Goal: Task Accomplishment & Management: Complete application form

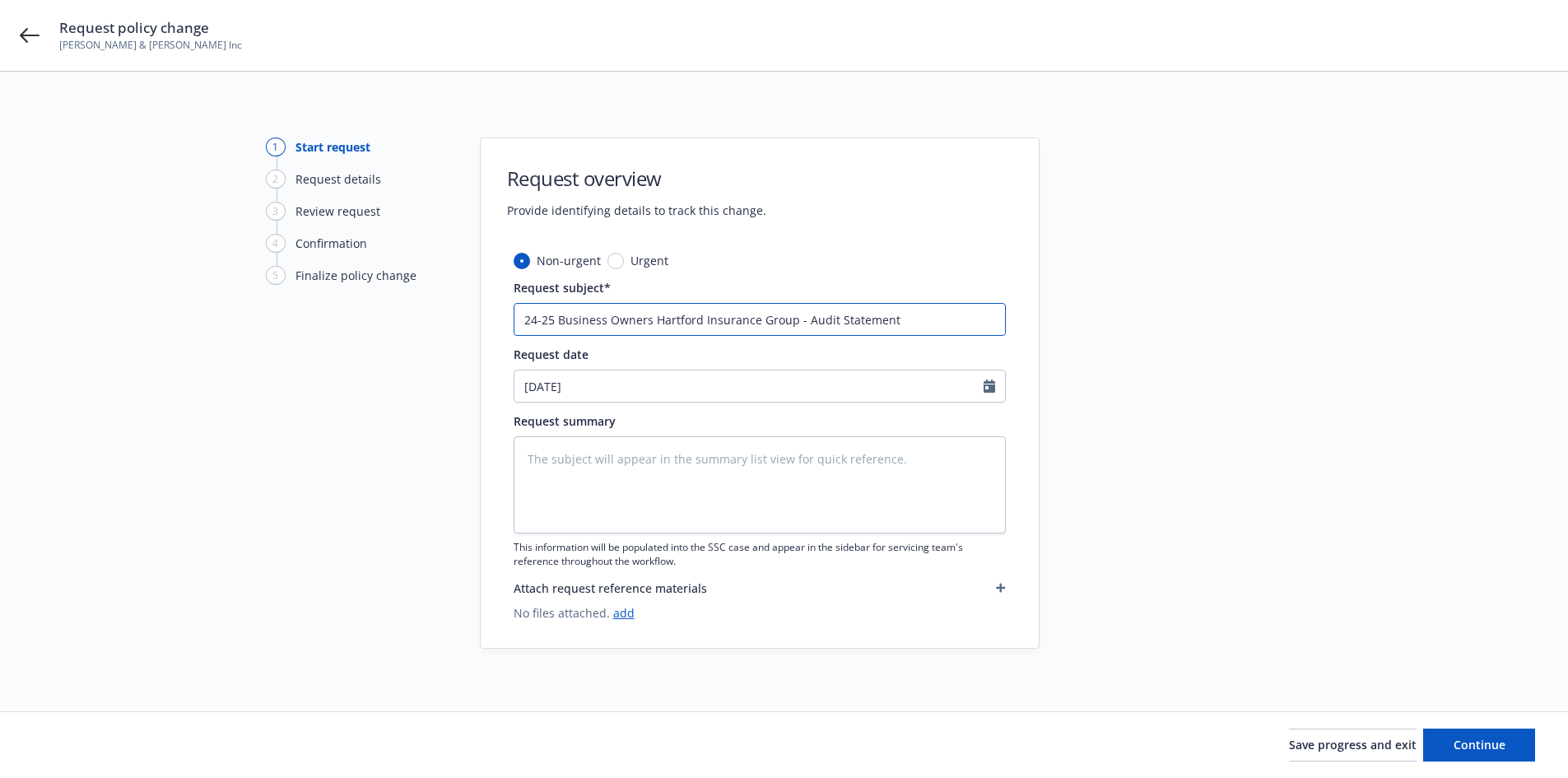
click at [750, 322] on input "24-25 Business Owners Hartford Insurance Group - Audit Statement" at bounding box center [759, 320] width 492 height 33
click at [595, 440] on textarea at bounding box center [759, 485] width 492 height 97
type textarea "x"
click at [615, 450] on textarea at bounding box center [759, 485] width 492 height 97
paste textarea "2024-2025 Final Audit Results Original Premium including Taxes and Surcharges -…"
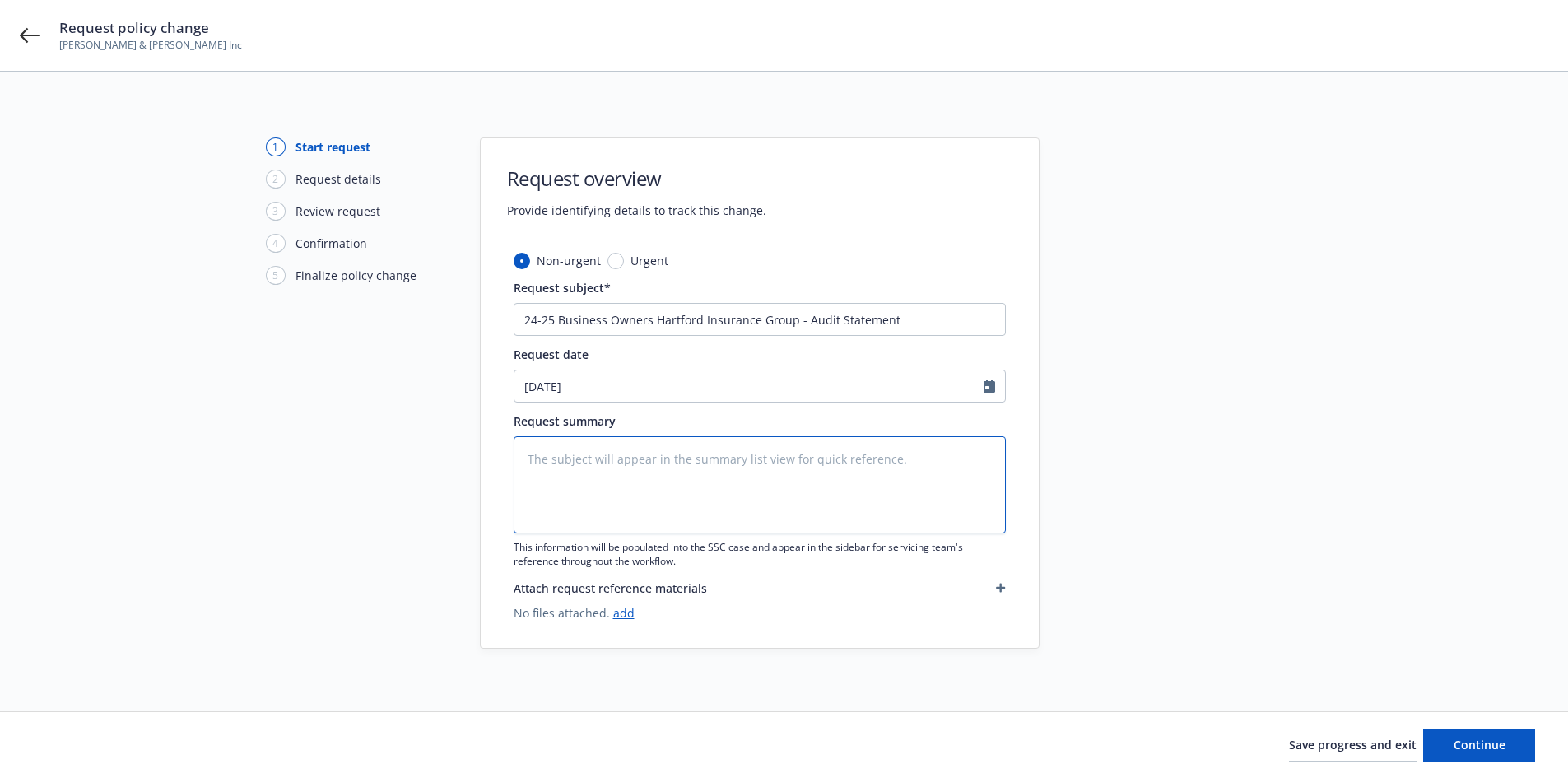
type textarea "2024-2025 Final Audit Results Original Premium including Taxes and Surcharges -…"
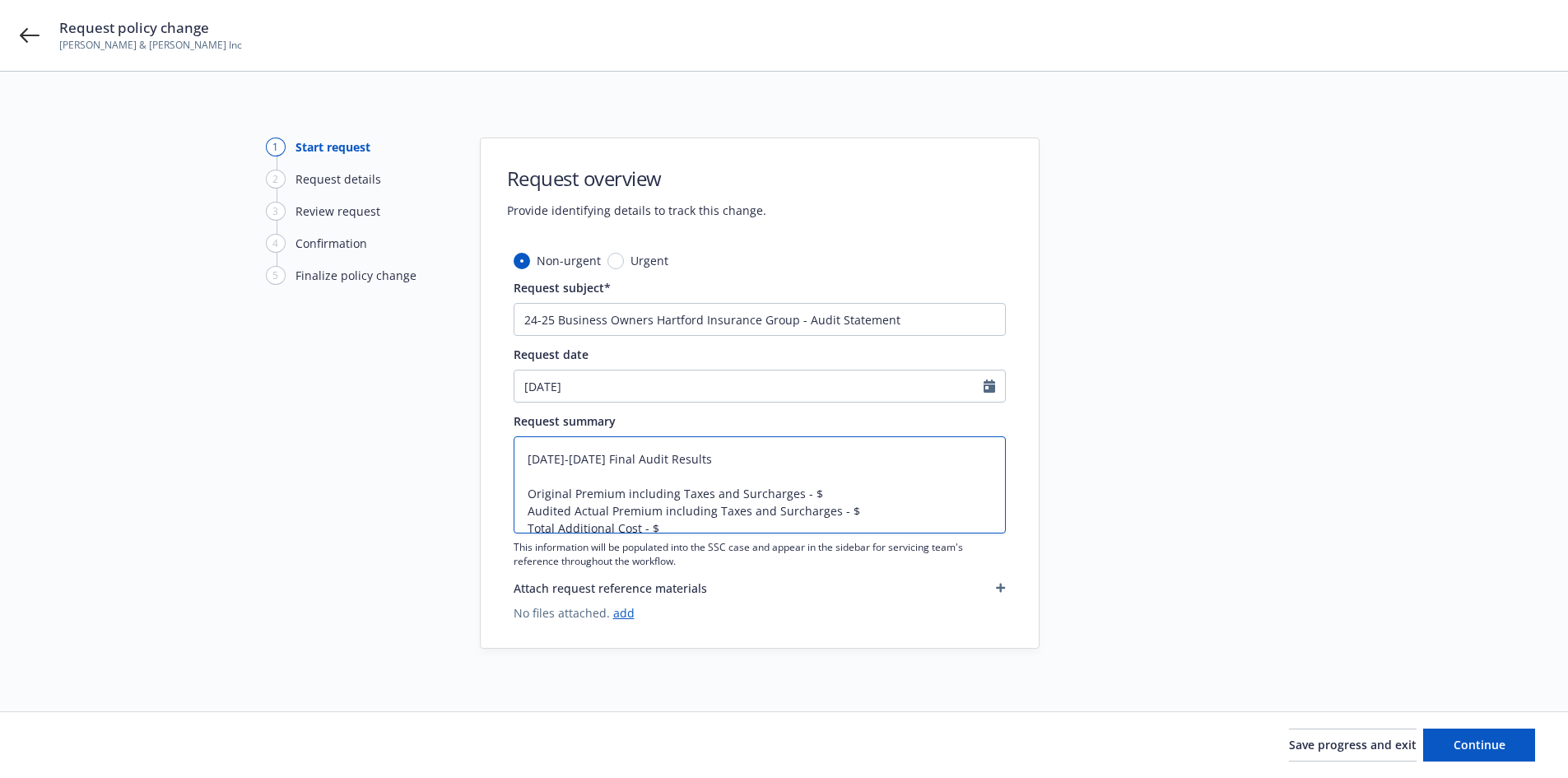
type textarea "x"
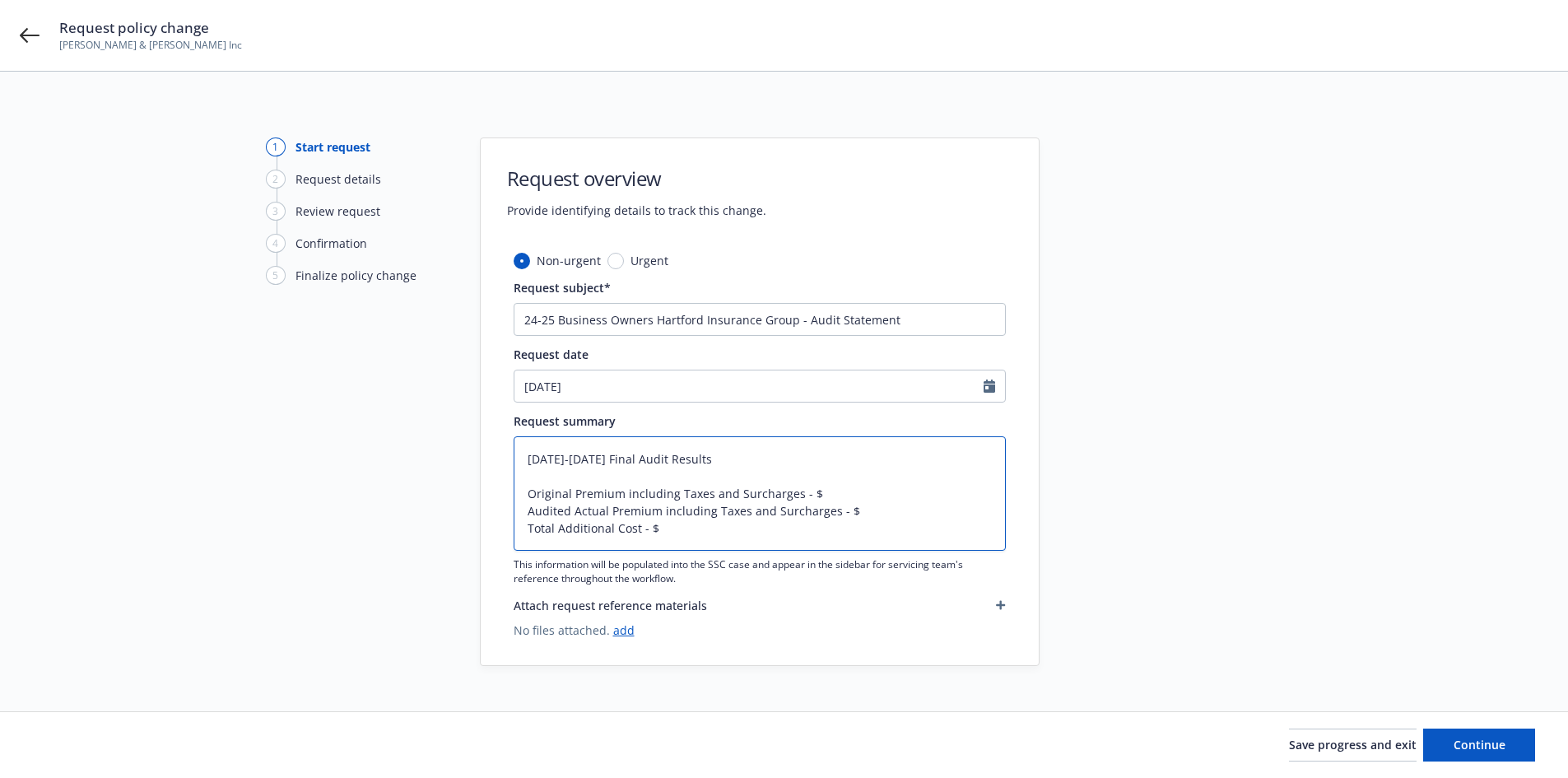
click at [844, 492] on textarea "2024-2025 Final Audit Results Original Premium including Taxes and Surcharges -…" at bounding box center [759, 493] width 492 height 115
type textarea "2024-2025 Final Audit Results Original Premium including Taxes and Surcharges -…"
type textarea "x"
type textarea "2024-2025 Final Audit Results Original Premium including Taxes and Surcharges -…"
type textarea "x"
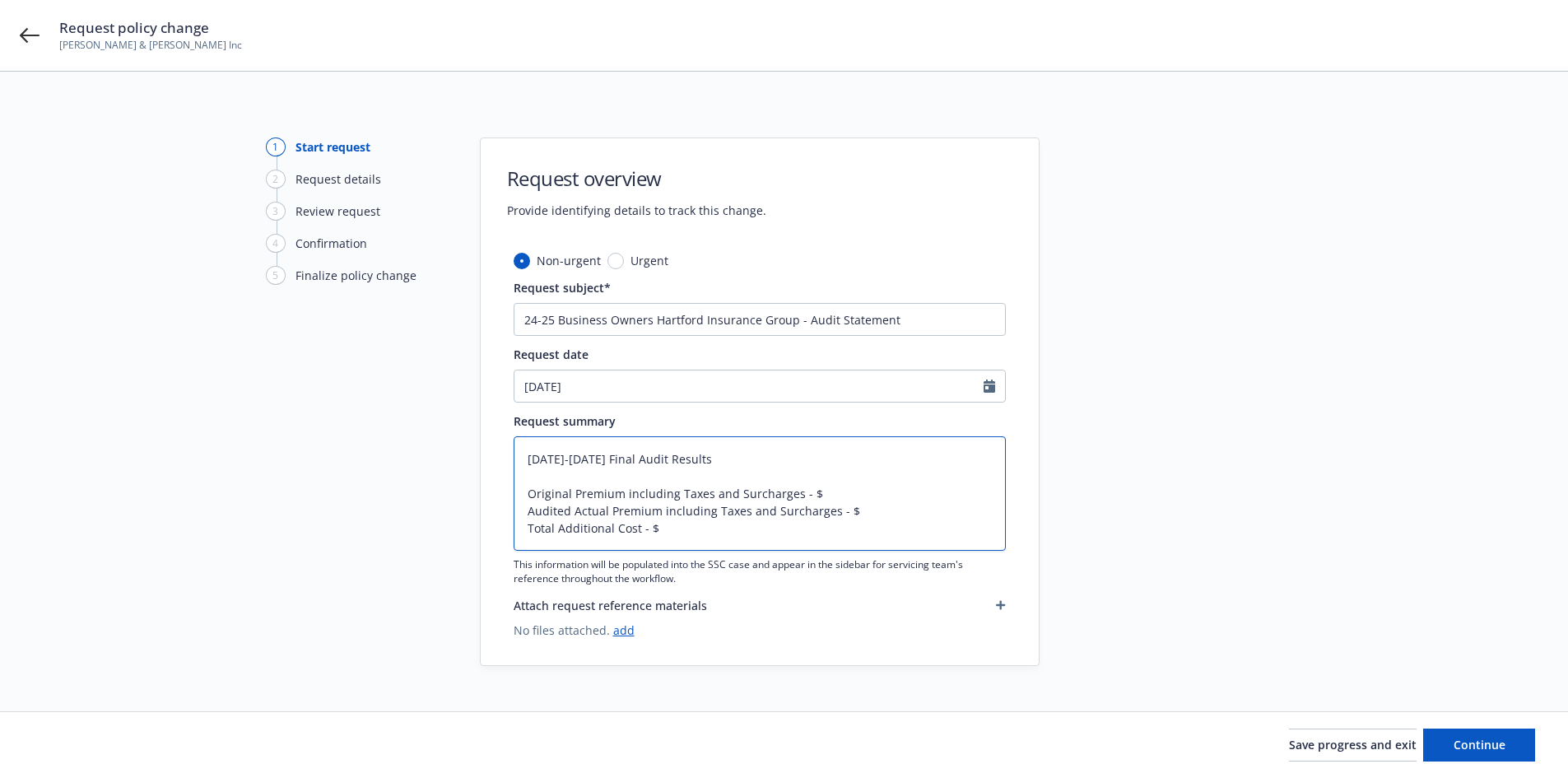
paste textarea "2024-2025 Final Audit Results Original Premium including Taxes and Surcharges -…"
type textarea "2024-2025 Final Audit Results Original Premium including Taxes and Surcharges -…"
type textarea "x"
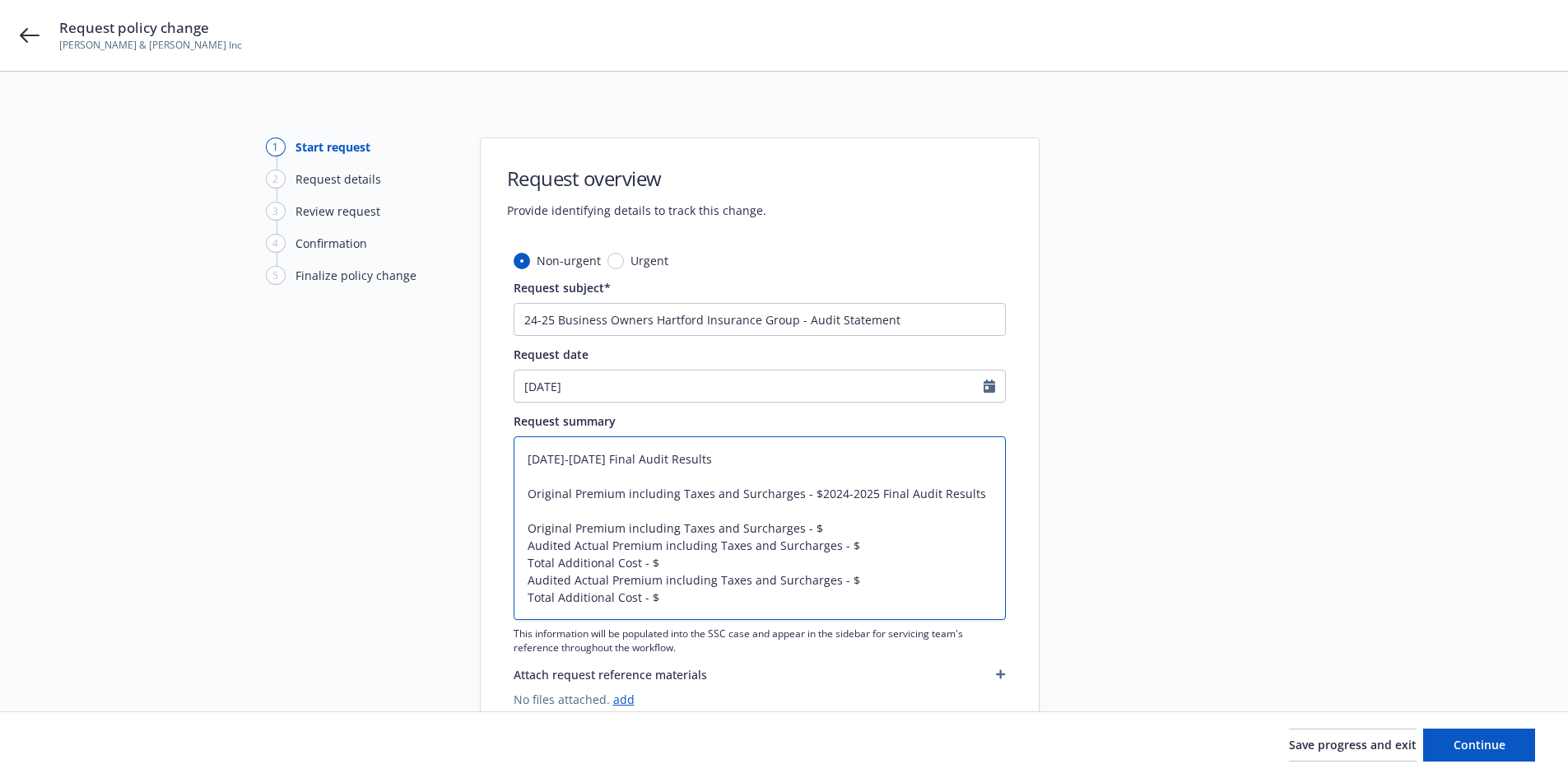
type textarea "2024-2025 Final Audit Results Original Premium including Taxes and Surcharges -…"
type textarea "x"
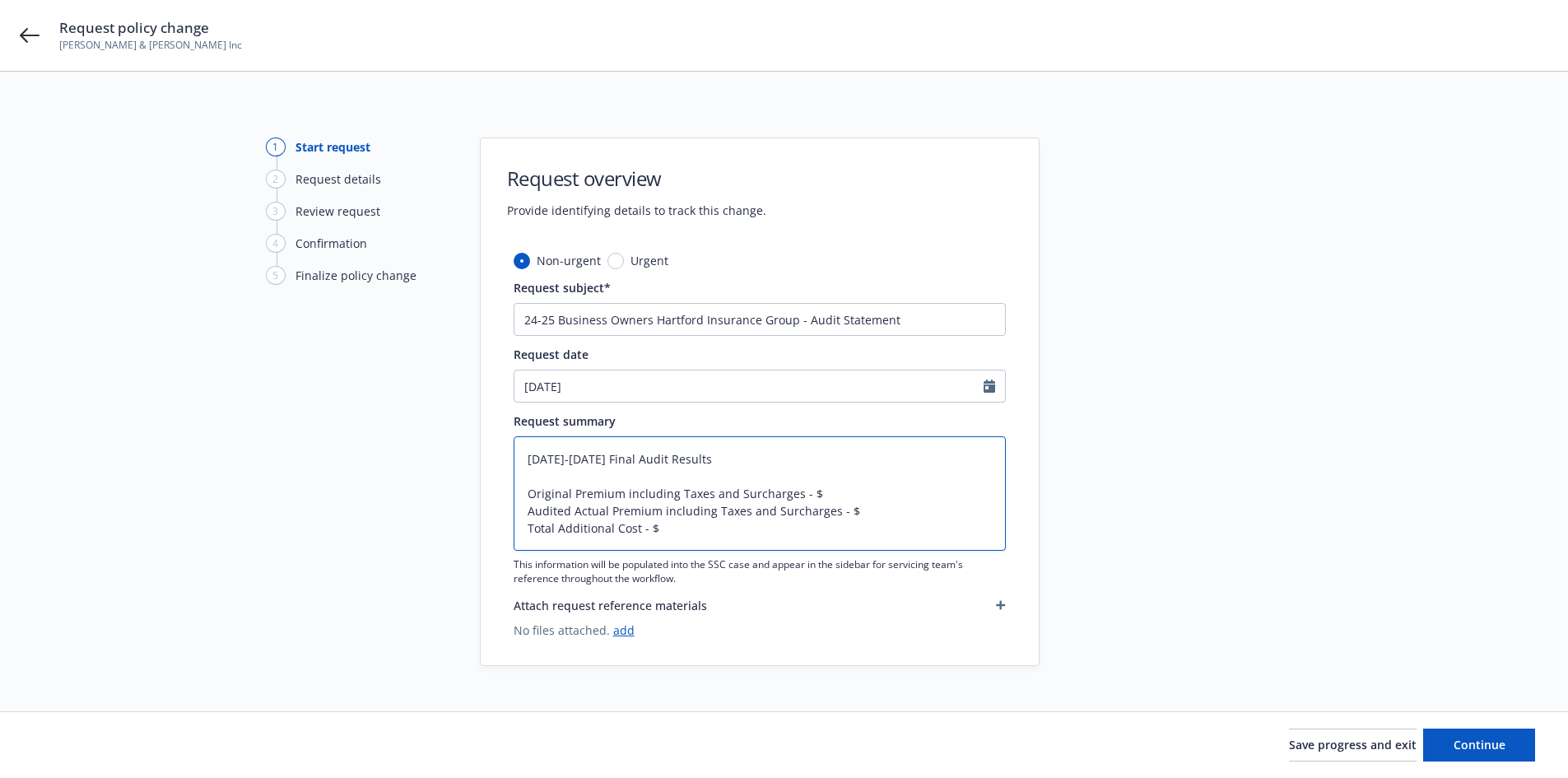
type textarea "2024-2025 Final Audit Results Original Premium including Taxes and Surcharges -…"
type textarea "x"
type textarea "2024-2025 Final Audit Results Original Premium including Taxes and Surcharges -…"
type textarea "x"
type textarea "2024-2025 Final Audit Results Original Premium including Taxes and Surcharges -…"
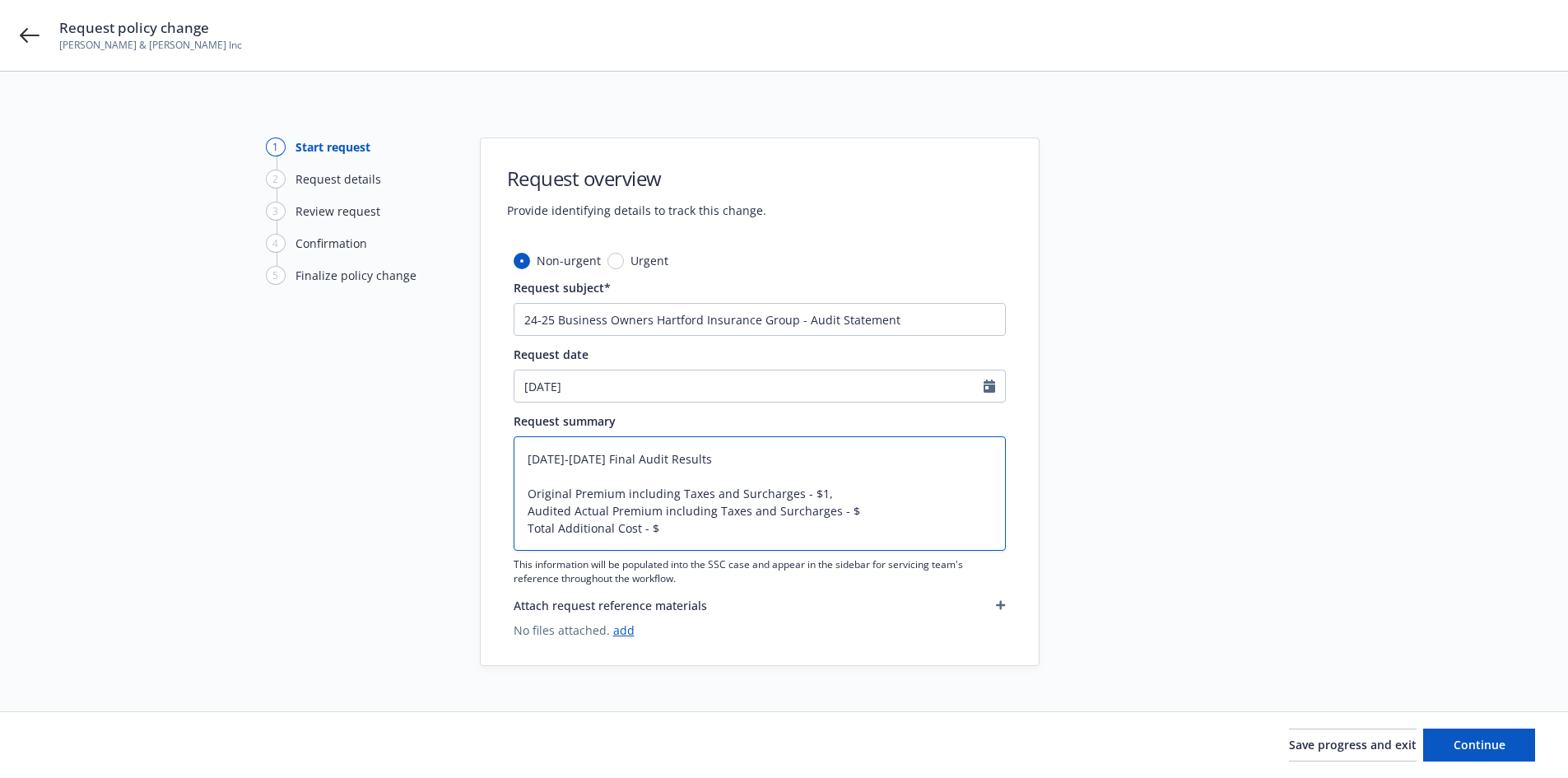
type textarea "x"
type textarea "2024-2025 Final Audit Results Original Premium including Taxes and Surcharges -…"
type textarea "x"
type textarea "2024-2025 Final Audit Results Original Premium including Taxes and Surcharges -…"
type textarea "x"
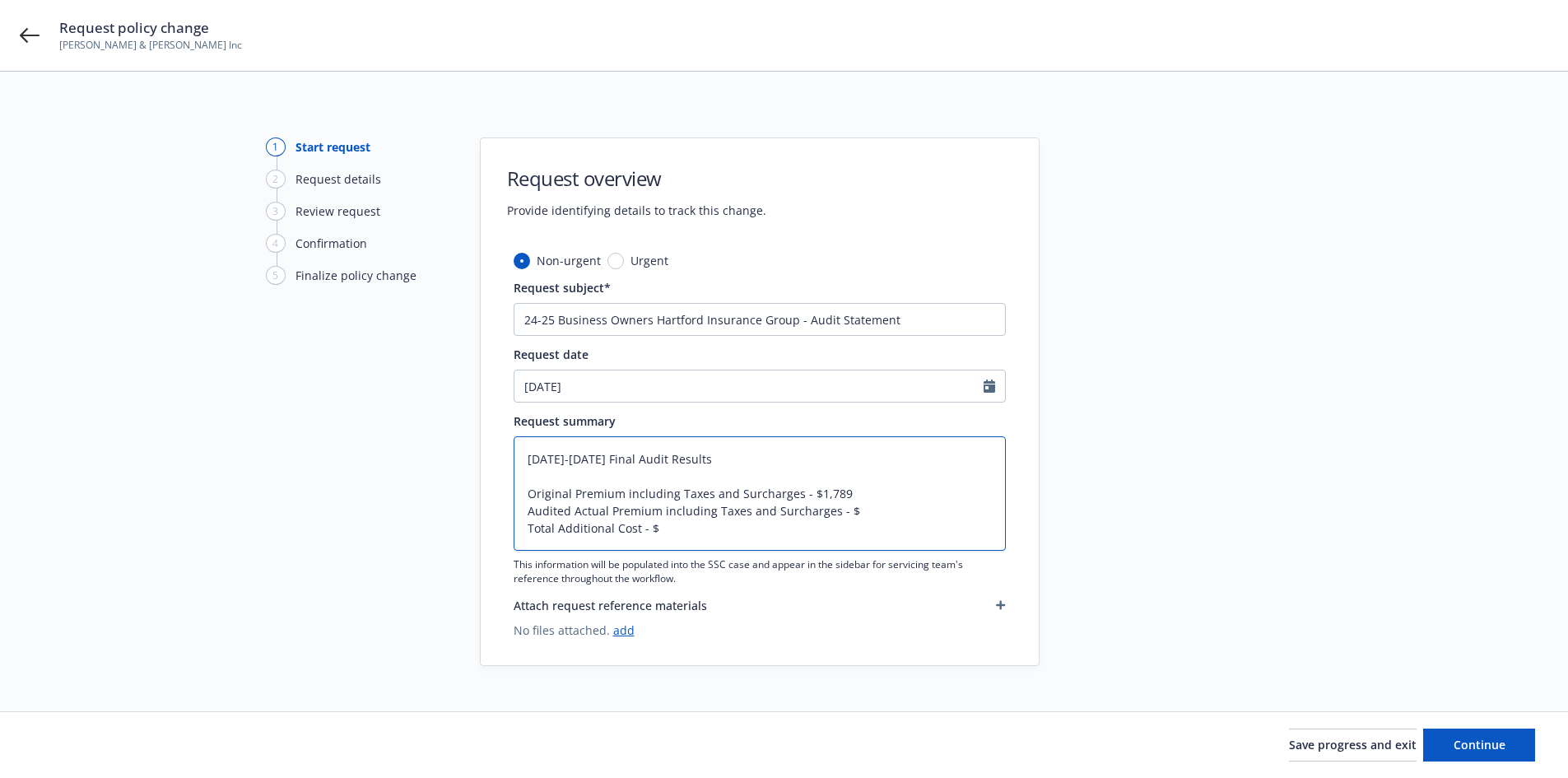
click at [893, 506] on textarea "2024-2025 Final Audit Results Original Premium including Taxes and Surcharges -…" at bounding box center [759, 493] width 492 height 115
type textarea "2024-2025 Final Audit Results Original Premium including Taxes and Surcharges -…"
type textarea "x"
type textarea "2024-2025 Final Audit Results Original Premium including Taxes and Surcharges -…"
type textarea "x"
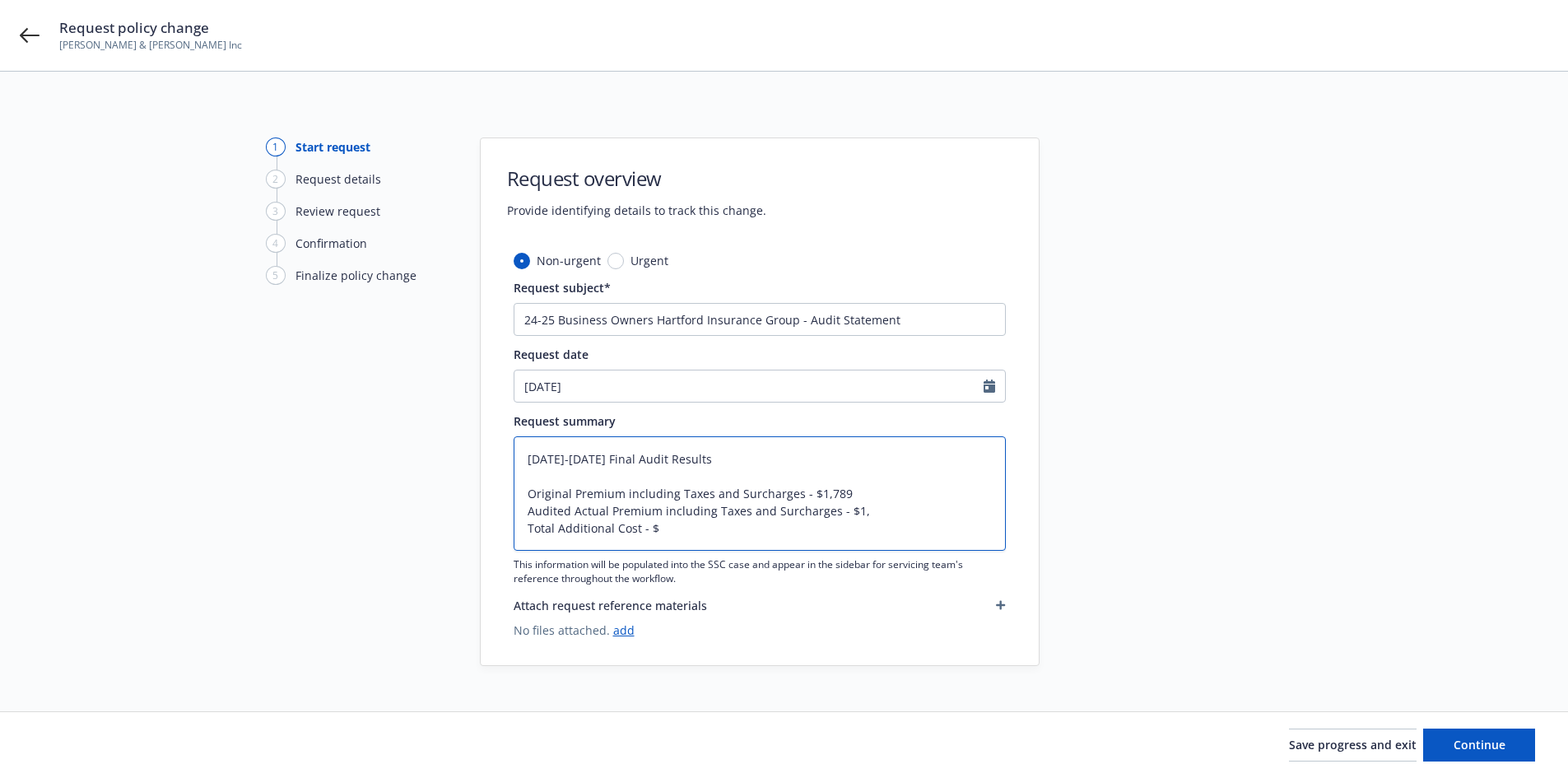
type textarea "2024-2025 Final Audit Results Original Premium including Taxes and Surcharges -…"
type textarea "x"
type textarea "2024-2025 Final Audit Results Original Premium including Taxes and Surcharges -…"
type textarea "x"
type textarea "2024-2025 Final Audit Results Original Premium including Taxes and Surcharges -…"
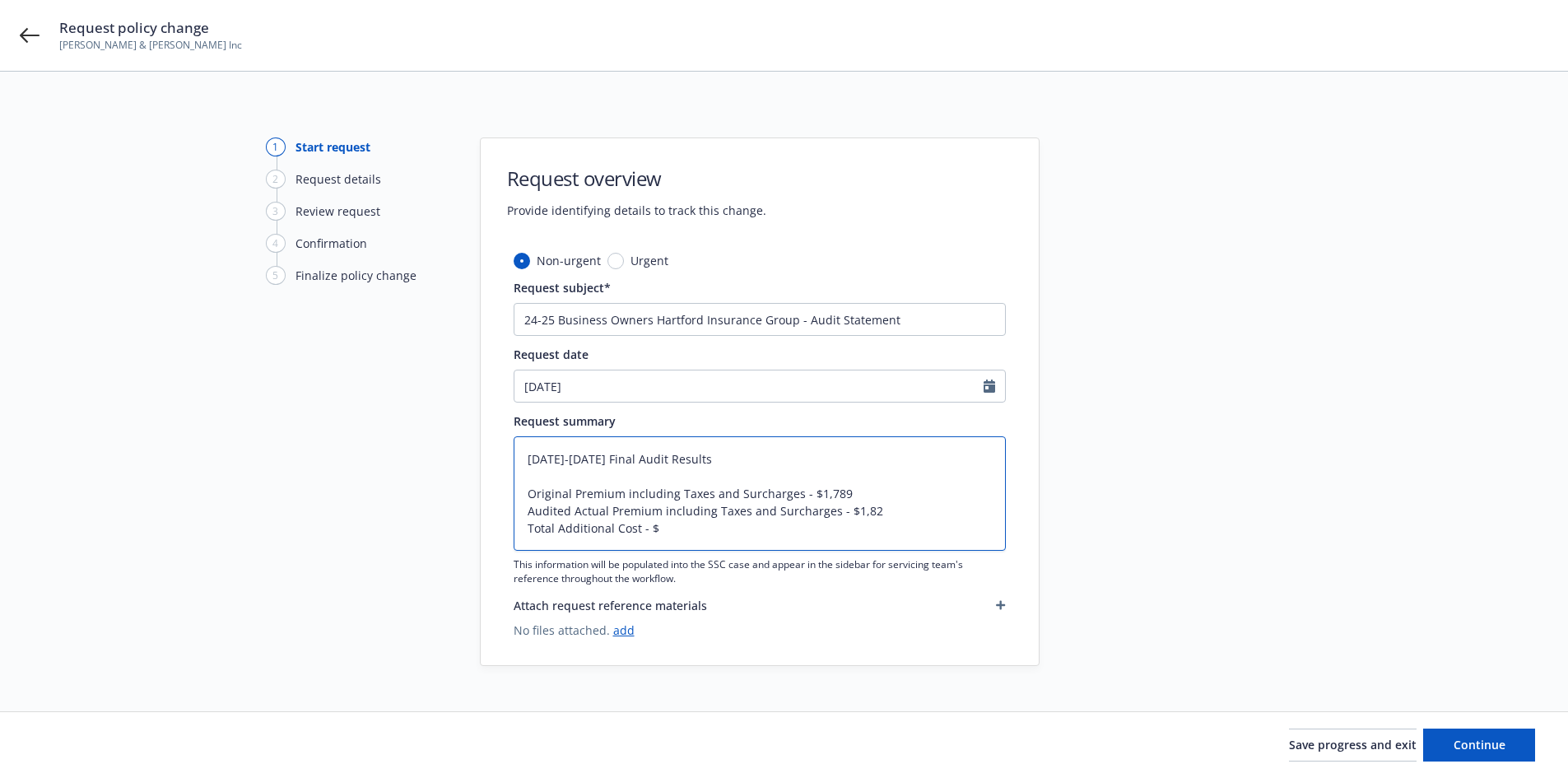
type textarea "x"
click at [812, 525] on textarea "2024-2025 Final Audit Results Original Premium including Taxes and Surcharges -…" at bounding box center [759, 493] width 492 height 115
type textarea "2024-2025 Final Audit Results Original Premium including Taxes and Surcharges -…"
type textarea "x"
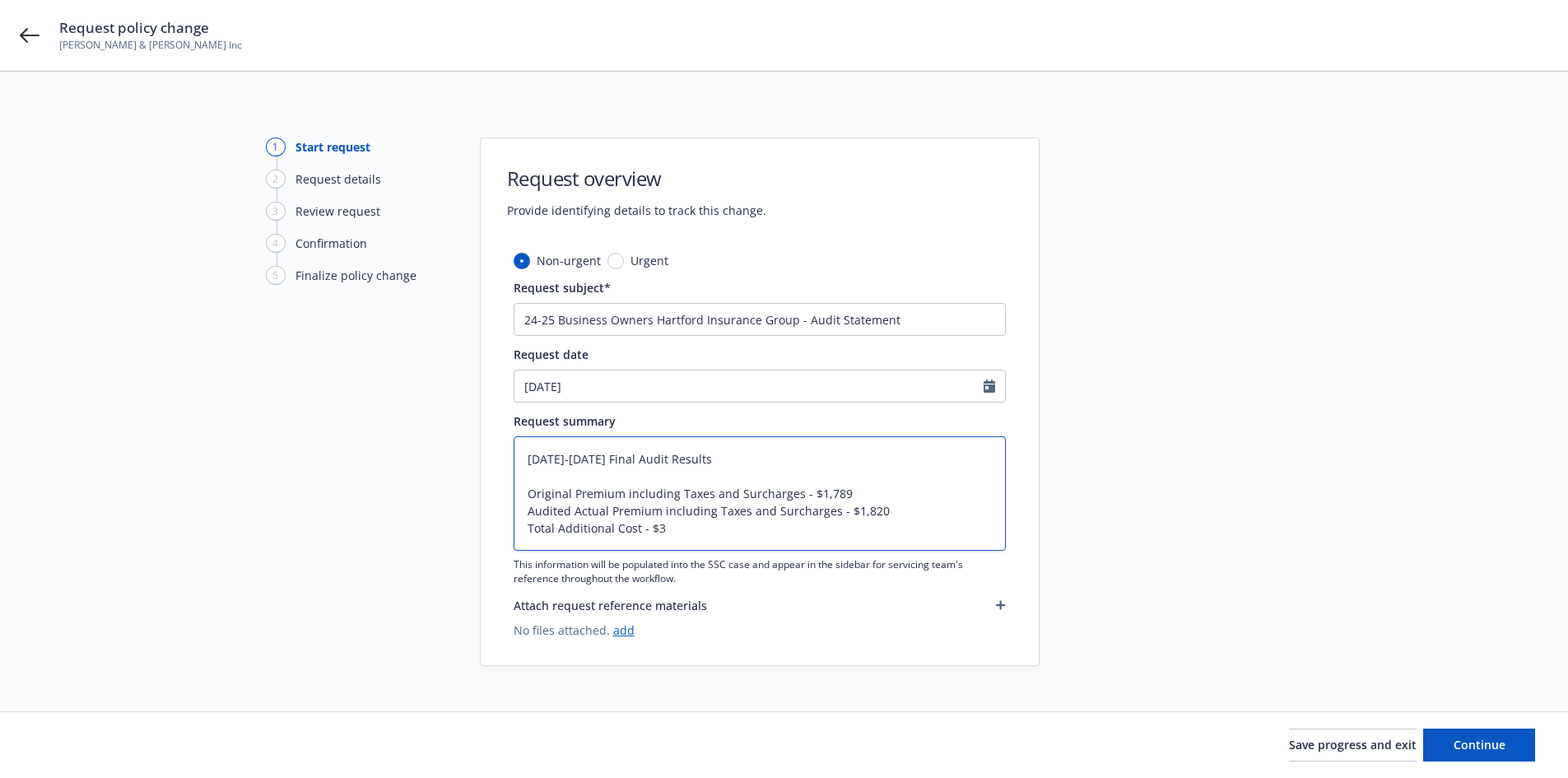
type textarea "2024-2025 Final Audit Results Original Premium including Taxes and Surcharges -…"
type textarea "x"
type textarea "2024-2025 Final Audit Results Original Premium including Taxes and Surcharges -…"
click at [1088, 544] on div at bounding box center [1186, 402] width 230 height 528
click at [1476, 747] on span "Continue" at bounding box center [1479, 745] width 51 height 16
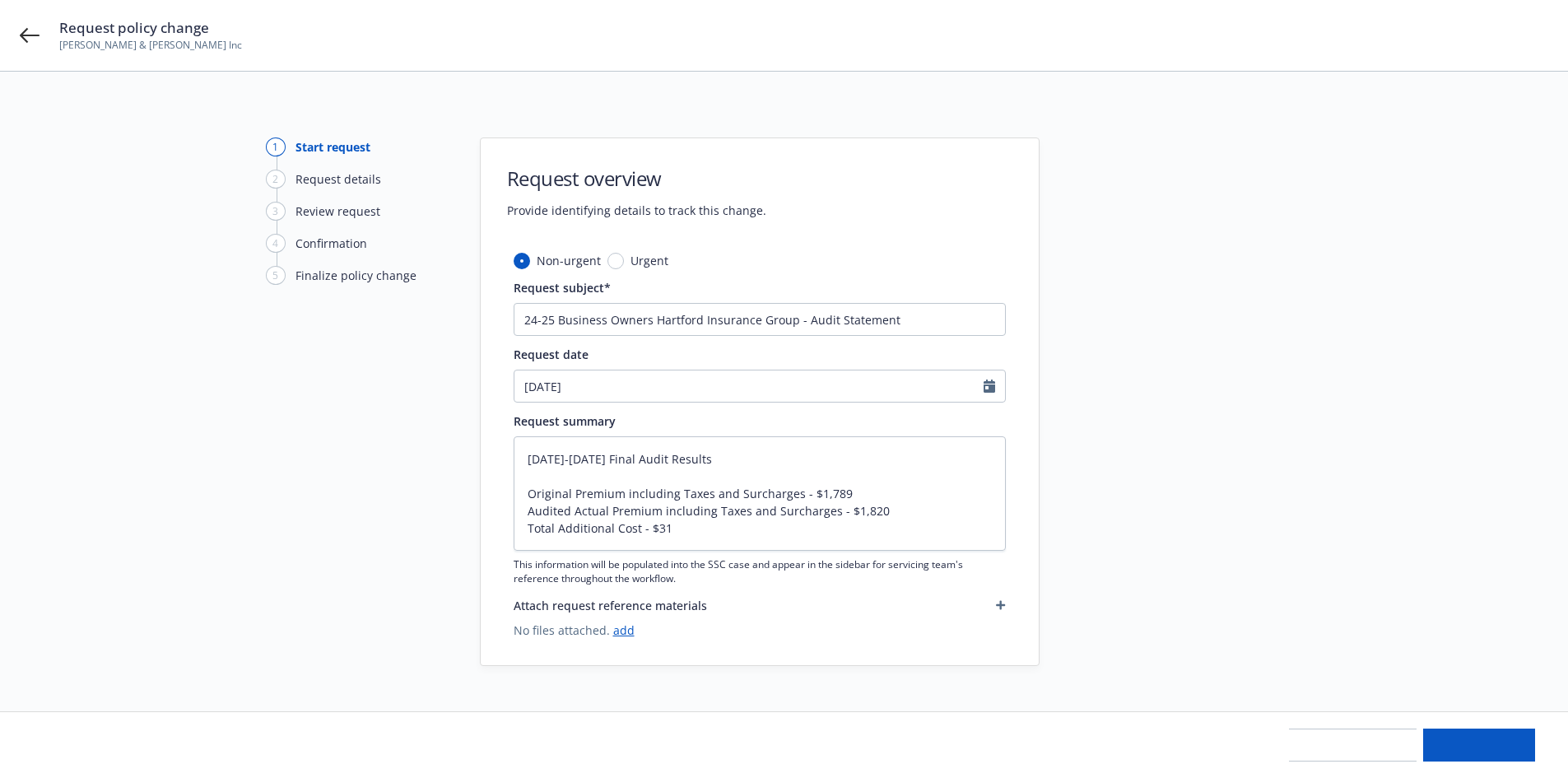
type textarea "x"
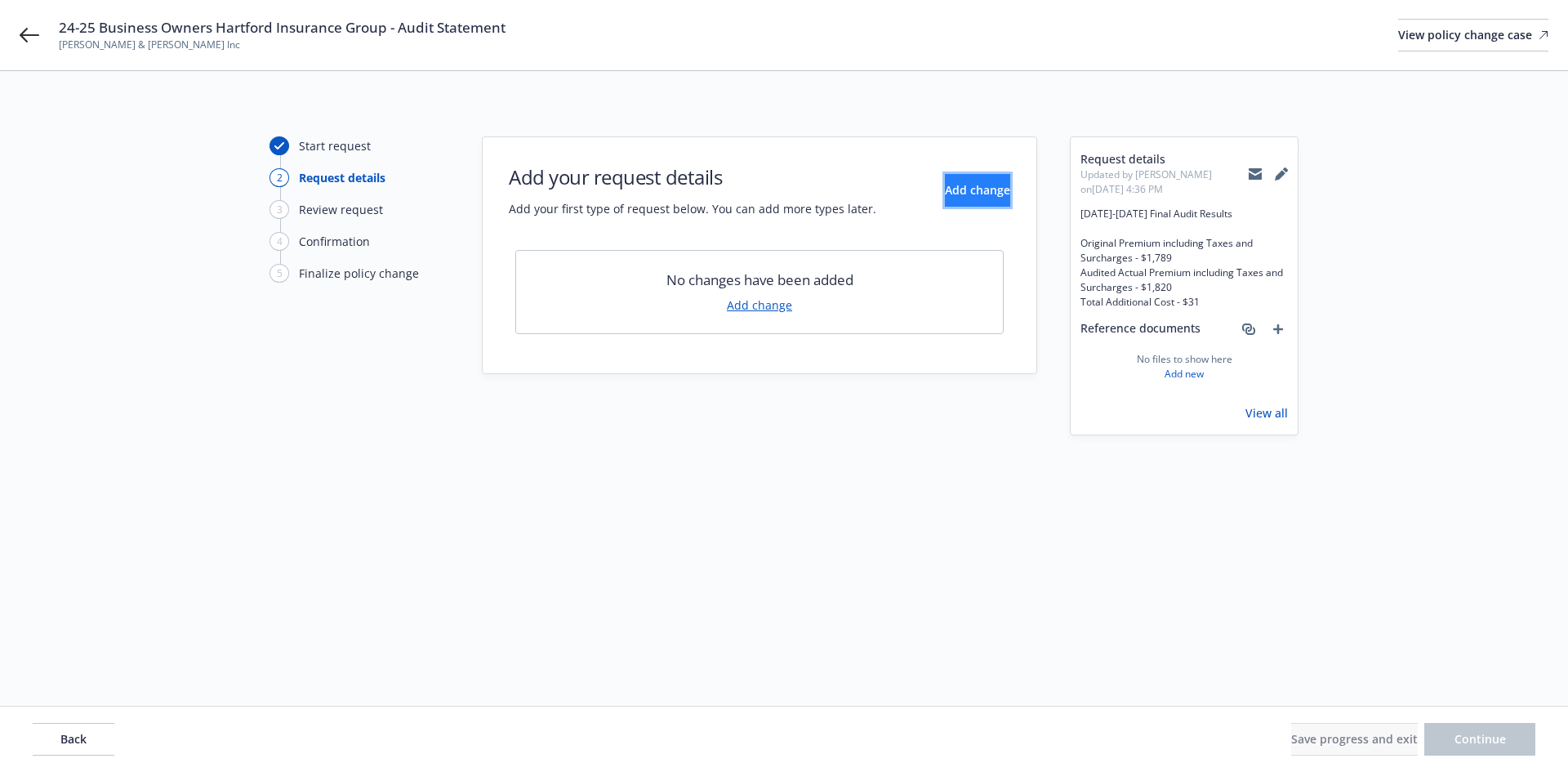
click at [973, 190] on span "Add change" at bounding box center [978, 190] width 66 height 15
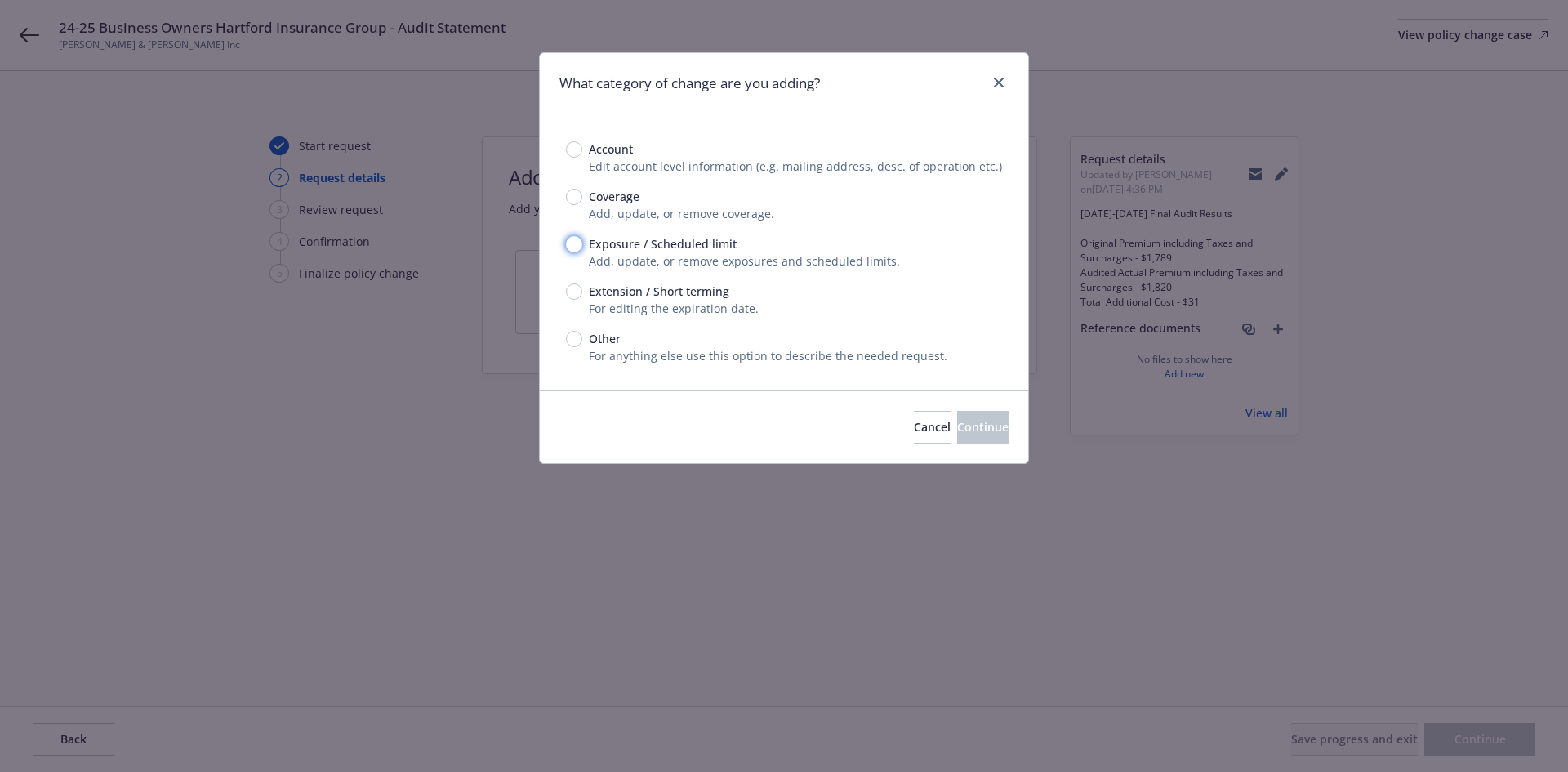
click at [579, 243] on input "Exposure / Scheduled limit" at bounding box center [573, 244] width 16 height 16
radio input "true"
click at [969, 421] on span "Continue" at bounding box center [982, 427] width 51 height 15
type textarea "x"
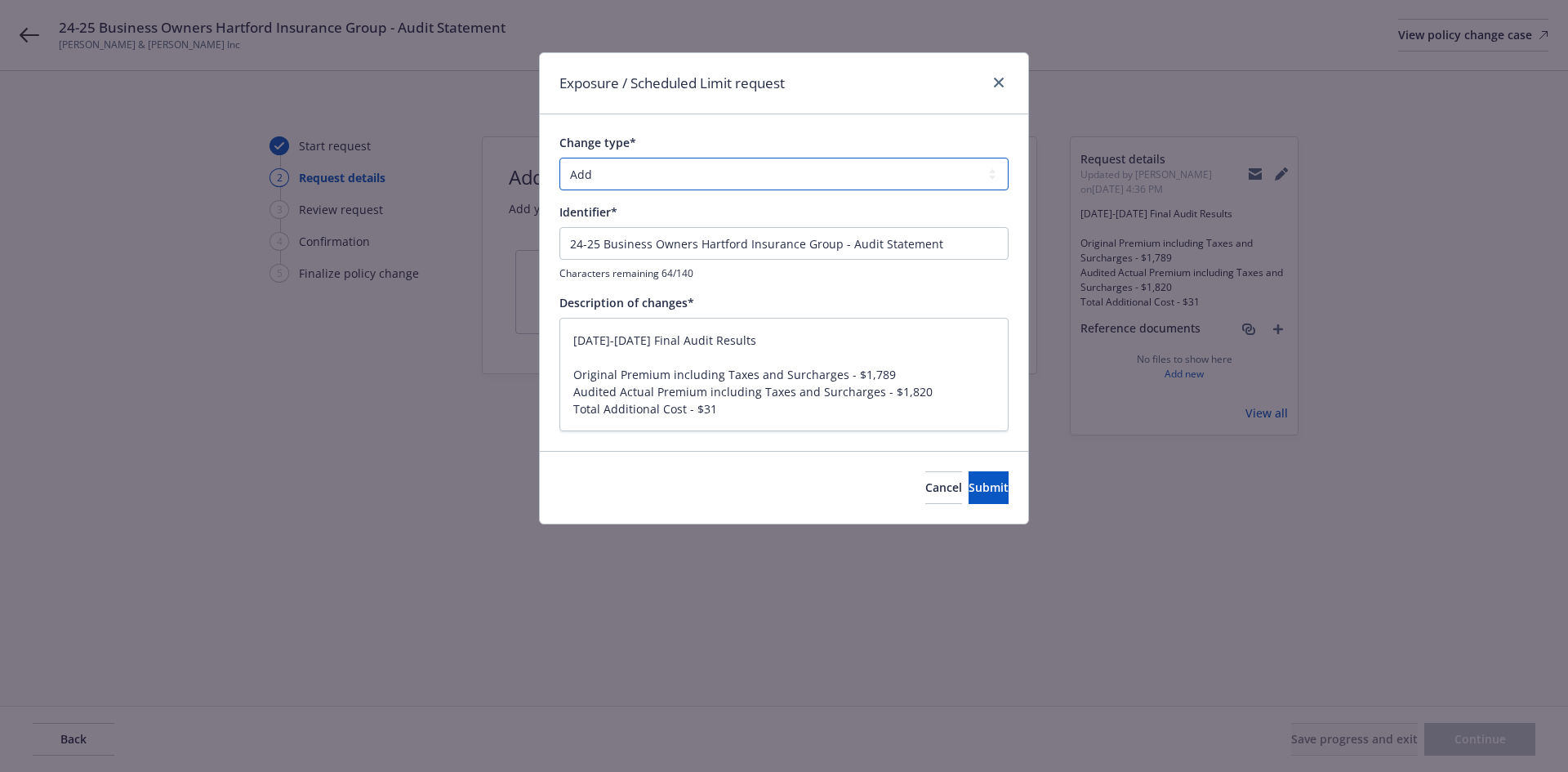
click at [664, 179] on select "Add Audit Change Remove" at bounding box center [784, 174] width 449 height 33
select select "AUDIT"
click at [560, 158] on select "Add Audit Change Remove" at bounding box center [784, 174] width 449 height 33
drag, startPoint x: 750, startPoint y: 336, endPoint x: 533, endPoint y: 344, distance: 217.1
click at [533, 344] on div "Exposure / Scheduled Limit request Change type* Add Audit Change Remove Identif…" at bounding box center [784, 386] width 1568 height 772
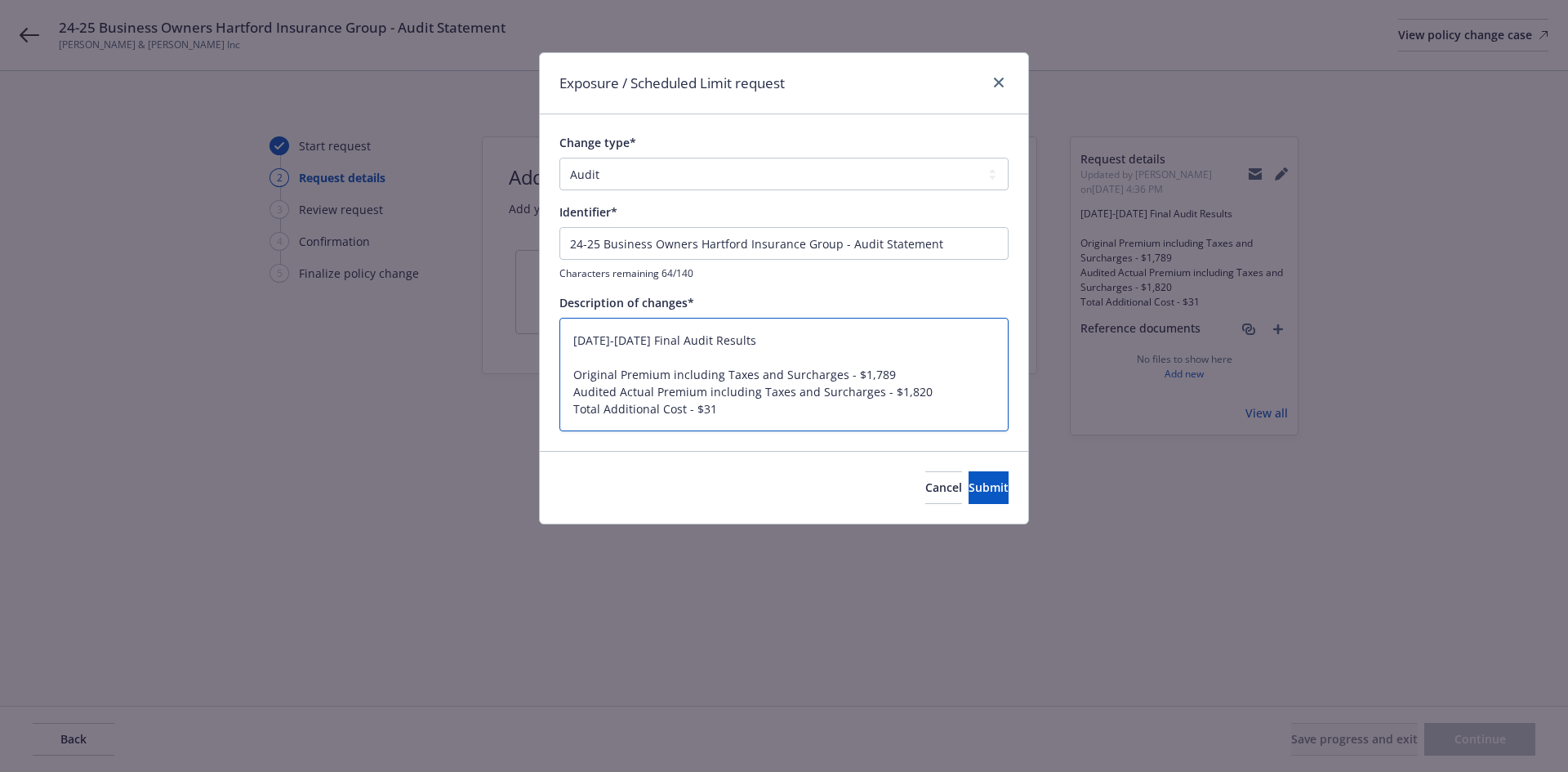
type textarea "x"
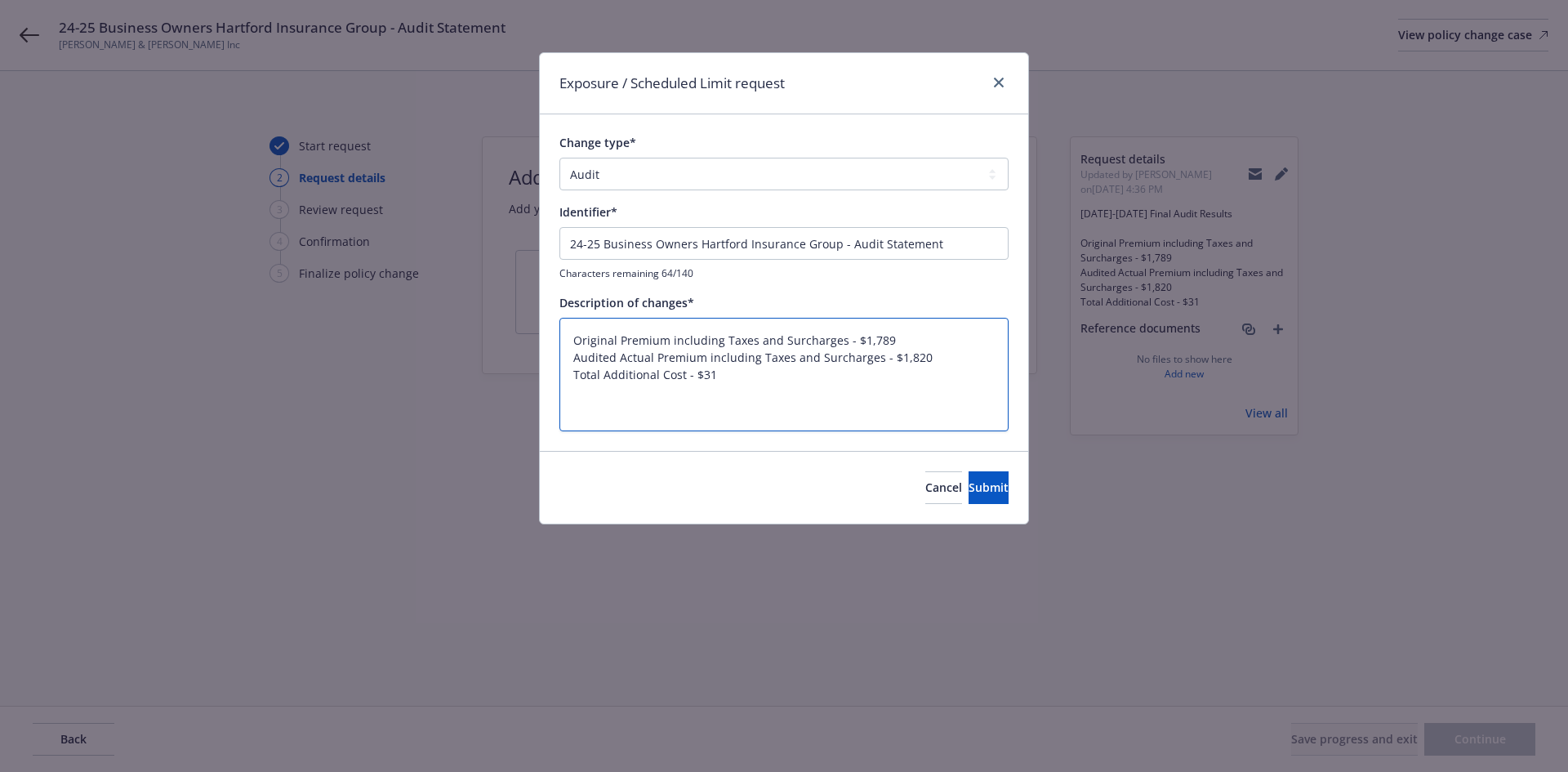
type textarea "Original Premium including Taxes and Surcharges - $1,789 Audited Actual Premium…"
click at [705, 248] on input "24-25 Business Owners Hartford Insurance Group - Audit Statement" at bounding box center [784, 244] width 449 height 33
paste input "024-2025 Final Audit Results"
type input "2024-2025 Final Audit Results"
type textarea "x"
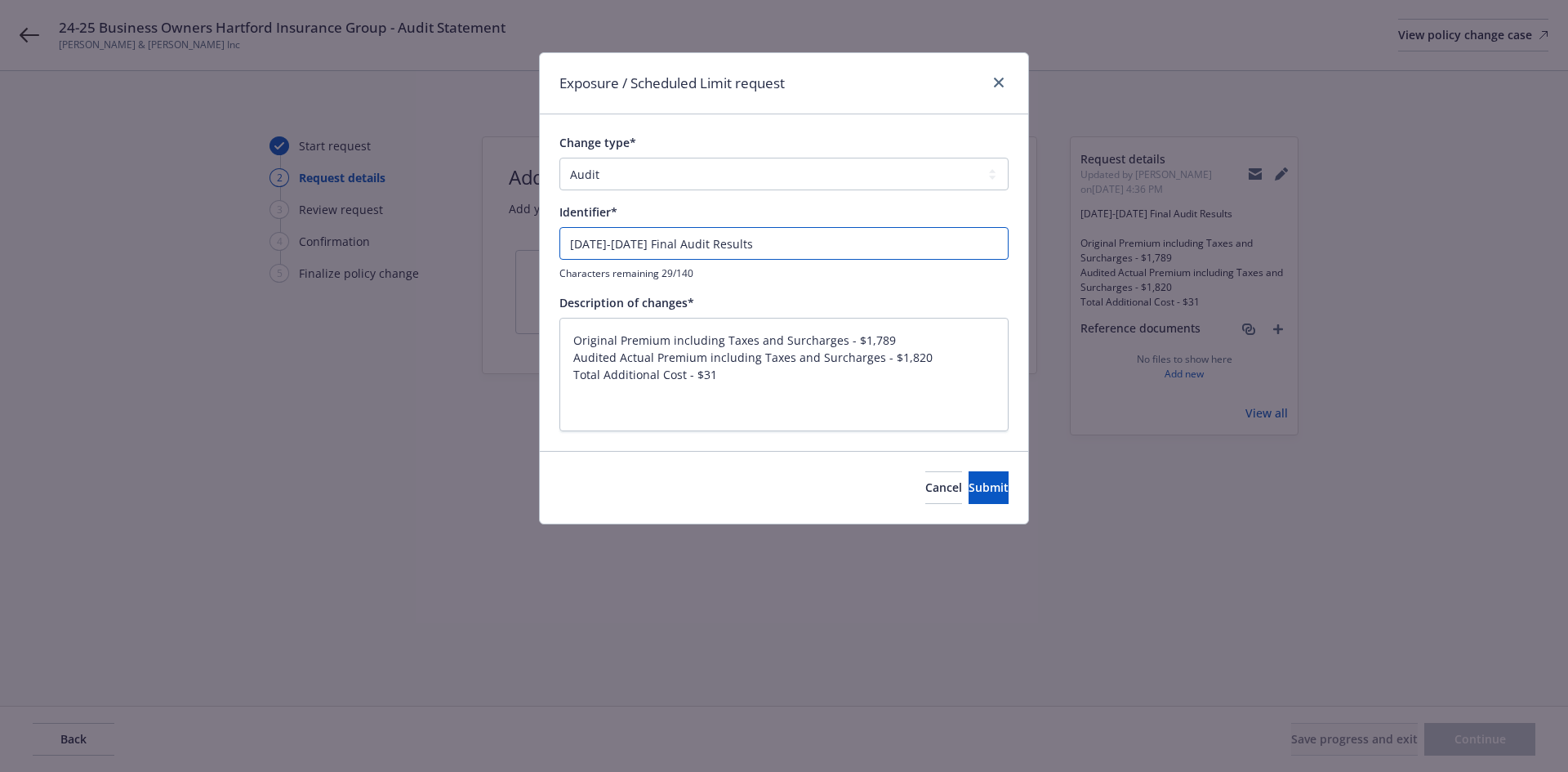
type input "2024-2025 Final Audit Results"
click at [568, 369] on textarea "Original Premium including Taxes and Surcharges - $1,789 Audited Actual Premium…" at bounding box center [784, 375] width 449 height 114
type textarea "x"
type textarea "Original Premium including Taxes and Surcharges - $1,789 Audited Actual Premium…"
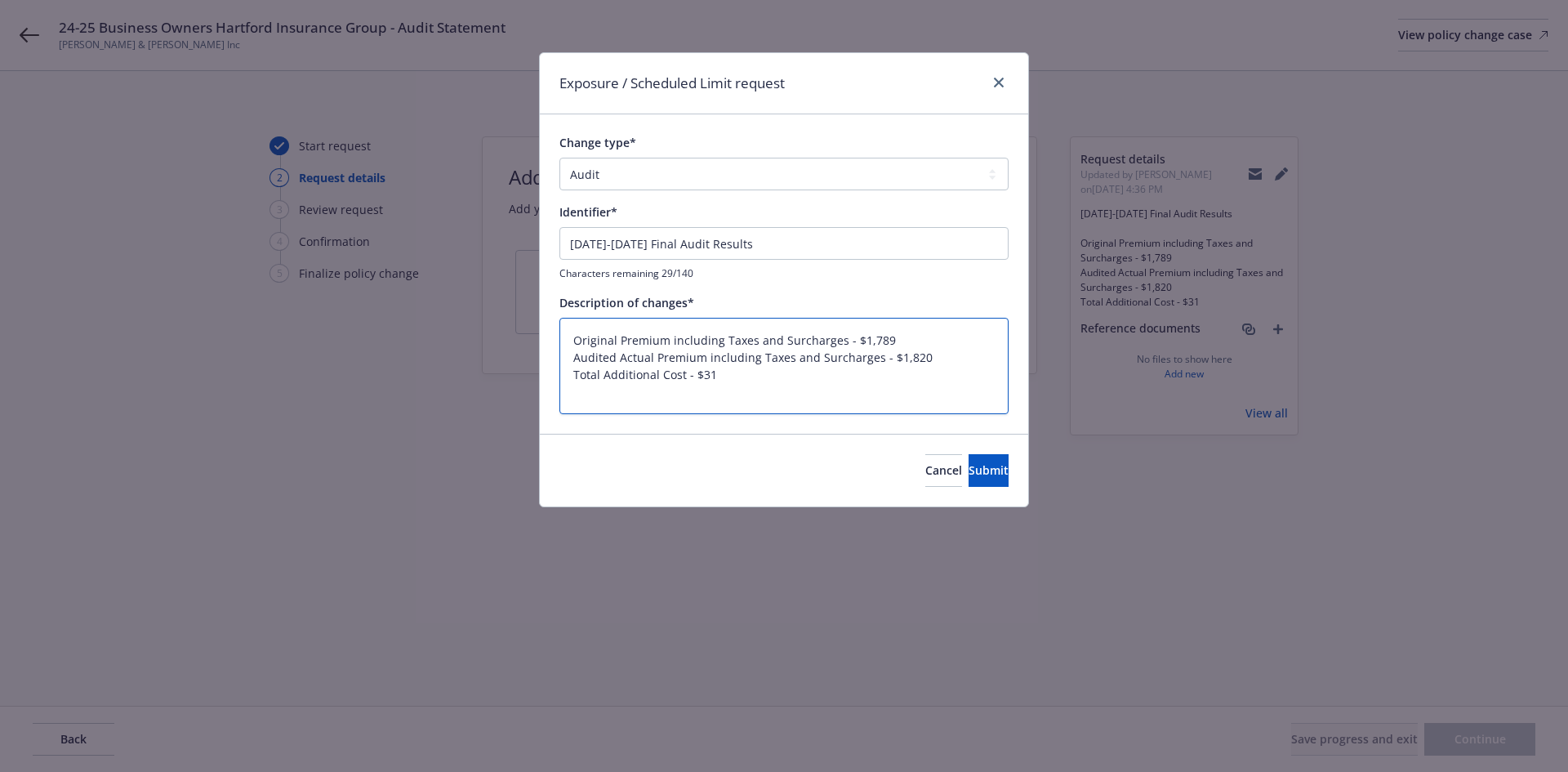
type textarea "x"
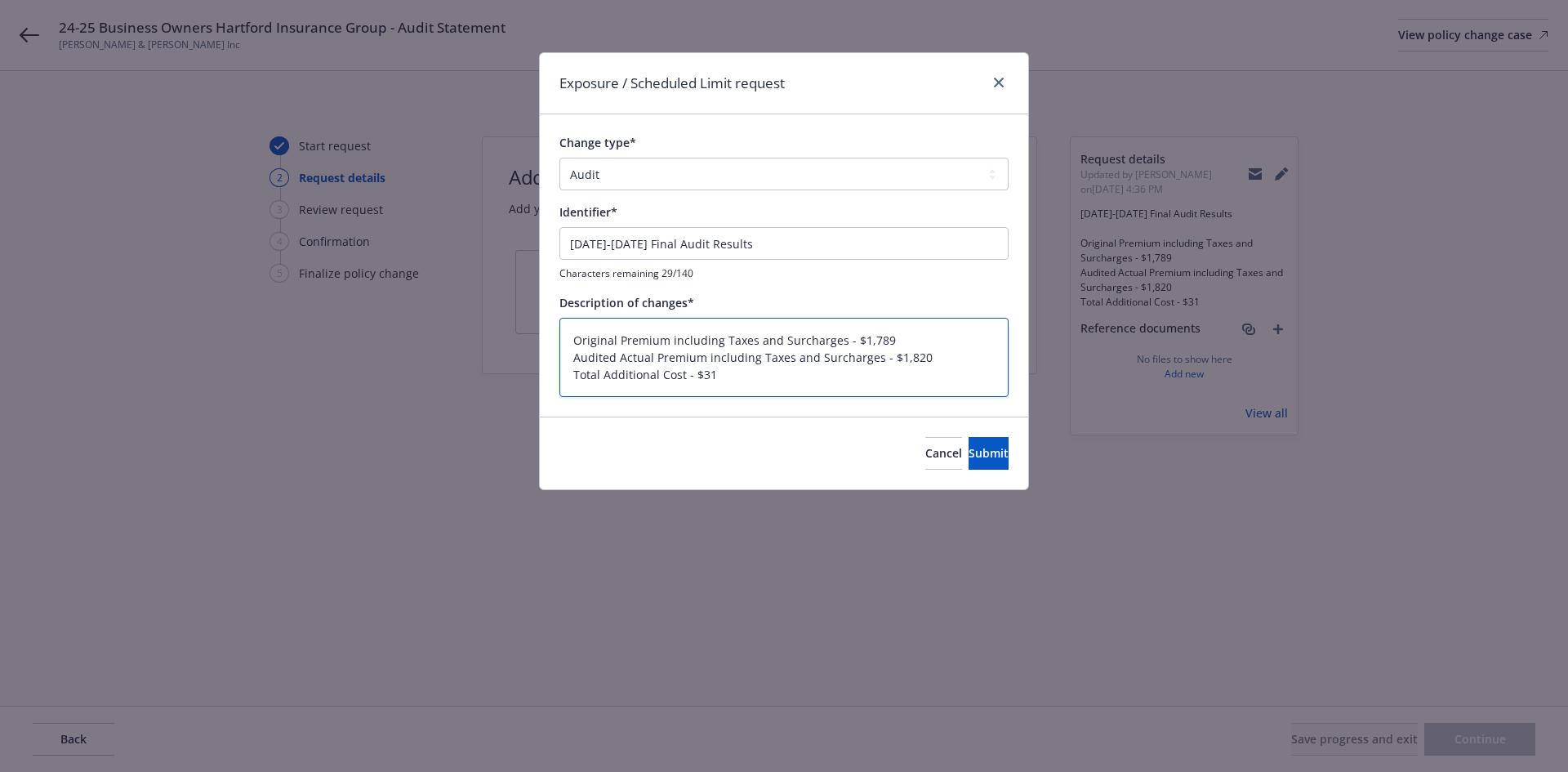
drag, startPoint x: 761, startPoint y: 380, endPoint x: 551, endPoint y: 335, distance: 214.8
click at [551, 335] on div "Change type* Add Audit Change Remove Identifier* 2024-2025 Final Audit Results …" at bounding box center [784, 265] width 489 height 302
type textarea "Original Premium including Taxes and Surcharges - $1,789 Audited Actual Premium…"
click at [965, 366] on textarea "Original Premium including Taxes and Surcharges - $1,789 Audited Actual Premium…" at bounding box center [784, 358] width 449 height 79
click at [969, 442] on button "Submit" at bounding box center [989, 453] width 40 height 33
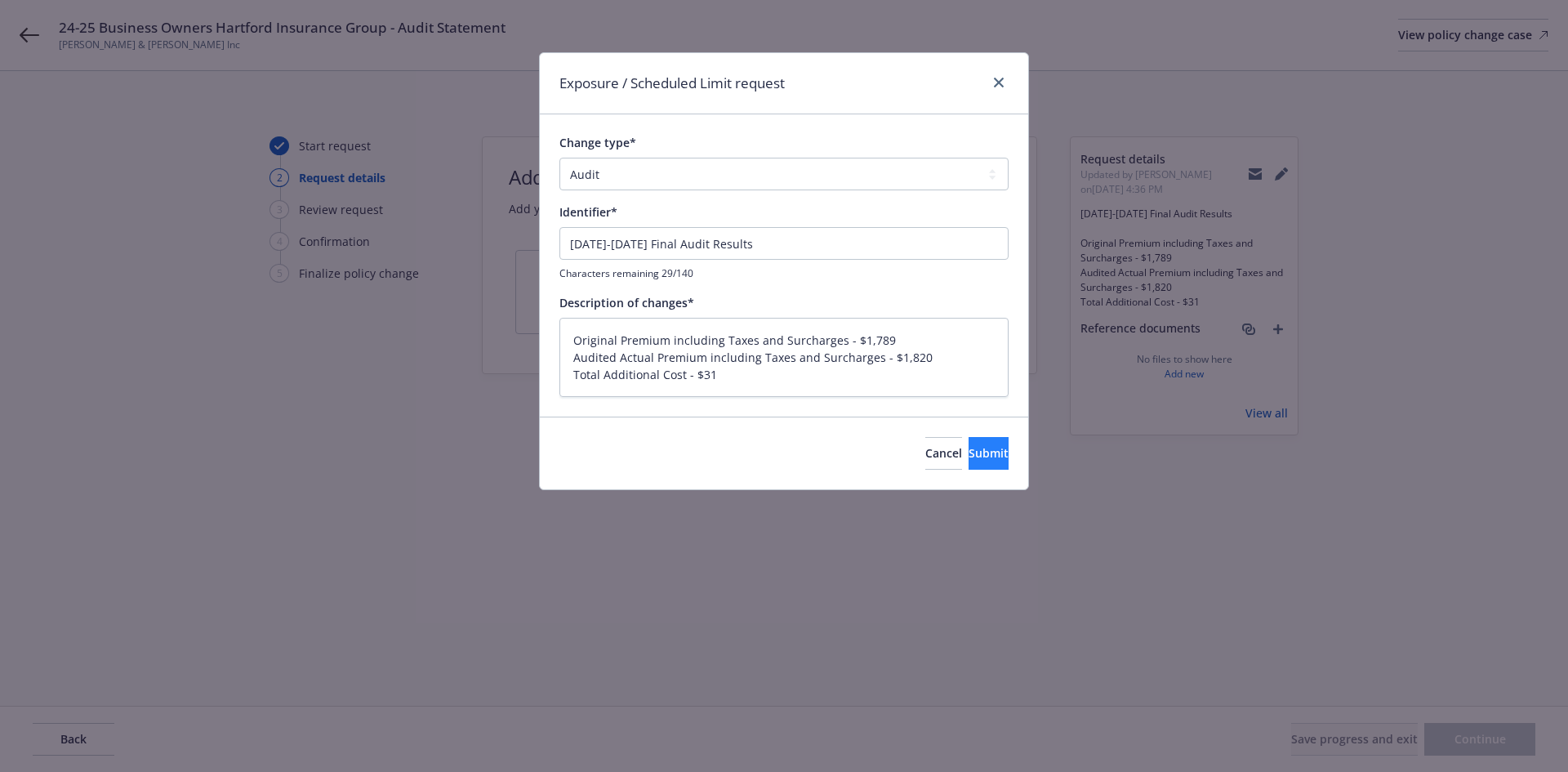
type textarea "x"
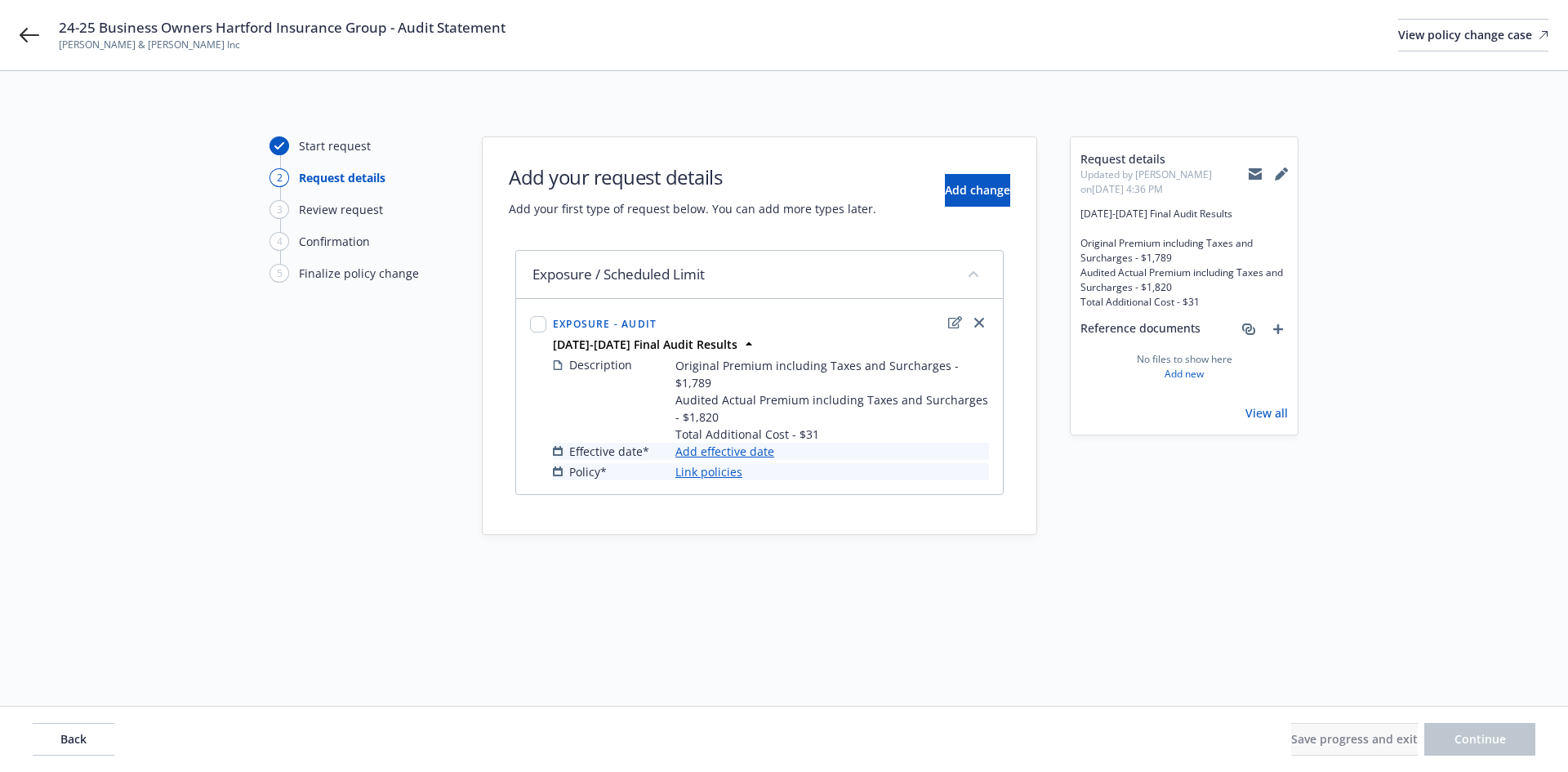
click at [764, 442] on link "Add effective date" at bounding box center [725, 451] width 99 height 17
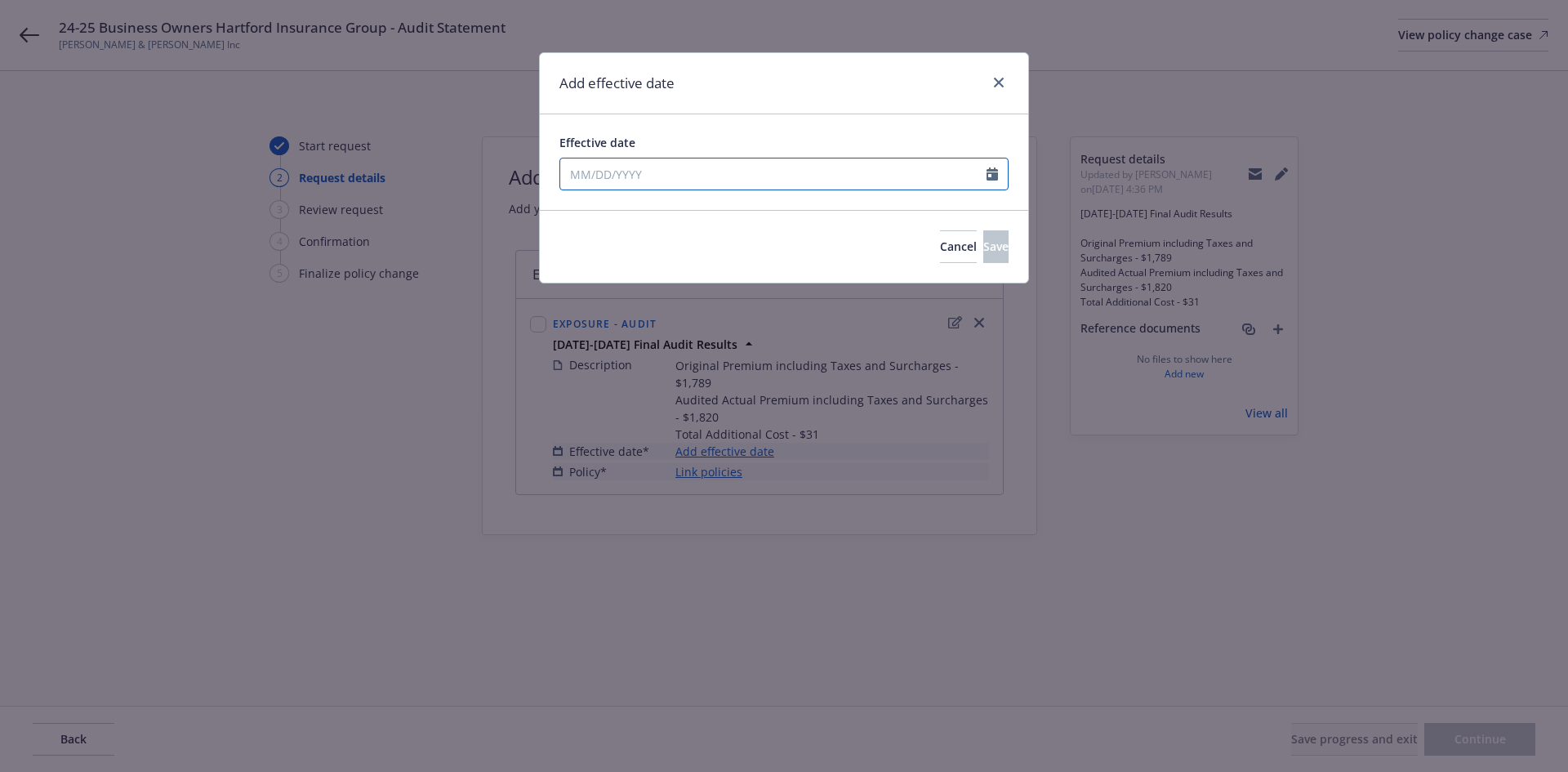
click at [746, 175] on input "Effective date" at bounding box center [773, 173] width 426 height 31
select select "10"
type input "08/17/2024"
drag, startPoint x: 749, startPoint y: 116, endPoint x: 794, endPoint y: 134, distance: 48.5
click at [749, 116] on div "Effective date 08/17/2024 January February March April May June July August Sep…" at bounding box center [784, 162] width 489 height 95
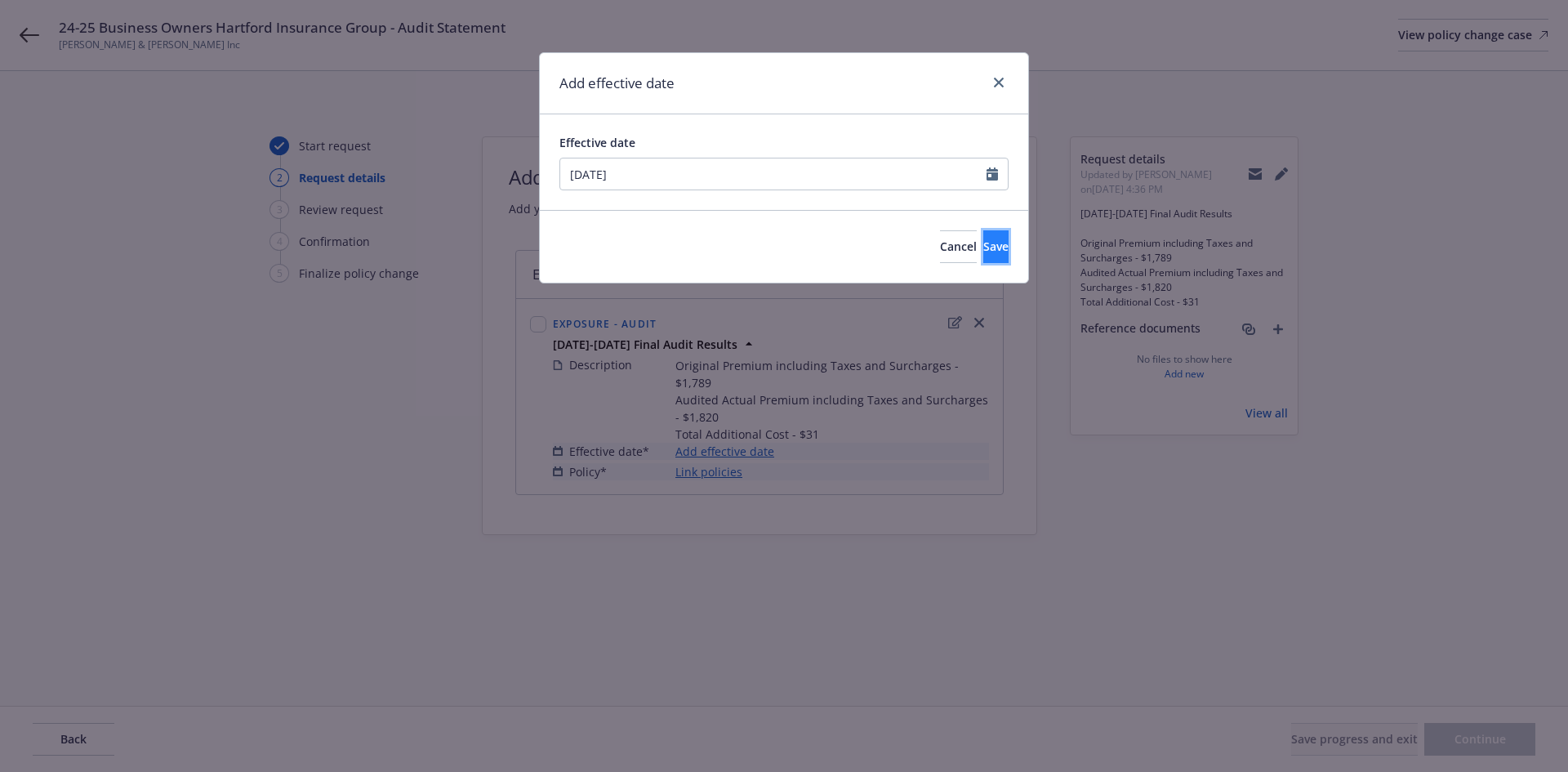
click at [984, 241] on button "Save" at bounding box center [997, 247] width 25 height 33
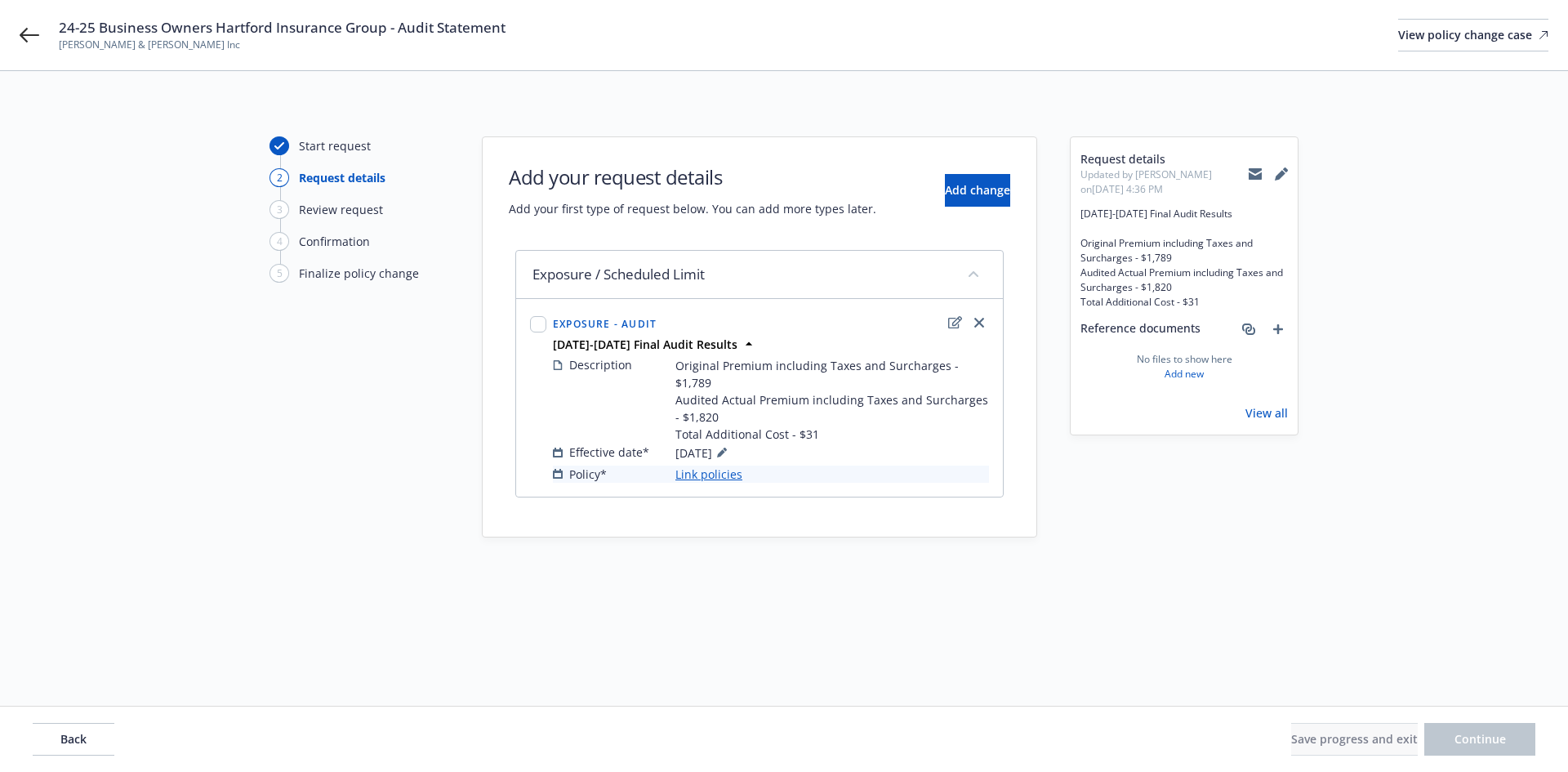
click at [723, 466] on link "Link policies" at bounding box center [709, 474] width 67 height 17
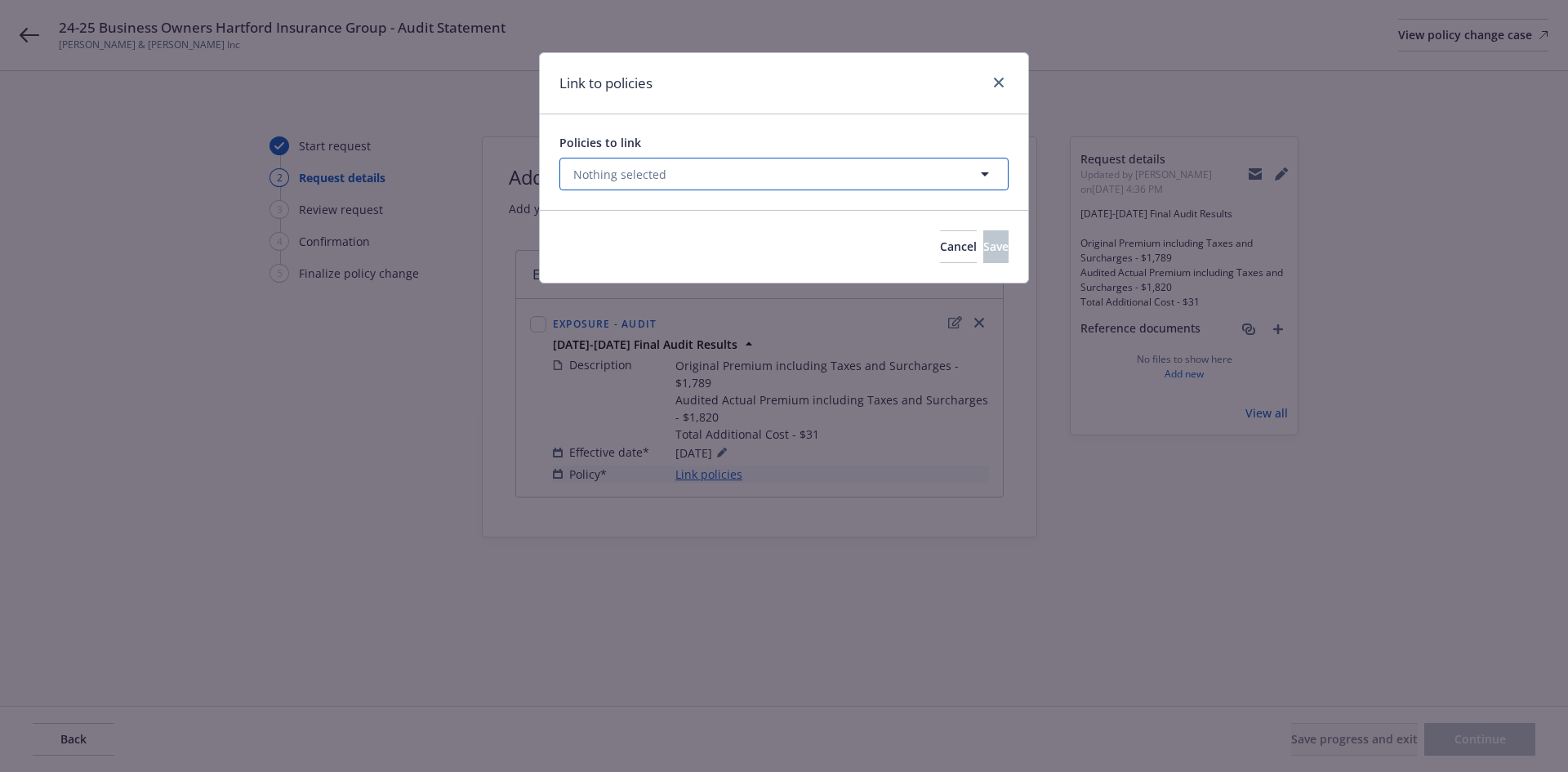
click at [778, 185] on button "Nothing selected" at bounding box center [784, 174] width 449 height 33
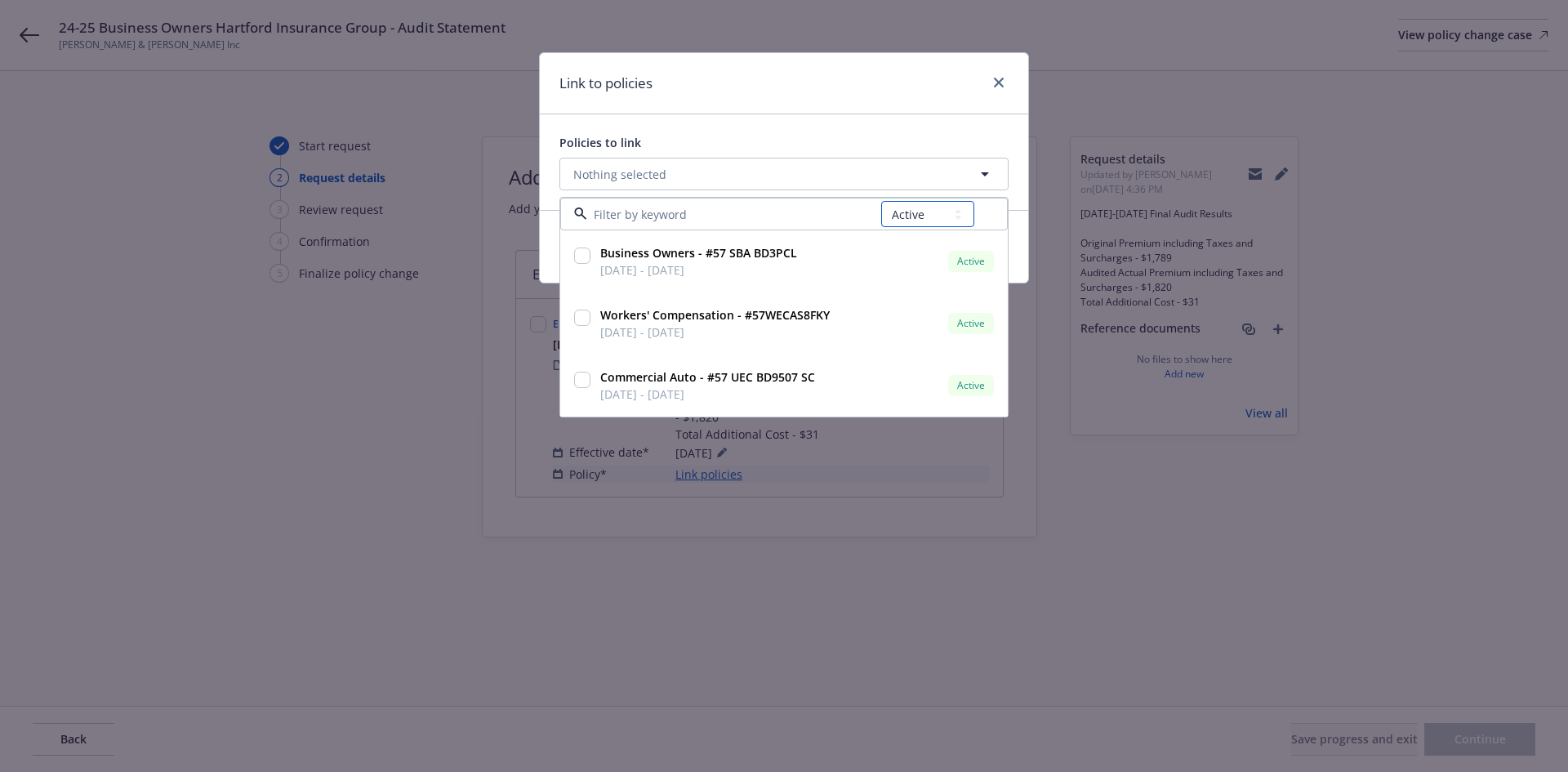
click at [922, 226] on select "All Active Upcoming Expired Cancelled" at bounding box center [928, 214] width 93 height 26
select select "EXPIRED"
click at [882, 201] on select "All Active Upcoming Expired Cancelled" at bounding box center [928, 214] width 93 height 26
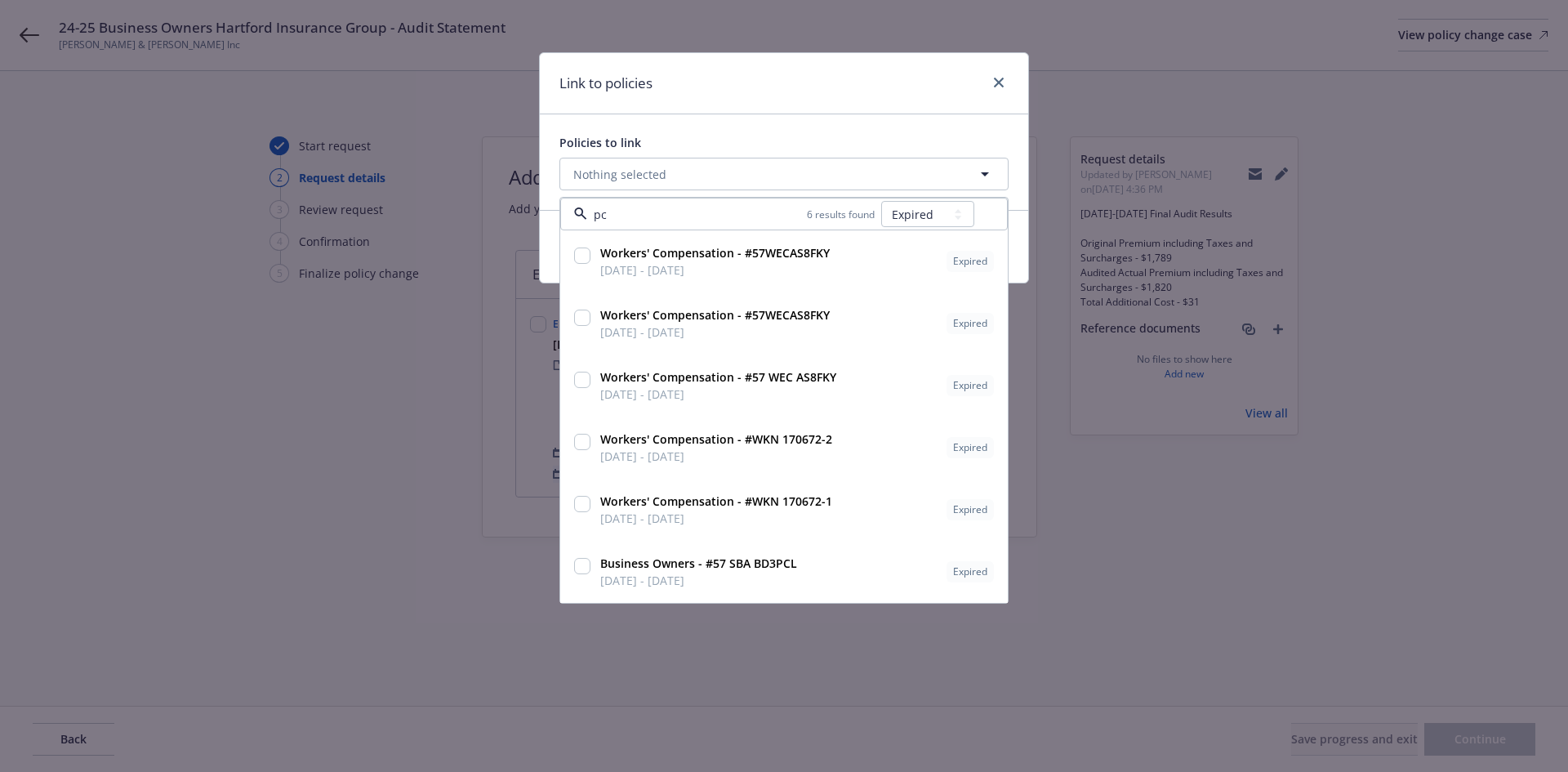
type input "pcl"
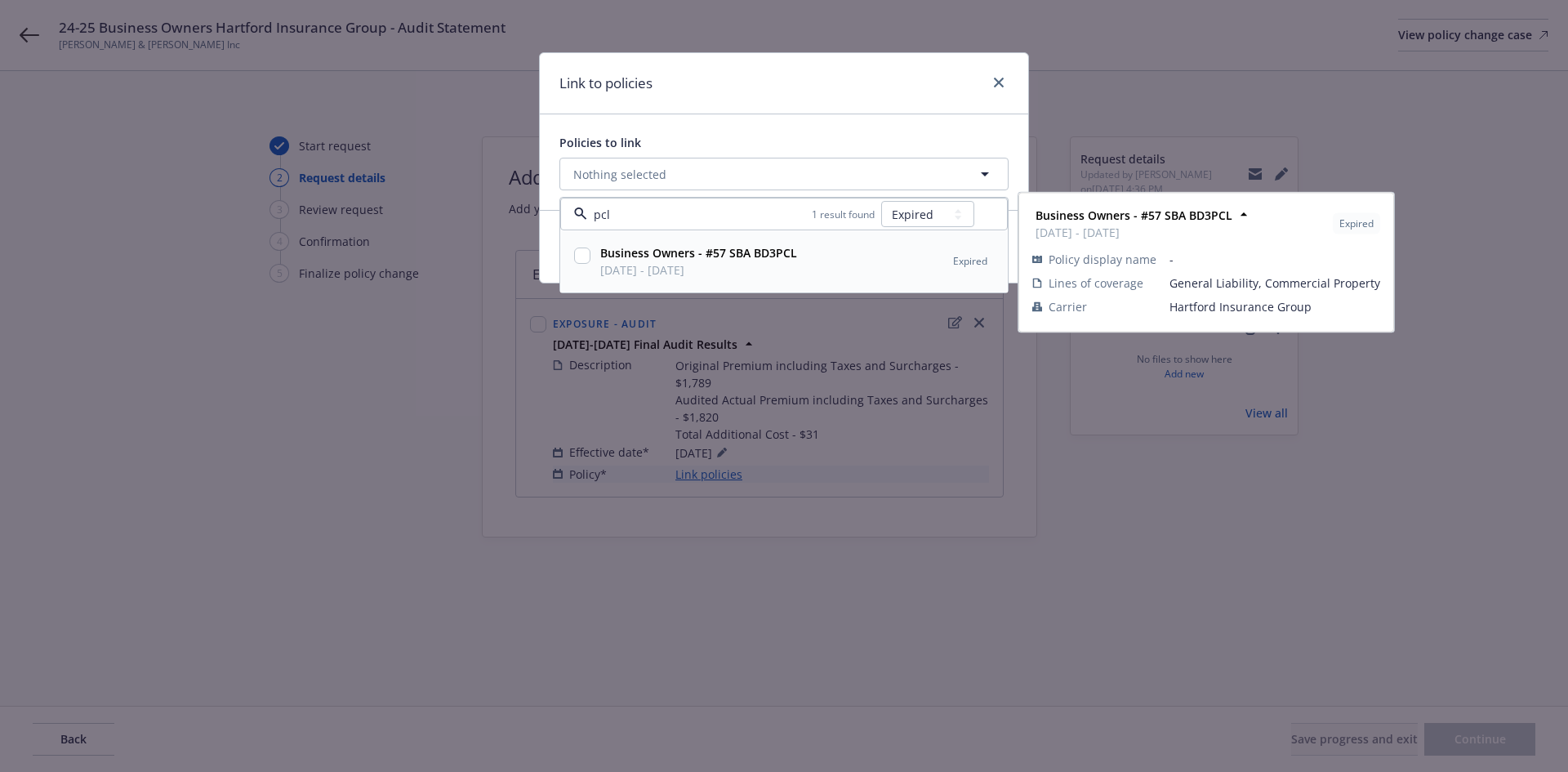
click at [844, 268] on div "Business Owners - #57 SBA BD3PCL 08/17/2024 - 08/17/2025 Expired" at bounding box center [795, 261] width 404 height 40
checkbox input "true"
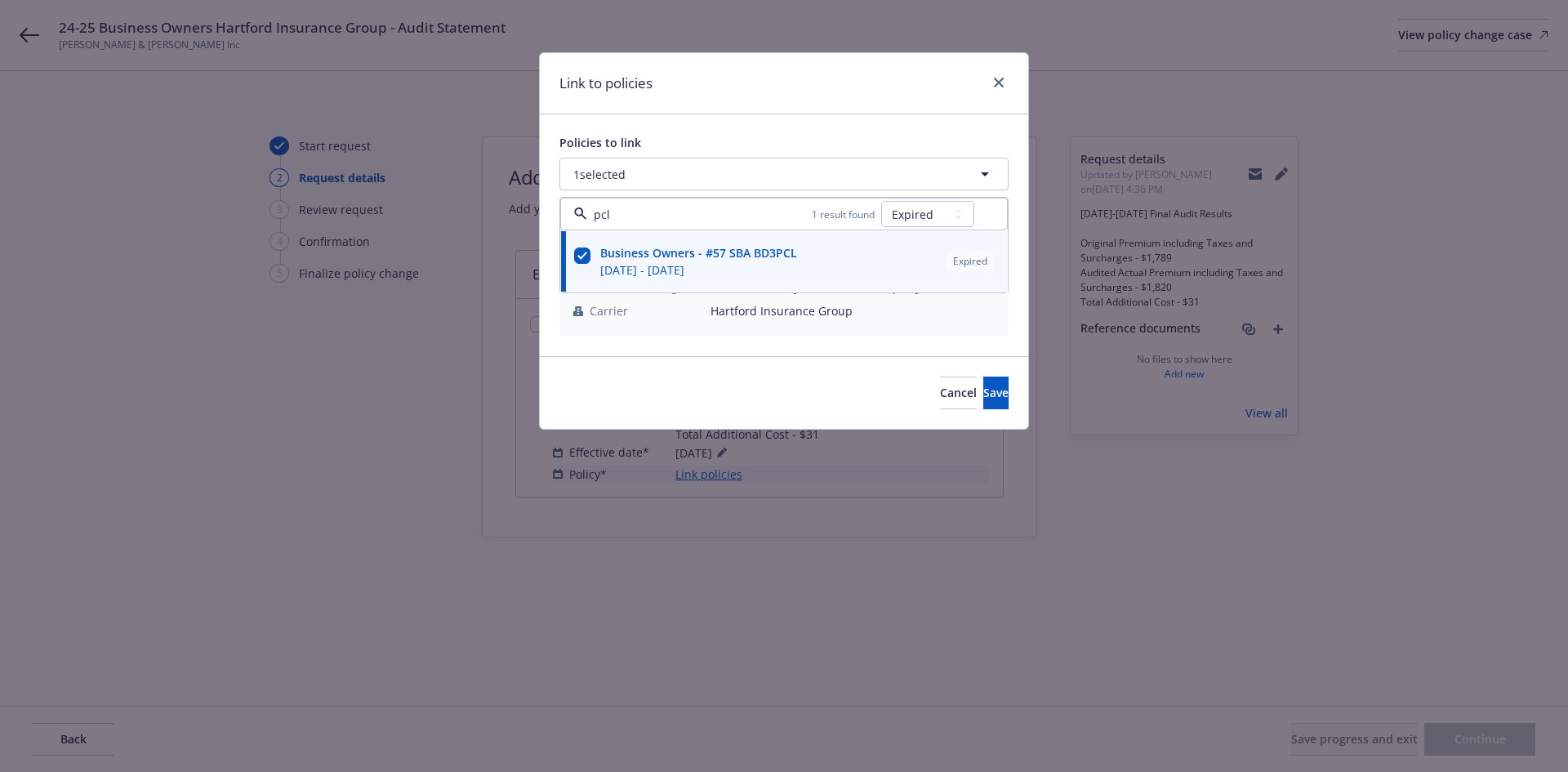
type input "pcl"
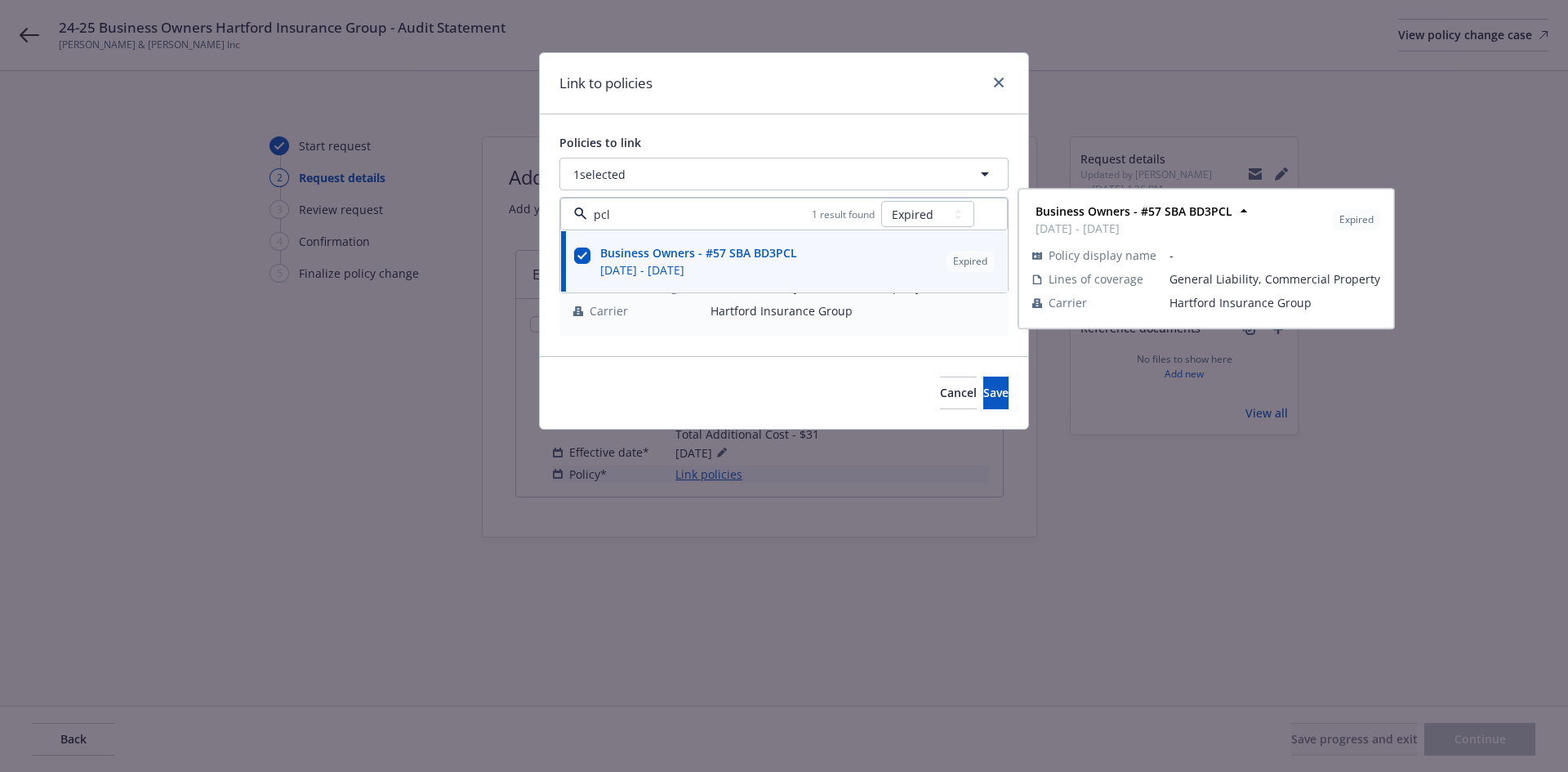
click at [834, 340] on div "Policies to link 1 selected pcl 1 result found All Active Upcoming Expired Canc…" at bounding box center [784, 235] width 489 height 242
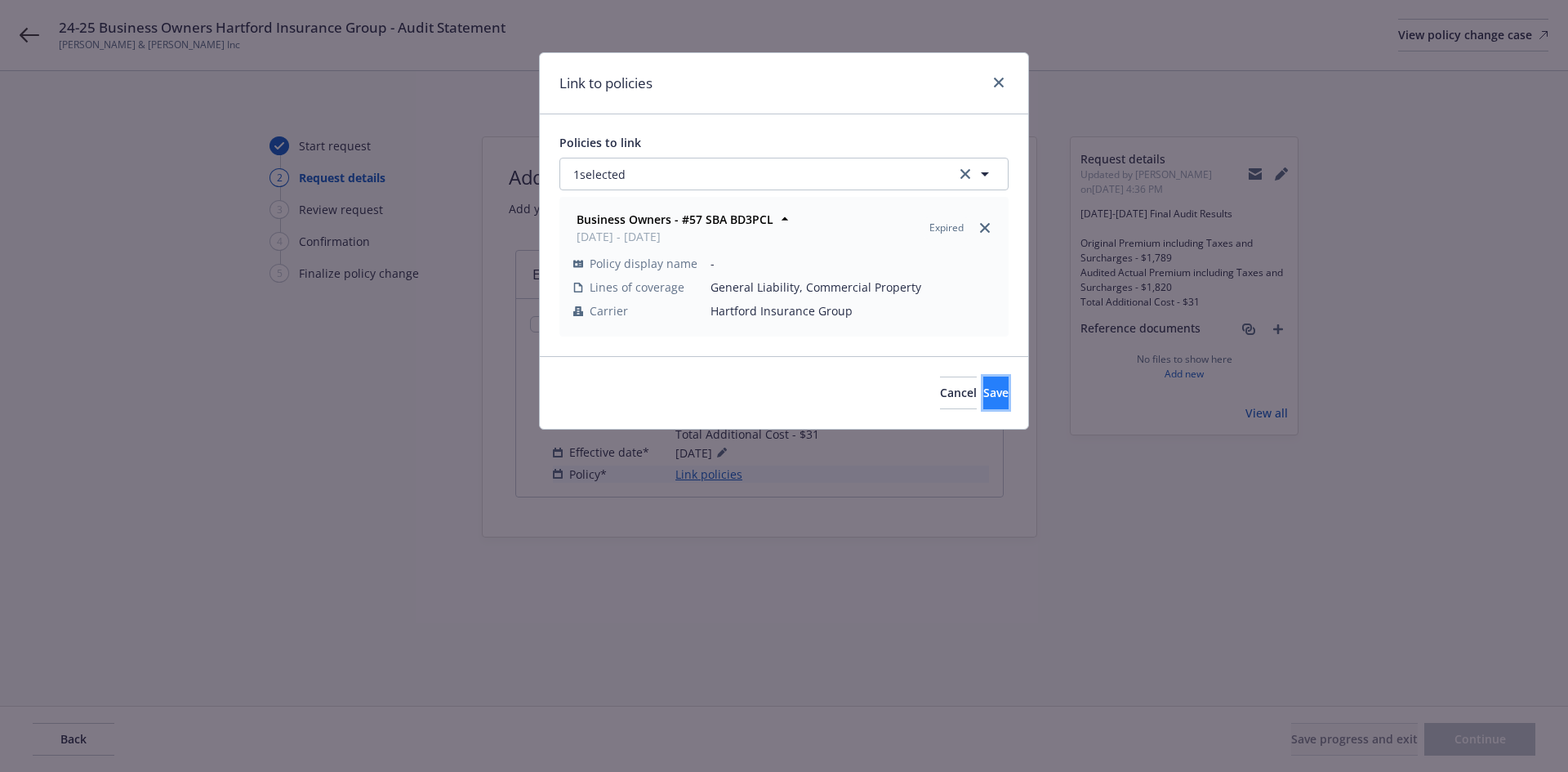
click at [984, 396] on span "Save" at bounding box center [997, 392] width 25 height 15
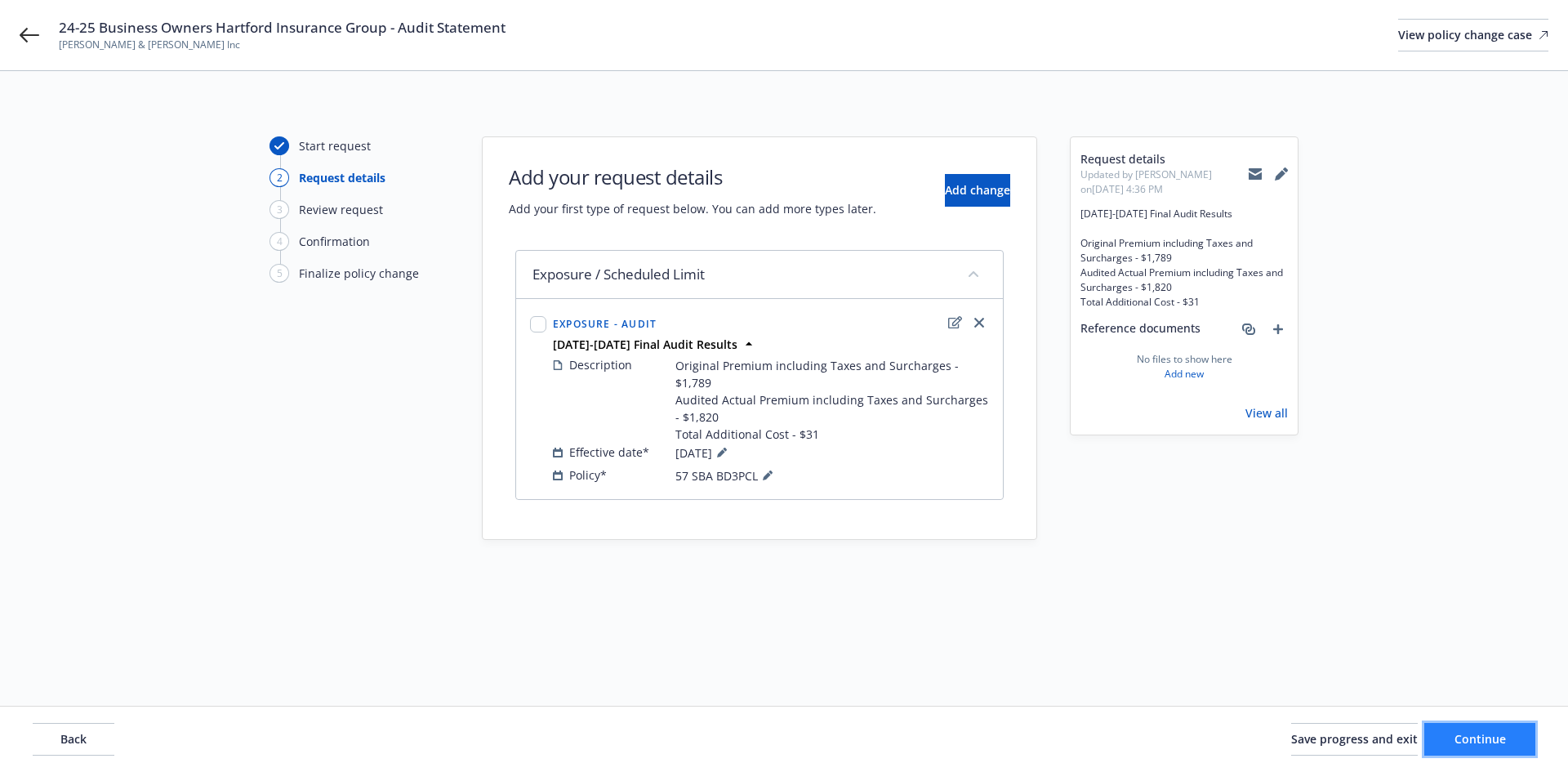
click at [1459, 734] on span "Continue" at bounding box center [1480, 739] width 51 height 15
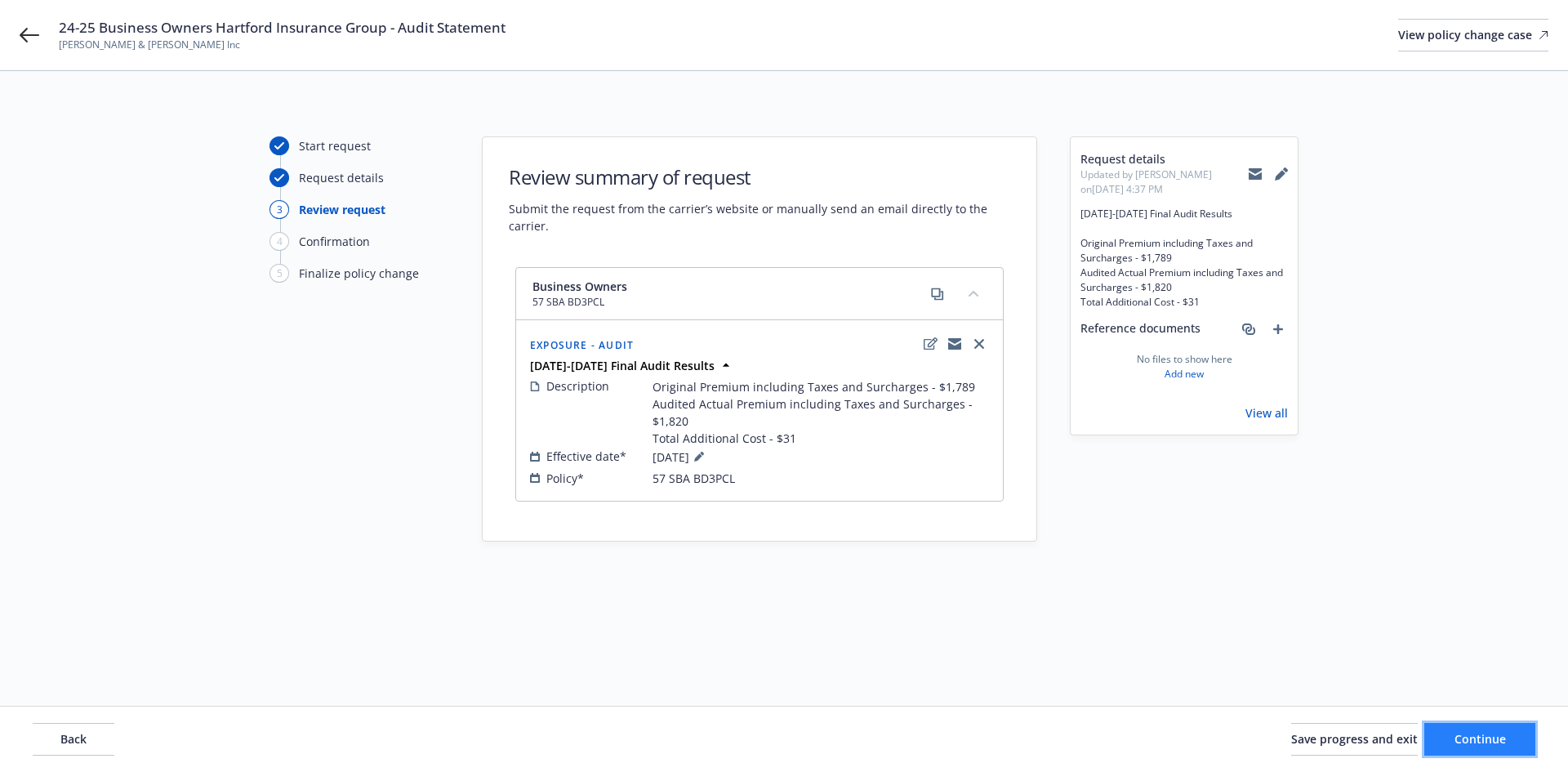
click at [1459, 734] on span "Continue" at bounding box center [1480, 739] width 51 height 15
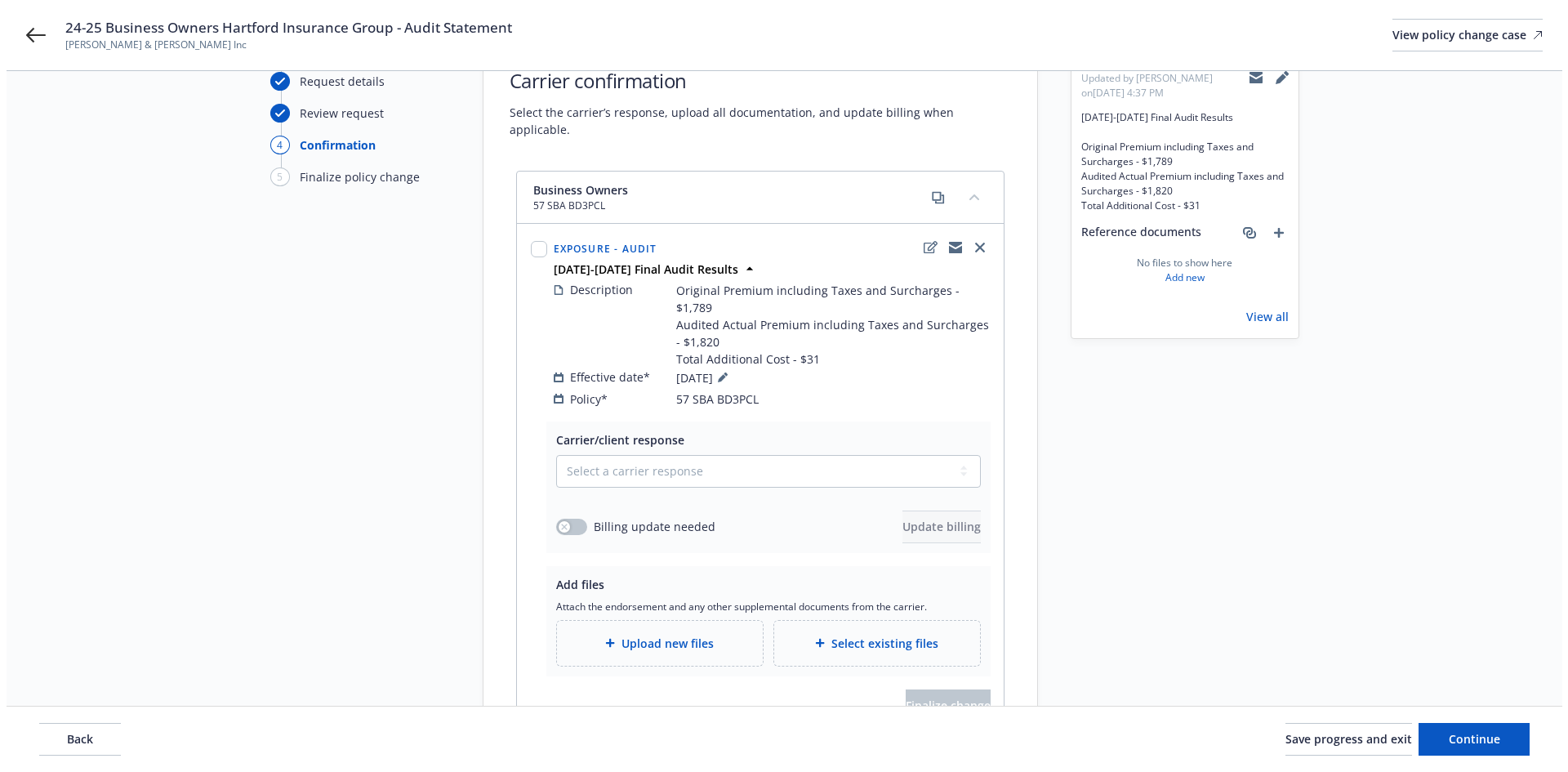
scroll to position [198, 0]
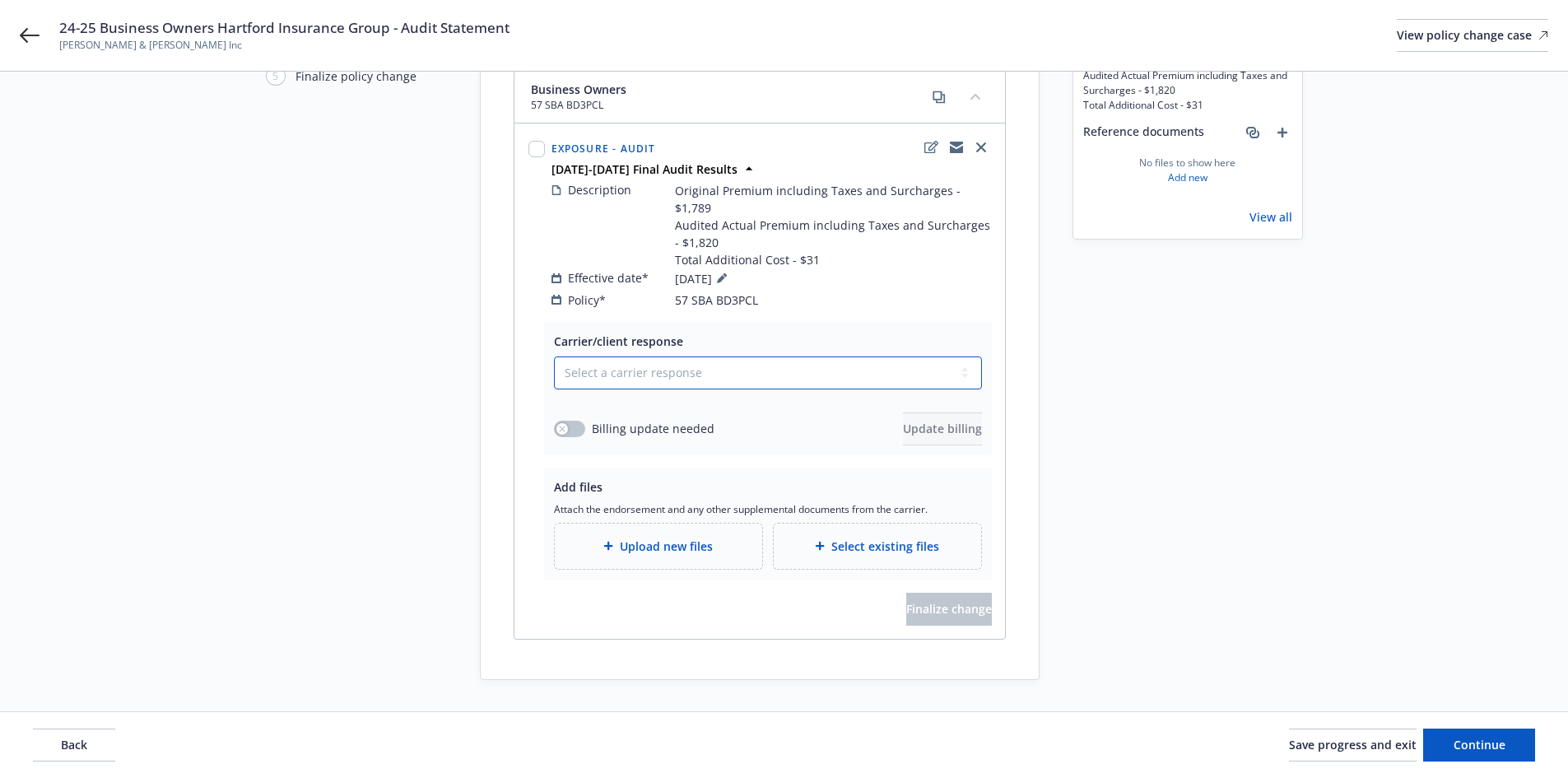
click at [689, 356] on select "Select a carrier response Accepted Accepted with revision No endorsement needed…" at bounding box center [767, 373] width 428 height 33
select select "ACCEPTED"
click at [553, 356] on select "Select a carrier response Accepted Accepted with revision No endorsement needed…" at bounding box center [767, 373] width 428 height 33
click at [581, 421] on button "button" at bounding box center [569, 428] width 31 height 17
click at [903, 413] on button "Update billing" at bounding box center [942, 429] width 79 height 33
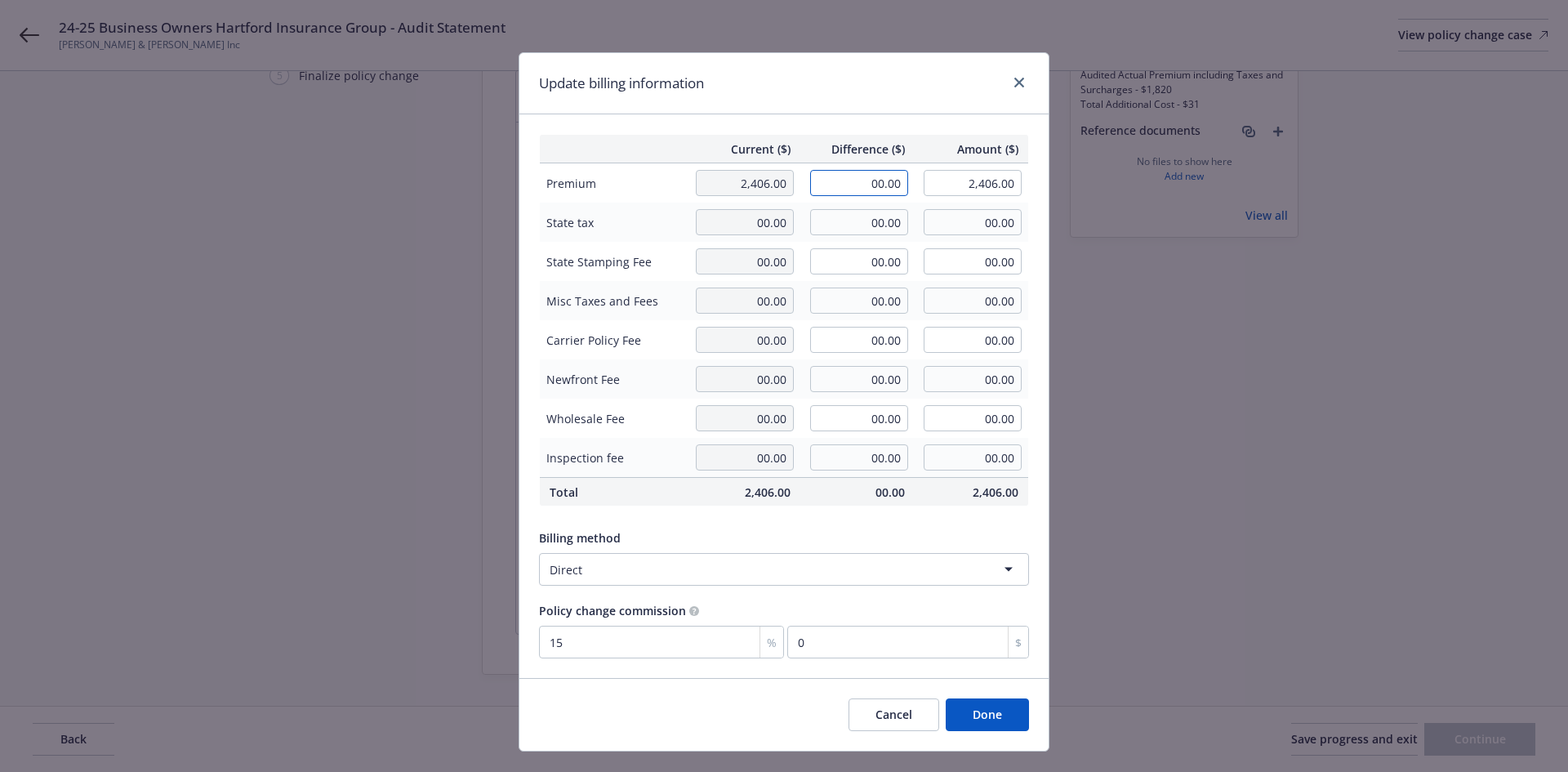
click at [865, 189] on input "00.00" at bounding box center [860, 182] width 98 height 26
type input "31.00"
type input "2,437.00"
type input "4.65"
click at [1128, 422] on div "Update billing information Current ($) Difference ($) Amount ($) Premium 2,406.…" at bounding box center [784, 386] width 1568 height 772
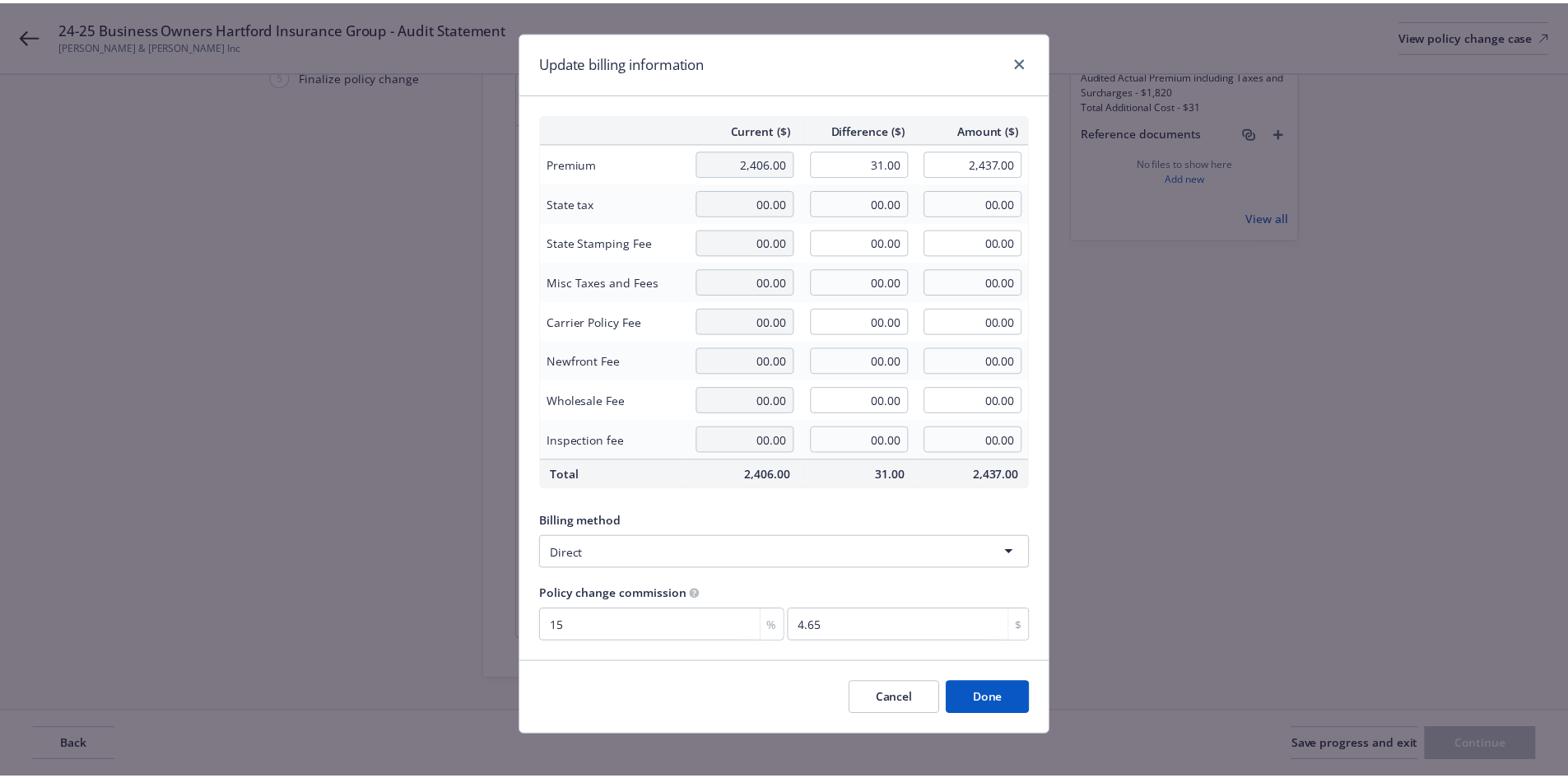
scroll to position [32, 0]
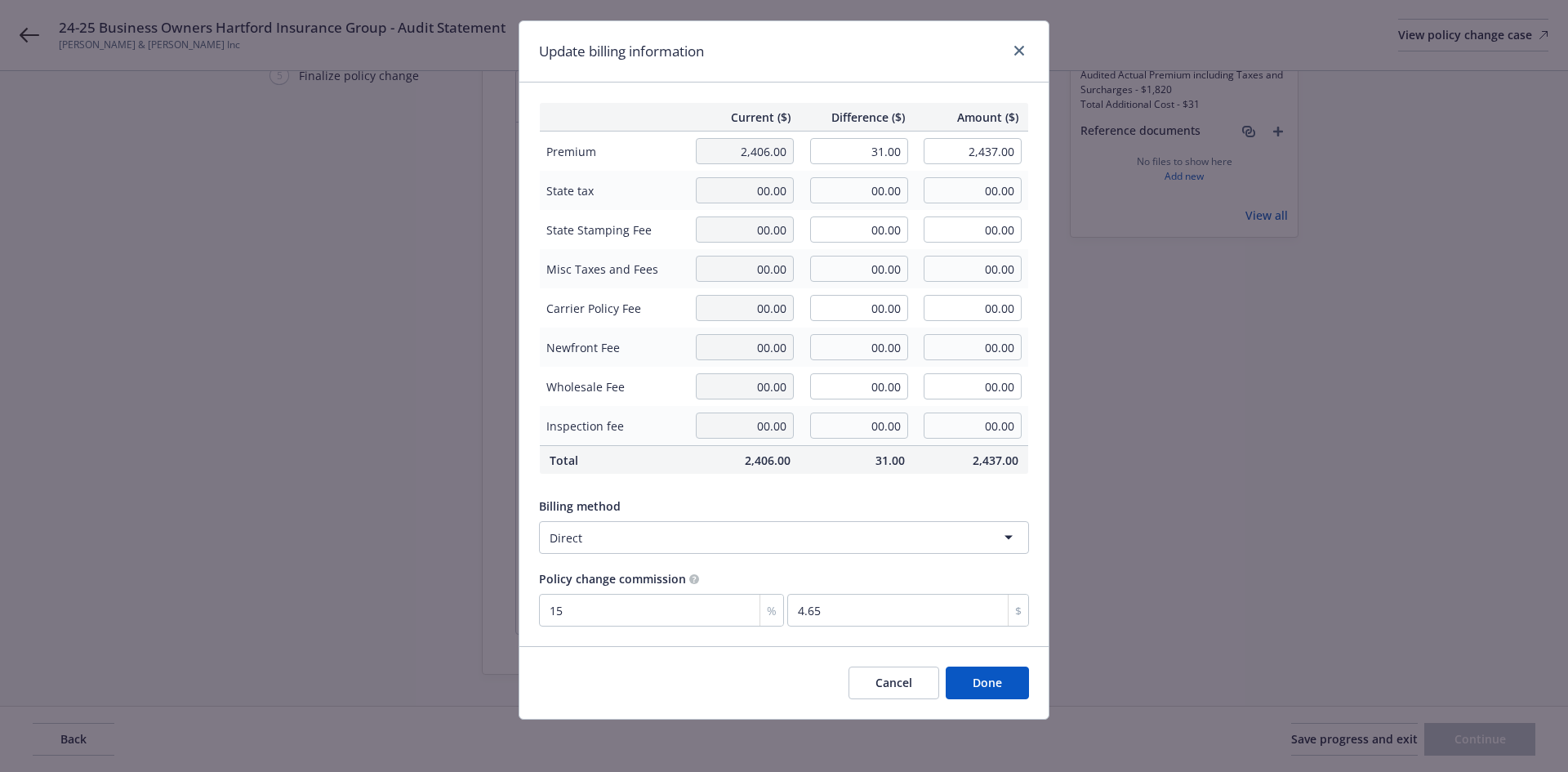
click at [993, 672] on button "Done" at bounding box center [988, 683] width 83 height 33
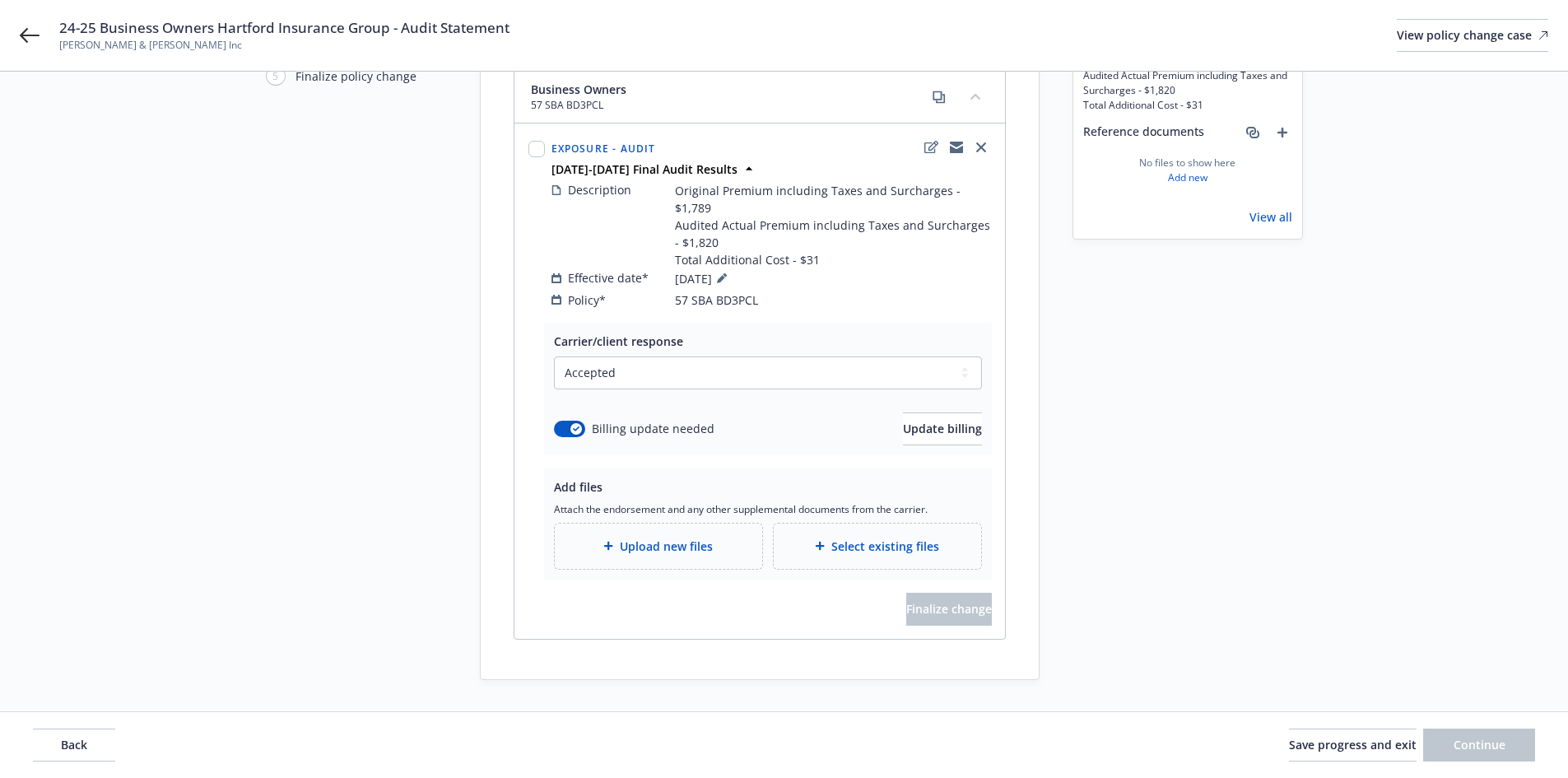
click at [629, 537] on span "Upload new files" at bounding box center [666, 546] width 93 height 17
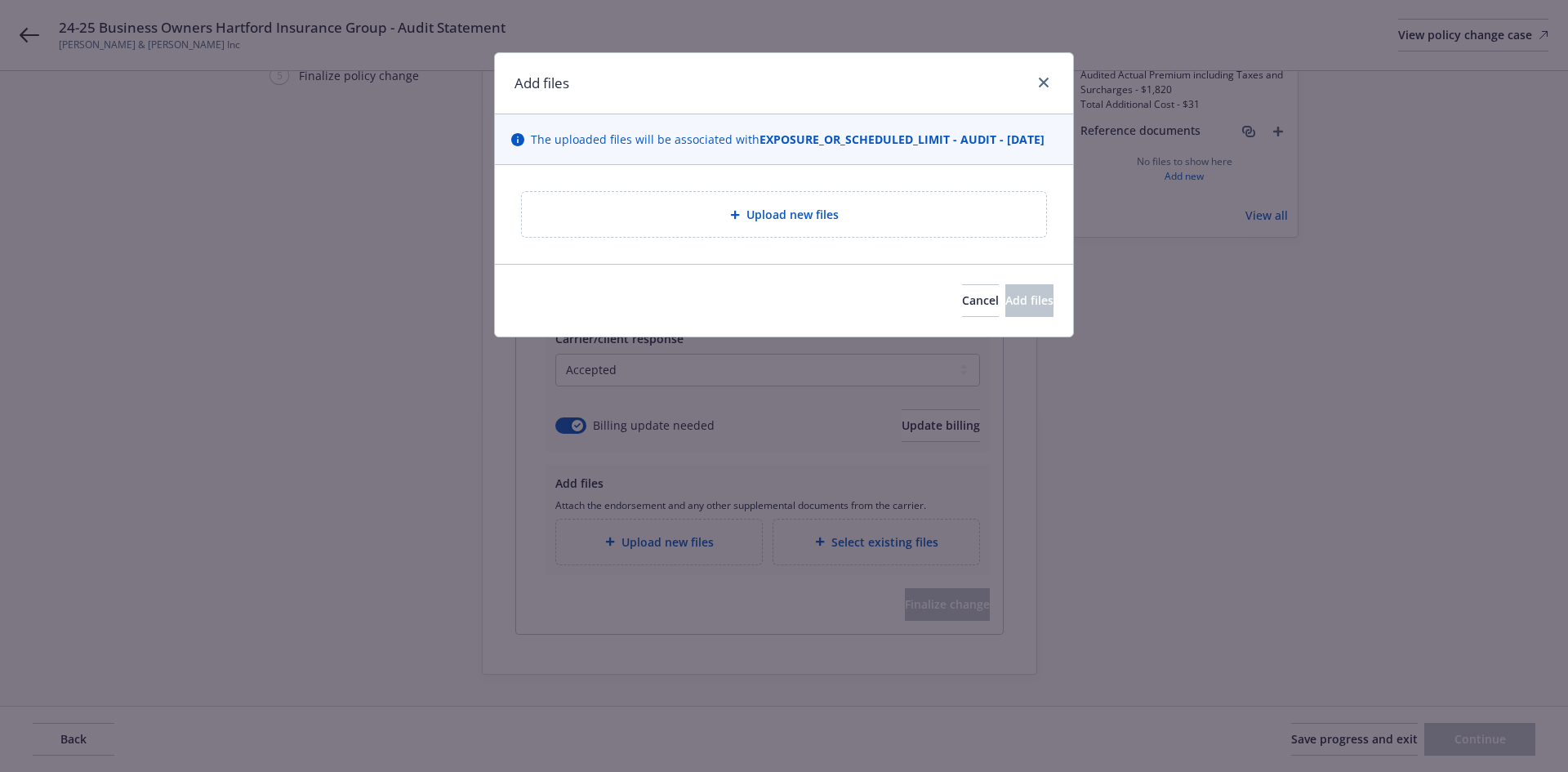
click at [871, 237] on div "Upload new files" at bounding box center [784, 214] width 524 height 45
type textarea "x"
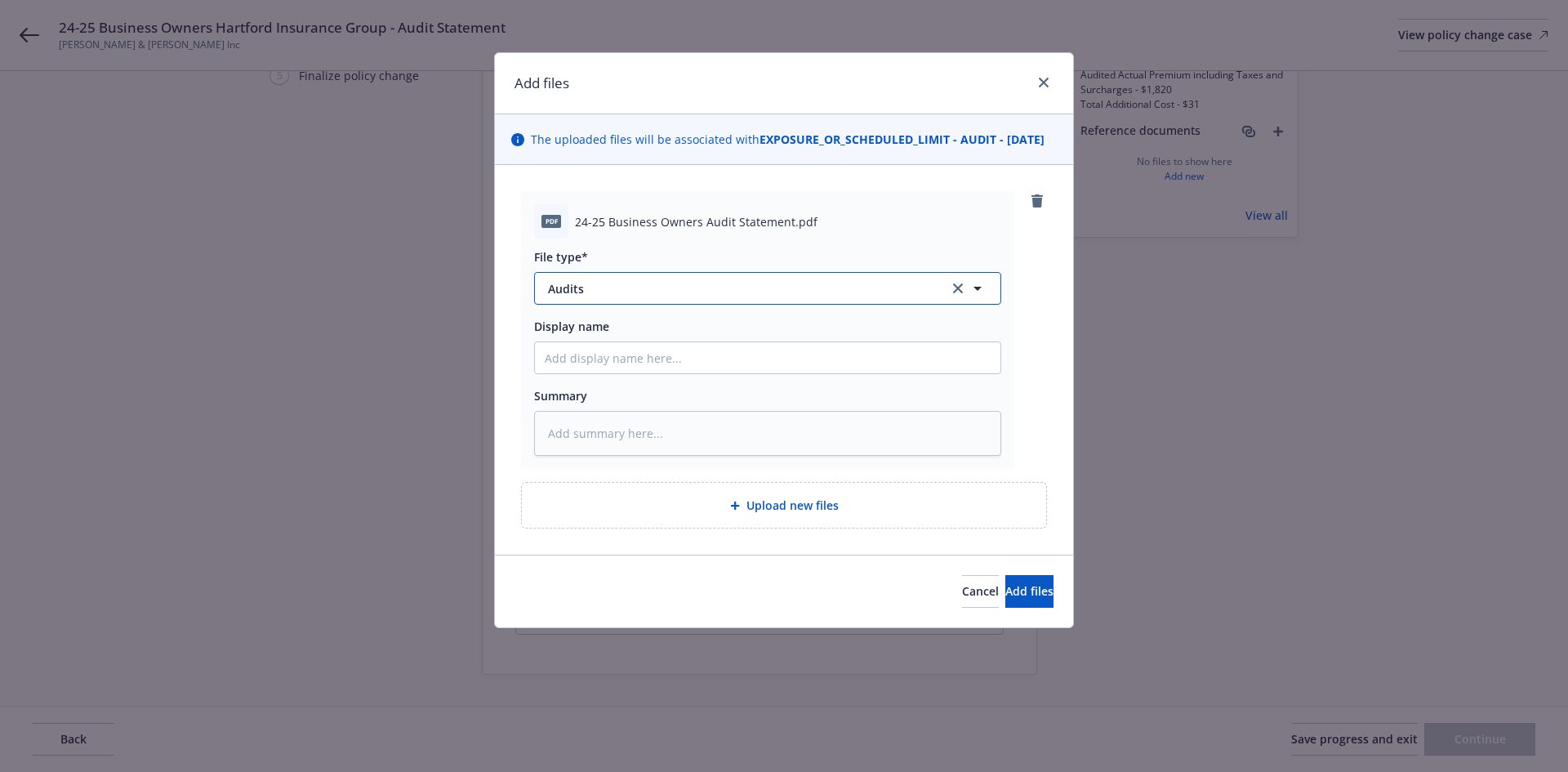
click at [748, 298] on span "Audits" at bounding box center [737, 289] width 378 height 17
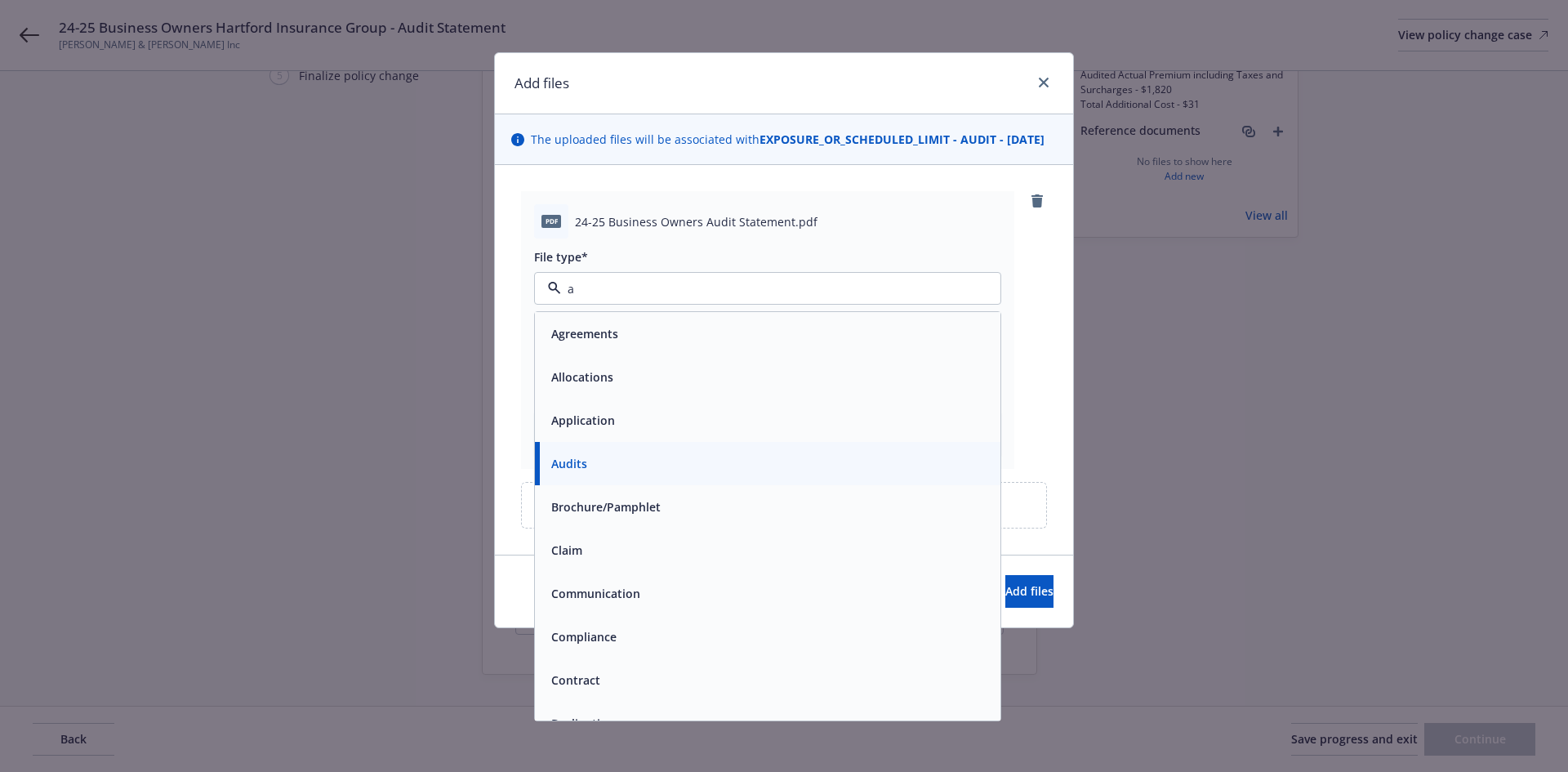
type input "au"
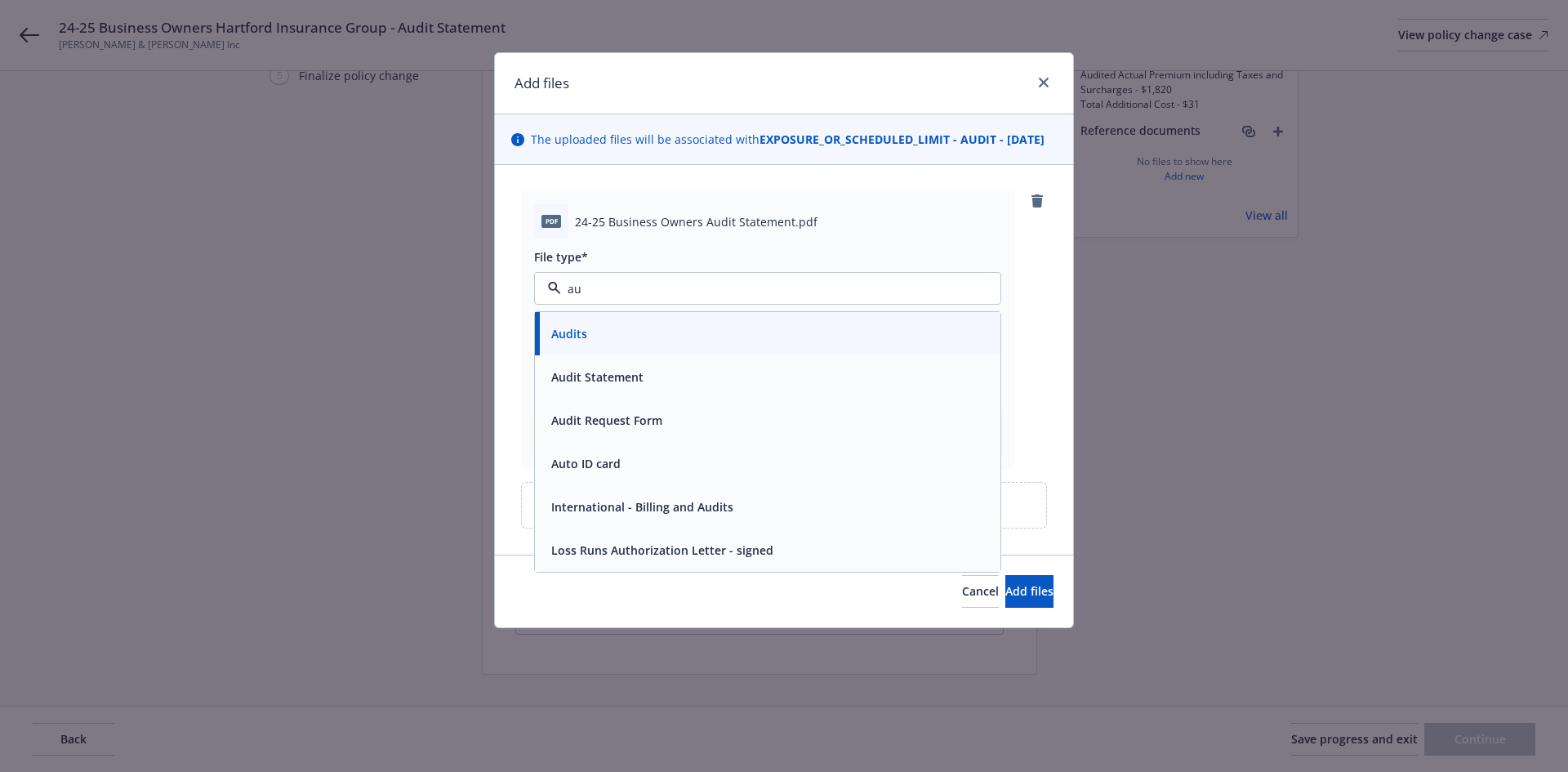
click at [664, 386] on div "Audit Statement" at bounding box center [767, 377] width 446 height 24
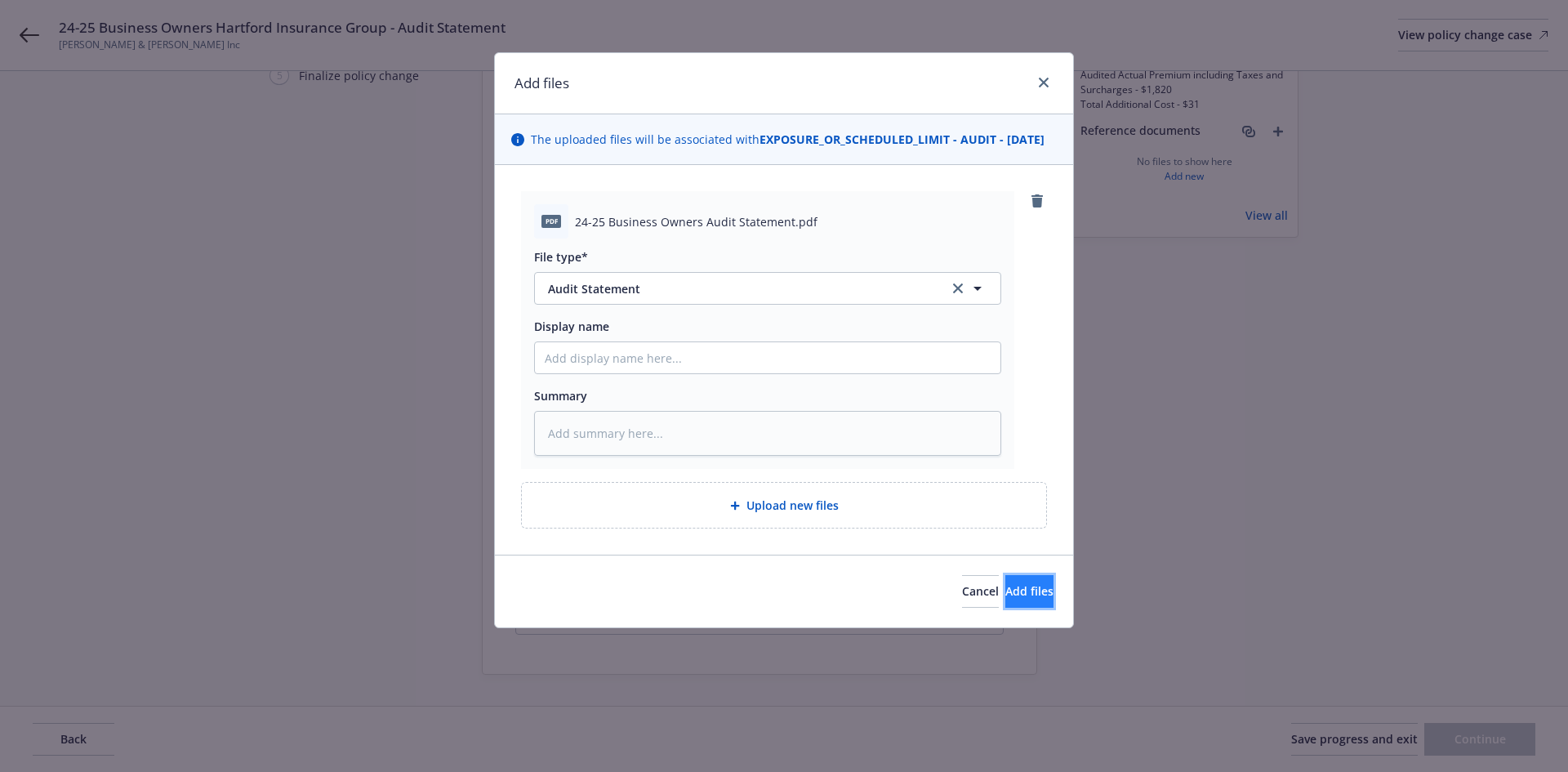
click at [1005, 599] on span "Add files" at bounding box center [1029, 591] width 48 height 15
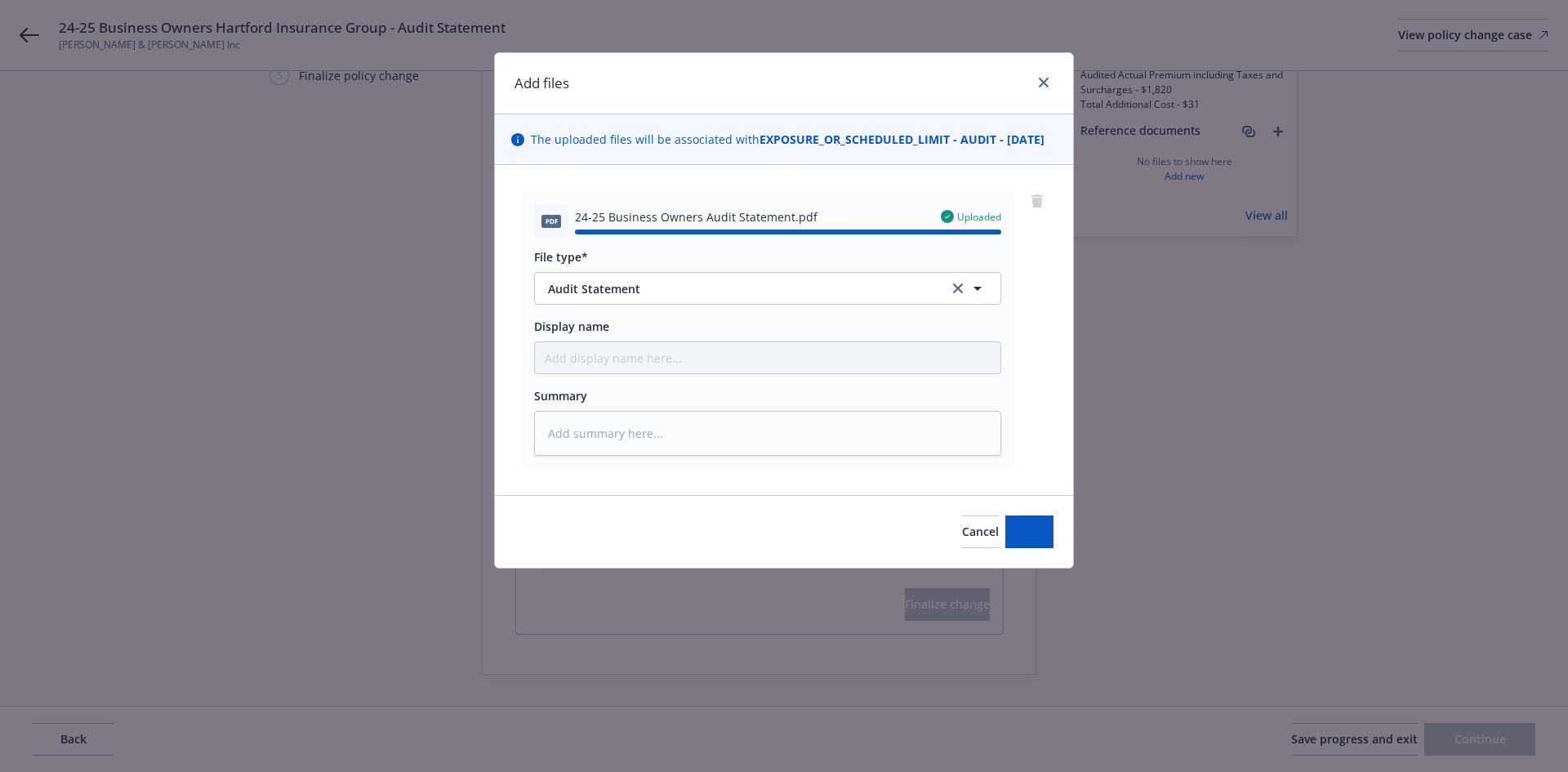
type textarea "x"
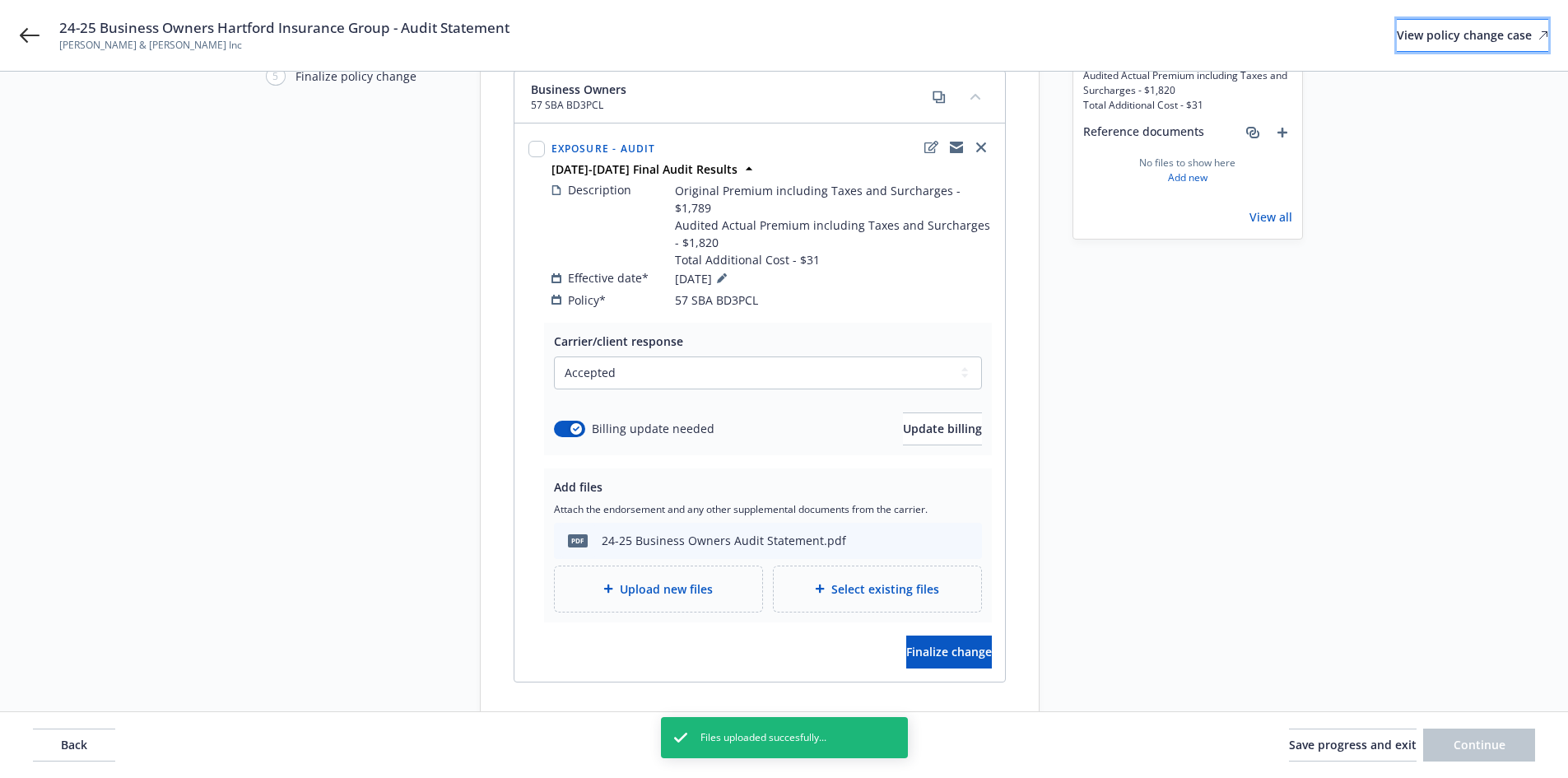
click at [1451, 41] on div "View policy change case" at bounding box center [1472, 35] width 151 height 31
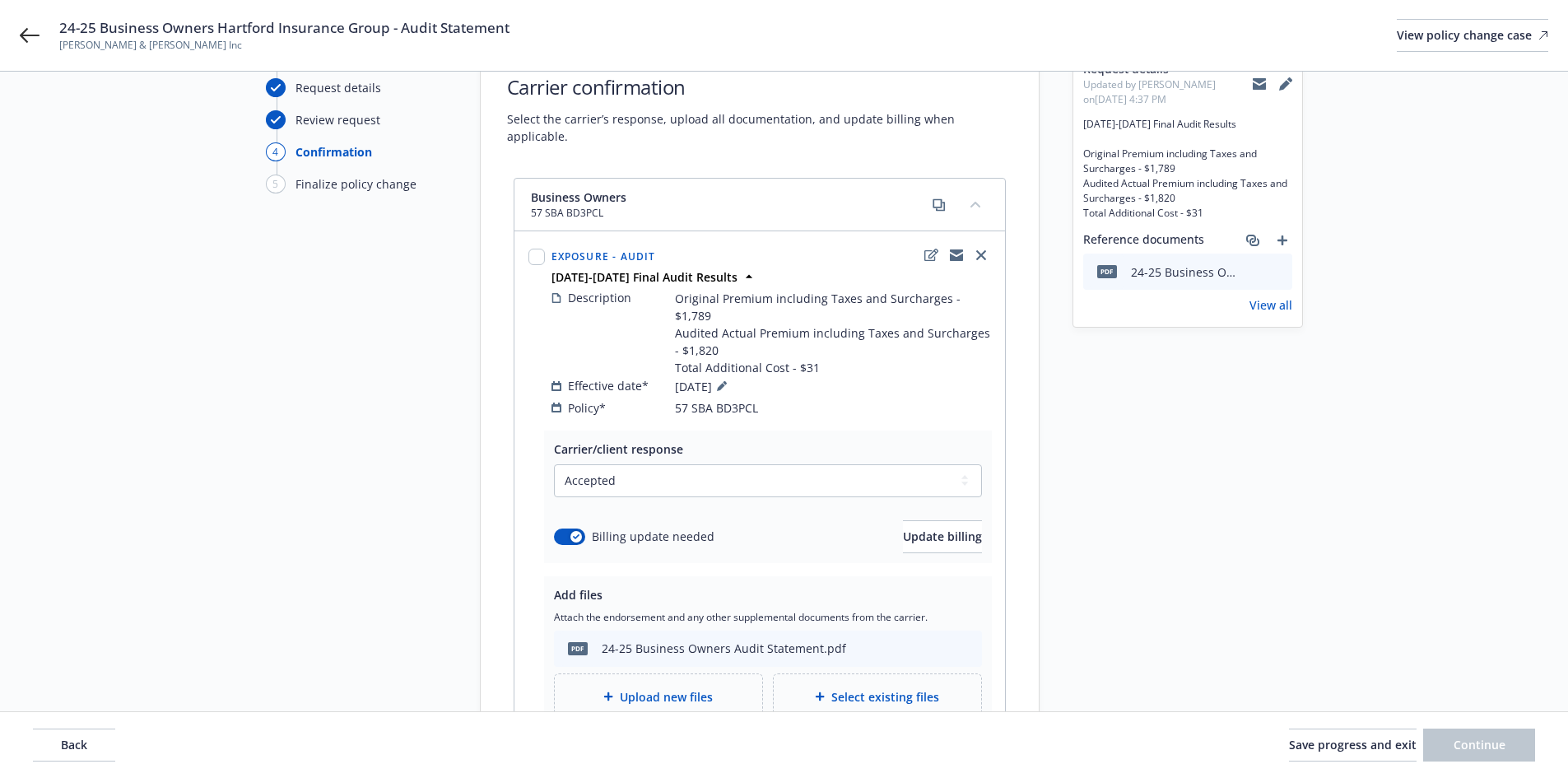
scroll to position [78, 0]
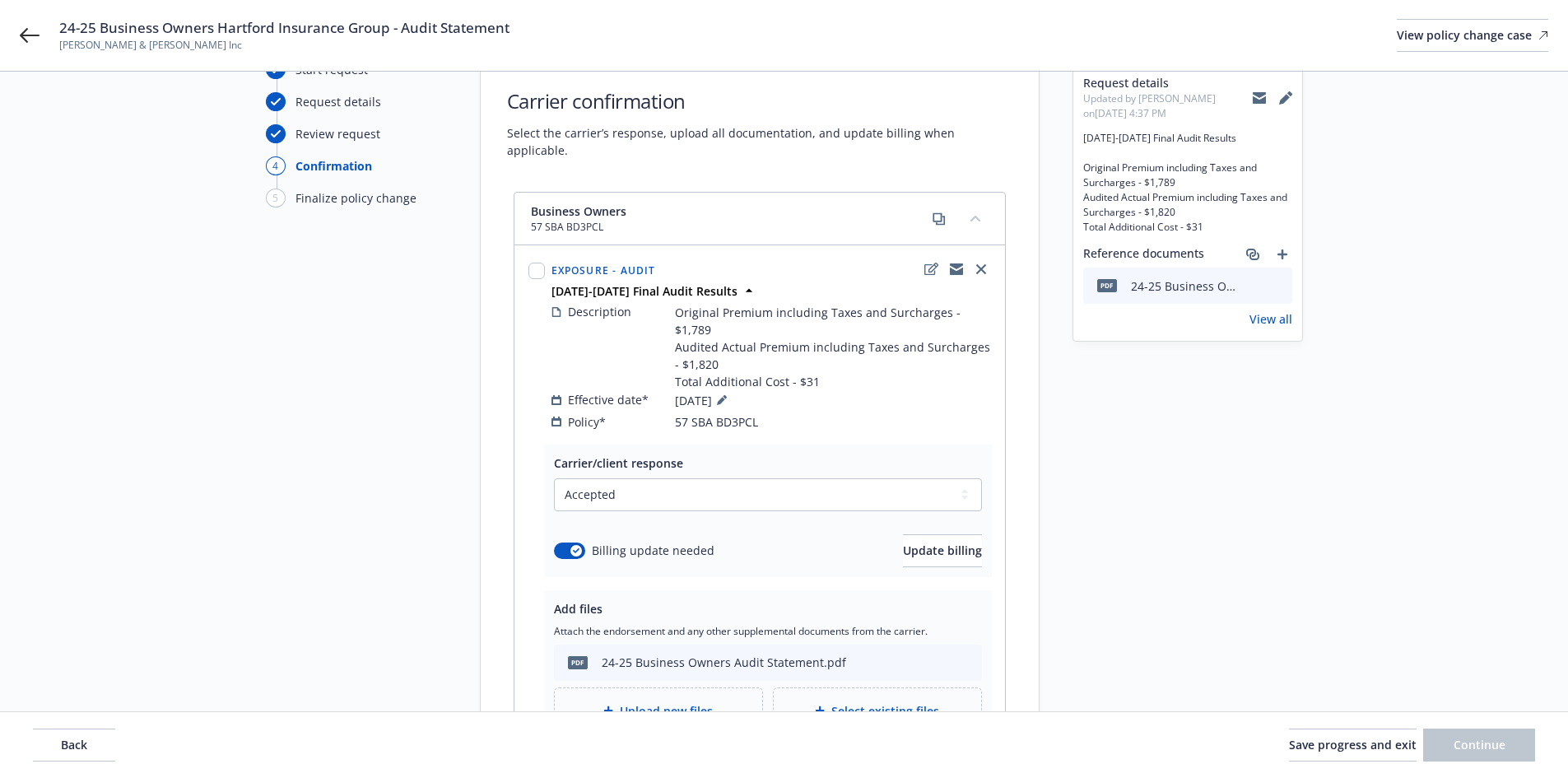
click at [1277, 321] on link "View all" at bounding box center [1271, 320] width 43 height 17
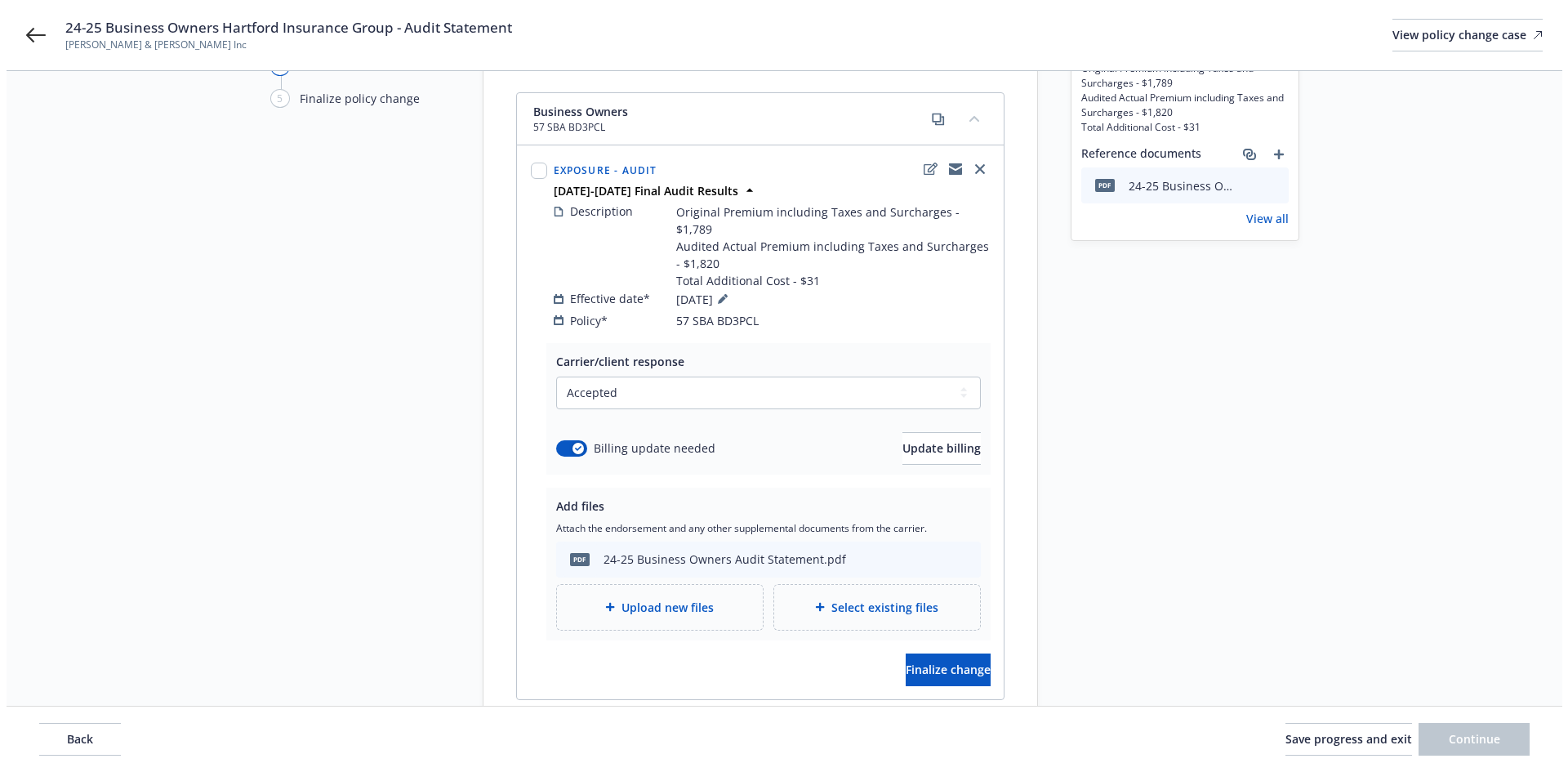
scroll to position [240, 0]
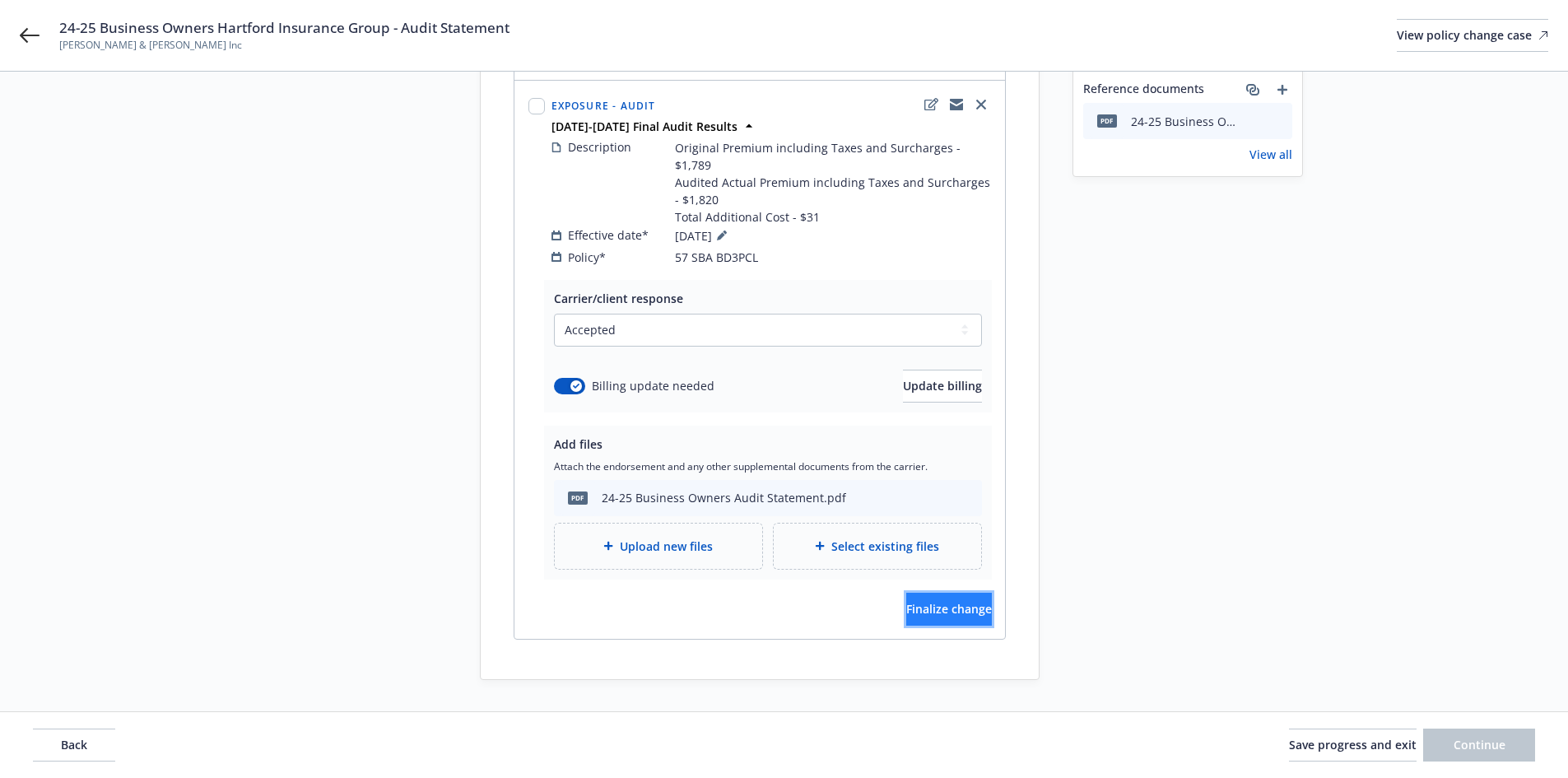
click at [953, 592] on button "Finalize change" at bounding box center [949, 609] width 85 height 33
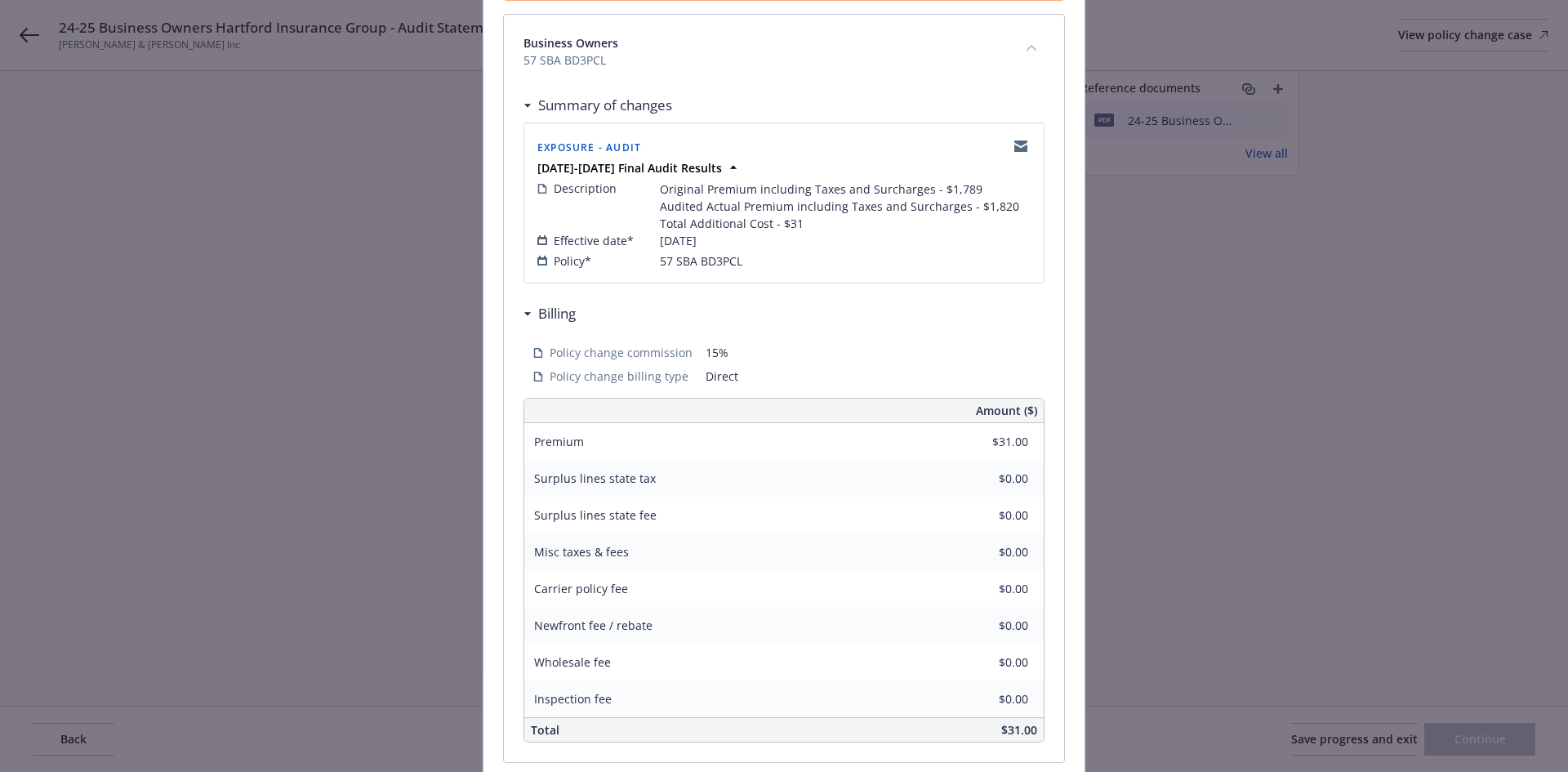
scroll to position [367, 0]
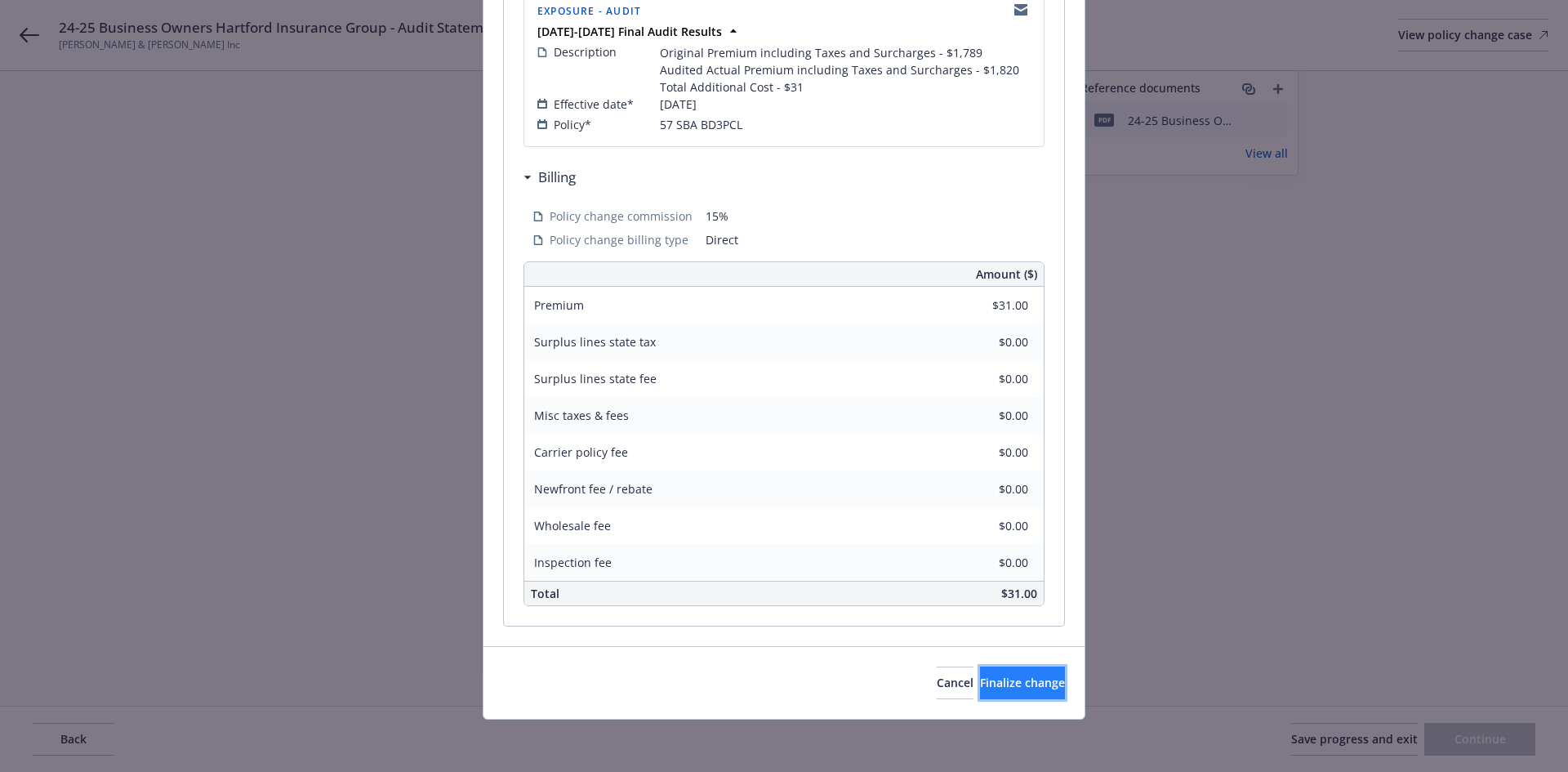
click at [988, 679] on span "Finalize change" at bounding box center [1023, 682] width 85 height 15
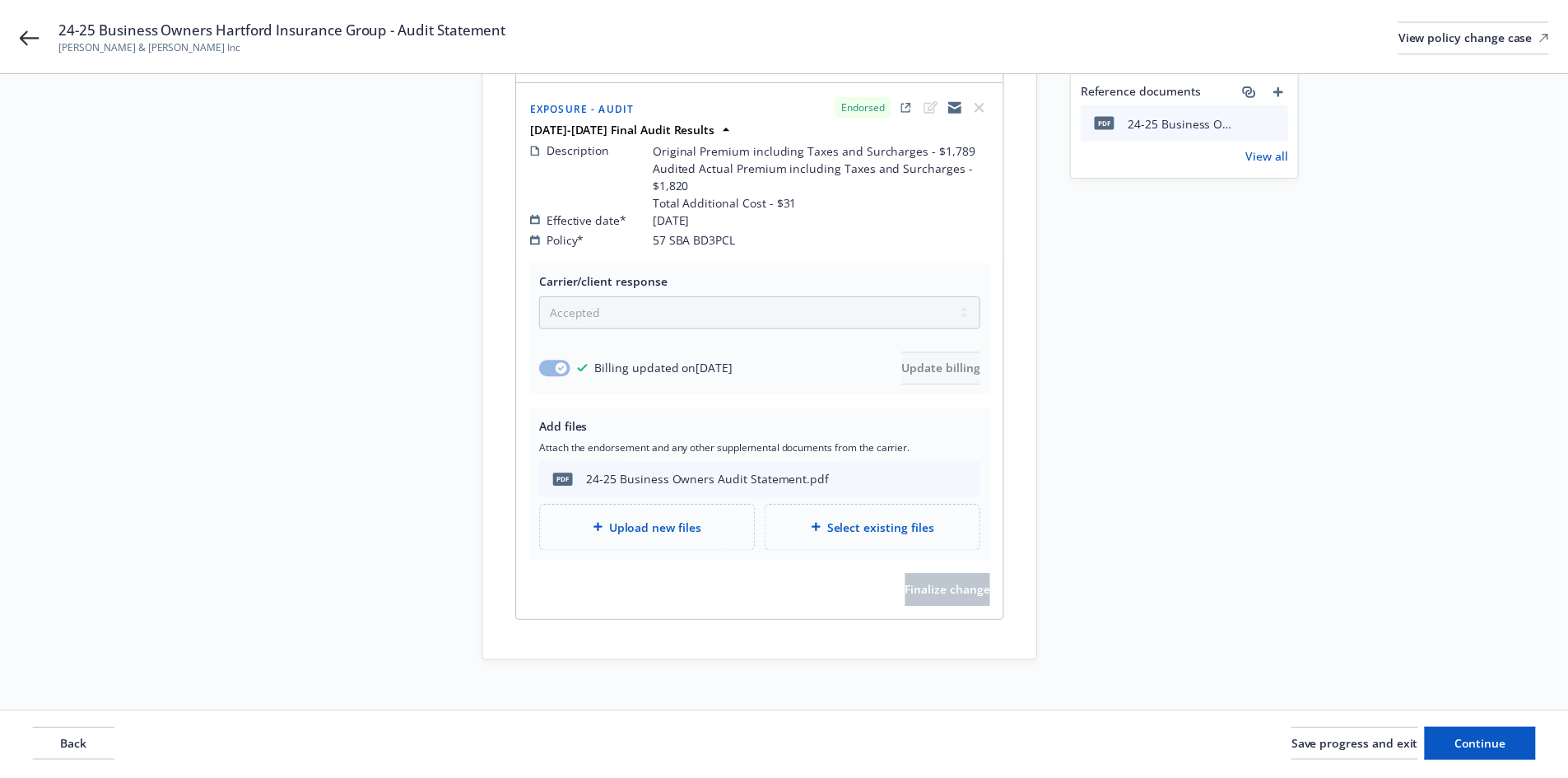
scroll to position [241, 0]
click at [1472, 754] on button "Continue" at bounding box center [1479, 745] width 112 height 33
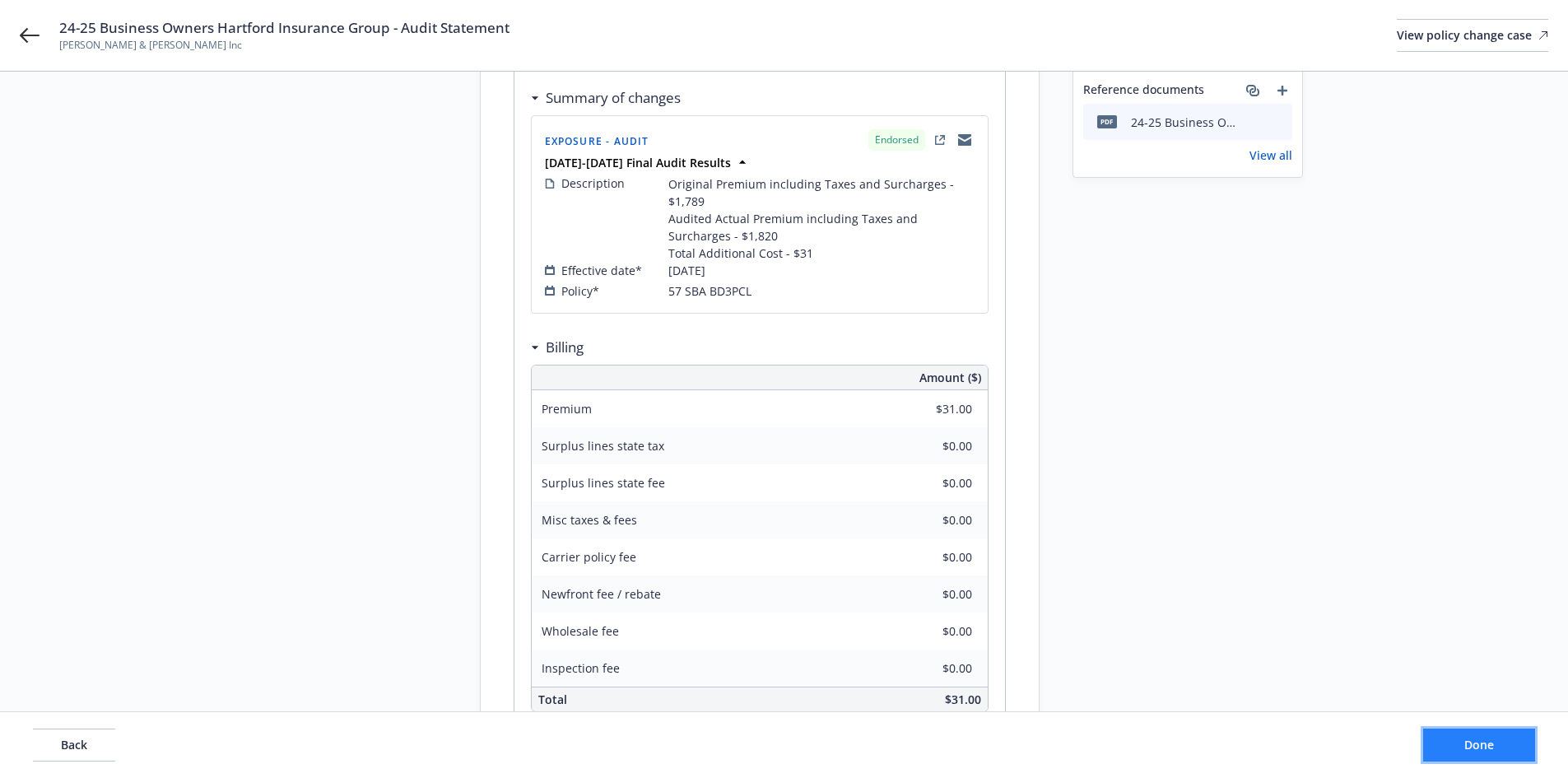
click at [1472, 754] on button "Done" at bounding box center [1479, 745] width 112 height 33
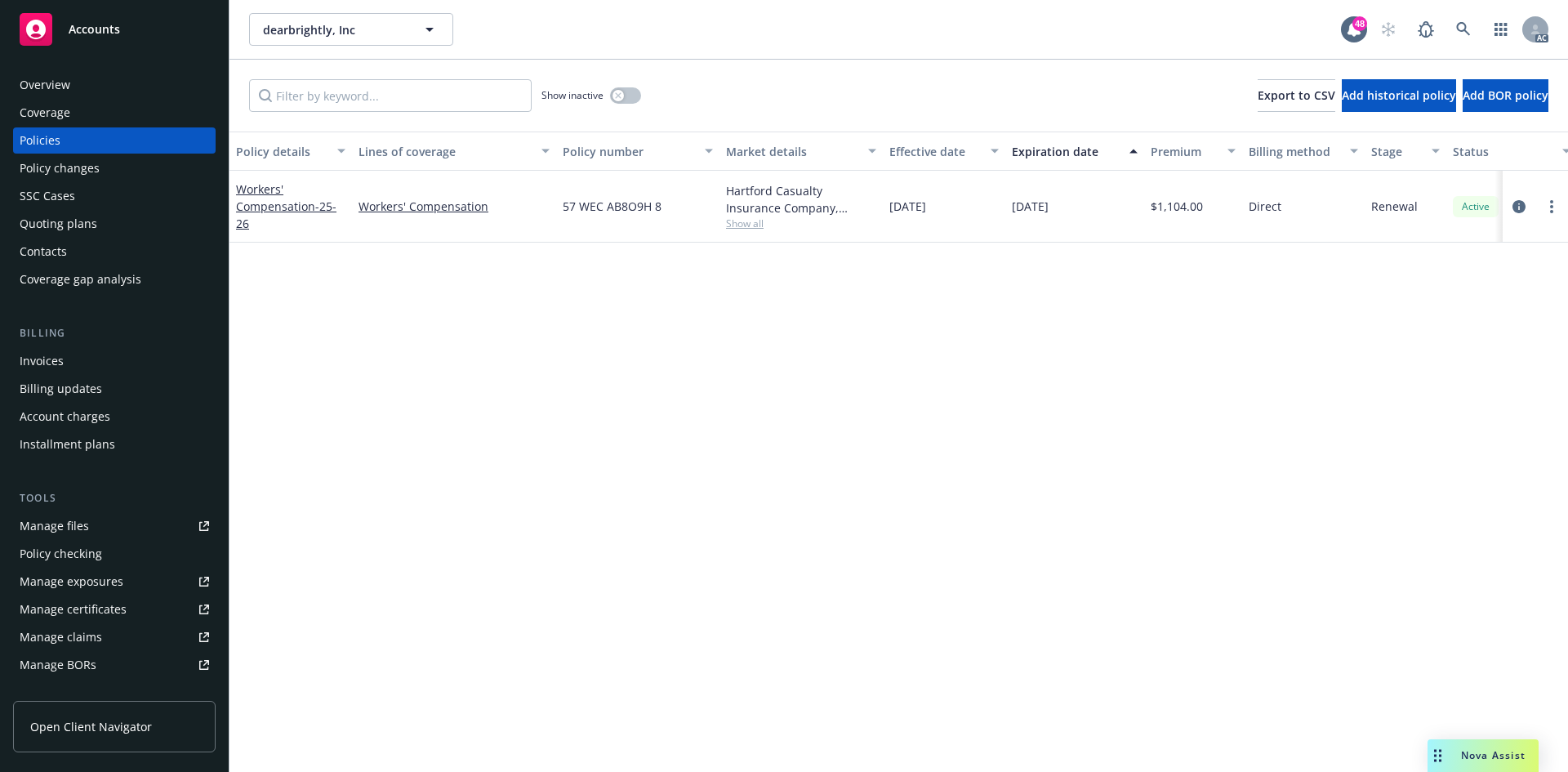
click at [625, 104] on div "Show inactive" at bounding box center [591, 95] width 99 height 33
click at [625, 99] on button "button" at bounding box center [625, 95] width 31 height 16
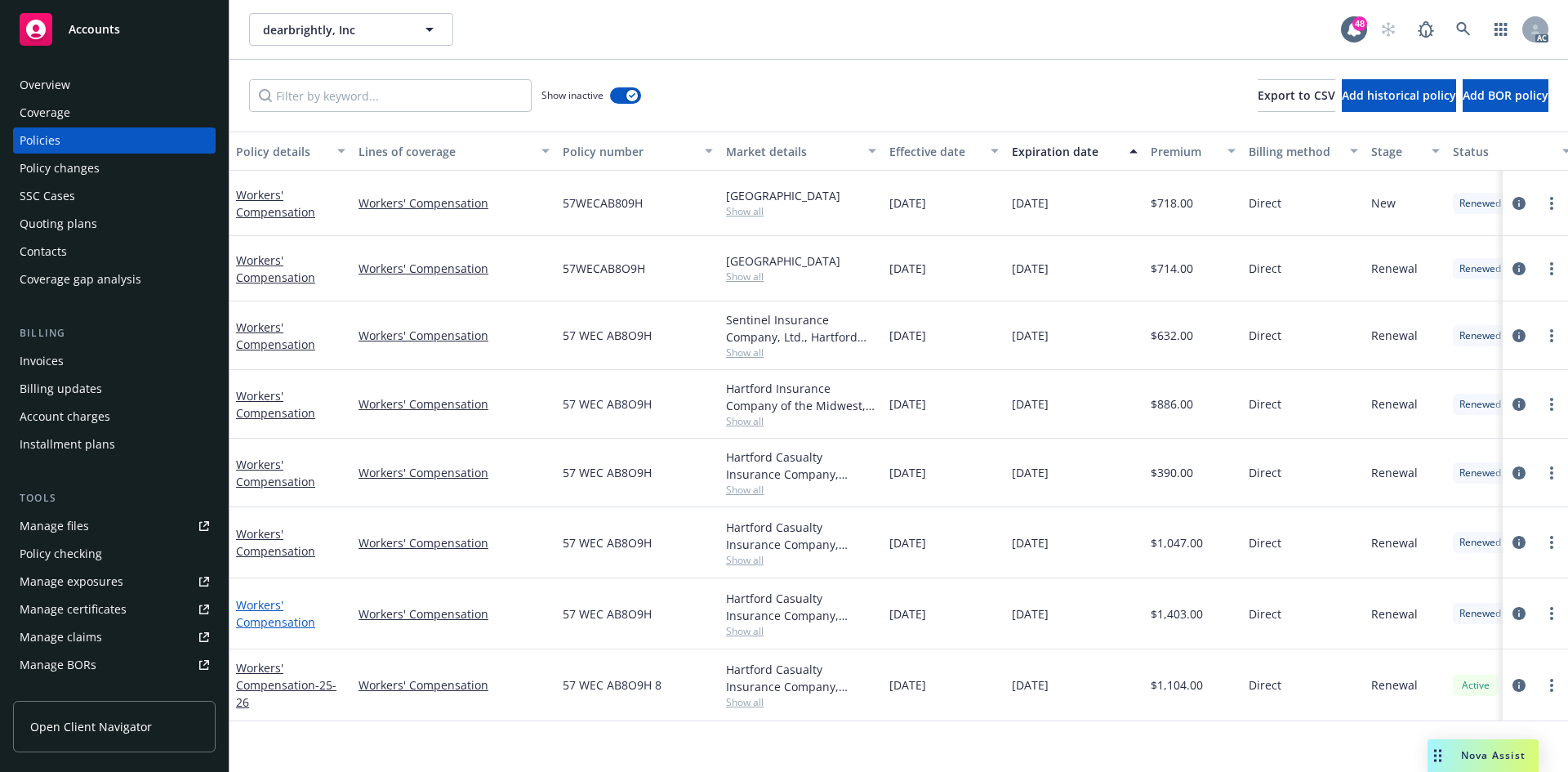
click at [264, 609] on link "Workers' Compensation" at bounding box center [276, 614] width 79 height 33
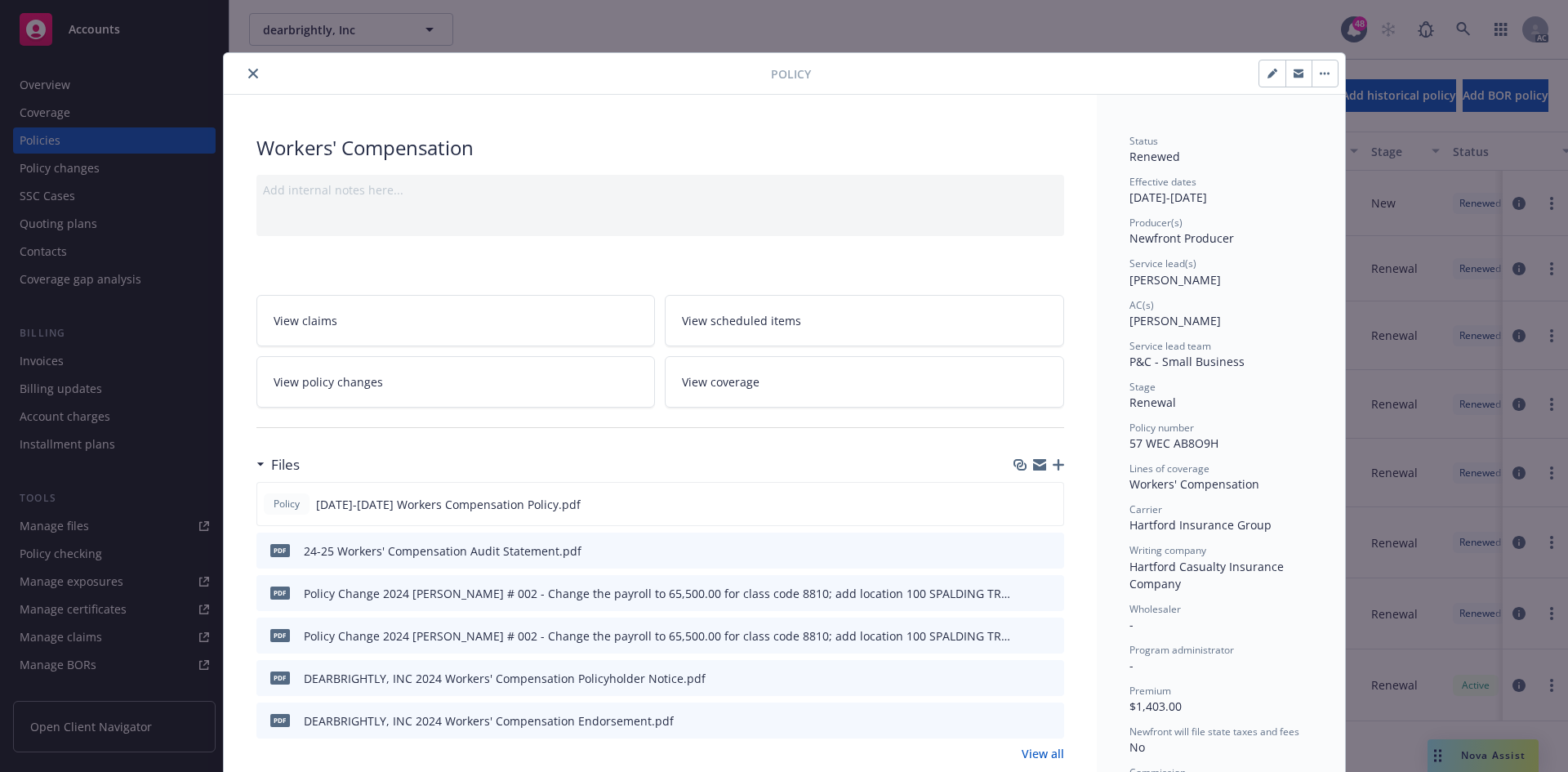
click at [396, 214] on div "Add internal notes here..." at bounding box center [660, 205] width 808 height 62
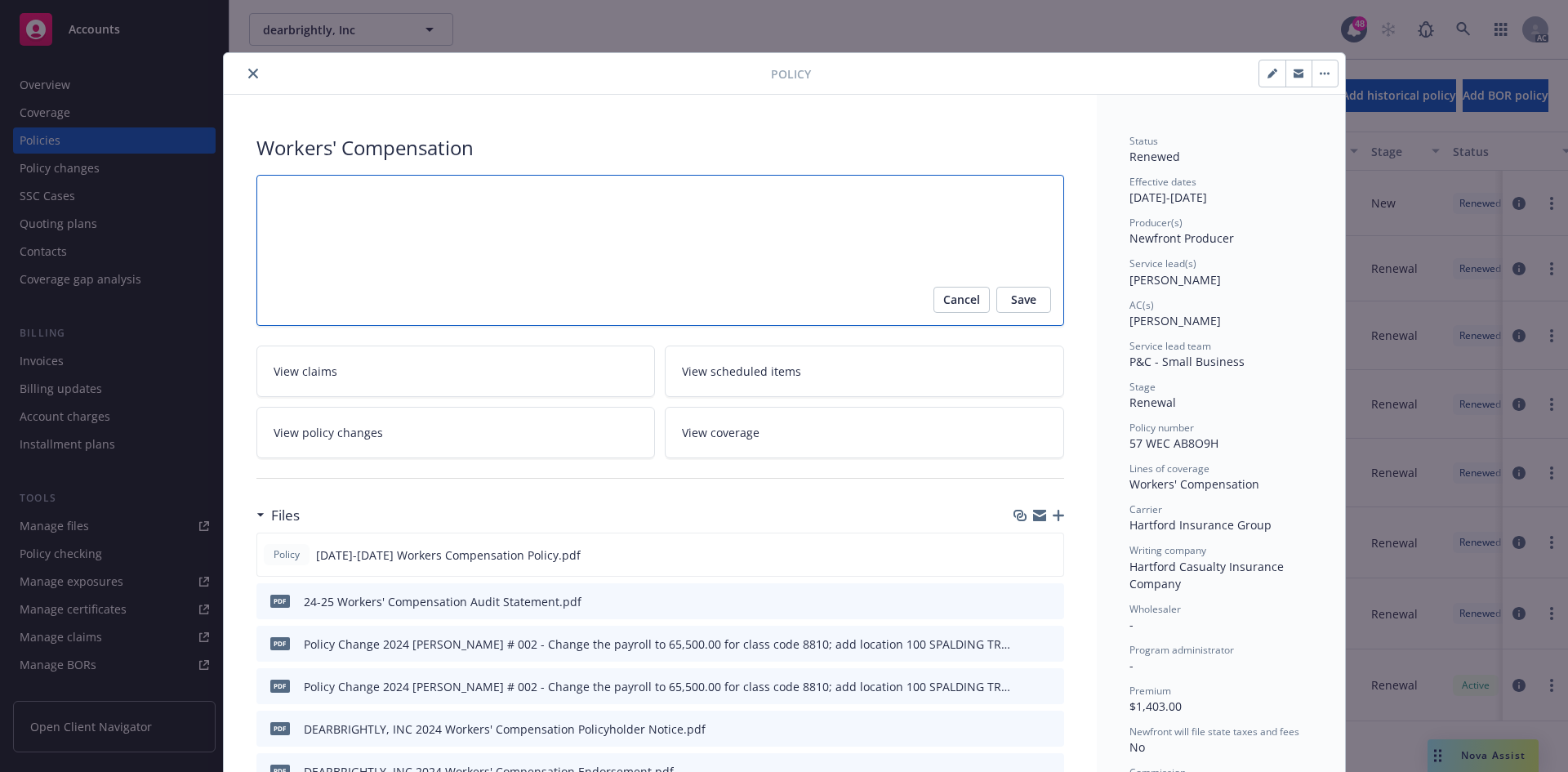
click at [393, 203] on textarea at bounding box center [660, 250] width 808 height 151
type textarea "x"
type textarea "A"
type textarea "x"
type textarea "Au"
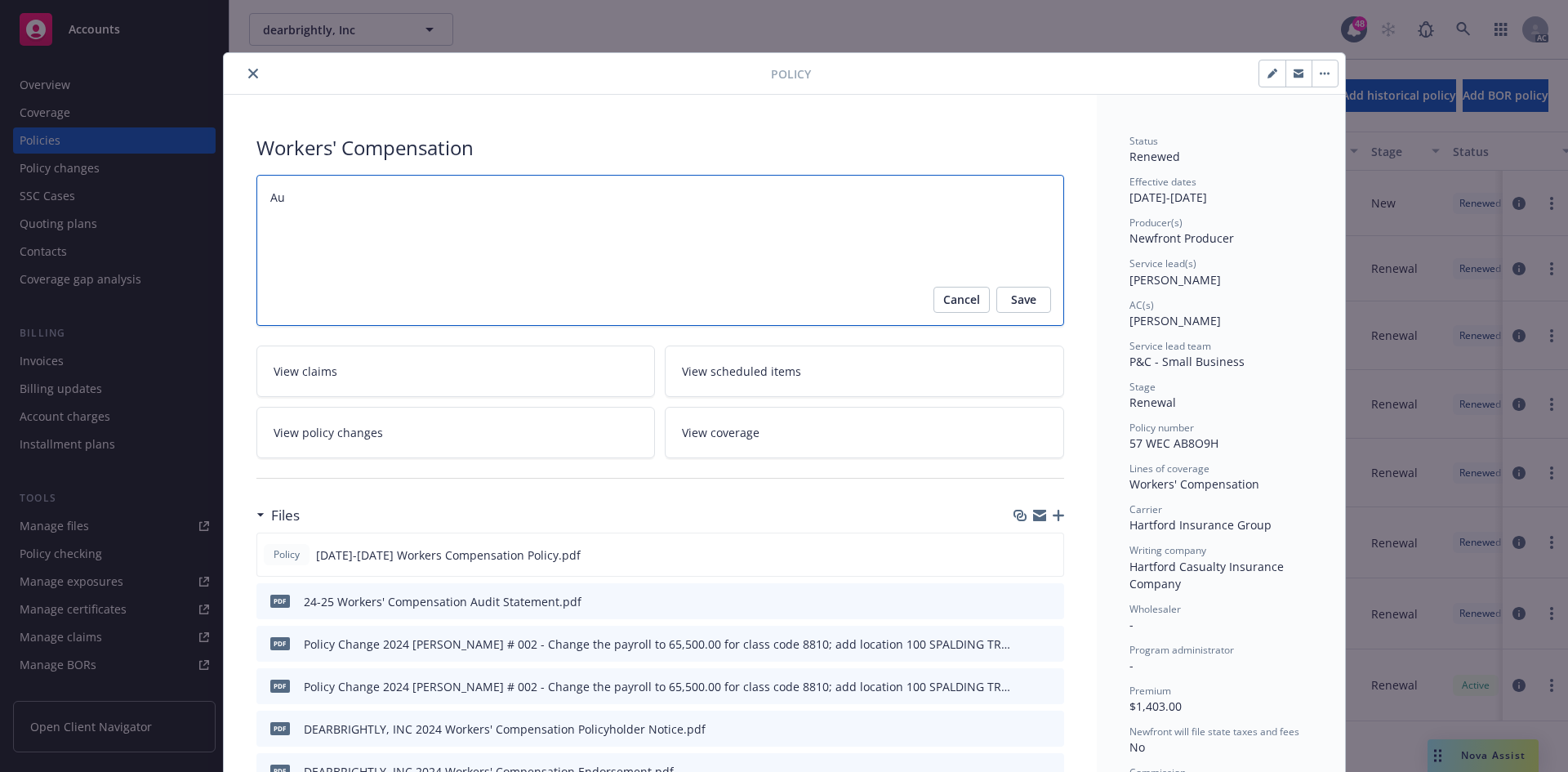
type textarea "x"
type textarea "Aud"
type textarea "x"
type textarea "Audi"
type textarea "x"
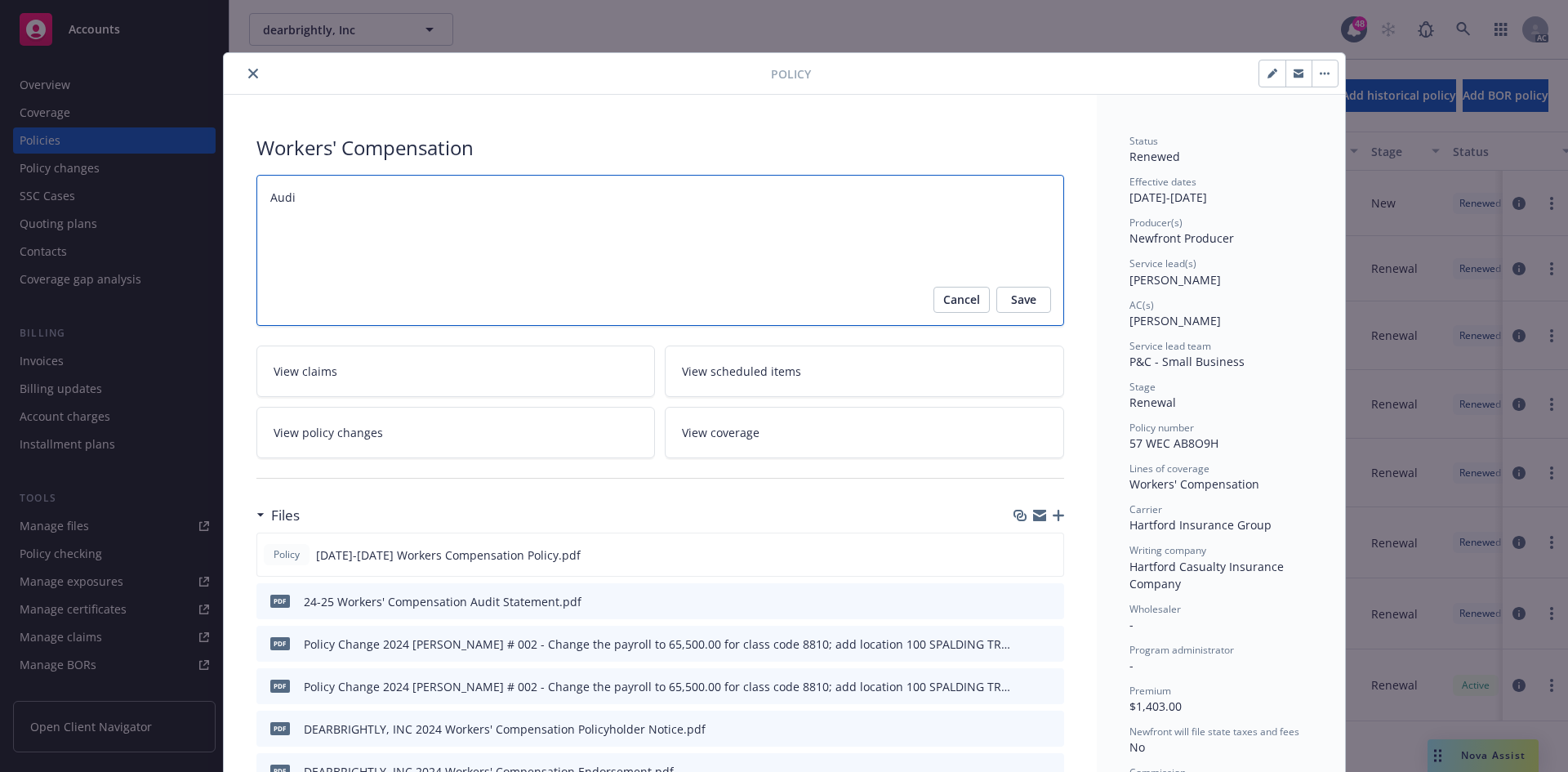
type textarea "Audit"
type textarea "x"
type textarea "Audit"
type textarea "x"
type textarea "Audit C"
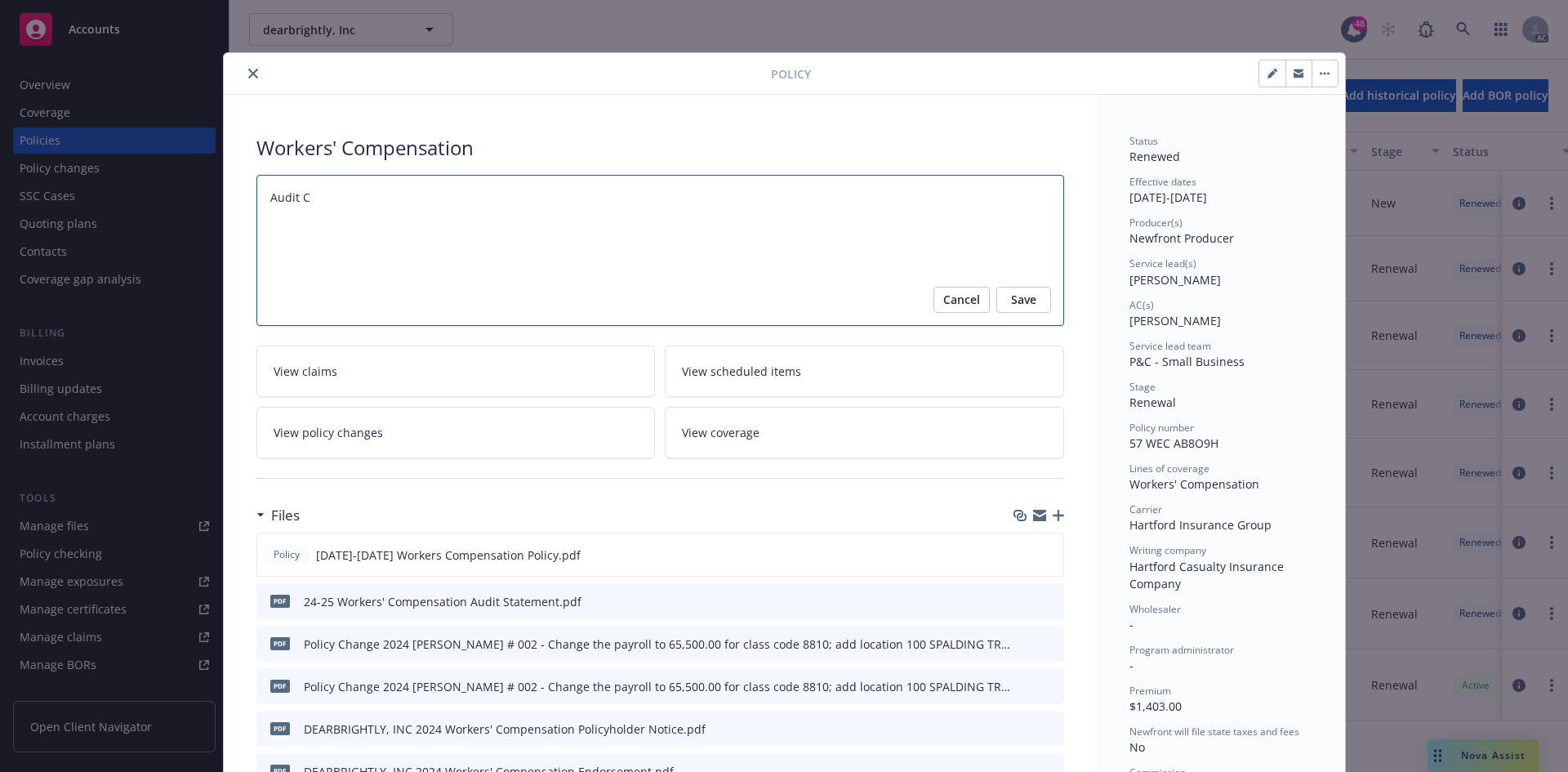
type textarea "x"
type textarea "Audit Co"
type textarea "x"
type textarea "Audit Com"
type textarea "x"
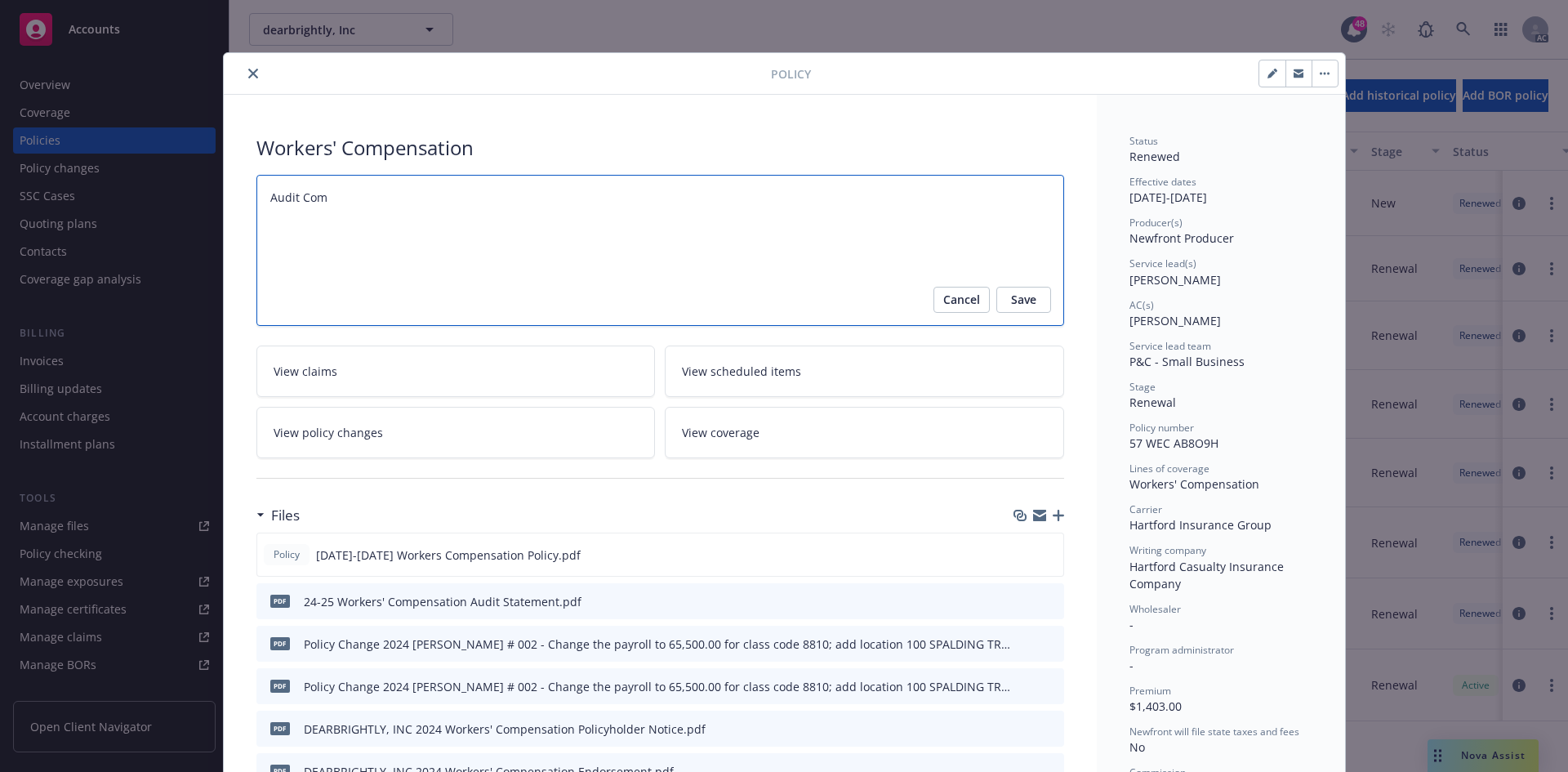
type textarea "Audit Comp"
type textarea "x"
type textarea "Audit Compl"
type textarea "x"
type textarea "Audit Comple"
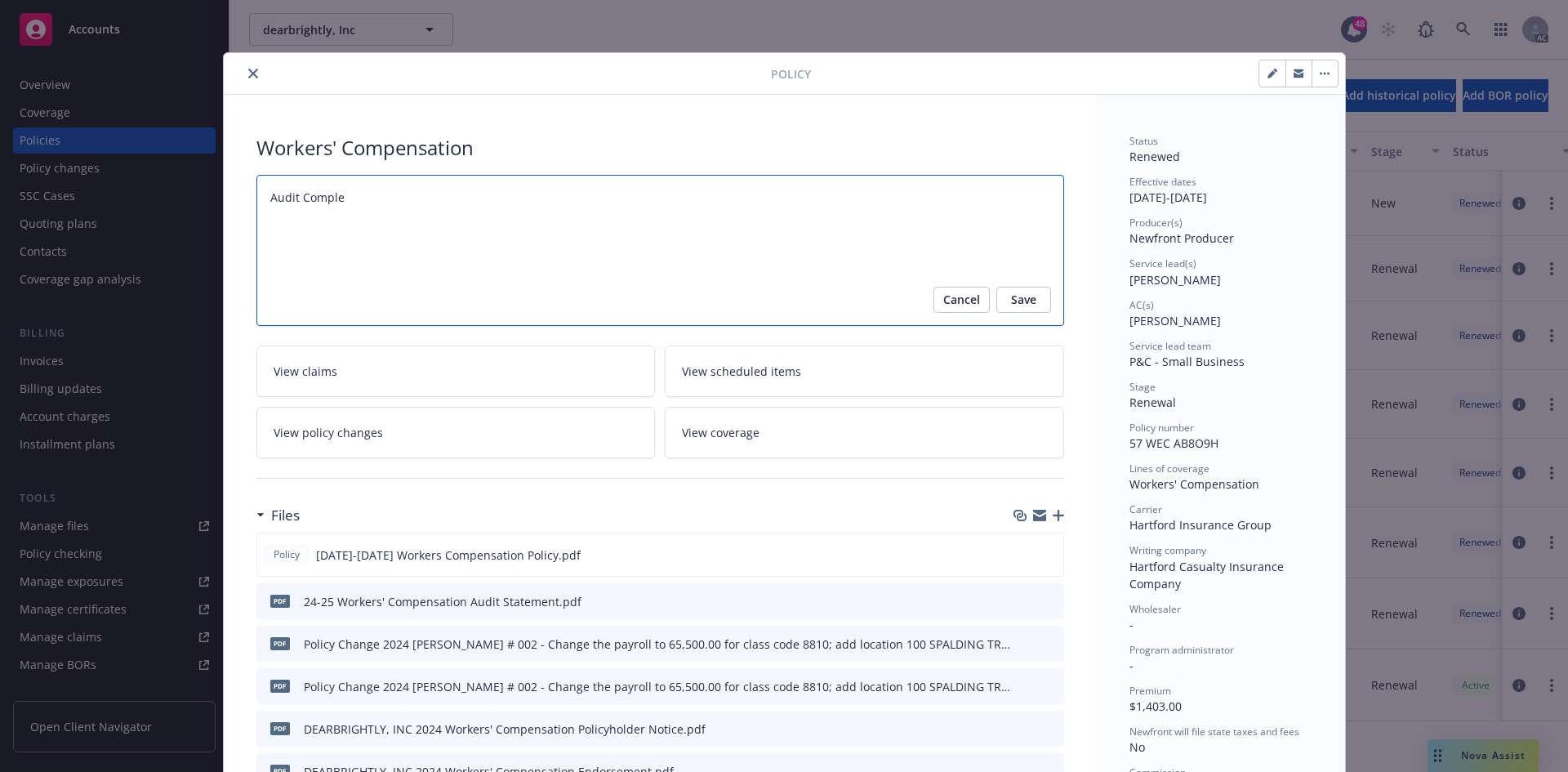
type textarea "x"
type textarea "Audit Complete"
type textarea "x"
type textarea "Audit Completed"
type textarea "x"
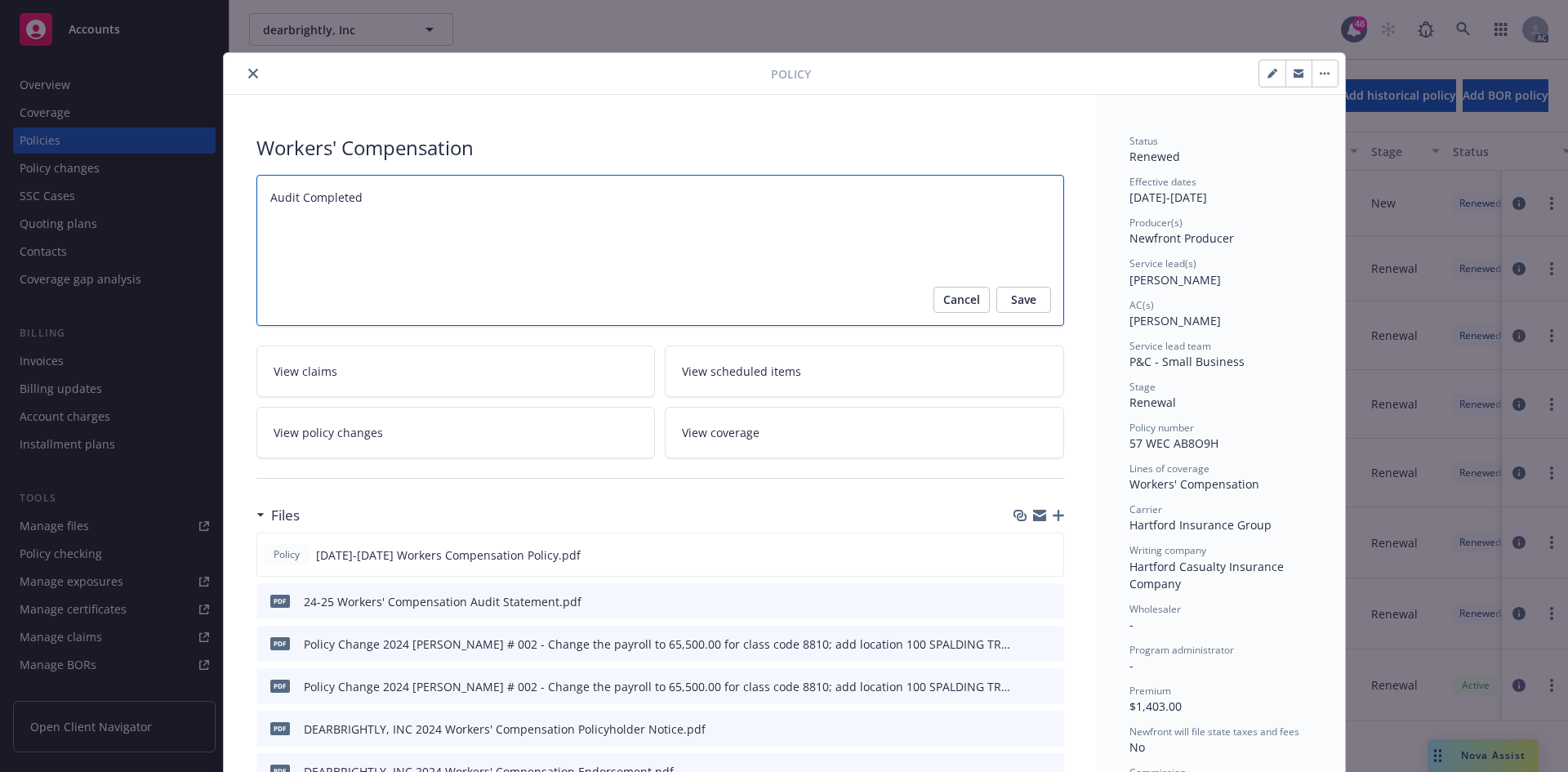
type textarea "Audit Completed:"
type textarea "x"
type textarea "Audit Completed:"
type textarea "x"
type textarea "Audit Completed: 1"
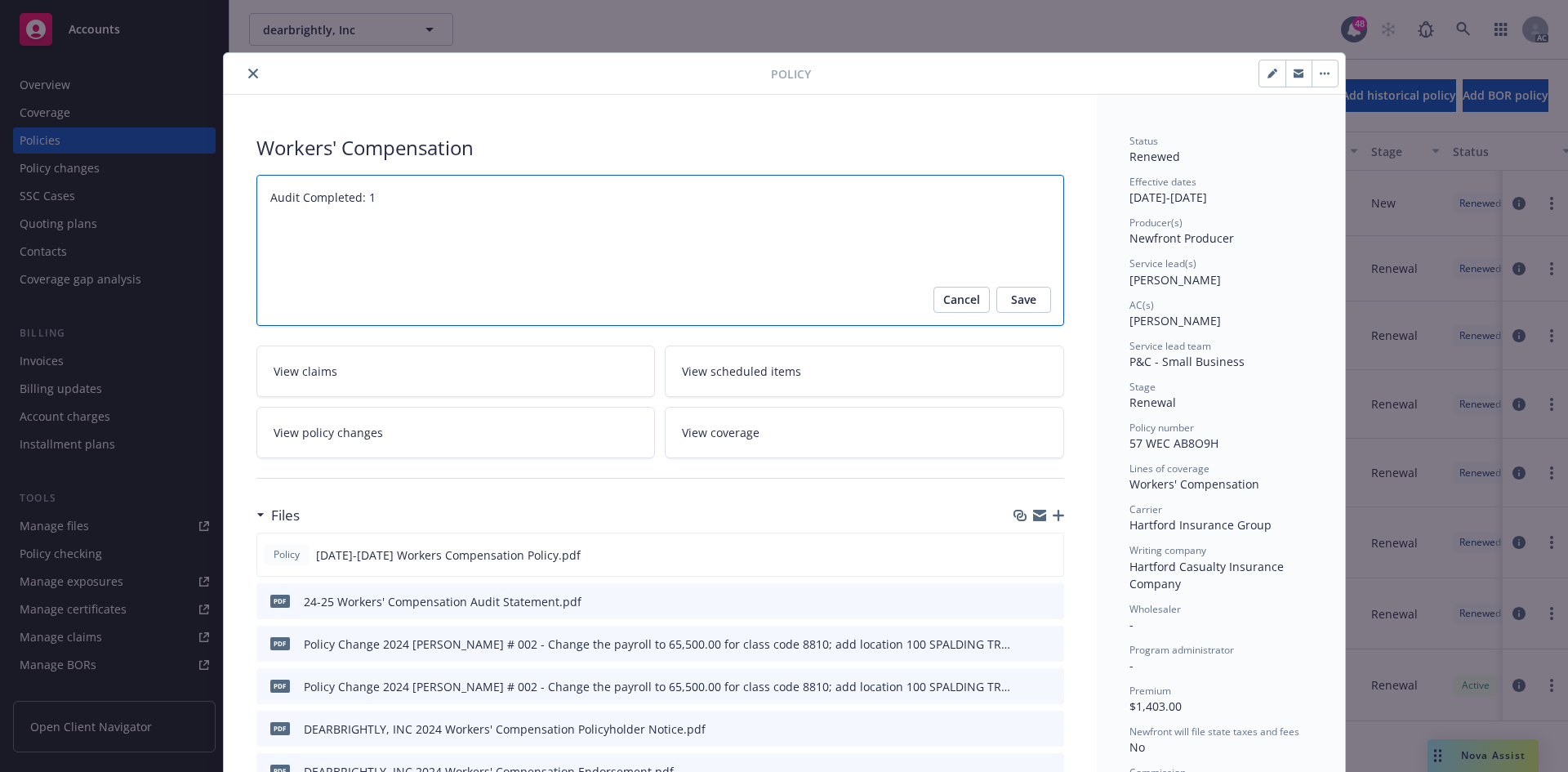
type textarea "x"
type textarea "Audit Completed: 10"
type textarea "x"
type textarea "Audit Completed: 10/"
type textarea "x"
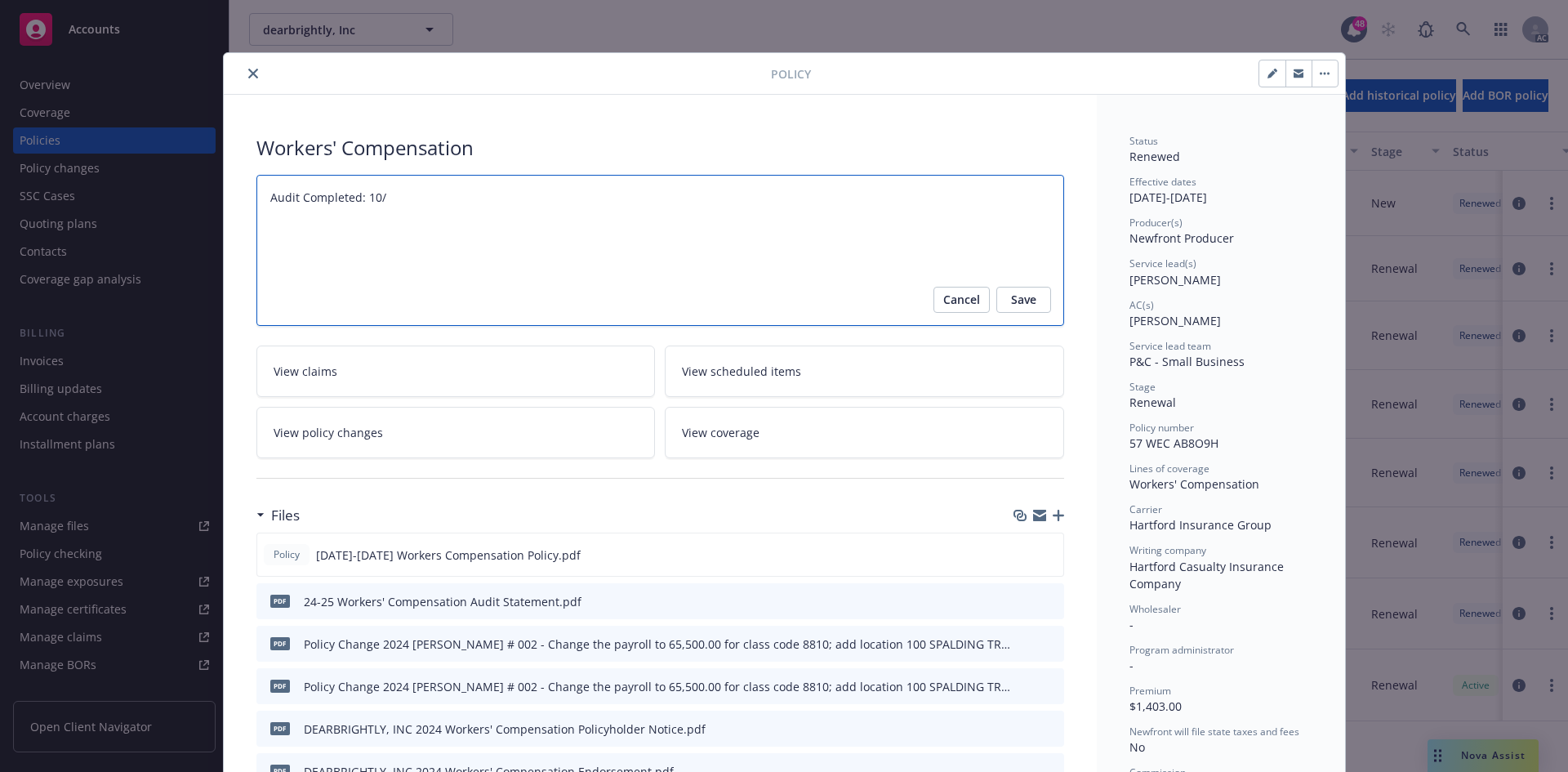
type textarea "Audit Completed: 10/1"
type textarea "x"
type textarea "Audit Completed: 10/13"
type textarea "x"
type textarea "Audit Completed: 10/13/"
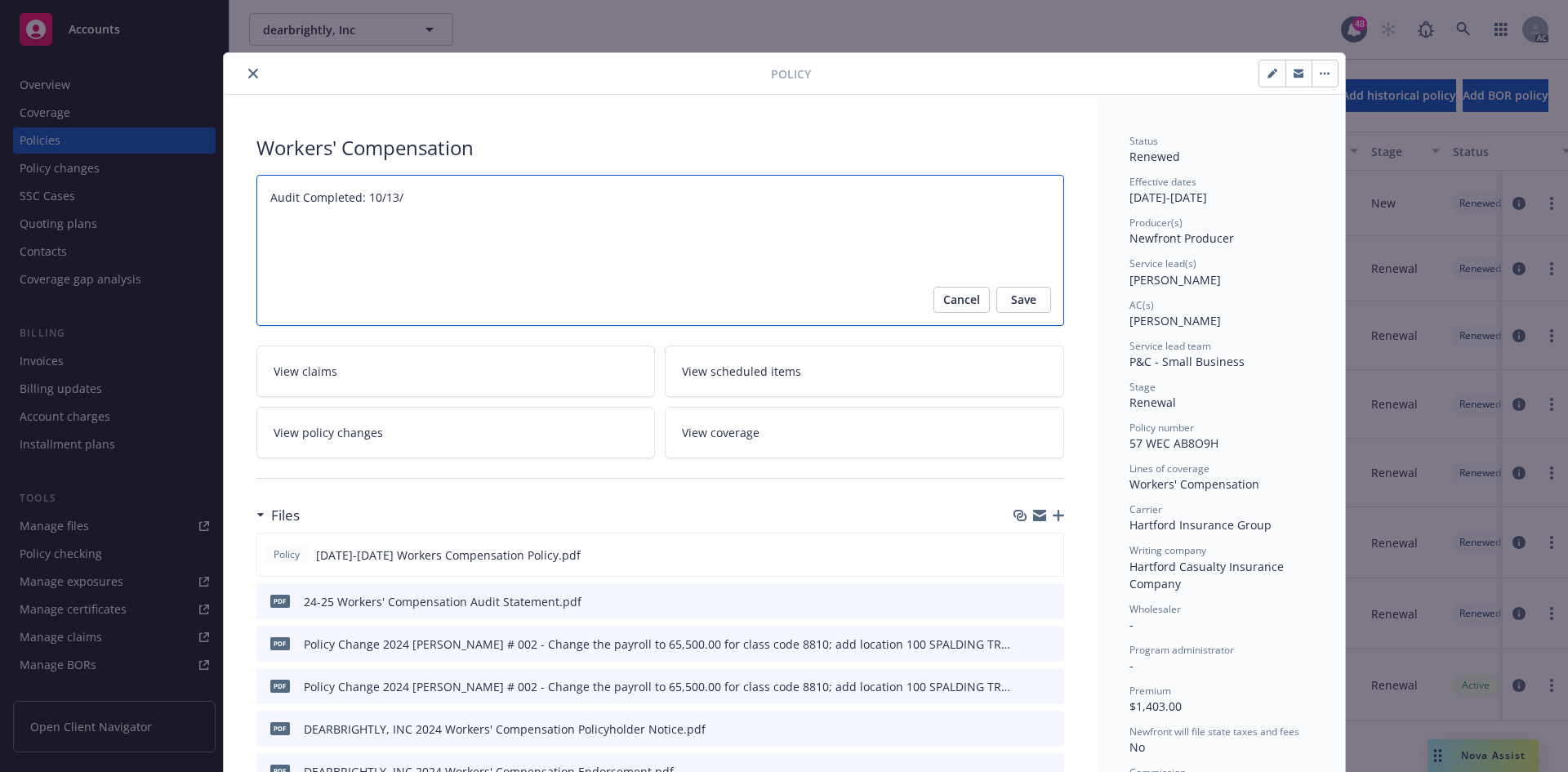
type textarea "x"
type textarea "Audit Completed: 10/13/2"
type textarea "x"
type textarea "Audit Completed: 10/13/20"
type textarea "x"
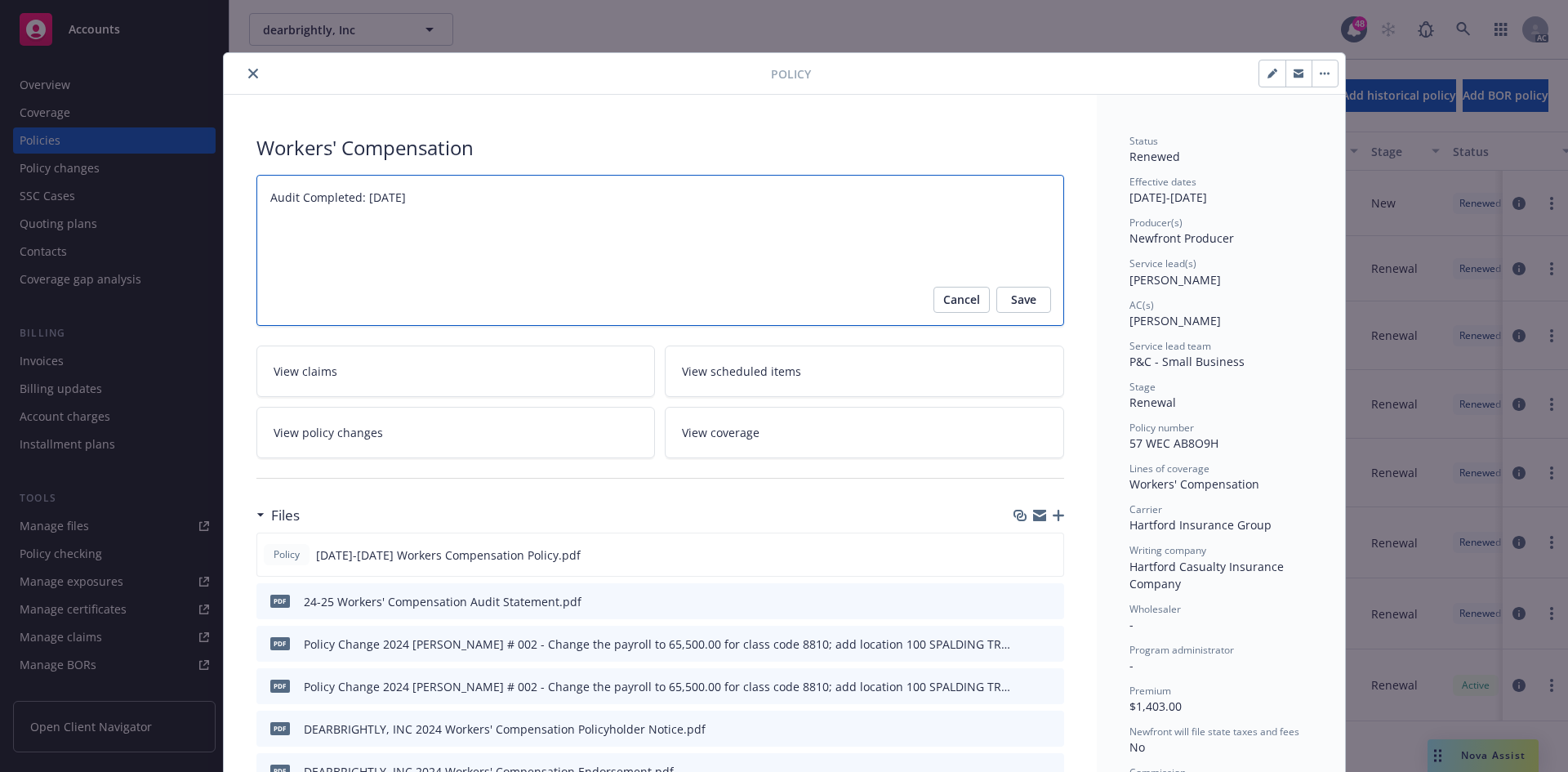
type textarea "Audit Completed: 10/13/202"
type textarea "x"
type textarea "Audit Completed: 10/13/2025"
type textarea "x"
type textarea "Audit Completed: 10/13/2025"
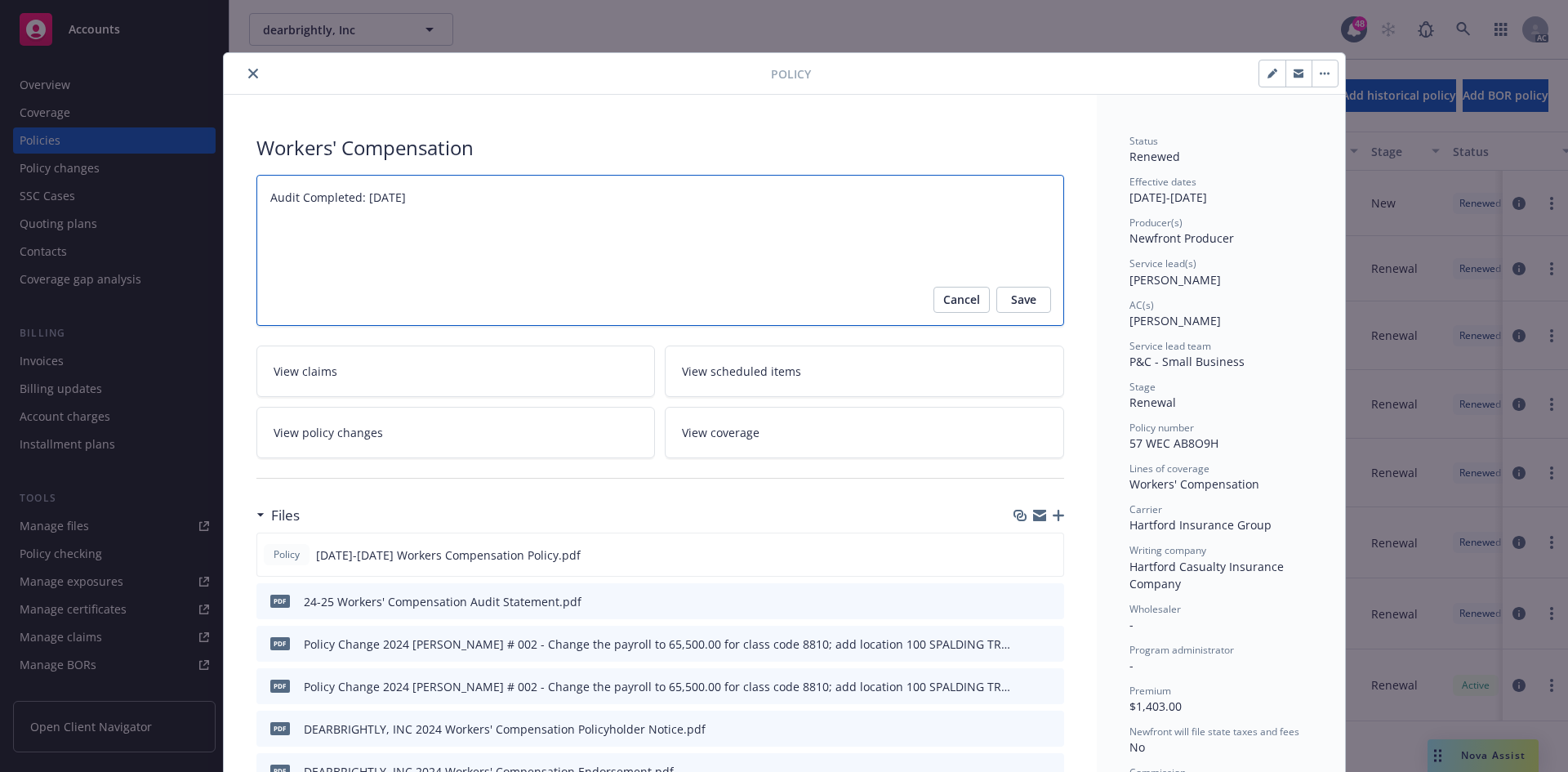
type textarea "x"
type textarea "Audit Completed: 10/13/2025 S"
type textarea "x"
type textarea "Audit Completed: 10/13/2025 Su"
type textarea "x"
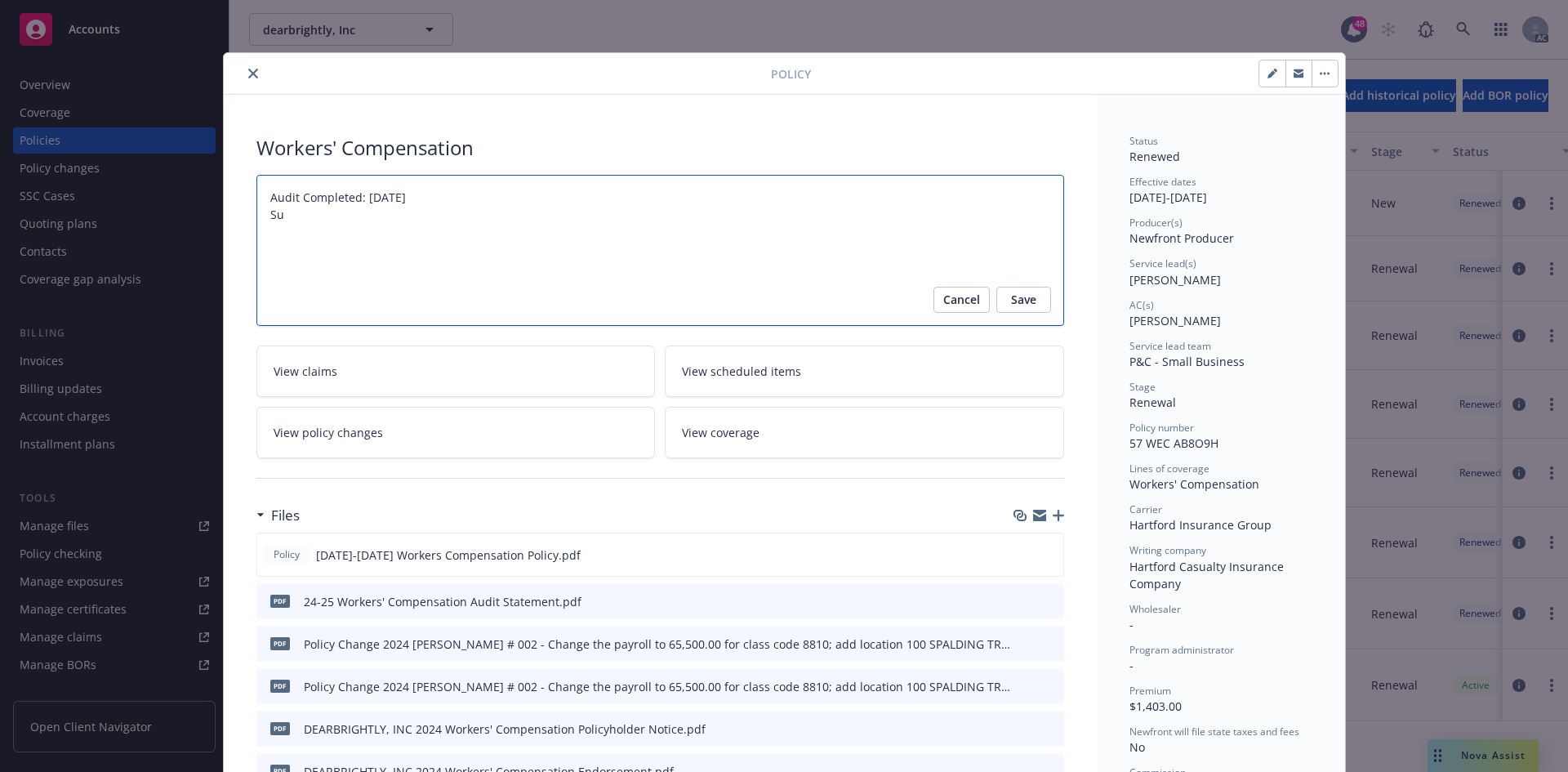
type textarea "Audit Completed: 10/13/2025 Sum"
type textarea "x"
type textarea "Audit Completed: 10/13/2025 Summa"
type textarea "x"
type textarea "Audit Completed: 10/13/2025 Summar"
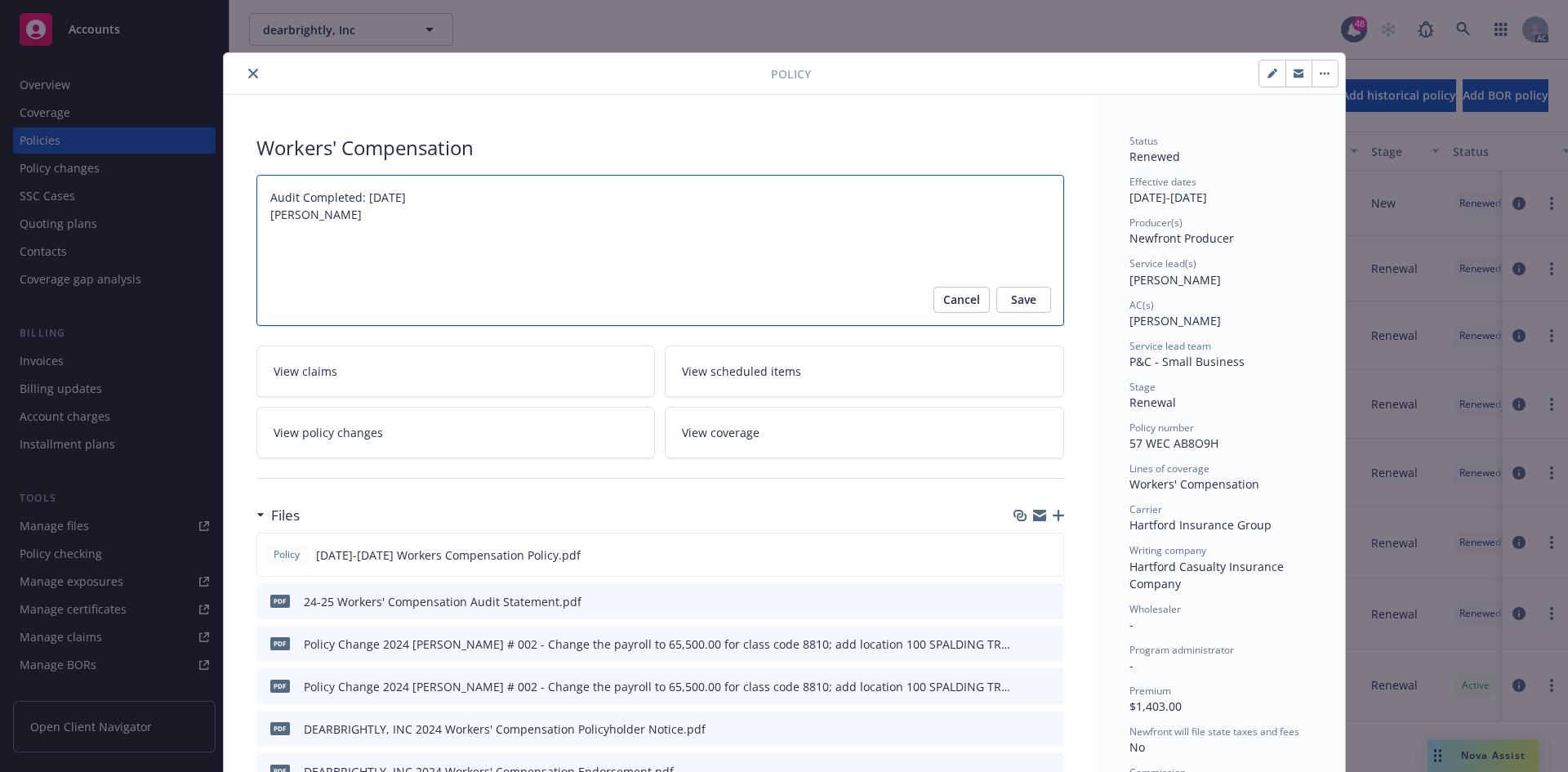
type textarea "x"
type textarea "Audit Completed: 10/13/2025 Summary"
type textarea "x"
type textarea "Audit Completed: 10/13/2025 Summary:"
type textarea "x"
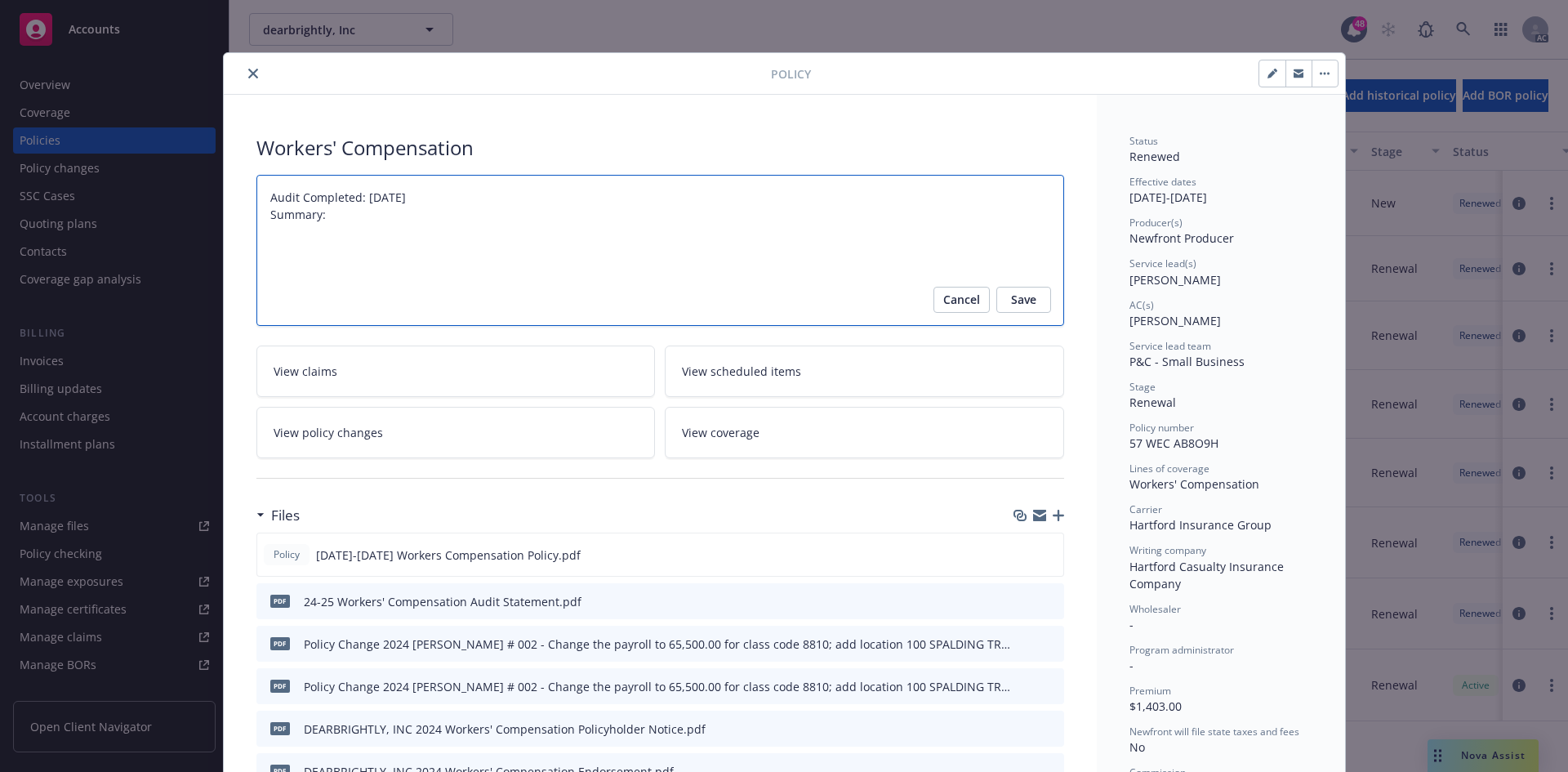
paste textarea "Original premium - $1,052 Audited Actual Premium - $1,403 Additional Taxes and …"
type textarea "Audit Completed: 10/13/2025 Summary: Original premium - $1,052 Audited Actual P…"
type textarea "x"
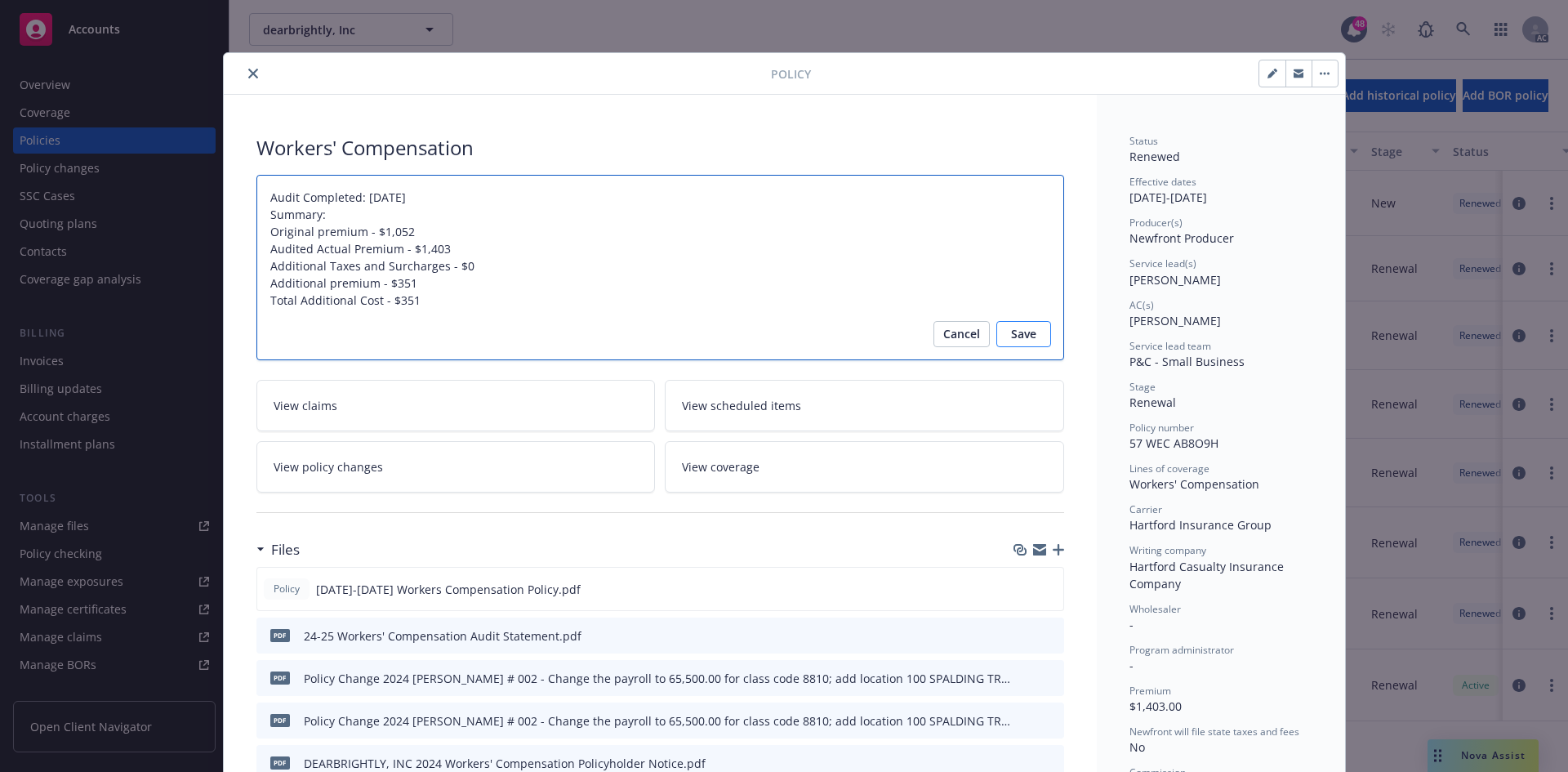
type textarea "Audit Completed: 10/13/2025 Summary: Original premium - $1,052 Audited Actual P…"
click at [1026, 331] on span "Save" at bounding box center [1023, 333] width 25 height 26
type textarea "x"
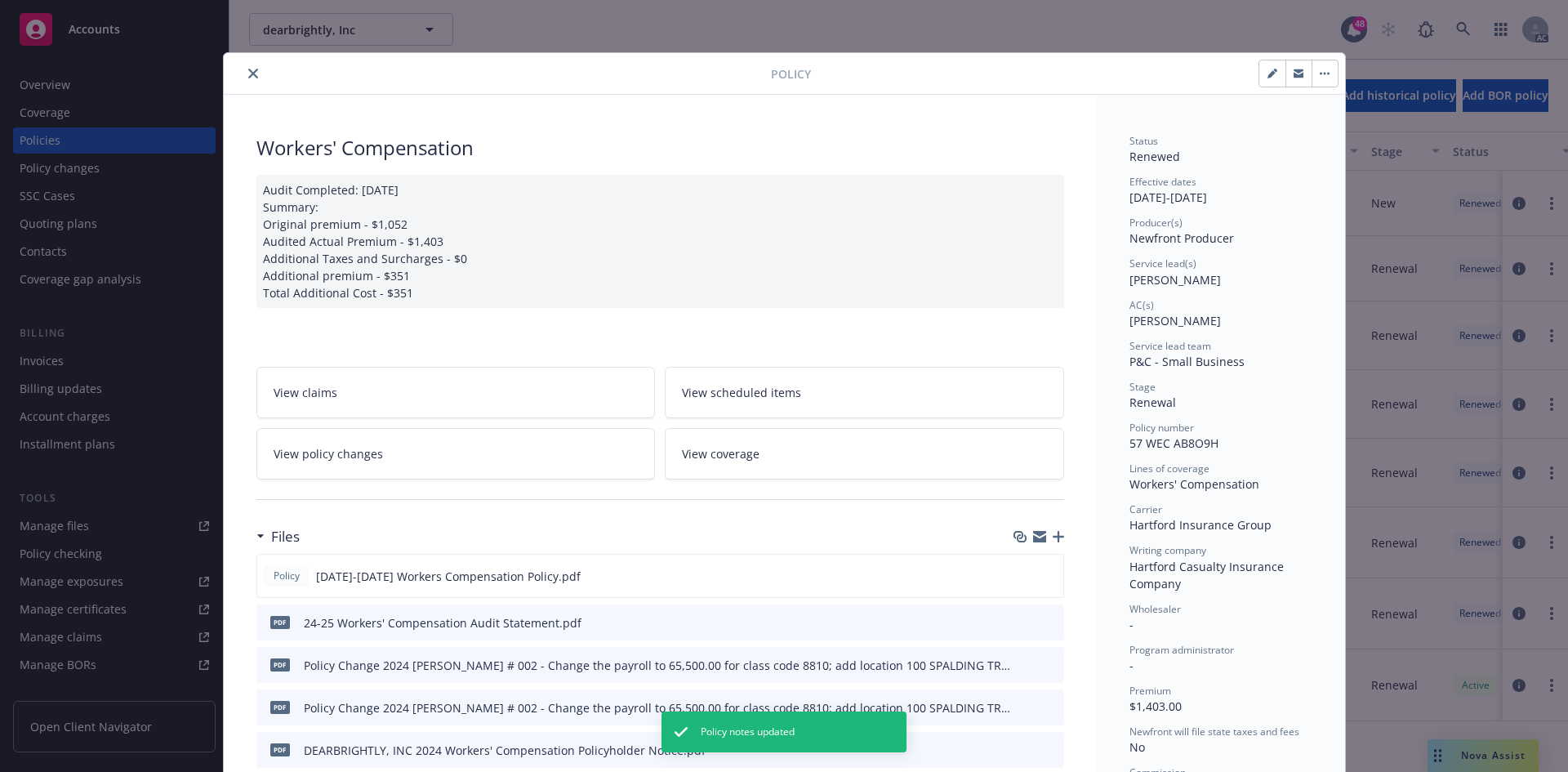
click at [250, 73] on icon "close" at bounding box center [253, 73] width 10 height 10
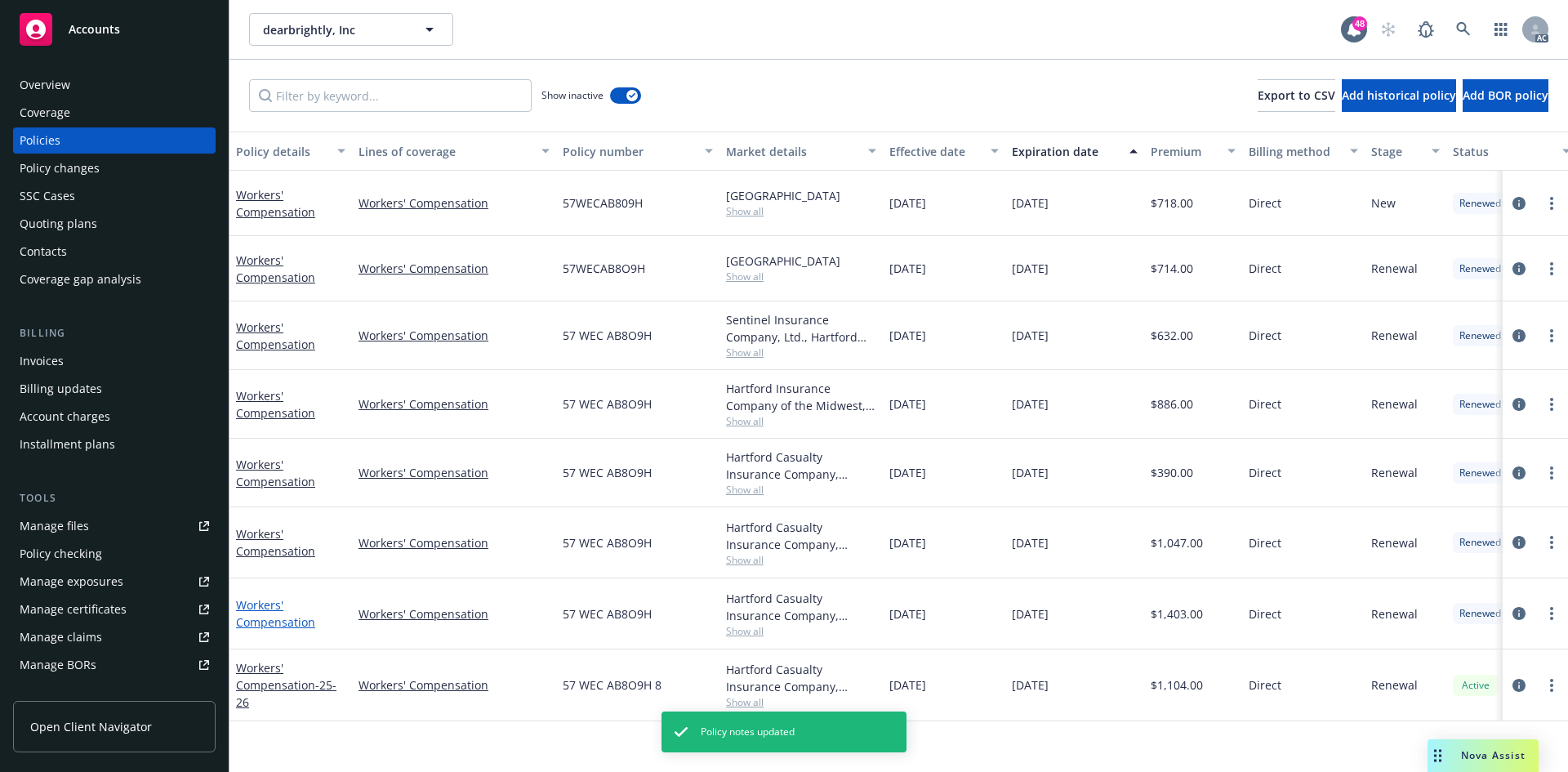
click at [305, 628] on link "Workers' Compensation" at bounding box center [276, 614] width 79 height 33
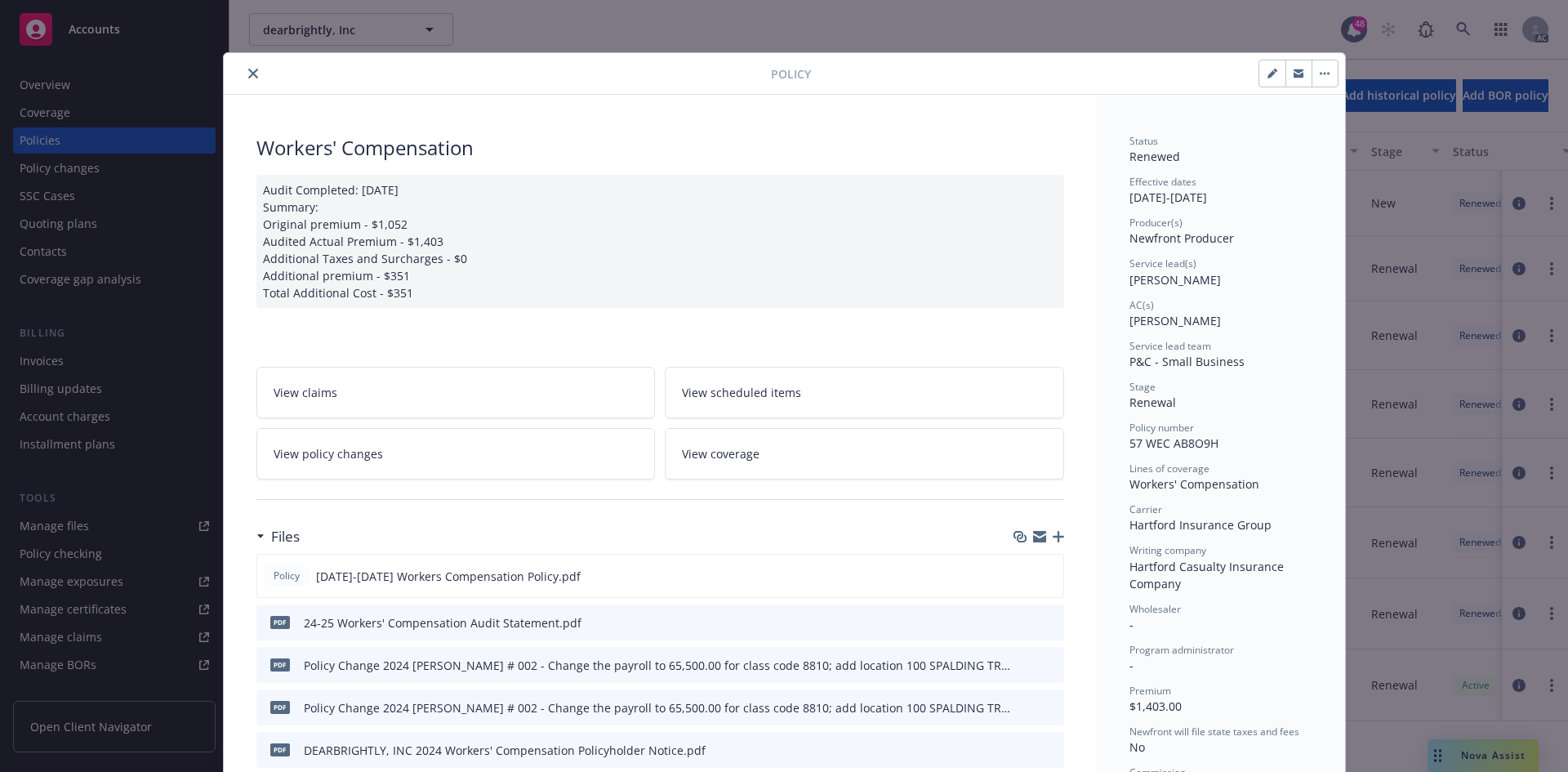
click at [251, 73] on icon "close" at bounding box center [253, 73] width 10 height 10
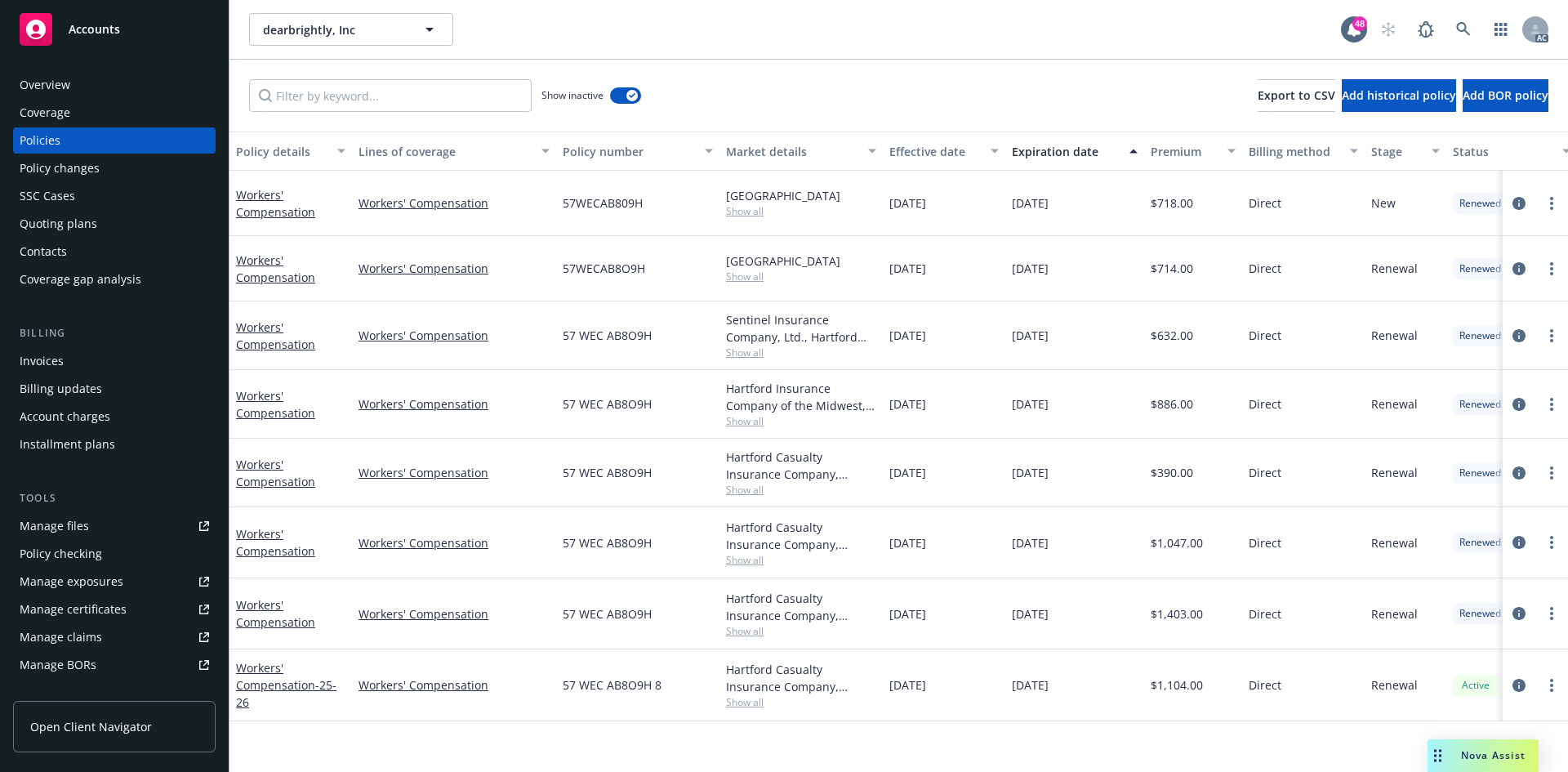
click at [134, 154] on div "Overview Coverage Policies Policy changes SSC Cases Quoting plans Contacts Cove…" at bounding box center [115, 182] width 202 height 221
click at [122, 165] on div "Policy changes" at bounding box center [114, 168] width 190 height 26
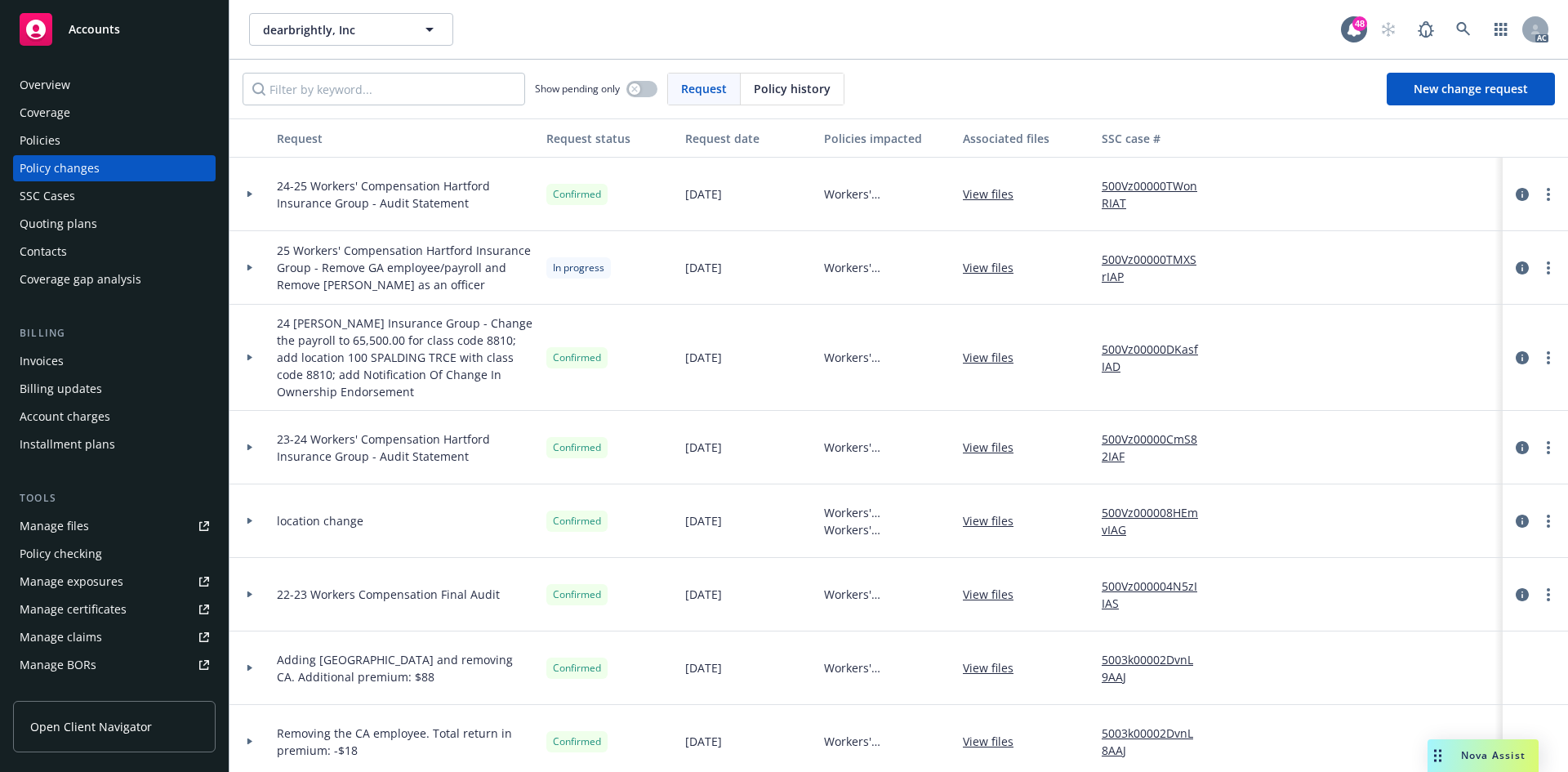
click at [254, 199] on div at bounding box center [250, 195] width 40 height 73
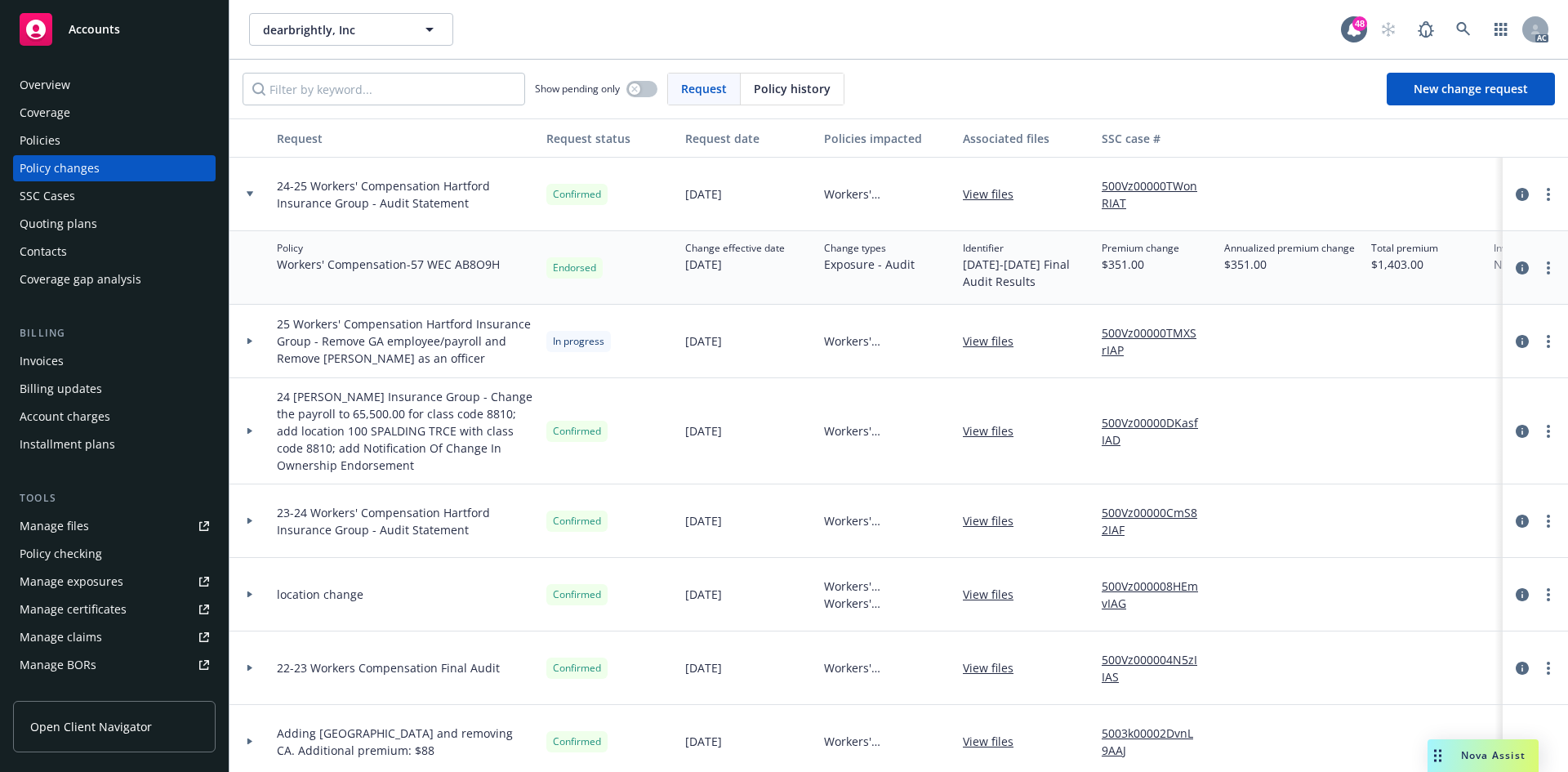
click at [1123, 184] on link "500Vz00000TWonRIAT" at bounding box center [1156, 195] width 110 height 35
click at [164, 149] on div "Policies" at bounding box center [114, 140] width 190 height 26
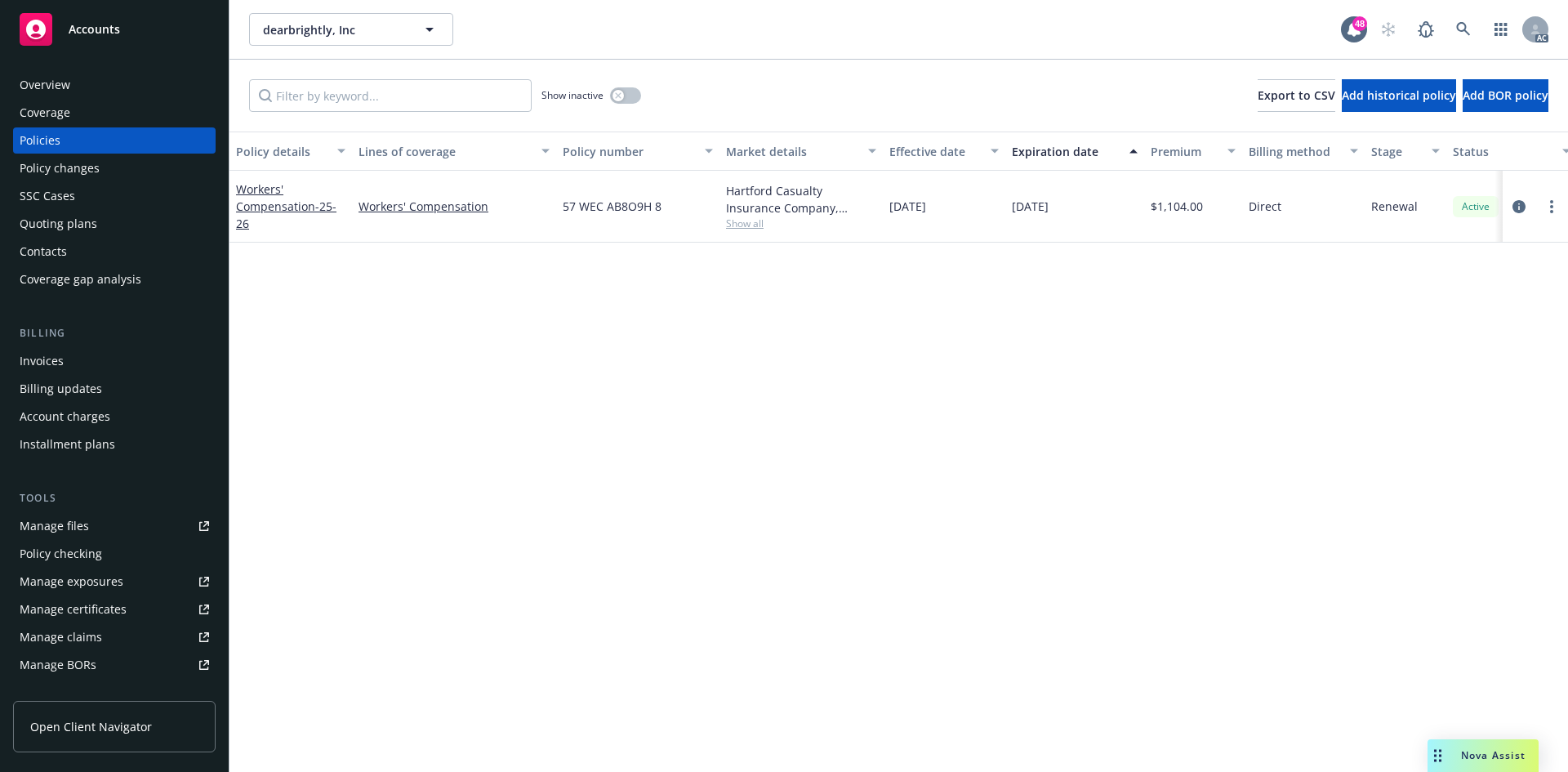
click at [104, 162] on div "Policy changes" at bounding box center [114, 168] width 190 height 26
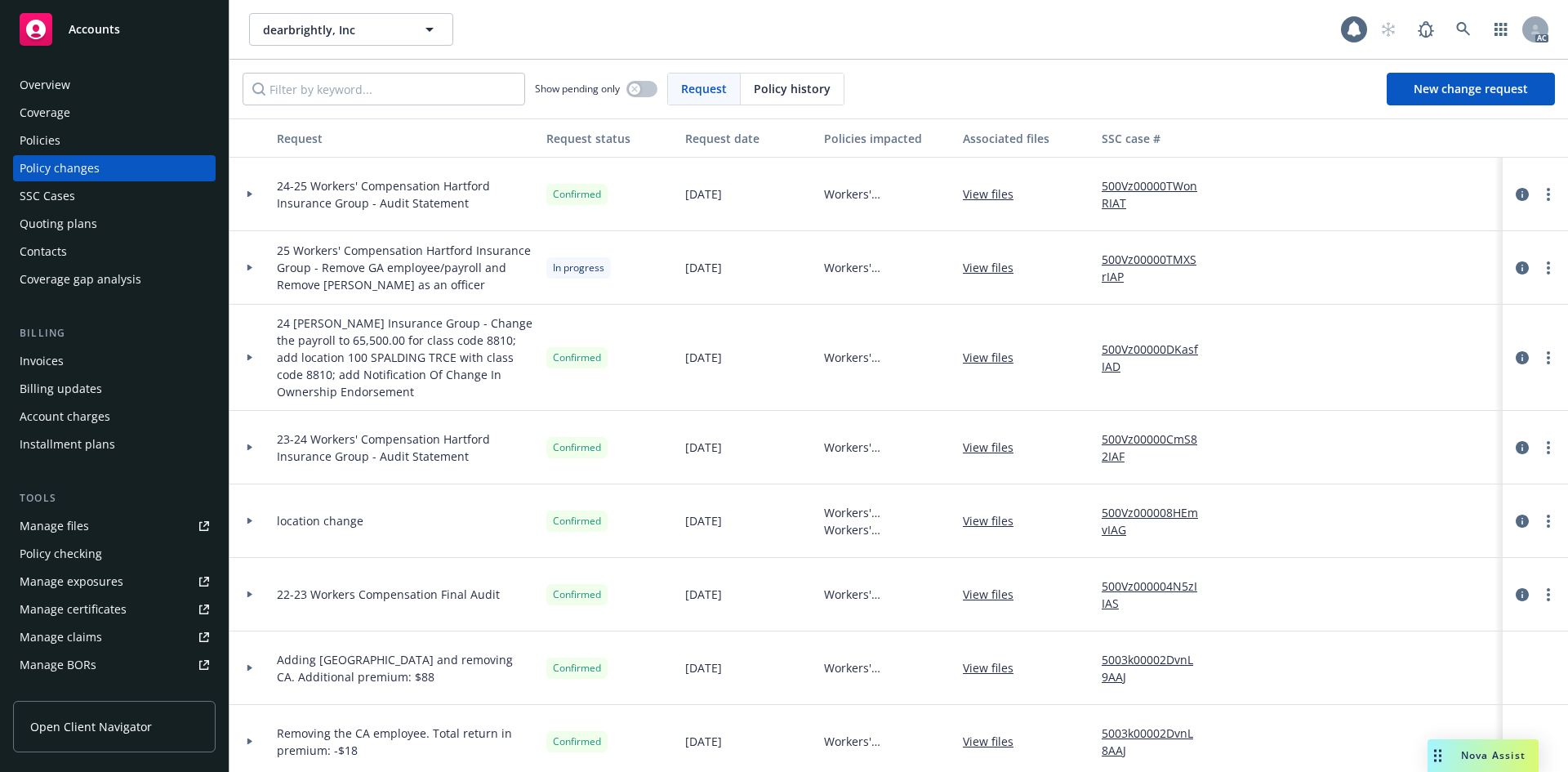
click at [1005, 199] on link "View files" at bounding box center [995, 194] width 64 height 17
click at [91, 145] on div "Policies" at bounding box center [114, 140] width 190 height 26
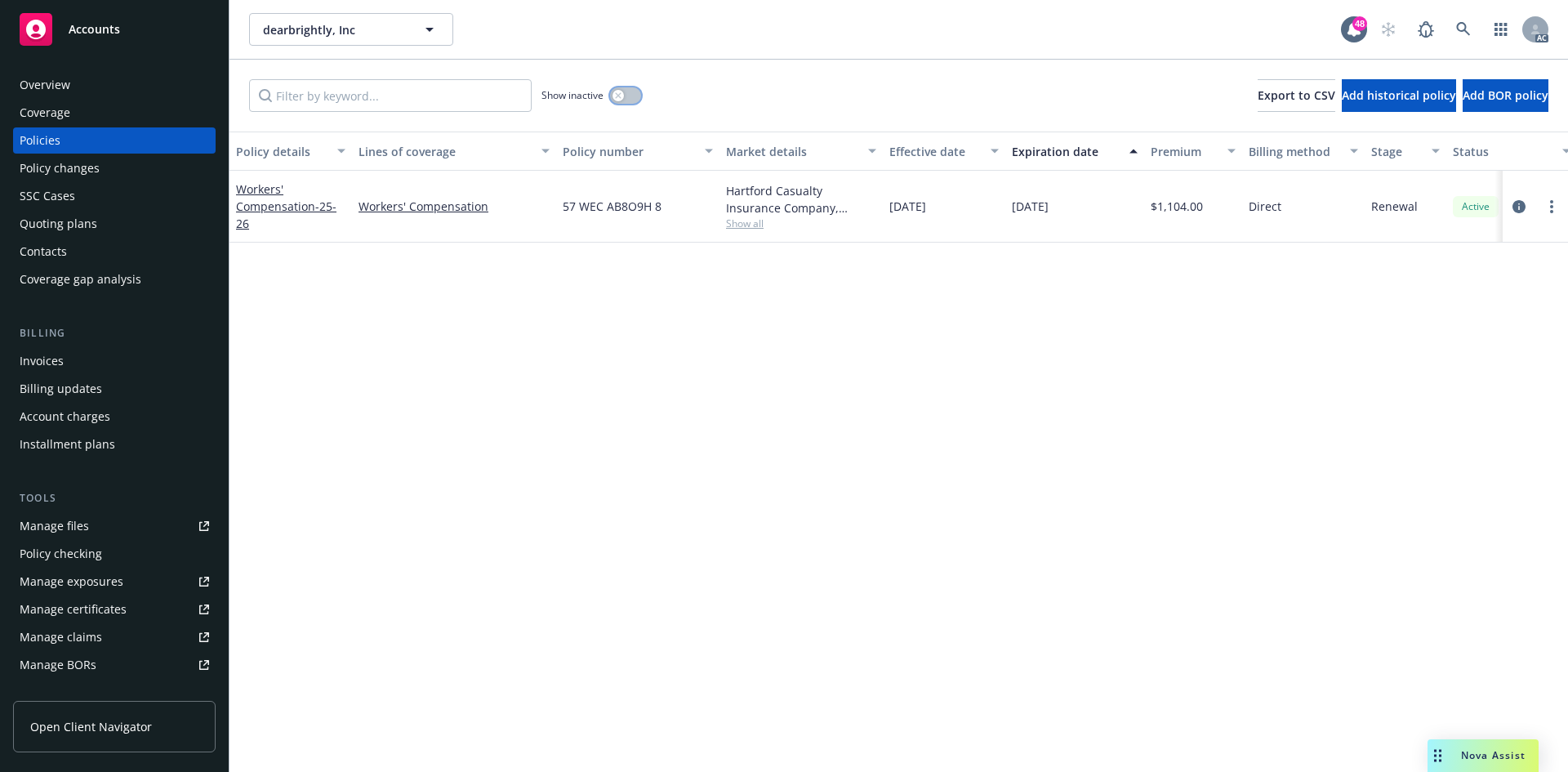
click at [630, 94] on button "button" at bounding box center [625, 95] width 31 height 16
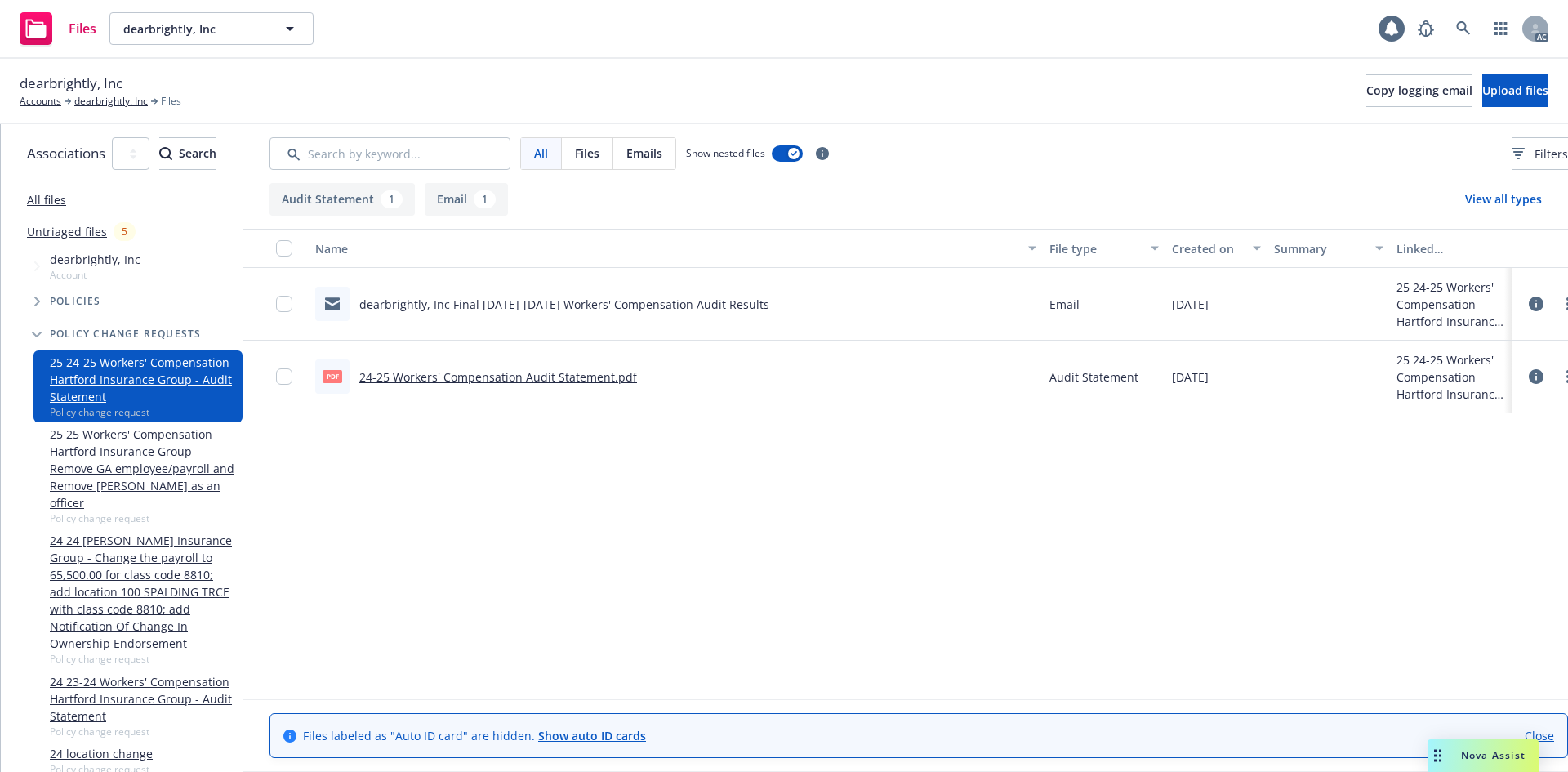
click at [637, 383] on link "24-25 Workers' Compensation Audit Statement.pdf" at bounding box center [498, 377] width 278 height 15
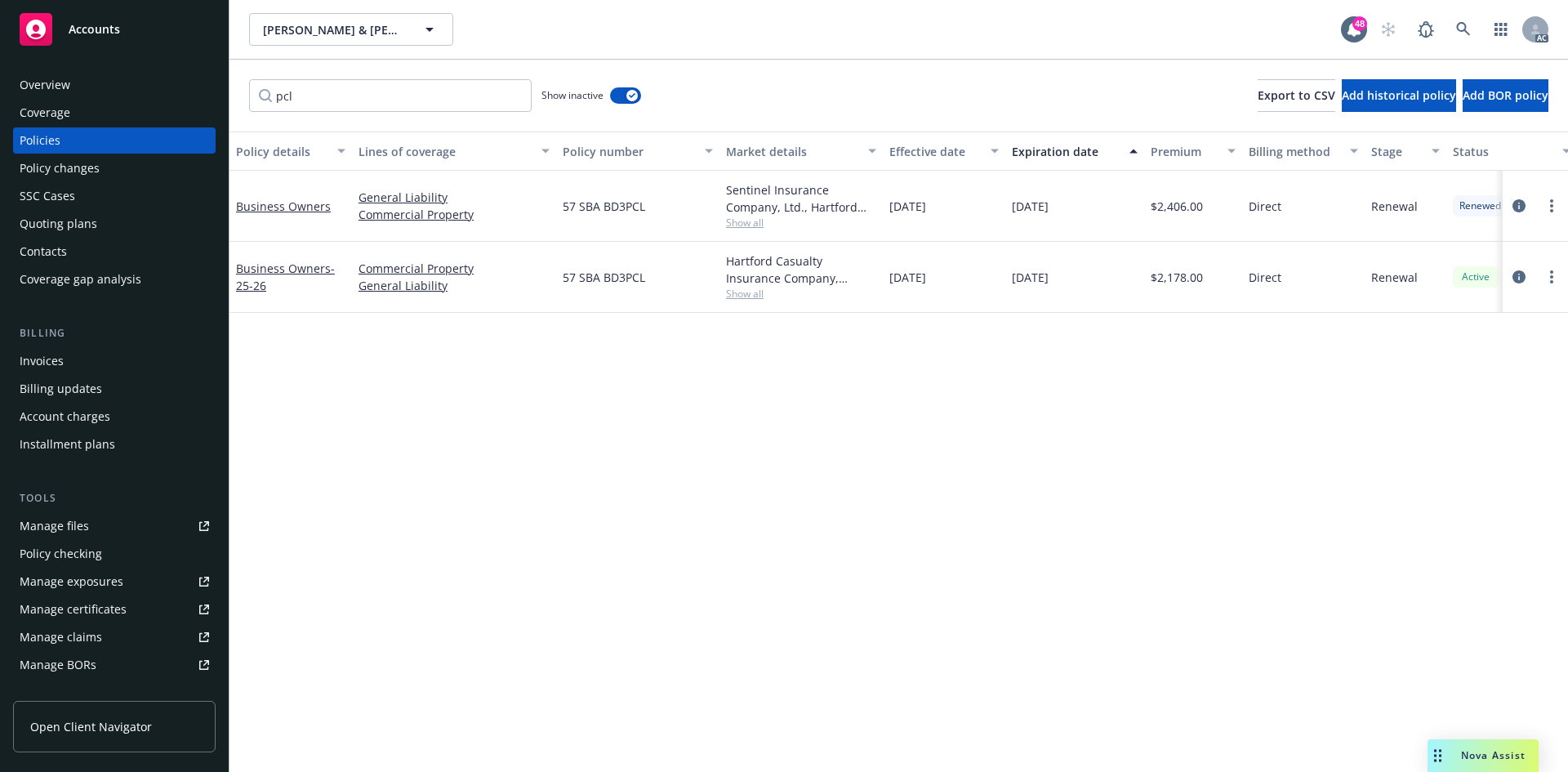
click at [651, 344] on div "Policy details Lines of coverage Policy number Market details Effective date Ex…" at bounding box center [898, 451] width 1339 height 641
click at [547, 517] on div "Policy details Lines of coverage Policy number Market details Effective date Ex…" at bounding box center [898, 451] width 1339 height 641
click at [546, 423] on div "Policy details Lines of coverage Policy number Market details Effective date Ex…" at bounding box center [898, 451] width 1339 height 641
click at [307, 207] on link "Business Owners" at bounding box center [283, 206] width 94 height 15
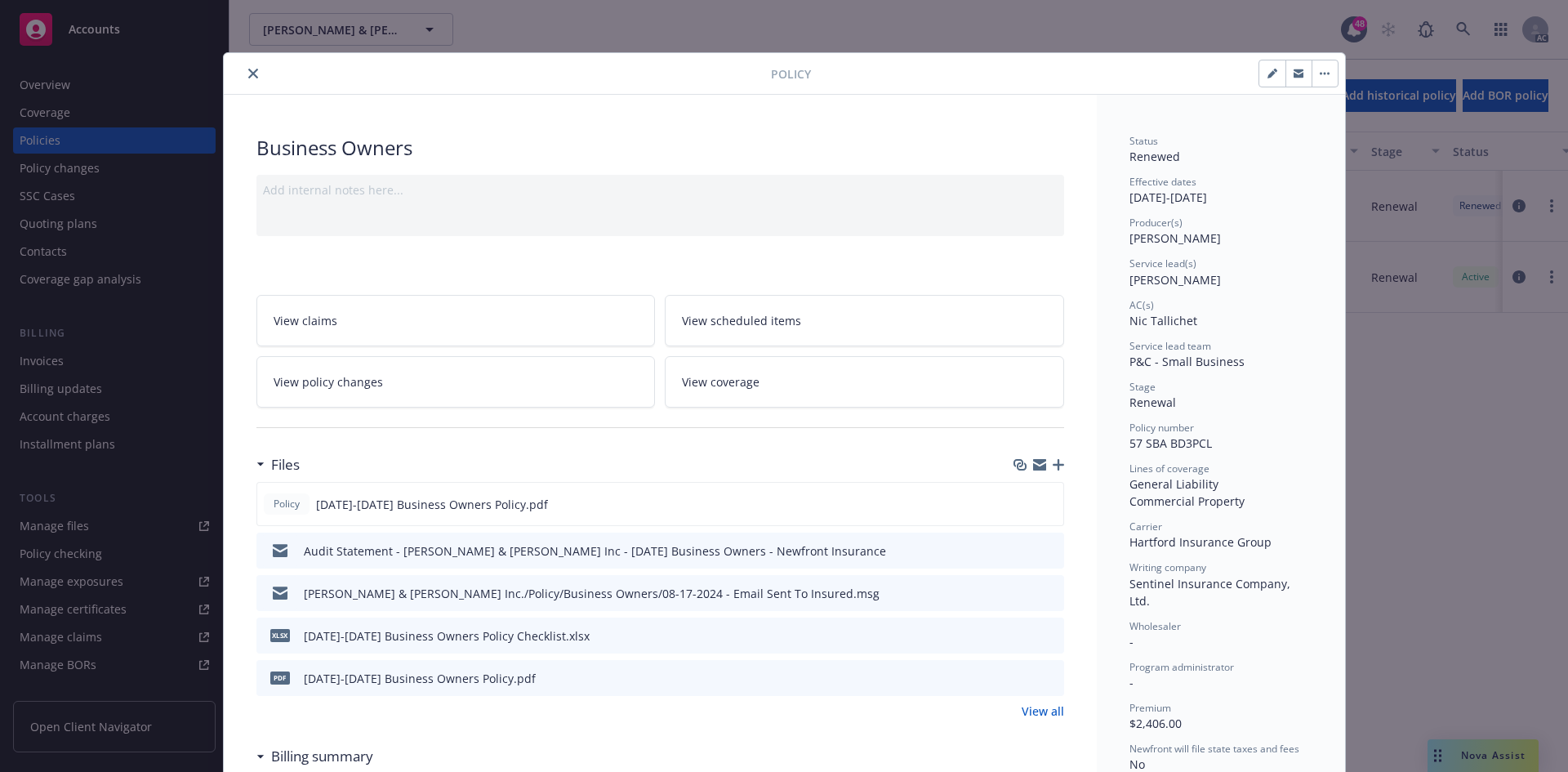
click at [419, 212] on div "Add internal notes here..." at bounding box center [660, 205] width 808 height 62
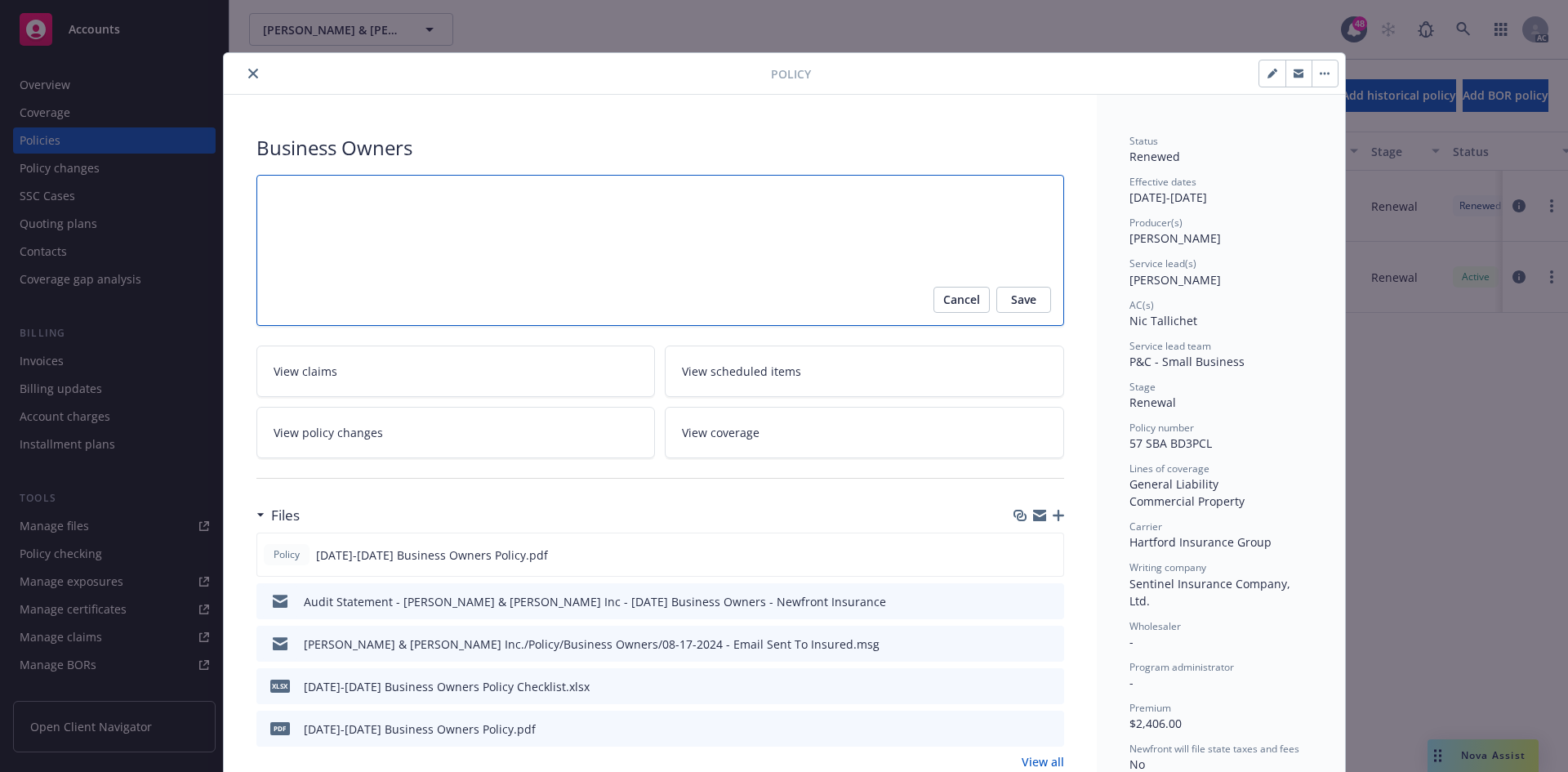
click at [405, 206] on textarea at bounding box center [660, 250] width 808 height 151
type textarea "x"
type textarea "A"
type textarea "x"
type textarea "Au"
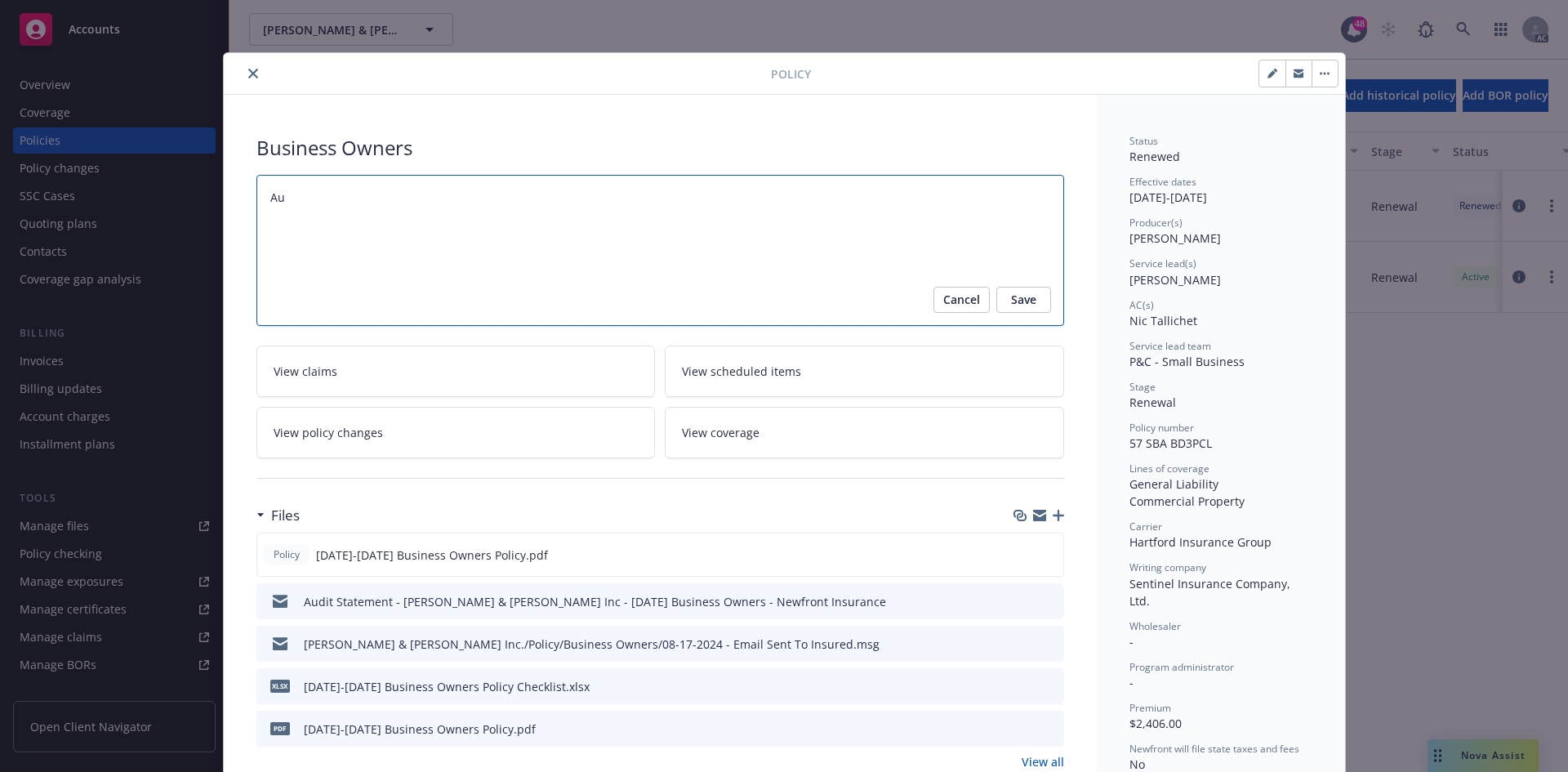
type textarea "x"
type textarea "Aud"
type textarea "x"
type textarea "Audi"
type textarea "x"
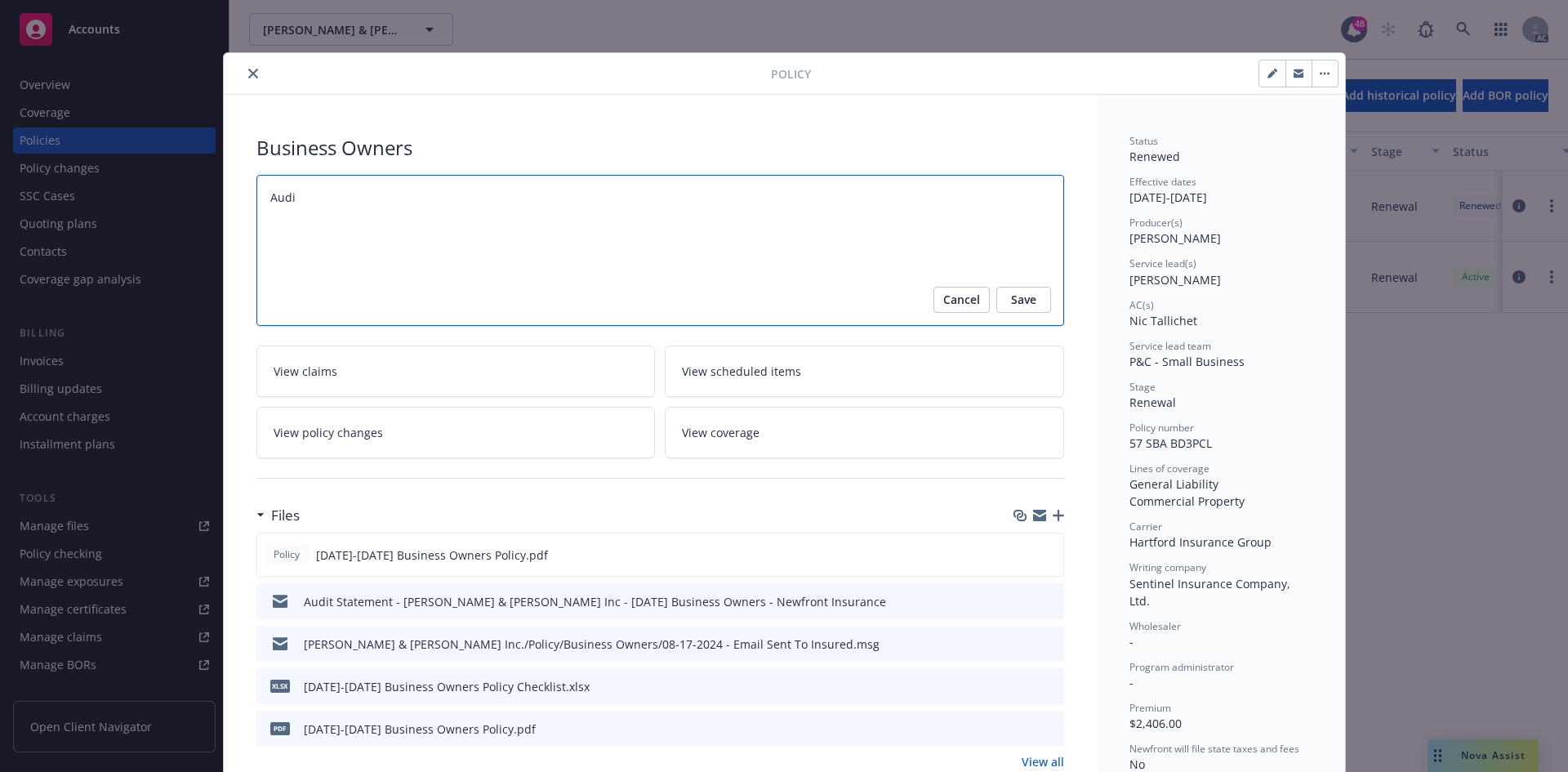
type textarea "Audit"
type textarea "x"
type textarea "Audit"
type textarea "x"
type textarea "Audit C"
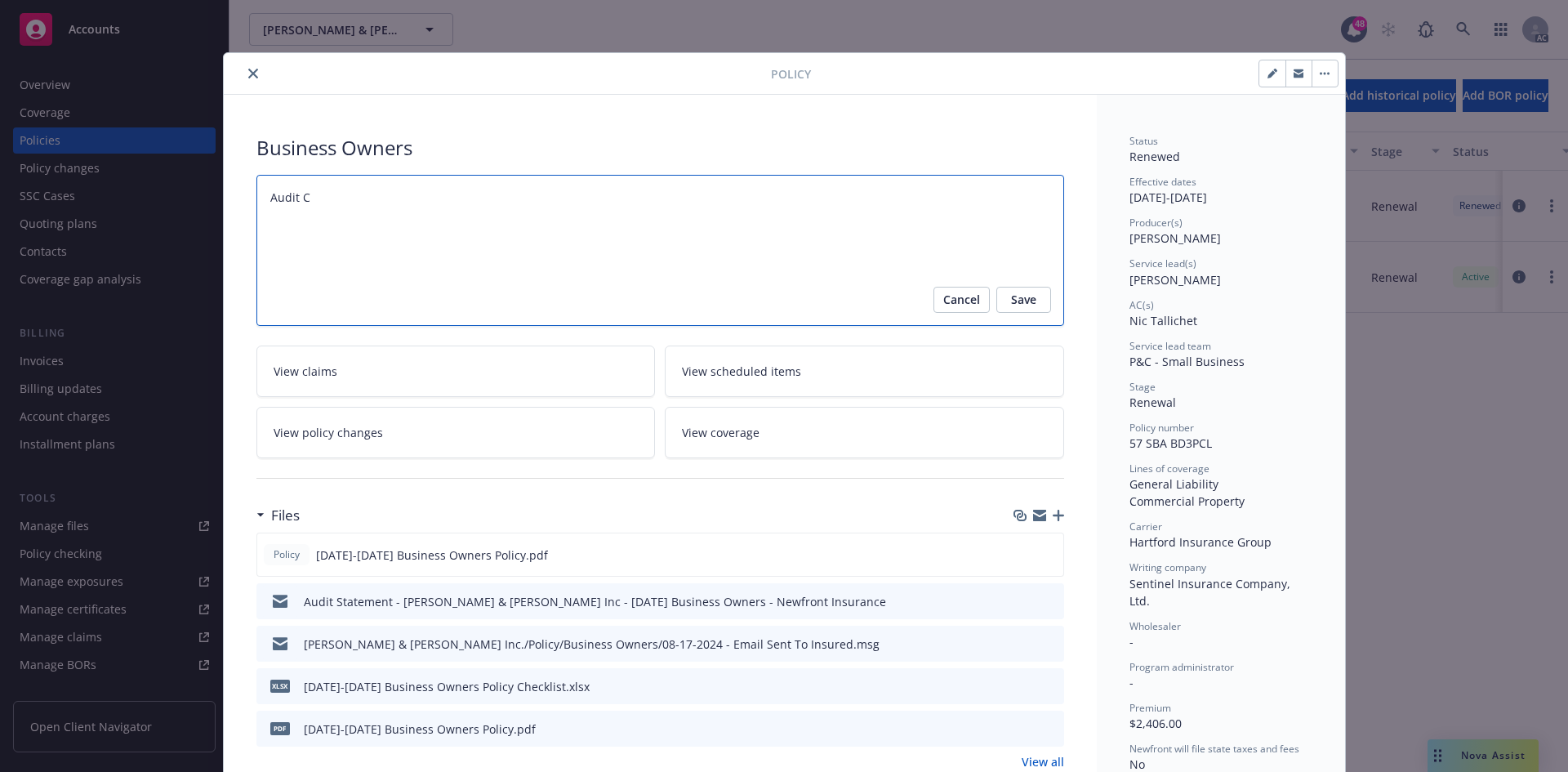
type textarea "x"
type textarea "Audit Co"
type textarea "x"
type textarea "Audit Com"
type textarea "x"
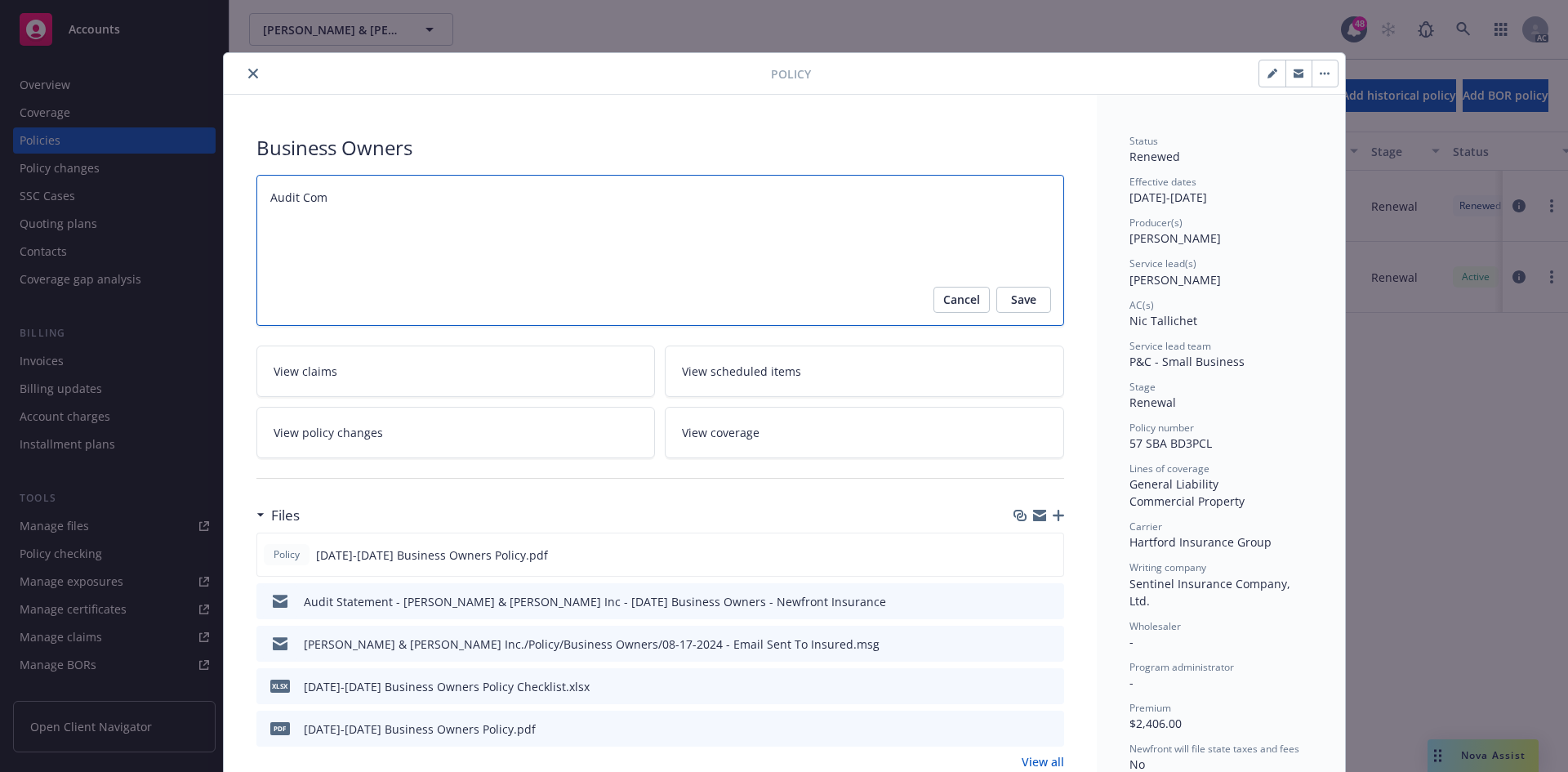
type textarea "Audit Comp"
type textarea "x"
type textarea "Audit Compl"
type textarea "x"
type textarea "Audit Comple"
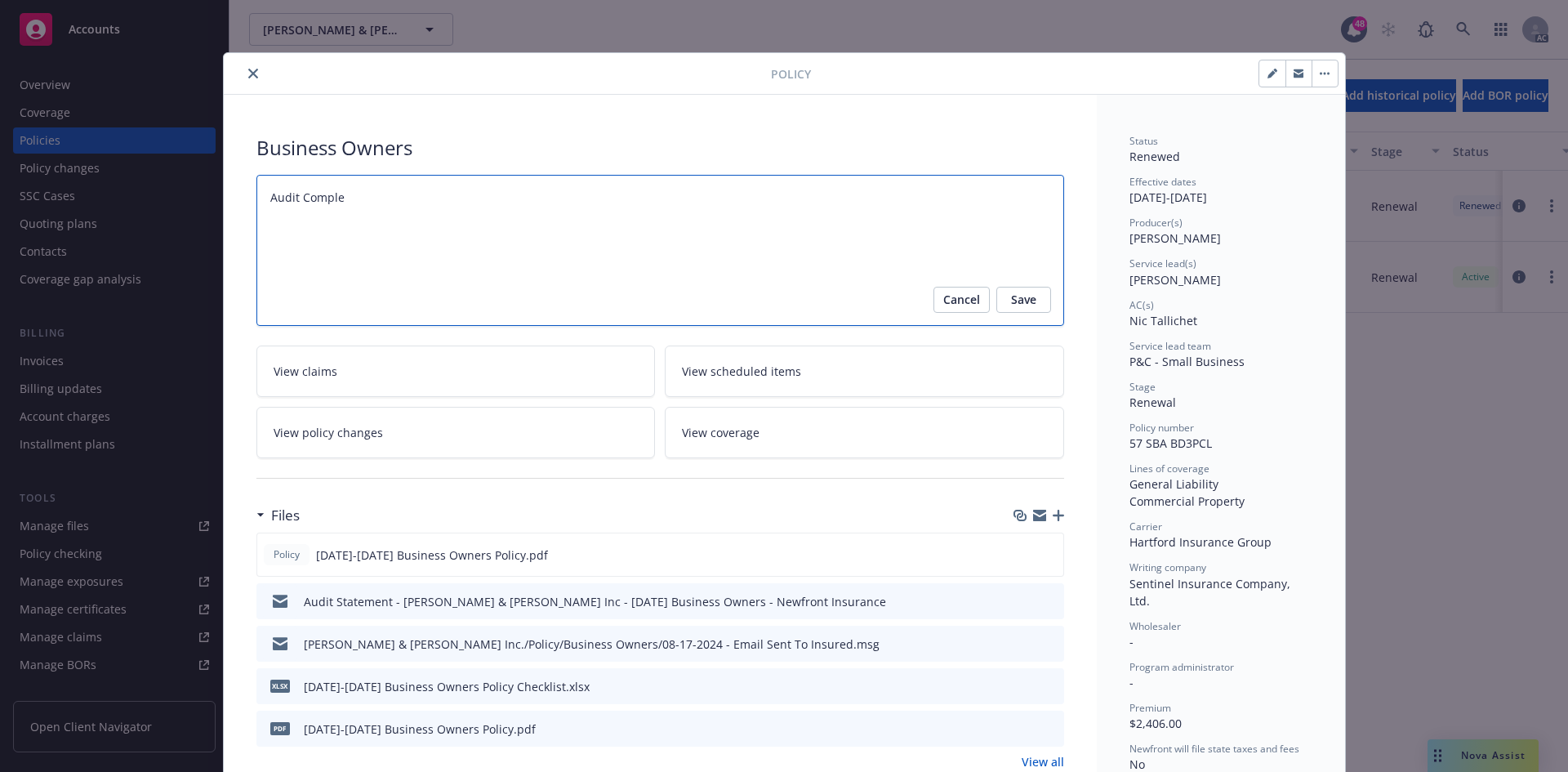
type textarea "x"
type textarea "Audit Complet"
type textarea "x"
type textarea "Audit Complete"
type textarea "x"
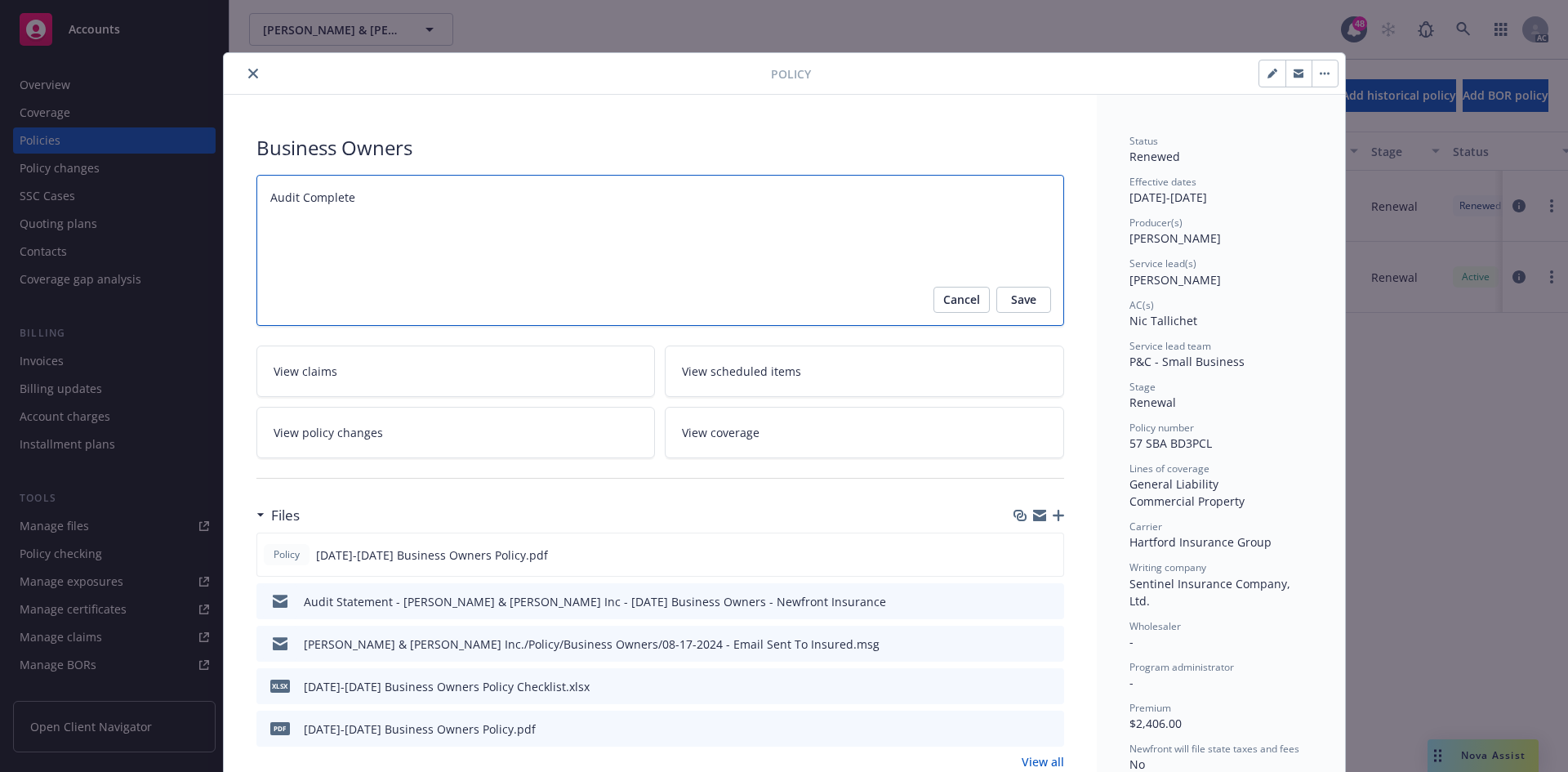
type textarea "Audit Completed"
type textarea "x"
type textarea "Audit Completed:"
type textarea "x"
type textarea "Audit Completed:"
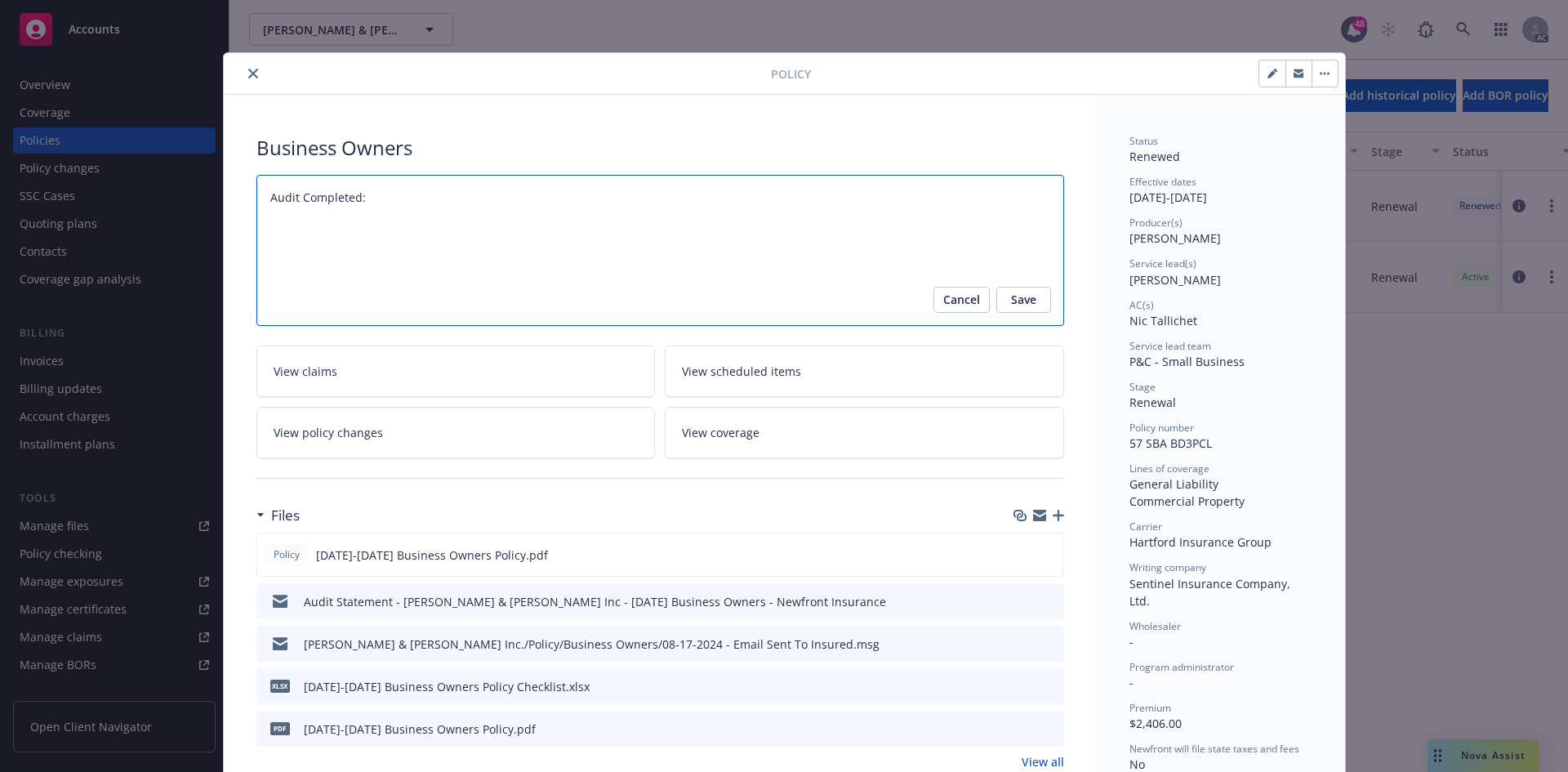
type textarea "x"
type textarea "Audit Completed: 1"
type textarea "x"
type textarea "Audit Completed: 10"
type textarea "x"
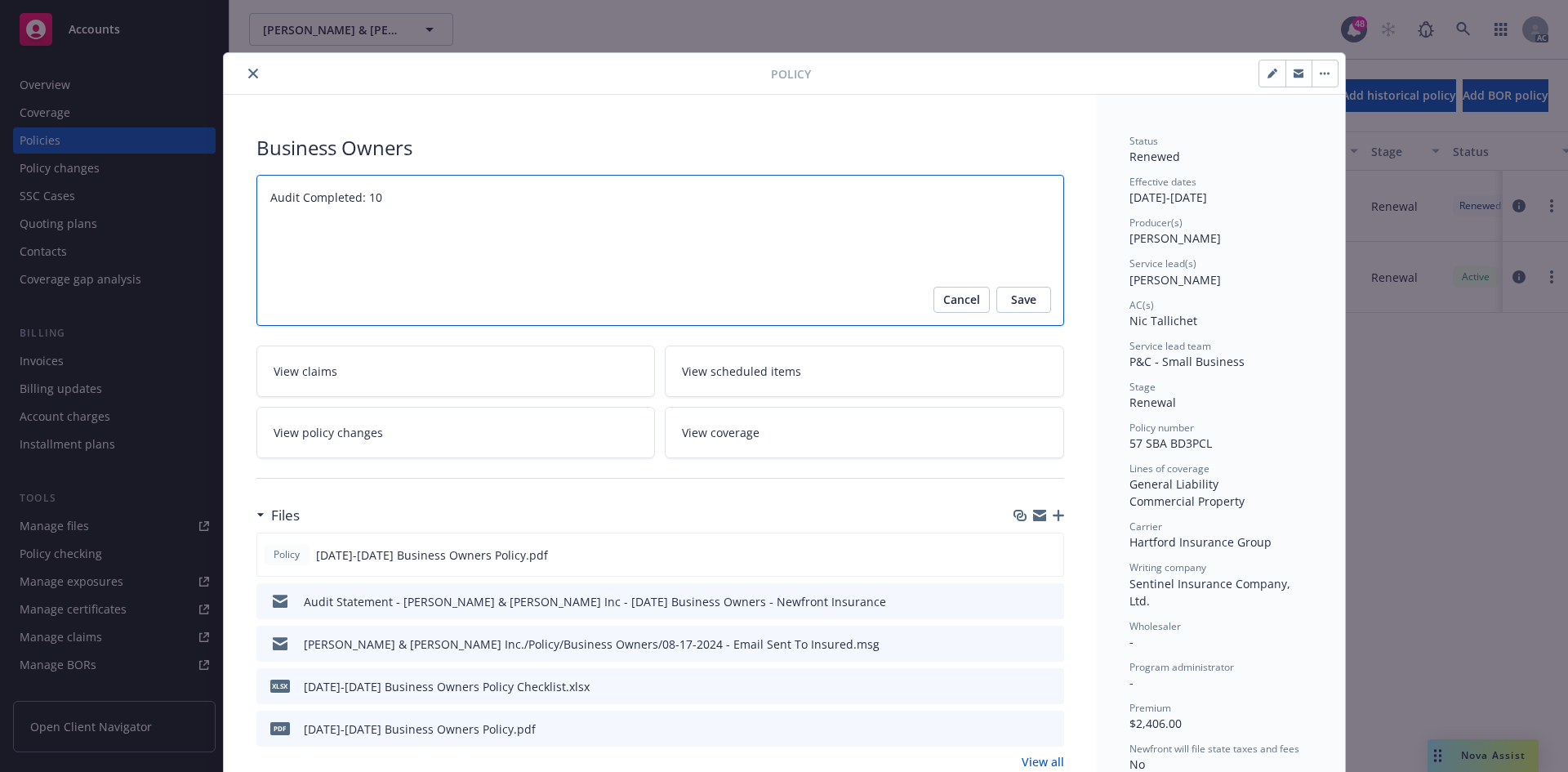
type textarea "Audit Completed: 10/"
type textarea "x"
type textarea "Audit Completed: 10/1"
type textarea "x"
type textarea "Audit Completed: 10/13"
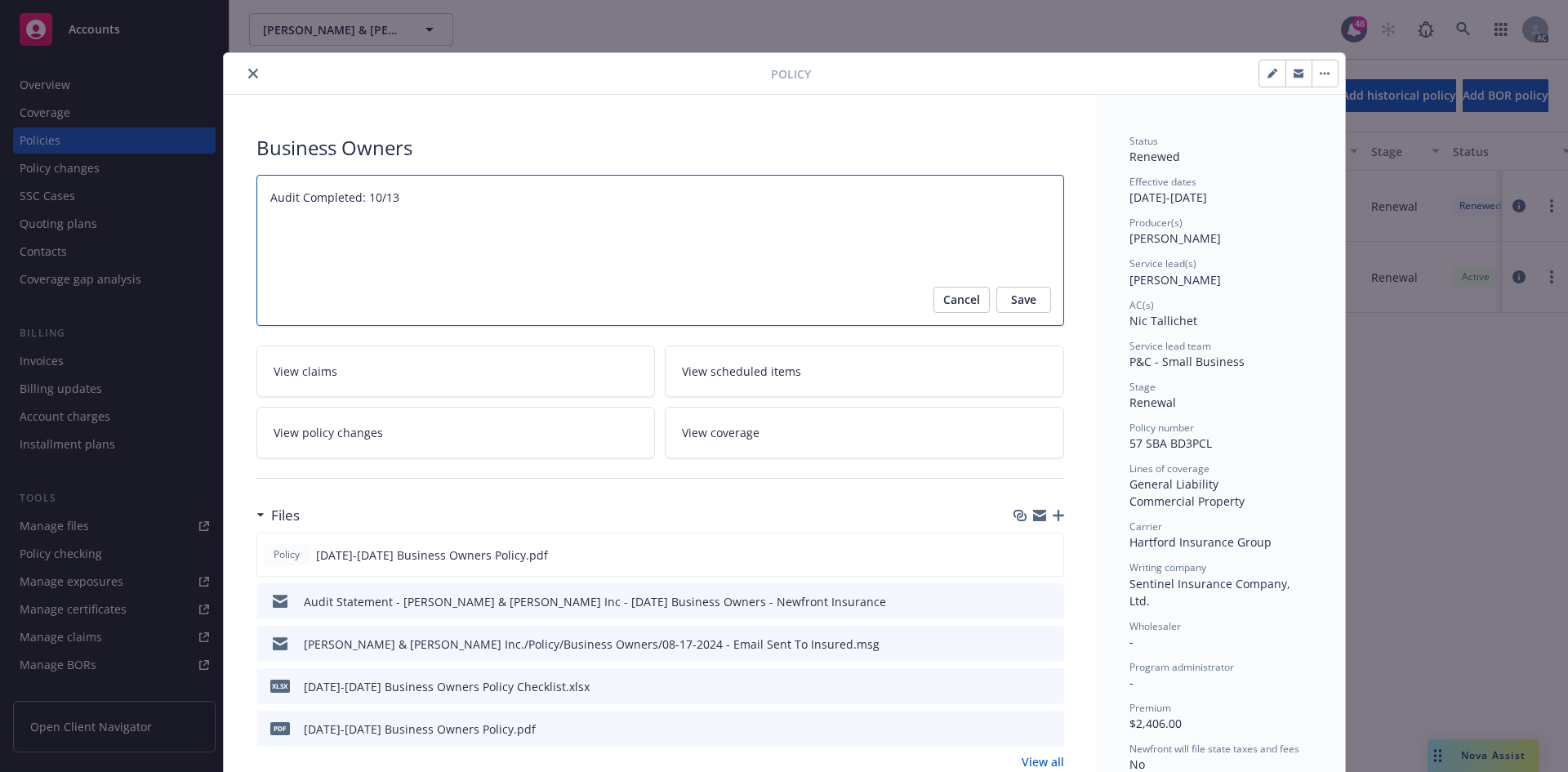
type textarea "x"
type textarea "Audit Completed: 10/13/"
type textarea "x"
type textarea "Audit Completed: 10/13/2"
type textarea "x"
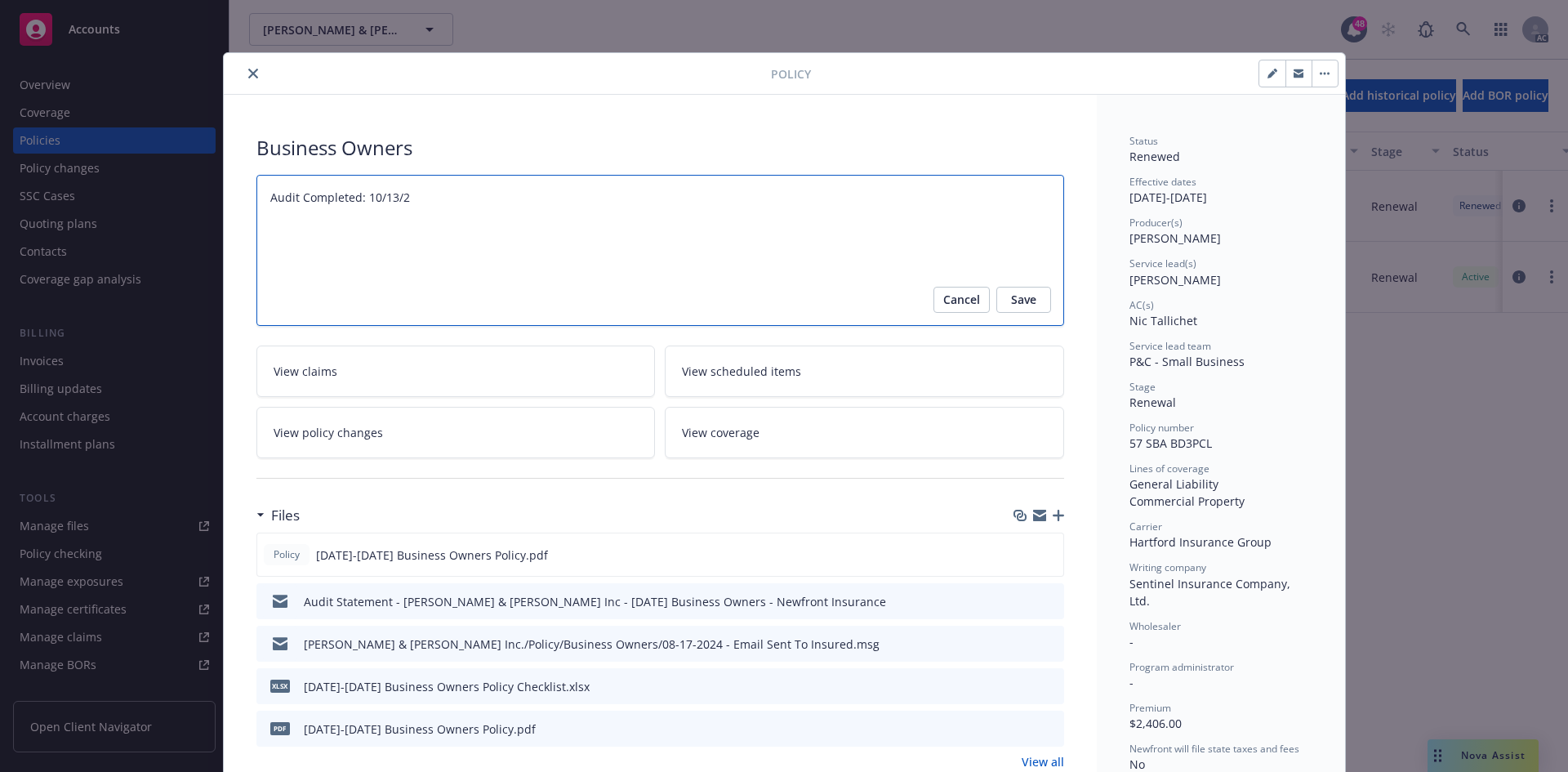
type textarea "Audit Completed: 10/13/20"
type textarea "x"
type textarea "Audit Completed: 10/13/202"
type textarea "x"
type textarea "Audit Completed: 10/13/2025"
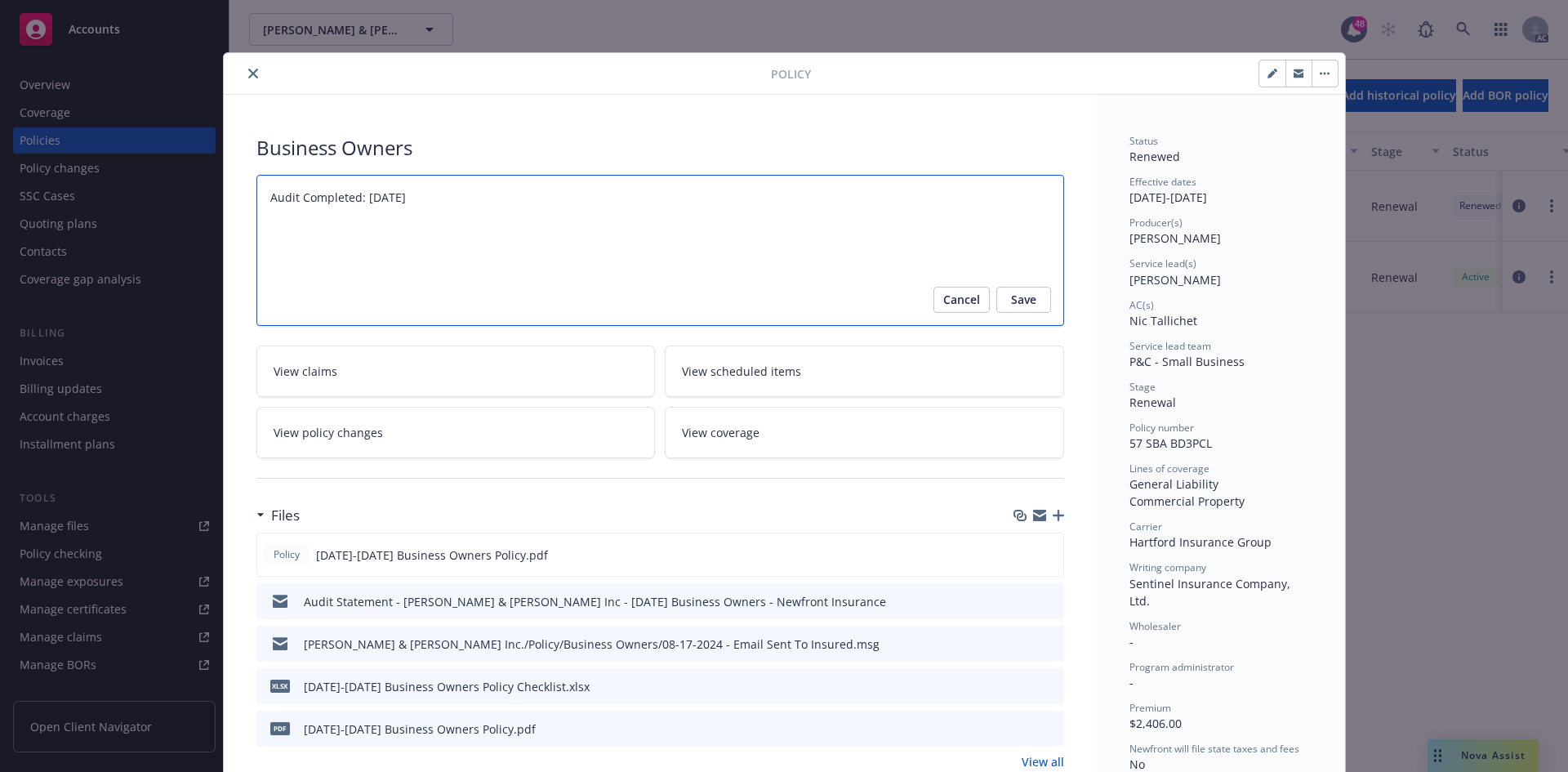
type textarea "x"
type textarea "Audit Completed: 10/13/2025"
type textarea "x"
type textarea "Audit Completed: 10/13/2025 S"
type textarea "x"
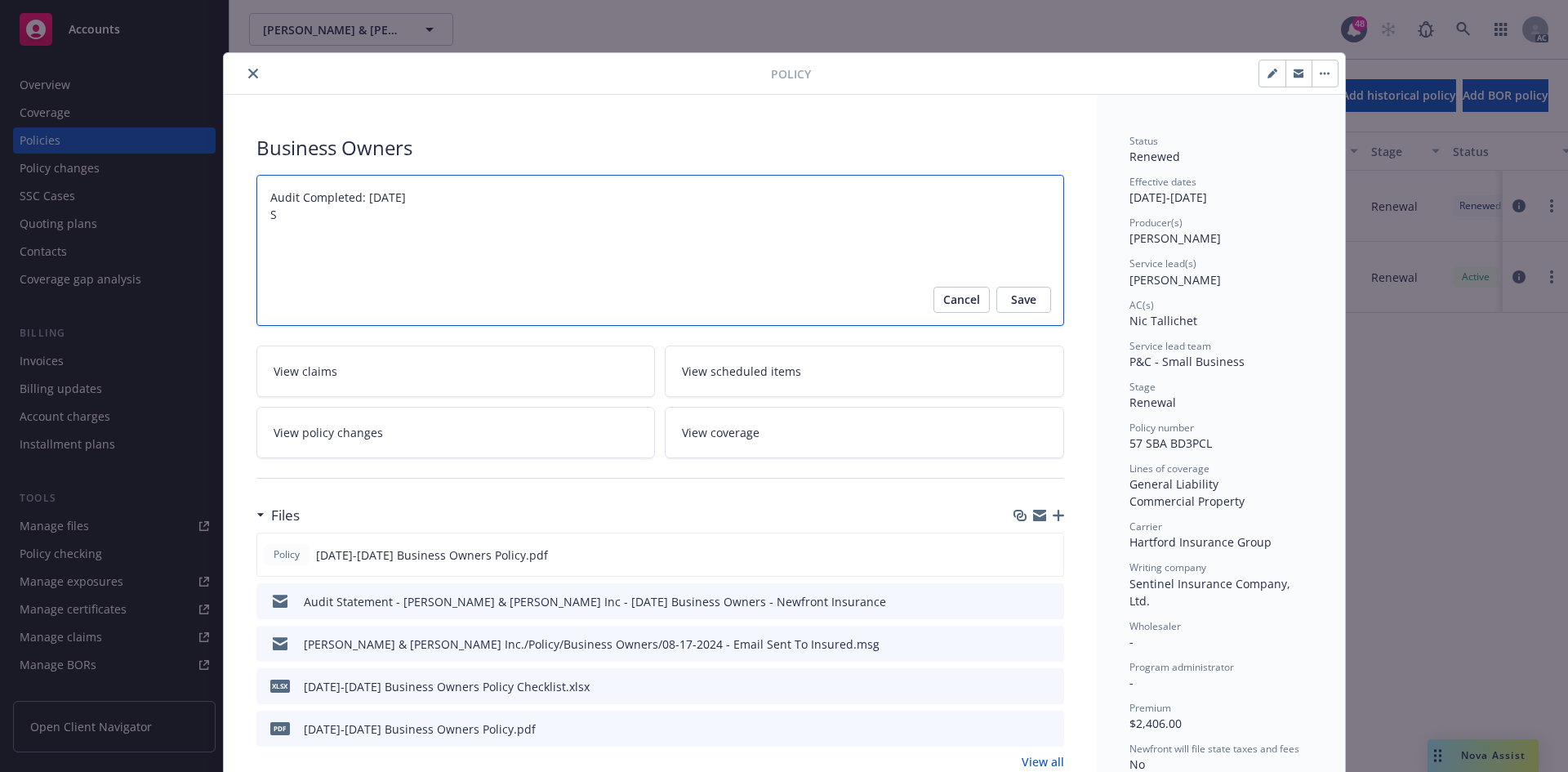
type textarea "Audit Completed: 10/13/2025 Su"
type textarea "x"
type textarea "Audit Completed: 10/13/2025 Sum"
type textarea "x"
type textarea "Audit Completed: 10/13/2025 Summa"
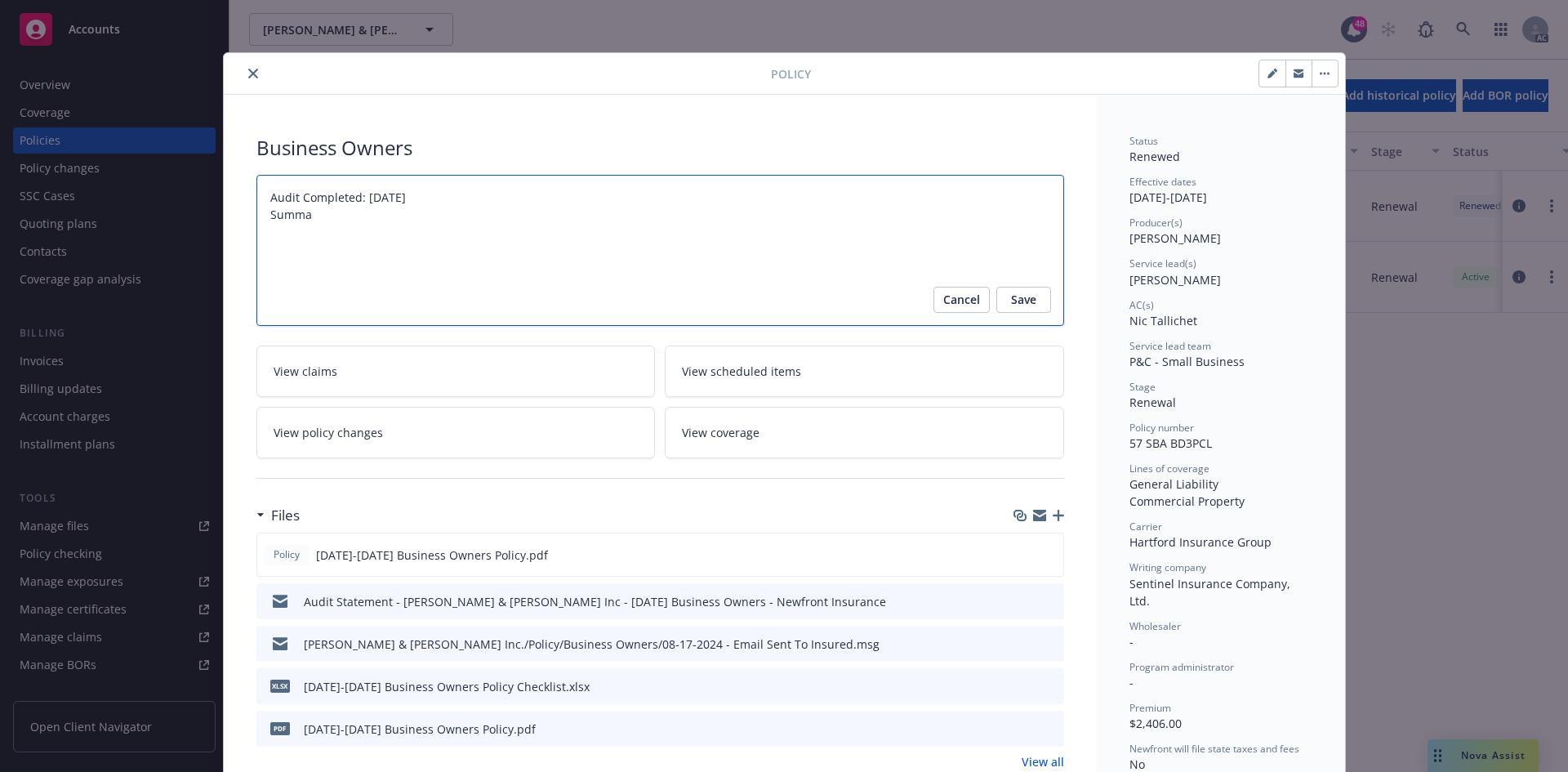
type textarea "x"
type textarea "Audit Completed: 10/13/2025 Summar"
type textarea "x"
type textarea "Audit Completed: 10/13/2025 Summary"
type textarea "x"
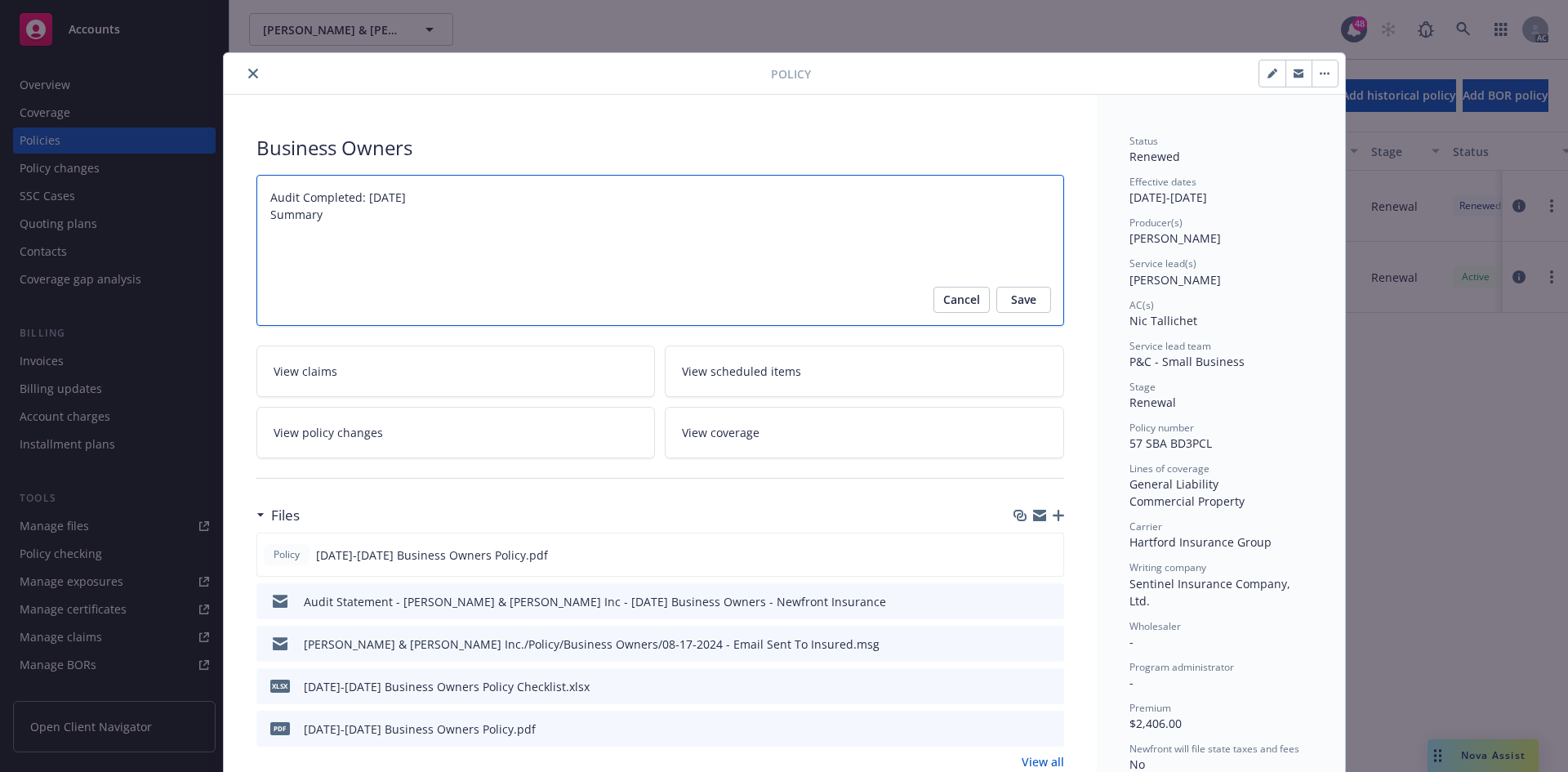
type textarea "Audit Completed: 10/13/2025 Summary:"
type textarea "x"
type textarea "Audit Completed: 10/13/2025 Summary:"
paste textarea "Original Premium including Taxes and Surcharges - $1,789 Audited Actual Premium…"
type textarea "x"
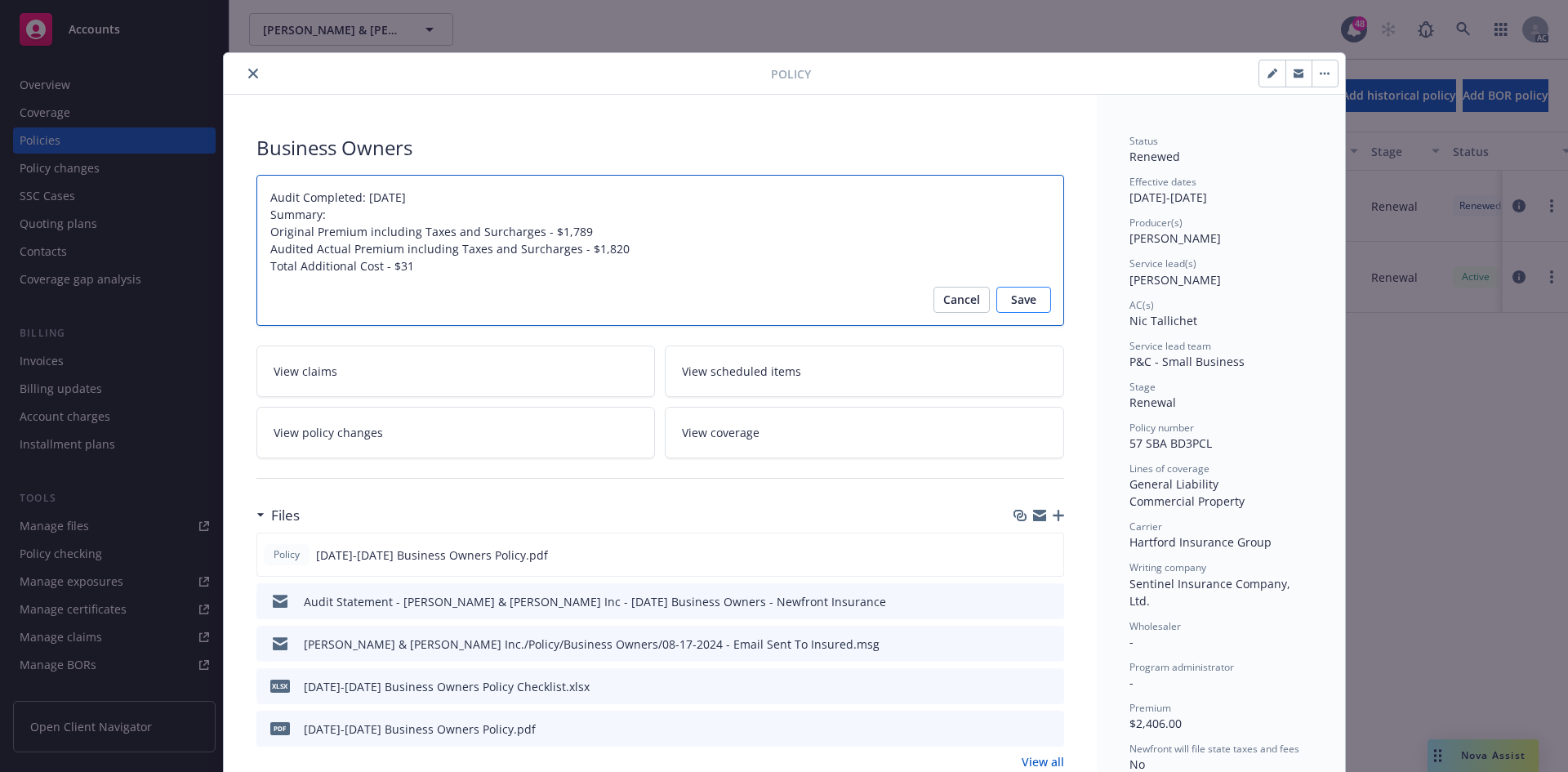
type textarea "Audit Completed: 10/13/2025 Summary: Original Premium including Taxes and Surch…"
click at [1012, 299] on span "Save" at bounding box center [1023, 300] width 25 height 26
type textarea "x"
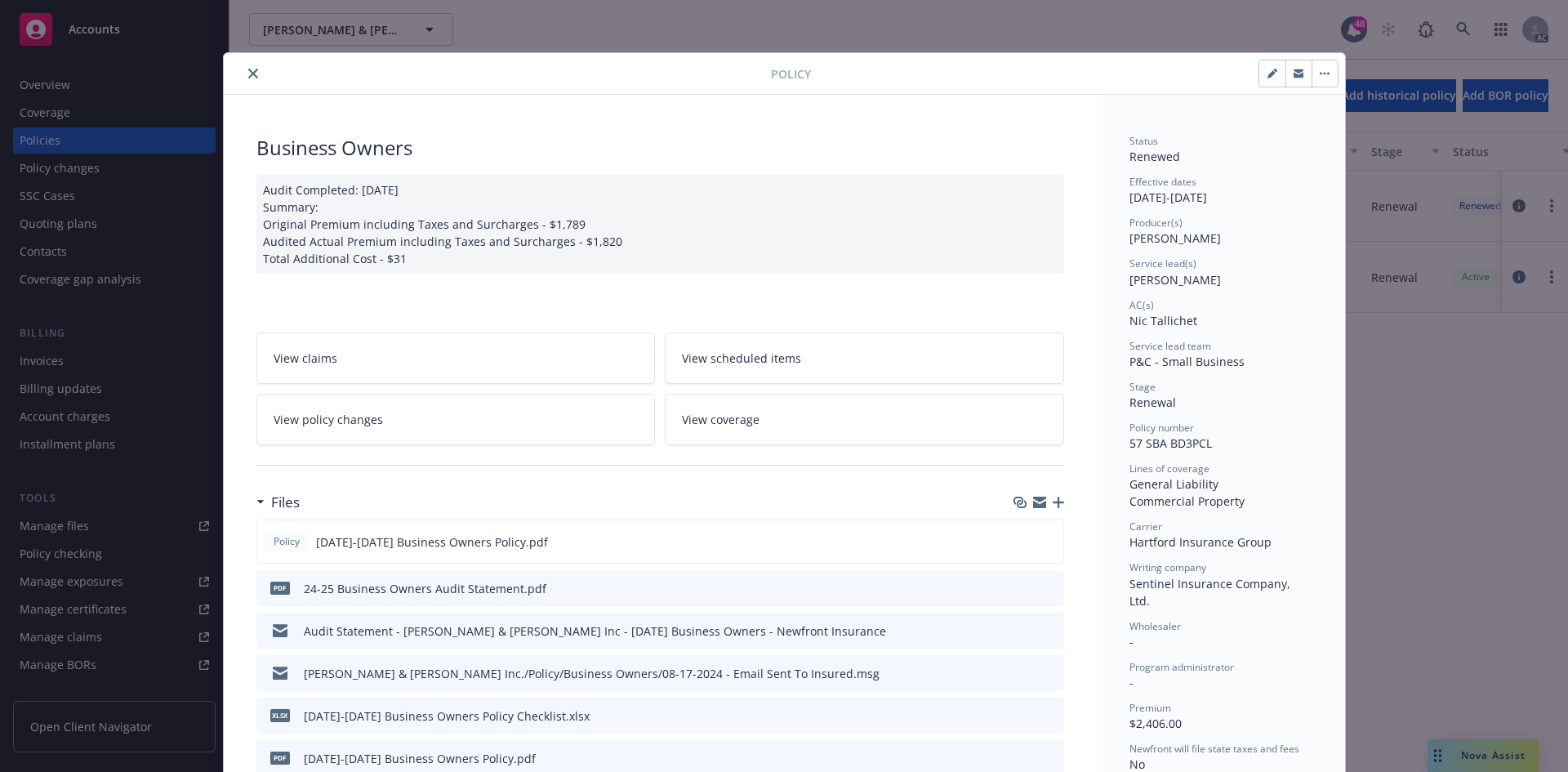
click at [250, 74] on icon "close" at bounding box center [253, 73] width 10 height 10
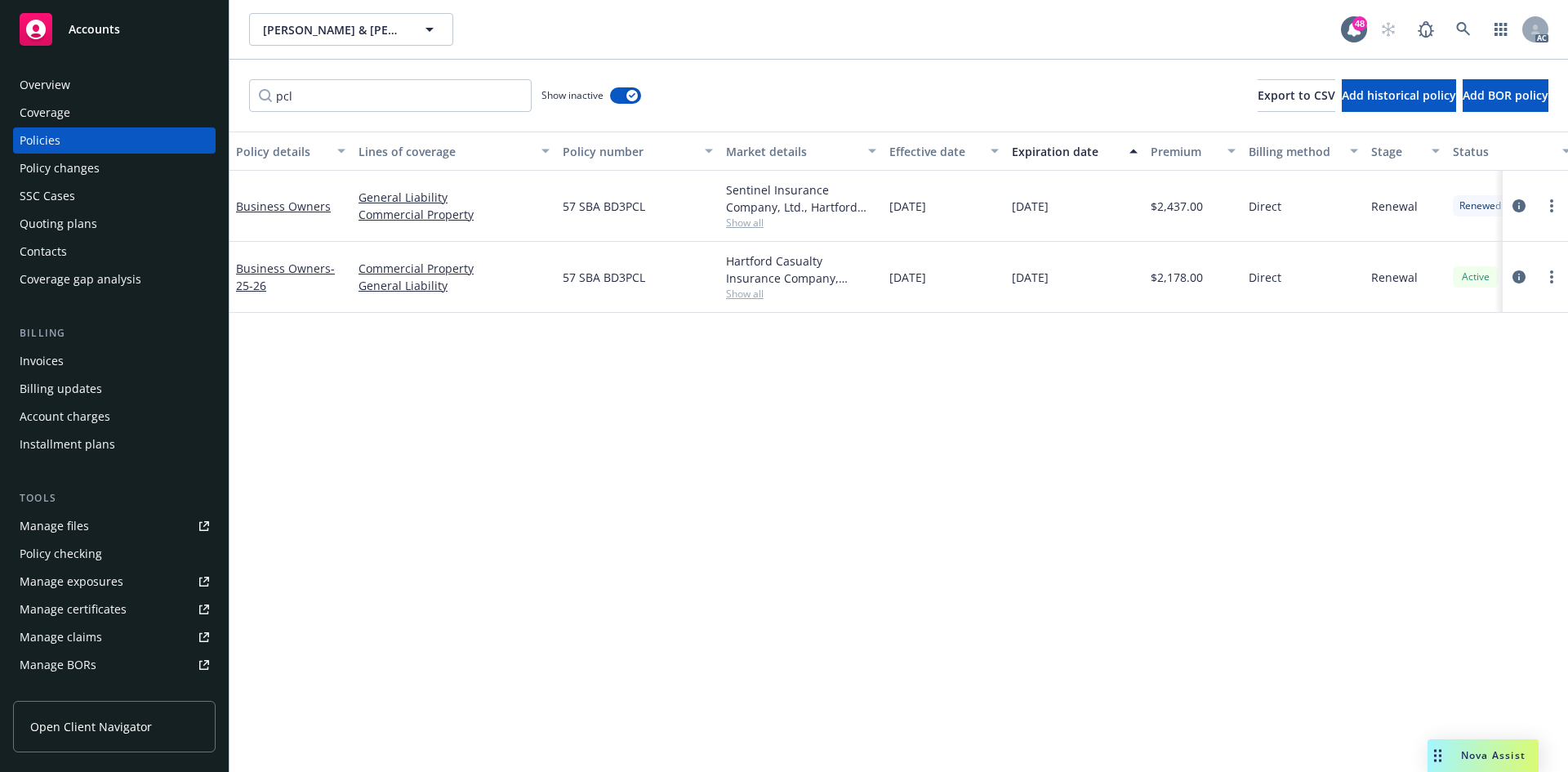
click at [408, 531] on div "Policy details Lines of coverage Policy number Market details Effective date Ex…" at bounding box center [898, 451] width 1339 height 641
click at [303, 210] on link "Business Owners" at bounding box center [283, 206] width 94 height 15
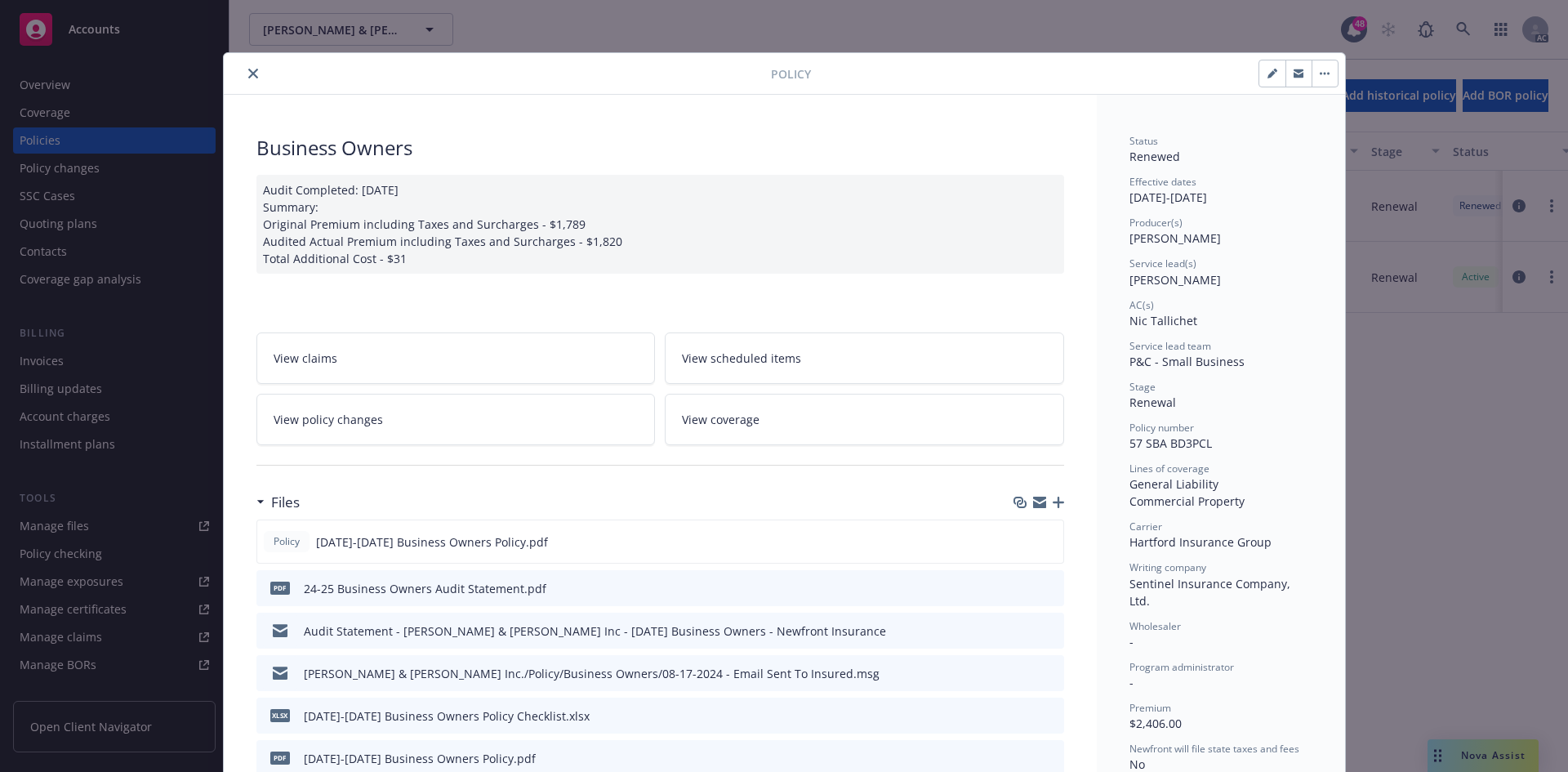
scroll to position [49, 0]
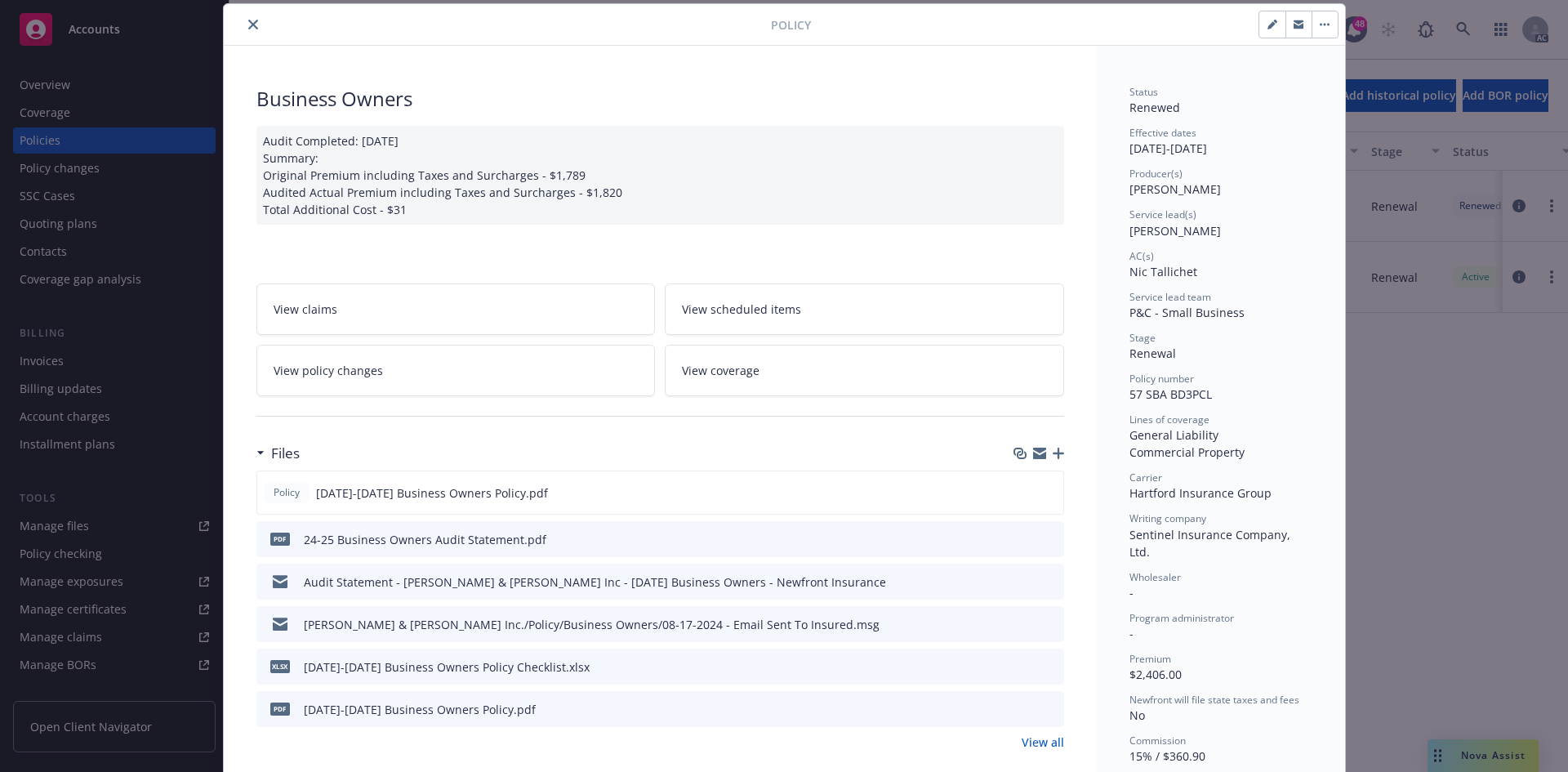
type input "$2,437.00"
click at [498, 373] on link "View policy changes" at bounding box center [456, 370] width 399 height 51
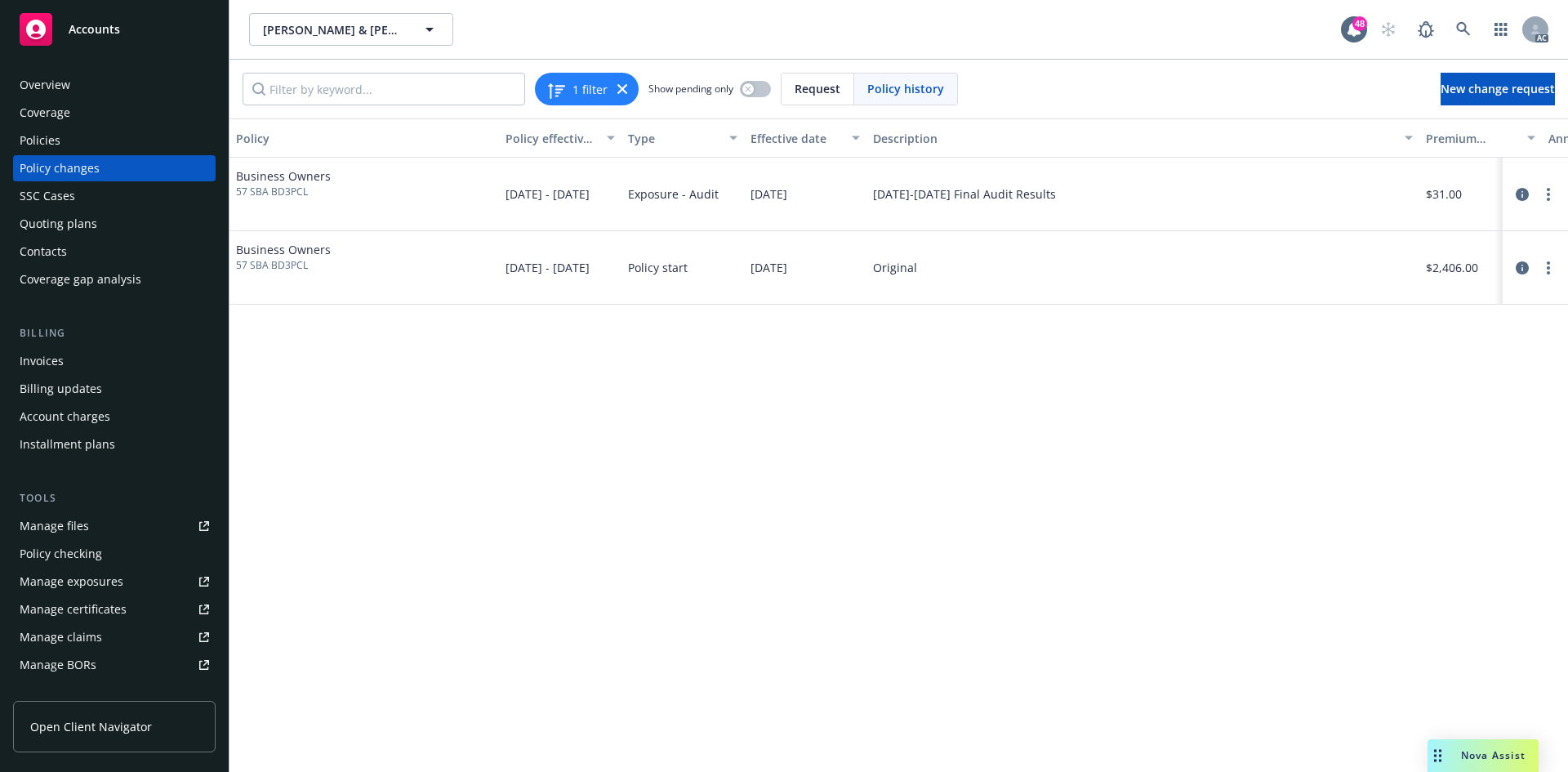
click at [109, 141] on div "Policies" at bounding box center [114, 140] width 190 height 26
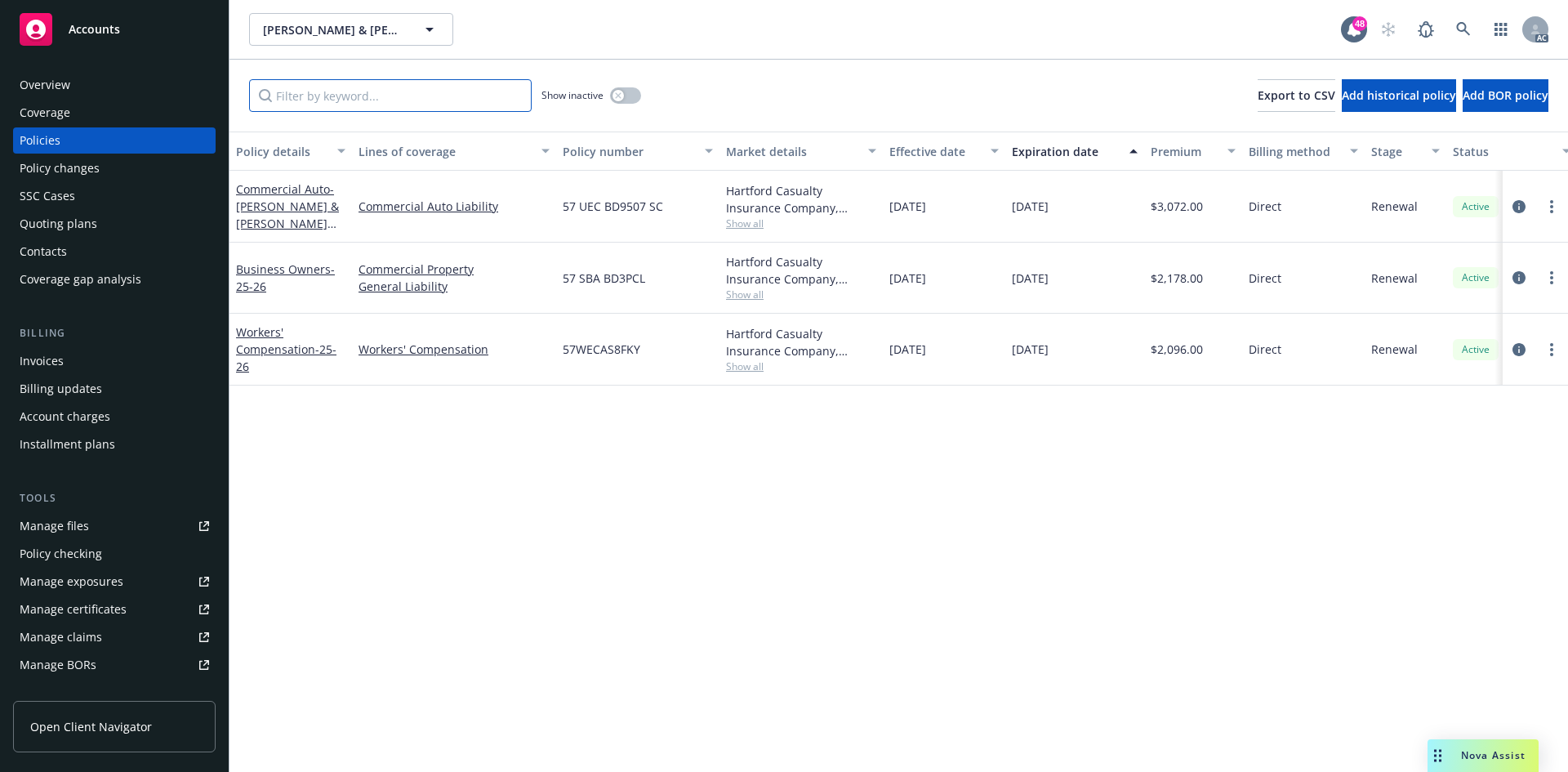
click at [437, 103] on input "Filter by keyword..." at bounding box center [390, 95] width 282 height 33
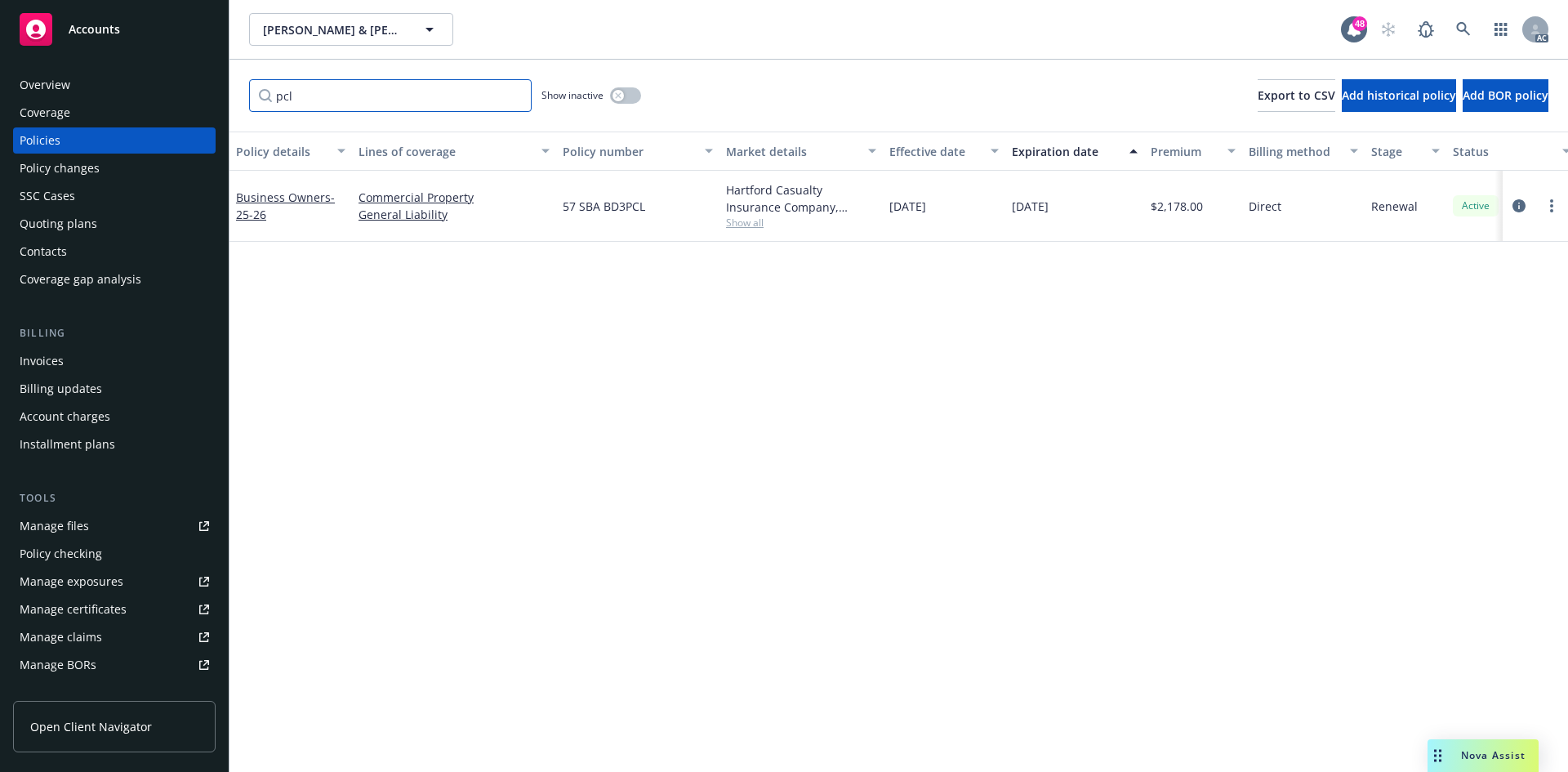
type input "pcl"
click at [620, 94] on icon "button" at bounding box center [618, 95] width 6 height 6
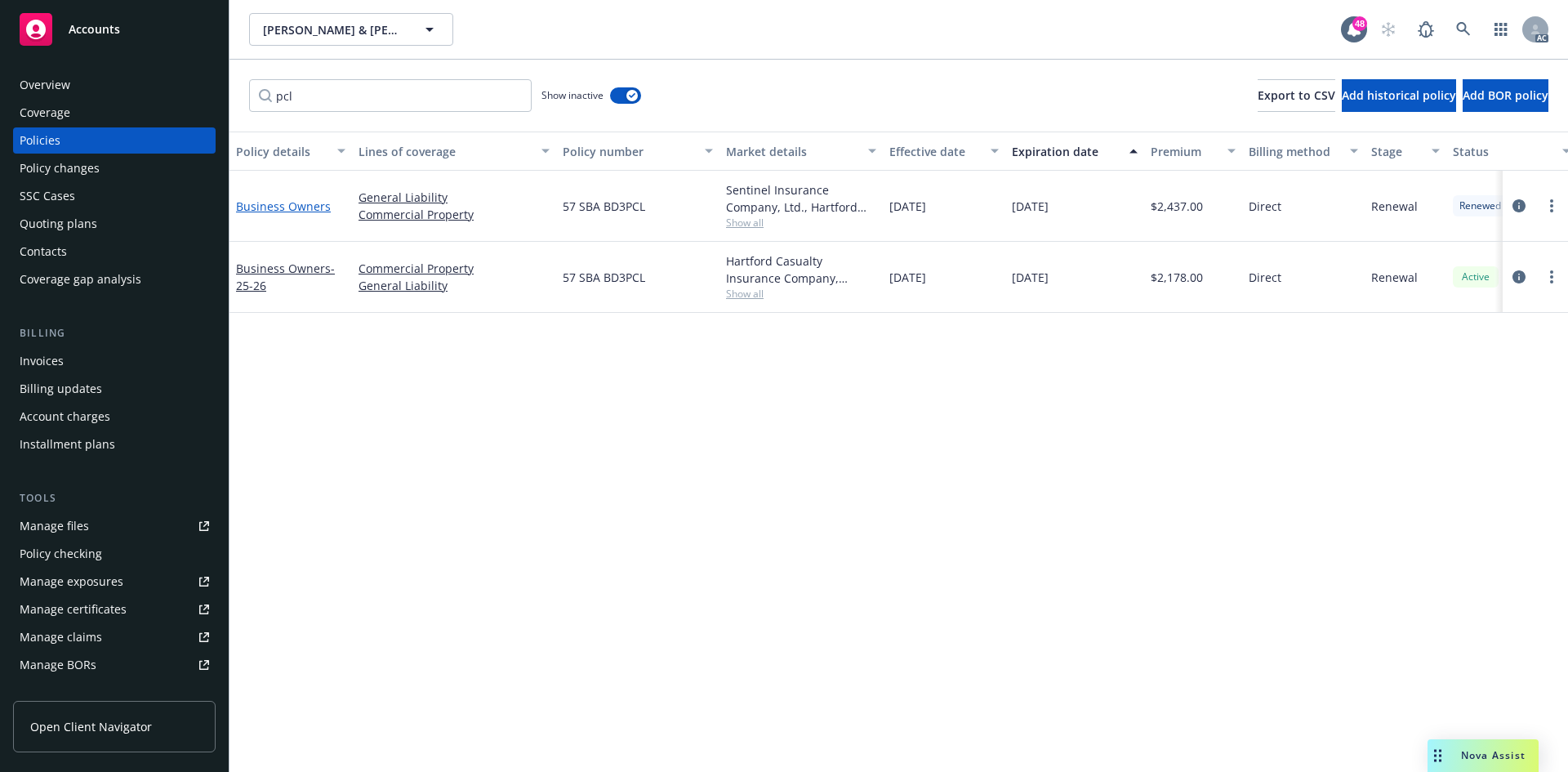
click at [286, 205] on link "Business Owners" at bounding box center [283, 206] width 94 height 15
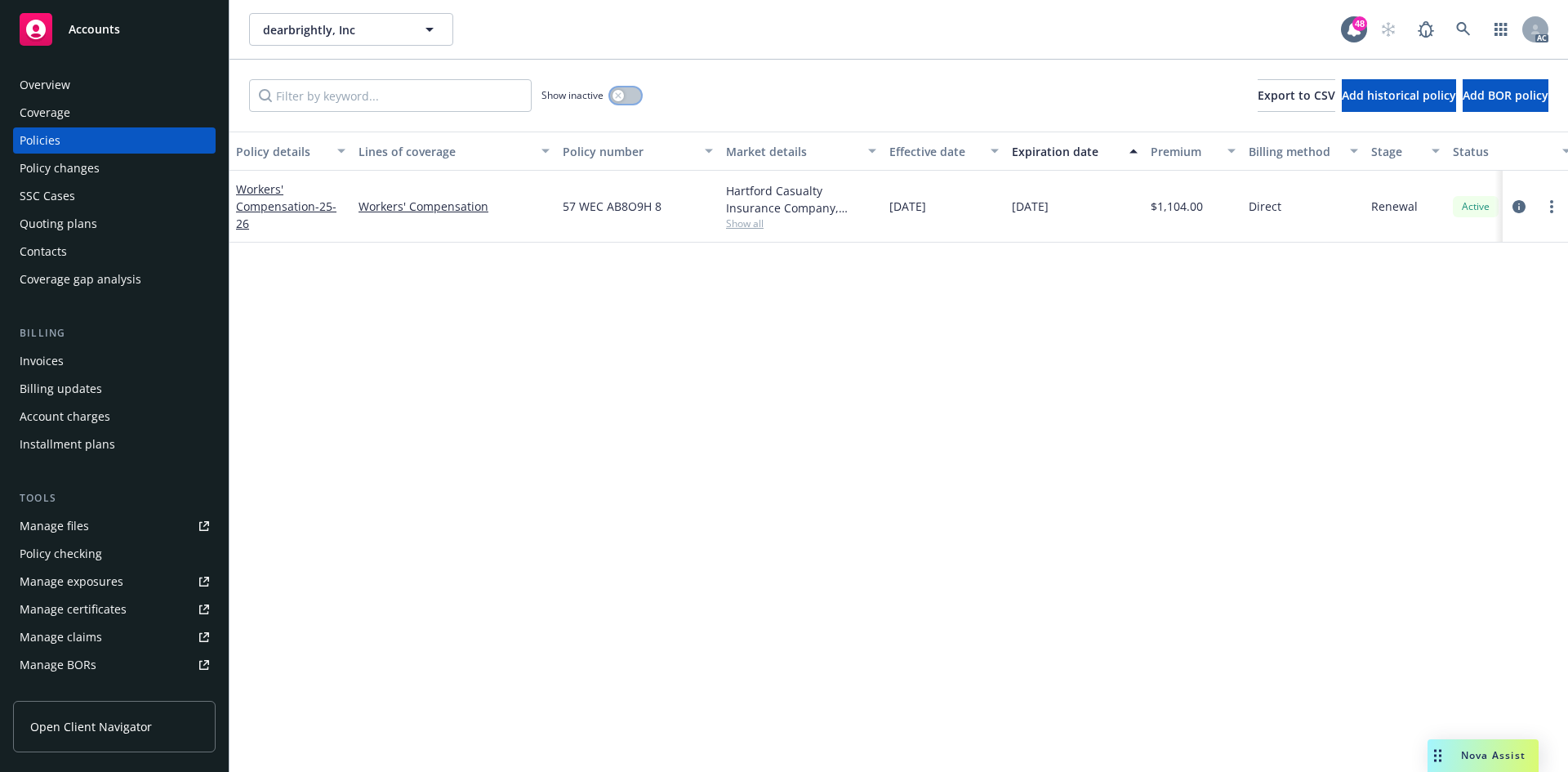
click at [635, 96] on button "button" at bounding box center [625, 95] width 31 height 16
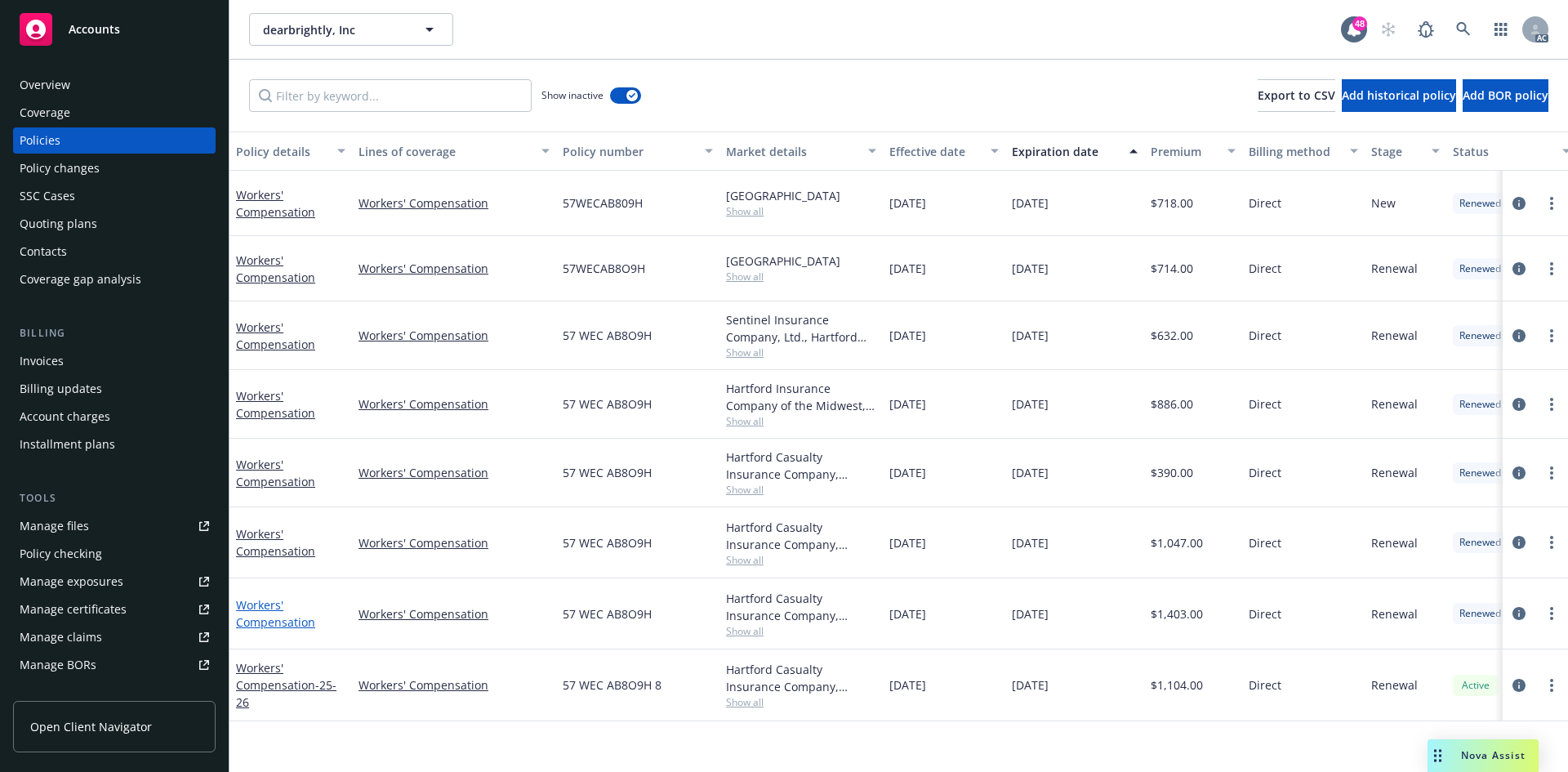
click at [294, 621] on link "Workers' Compensation" at bounding box center [276, 614] width 79 height 33
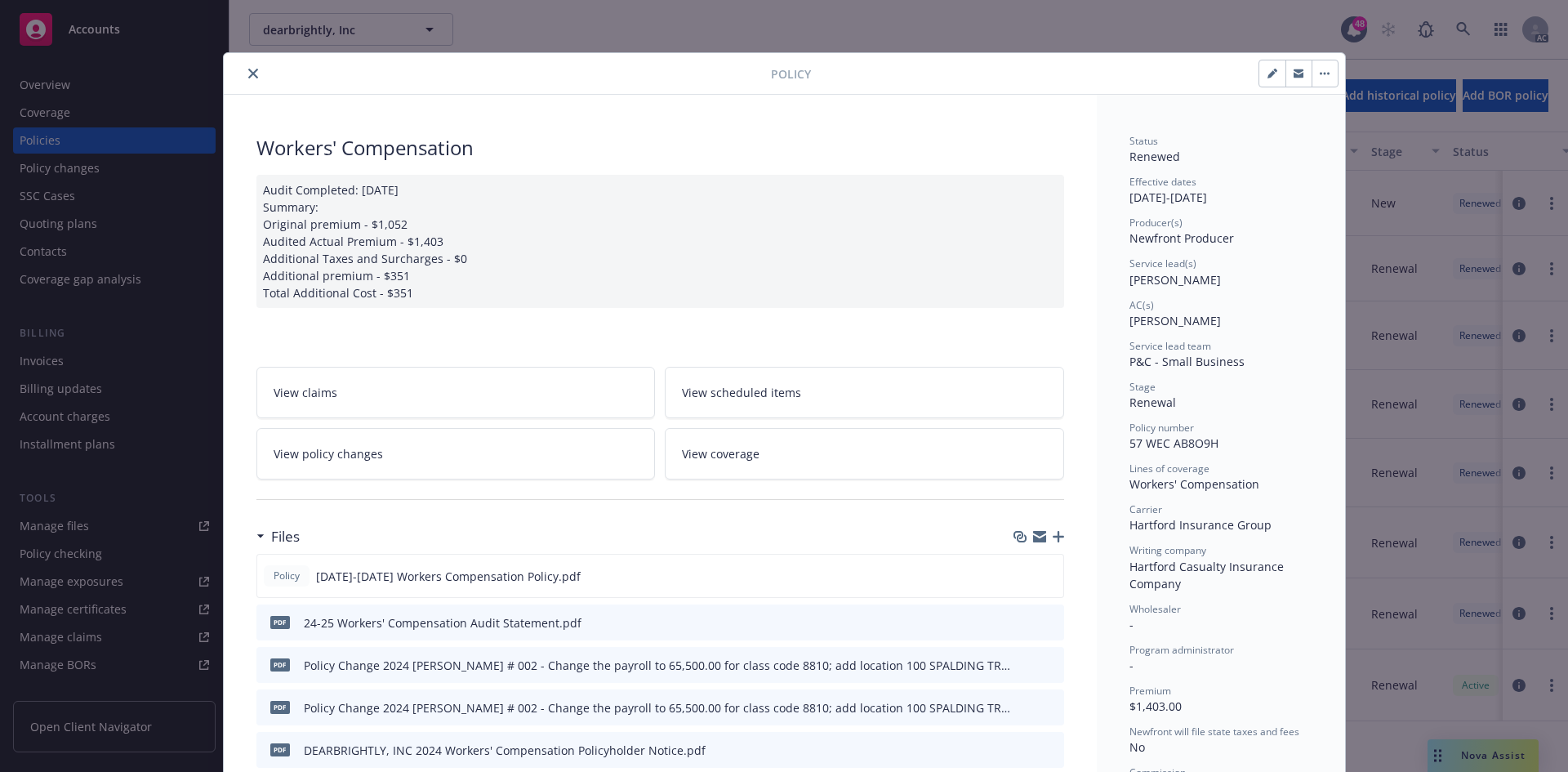
click at [466, 294] on div "Audit Completed: [DATE] Summary: Original premium - $1,052 Audited Actual Premi…" at bounding box center [660, 241] width 808 height 133
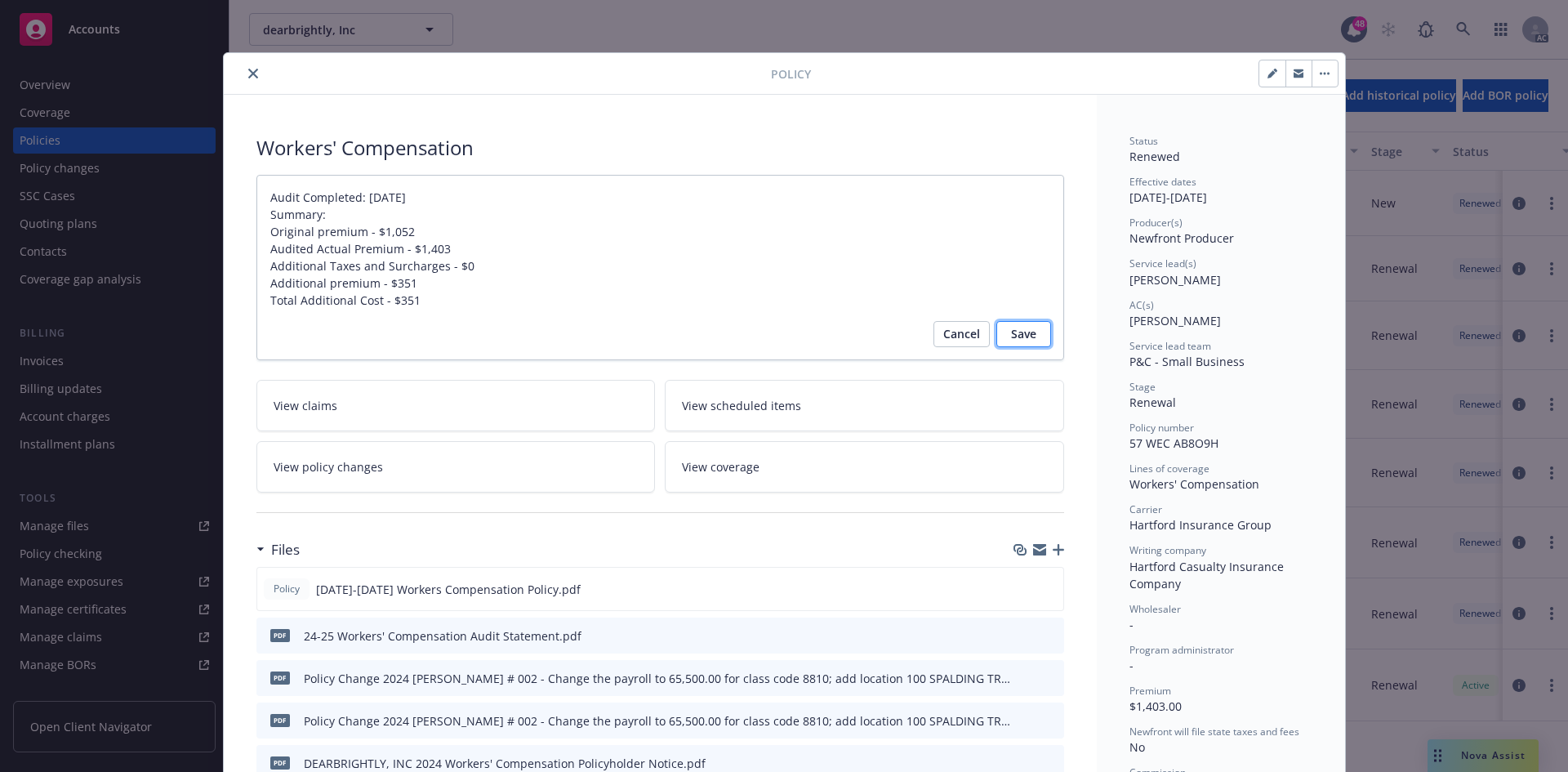
click at [1013, 339] on span "Save" at bounding box center [1023, 333] width 25 height 26
type textarea "x"
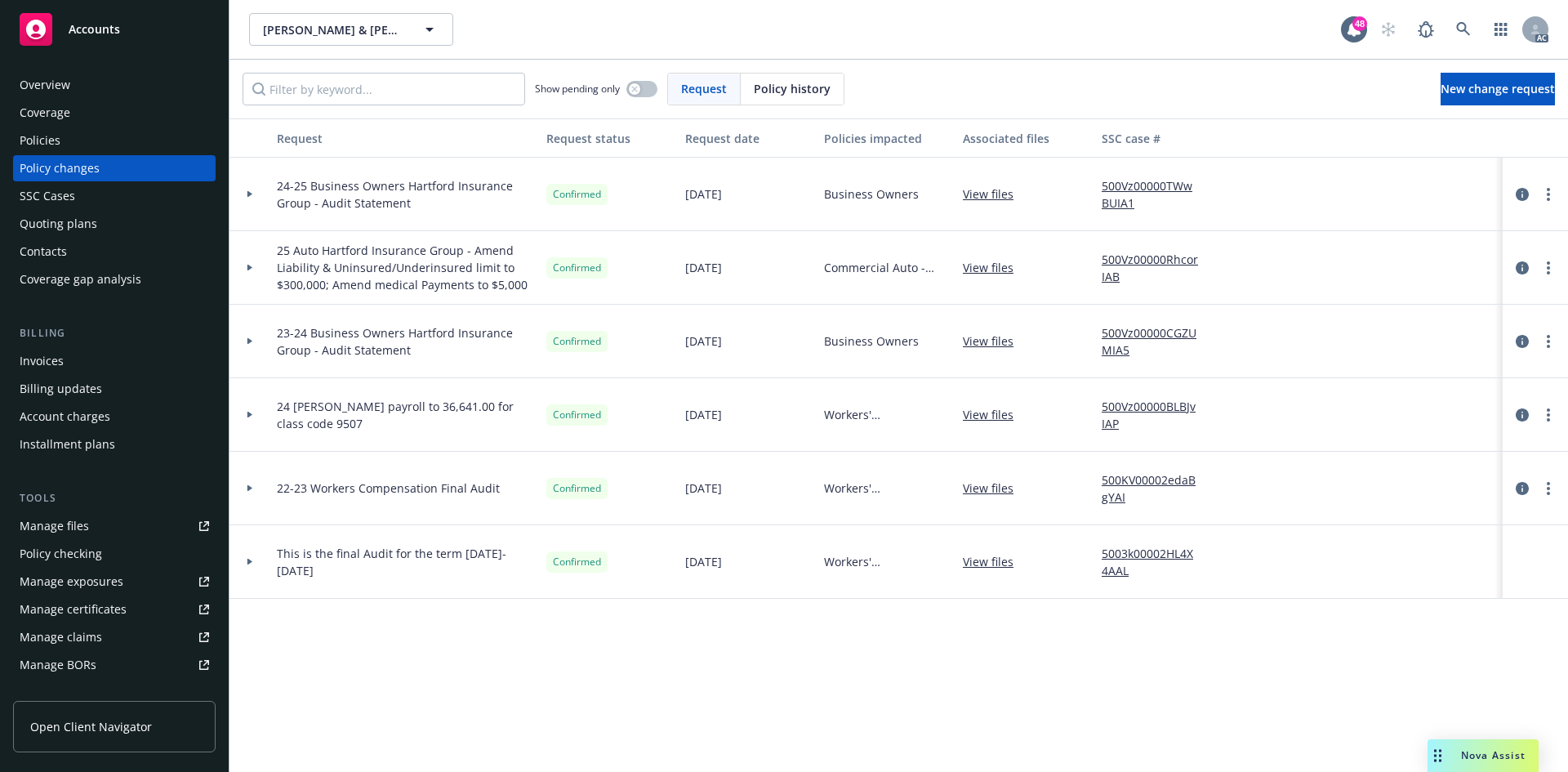
click at [250, 192] on icon at bounding box center [250, 194] width 7 height 6
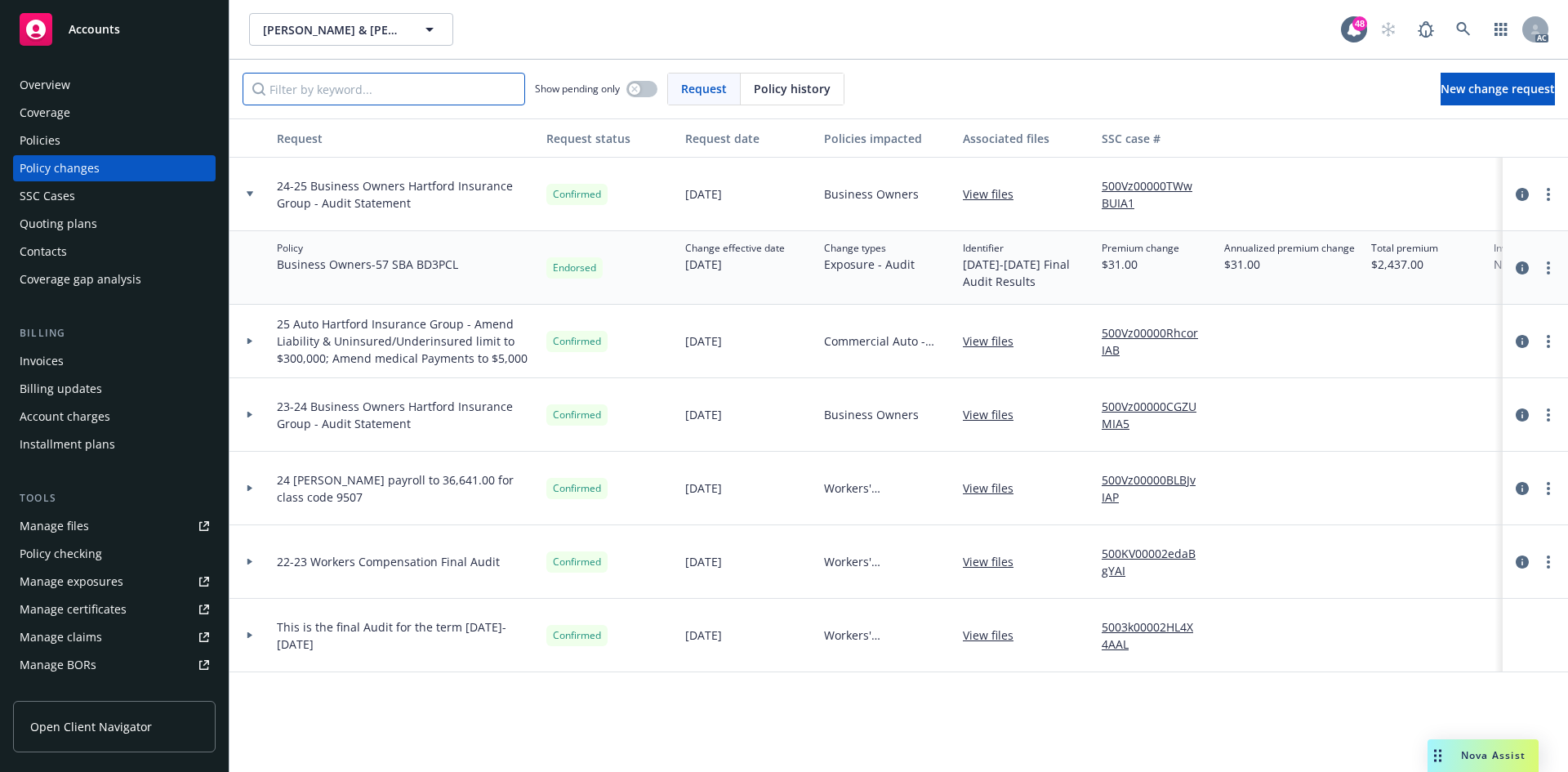
click at [336, 94] on input "Filter by keyword..." at bounding box center [384, 89] width 282 height 33
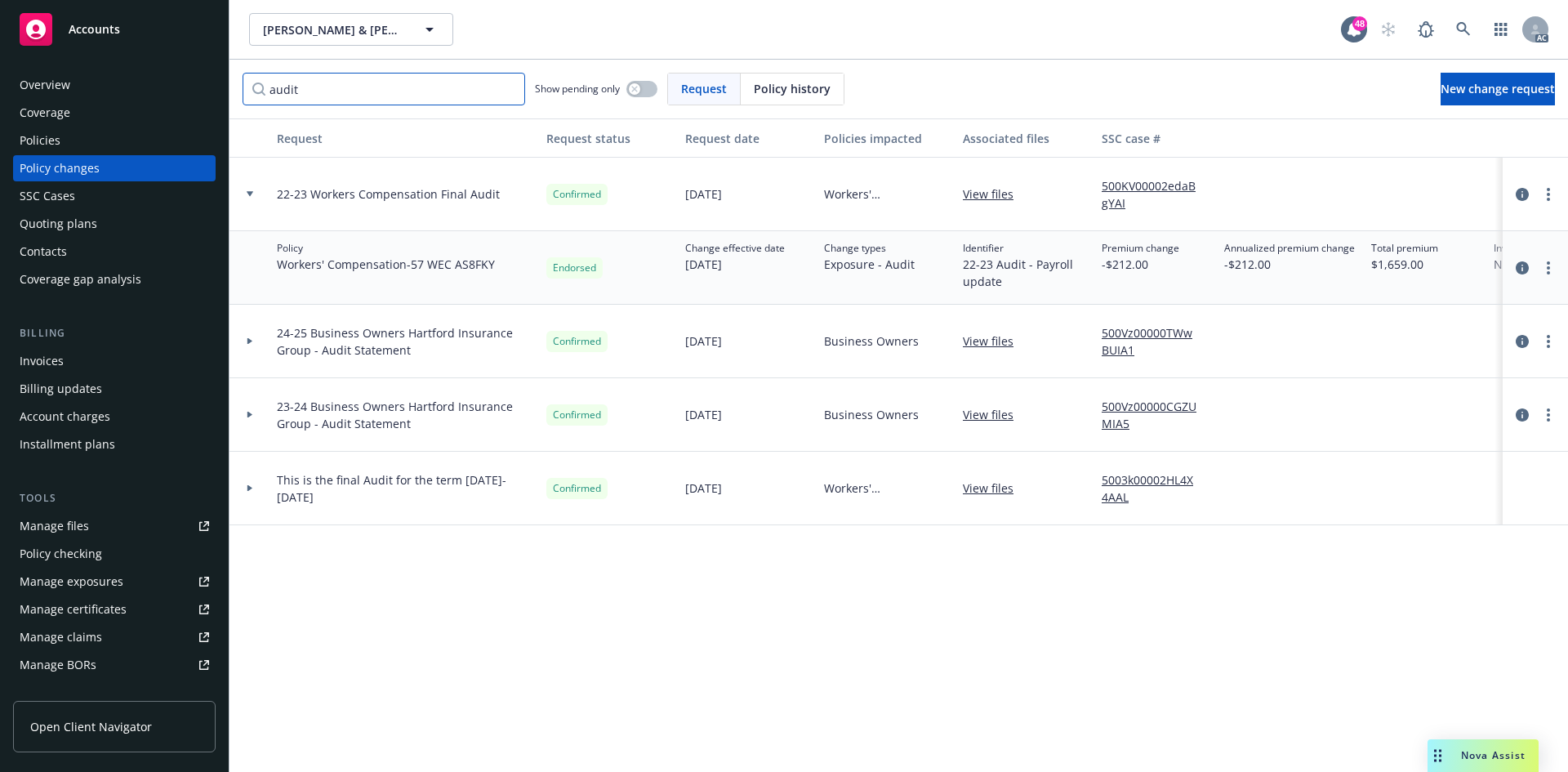
type input "audit"
click at [252, 193] on icon at bounding box center [250, 193] width 7 height 5
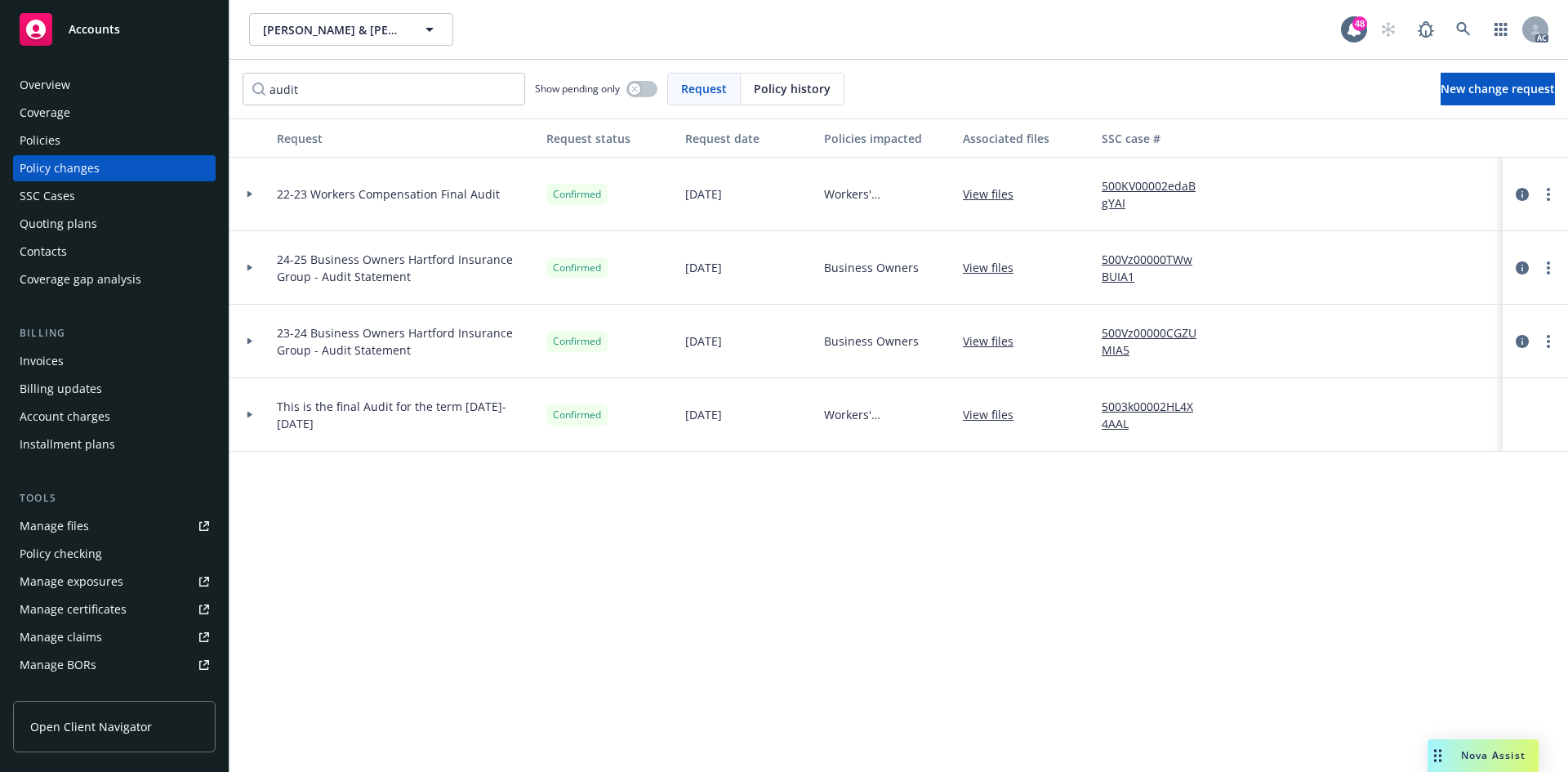
click at [250, 268] on icon at bounding box center [250, 268] width 5 height 7
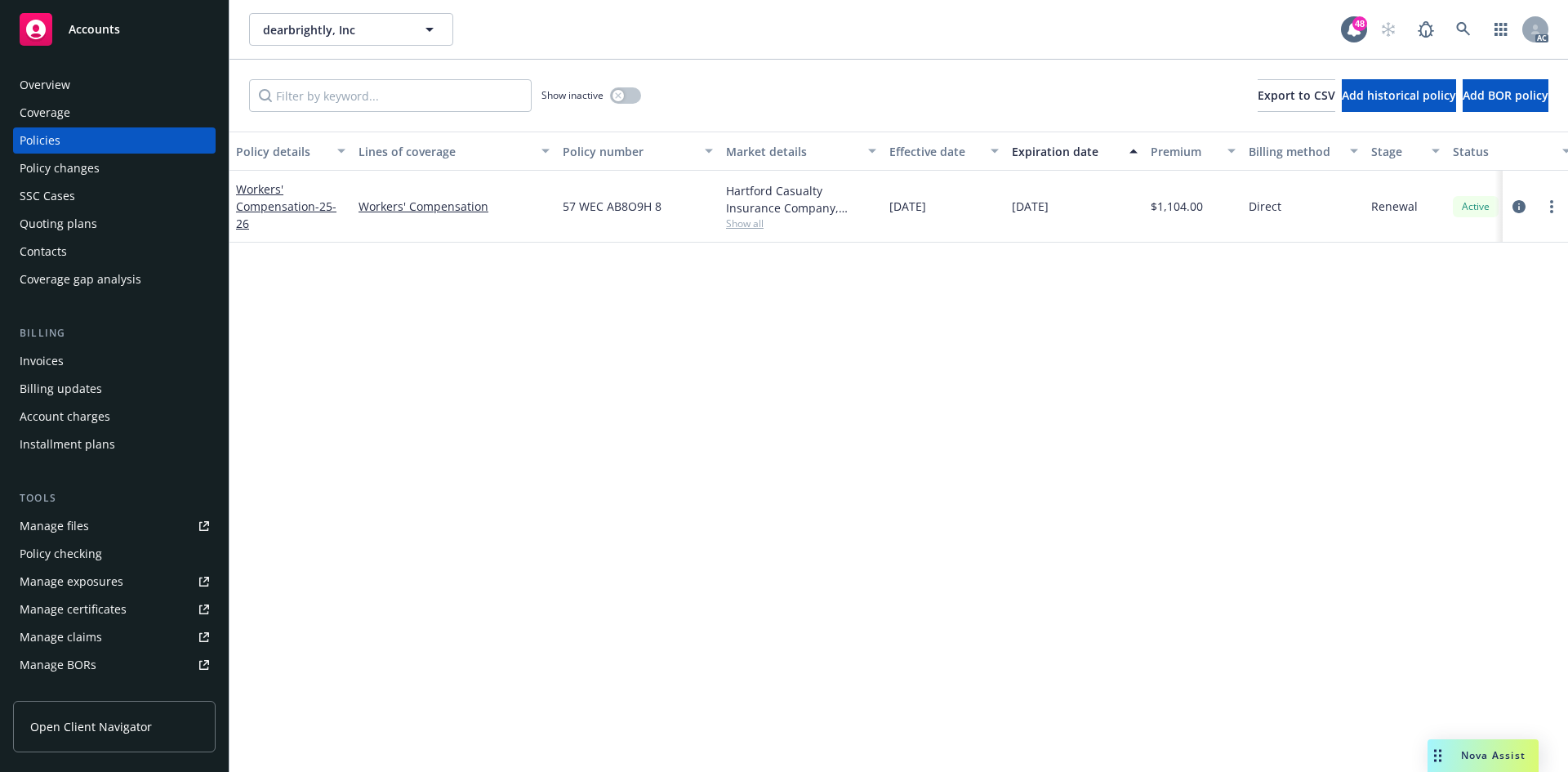
click at [66, 177] on div "Policy changes" at bounding box center [59, 168] width 80 height 26
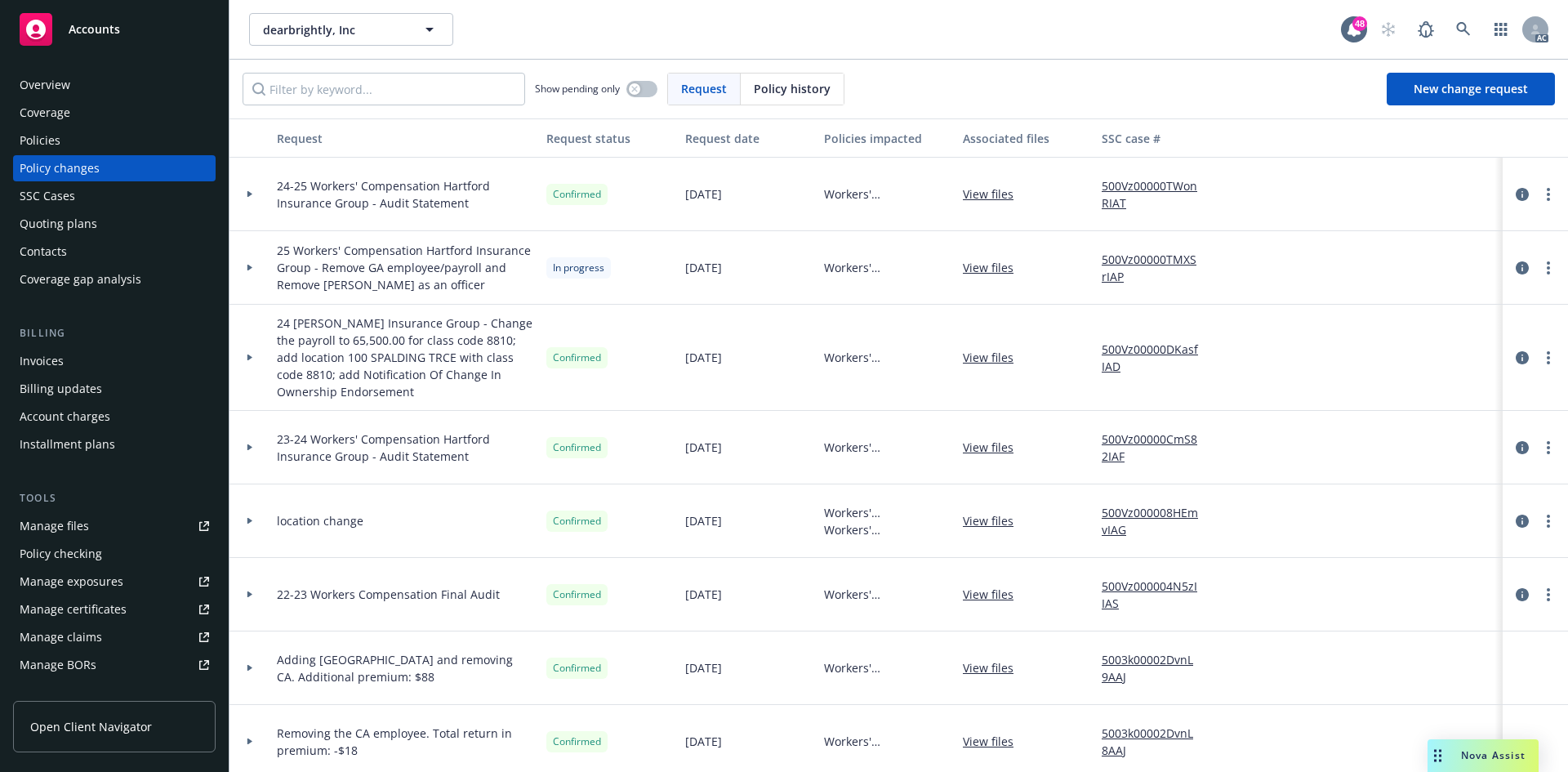
click at [985, 189] on link "View files" at bounding box center [995, 194] width 64 height 17
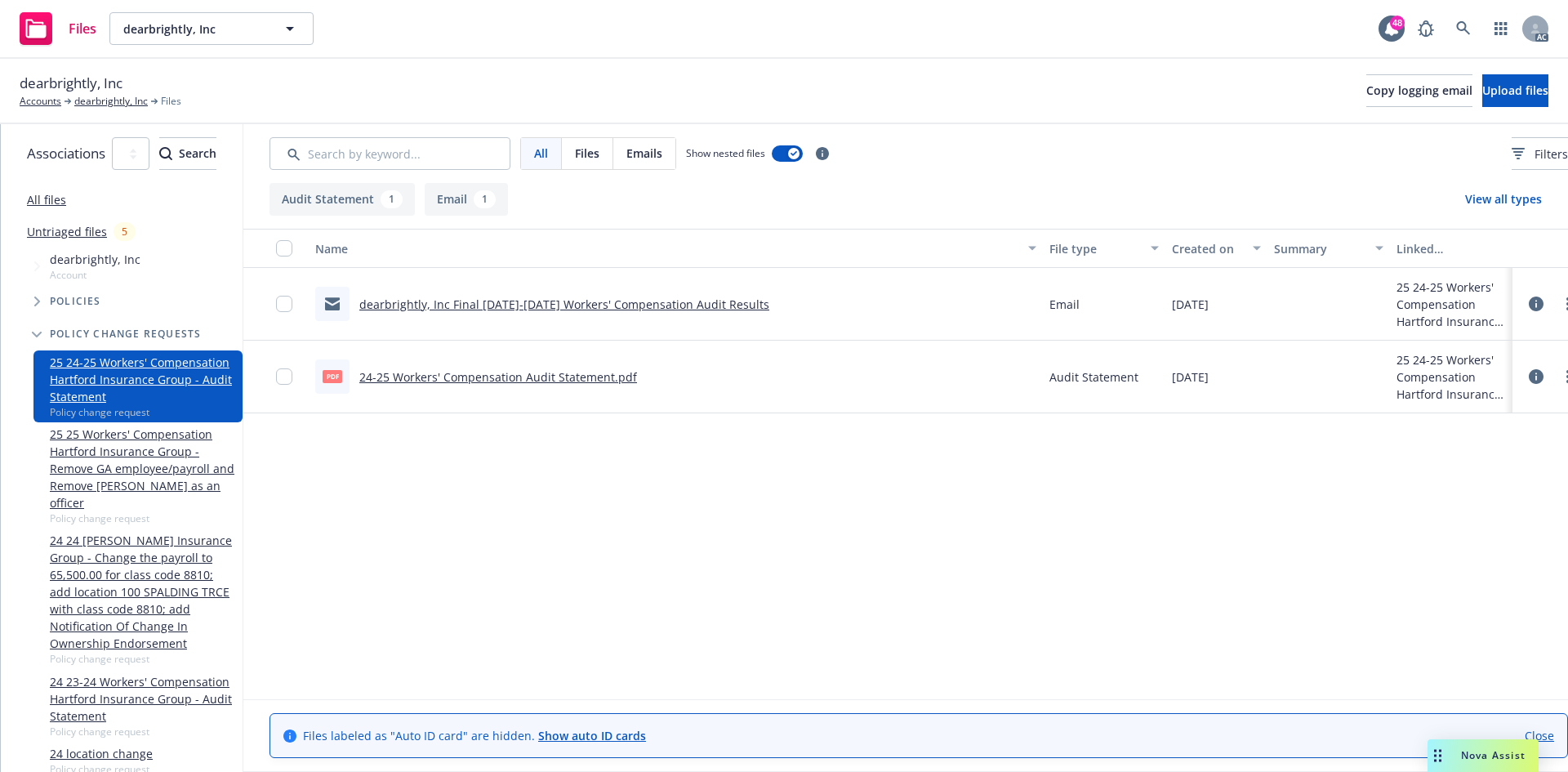
click at [603, 377] on link "24-25 Workers' Compensation Audit Statement.pdf" at bounding box center [498, 377] width 278 height 15
